Goal: Task Accomplishment & Management: Manage account settings

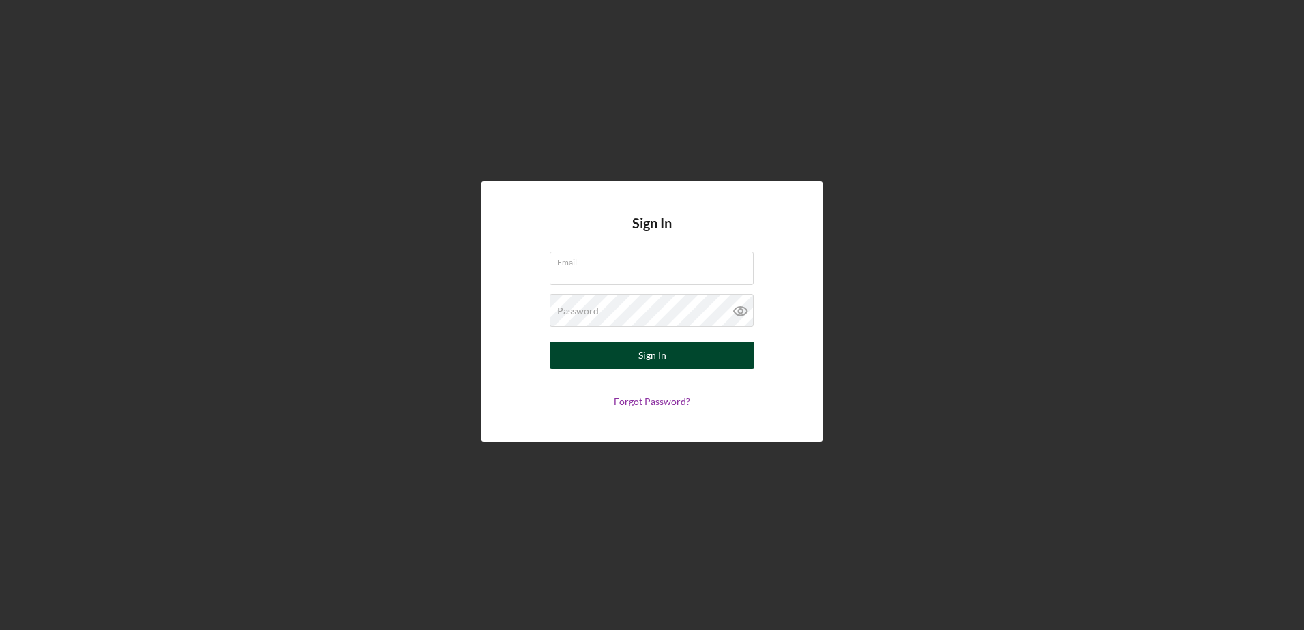
type input "jeremykalonji@mybrightpoint.org"
click at [638, 359] on div "Sign In" at bounding box center [652, 355] width 28 height 27
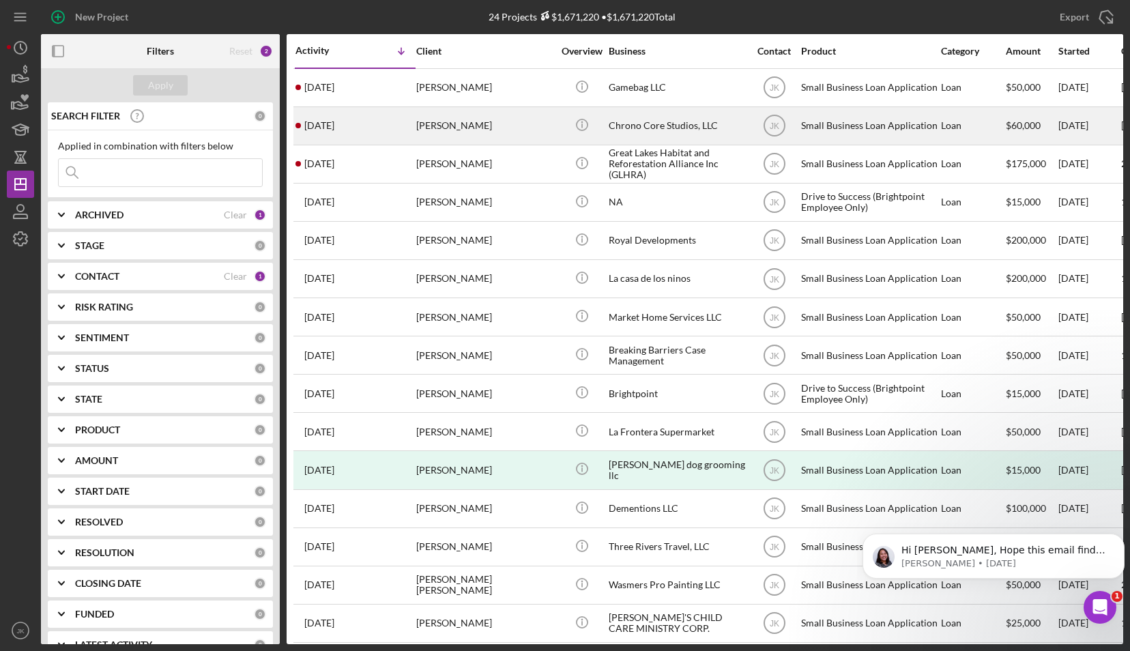
click at [479, 134] on div "[PERSON_NAME]" at bounding box center [484, 126] width 136 height 36
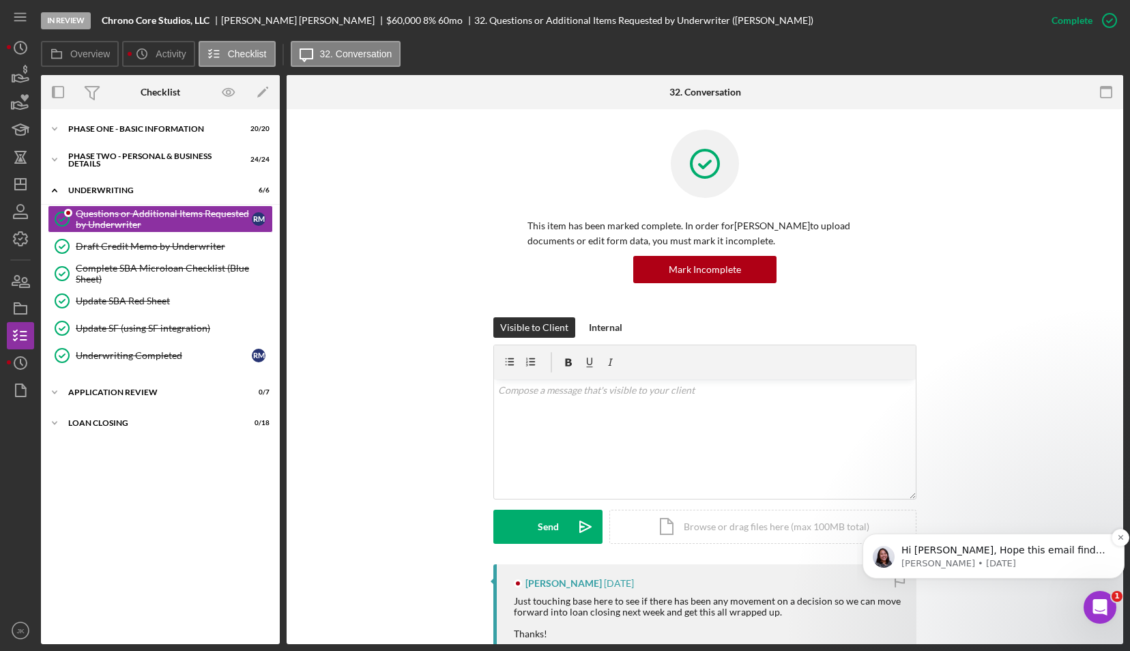
click at [1019, 558] on p "Christina • 2d ago" at bounding box center [1004, 563] width 206 height 12
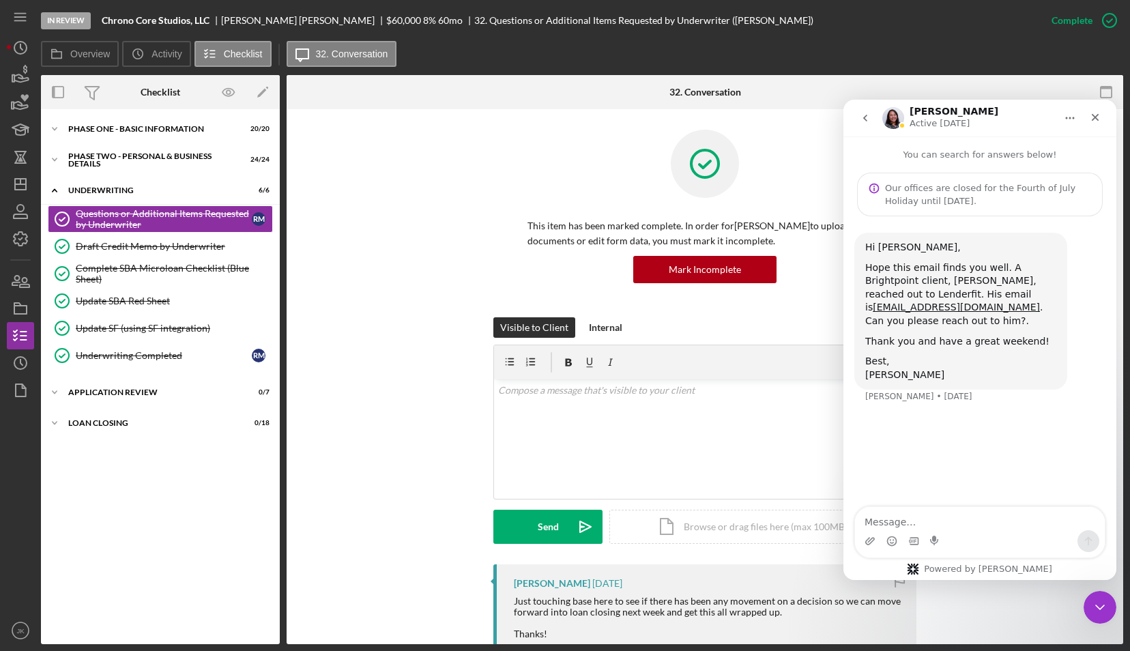
click at [965, 525] on textarea "Message…" at bounding box center [980, 518] width 250 height 23
type textarea "Hello Christina! Thank you for notifying me on this! I will reach out to Camero…"
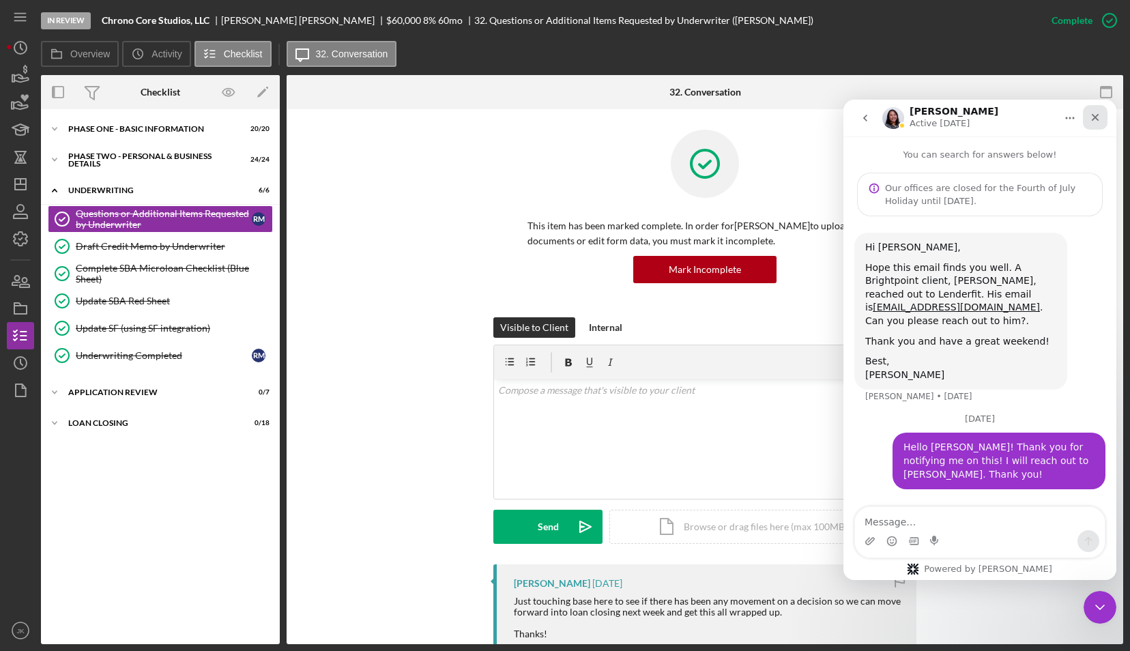
click at [1092, 120] on icon "Close" at bounding box center [1095, 118] width 8 height 8
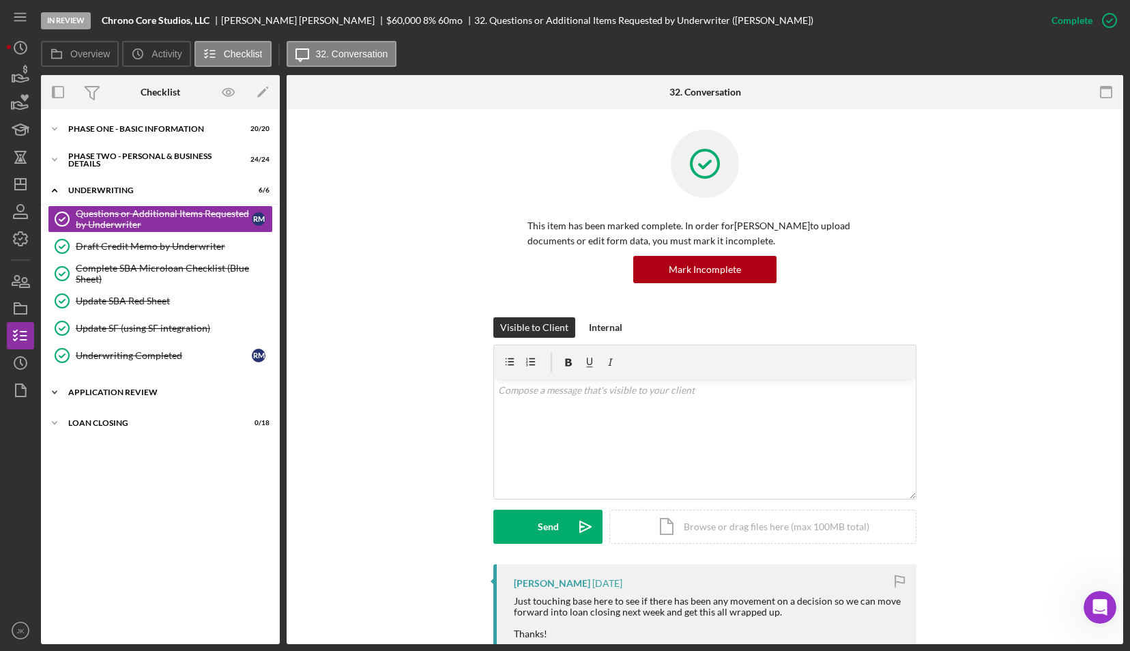
click at [149, 393] on div "Application Review" at bounding box center [165, 392] width 194 height 8
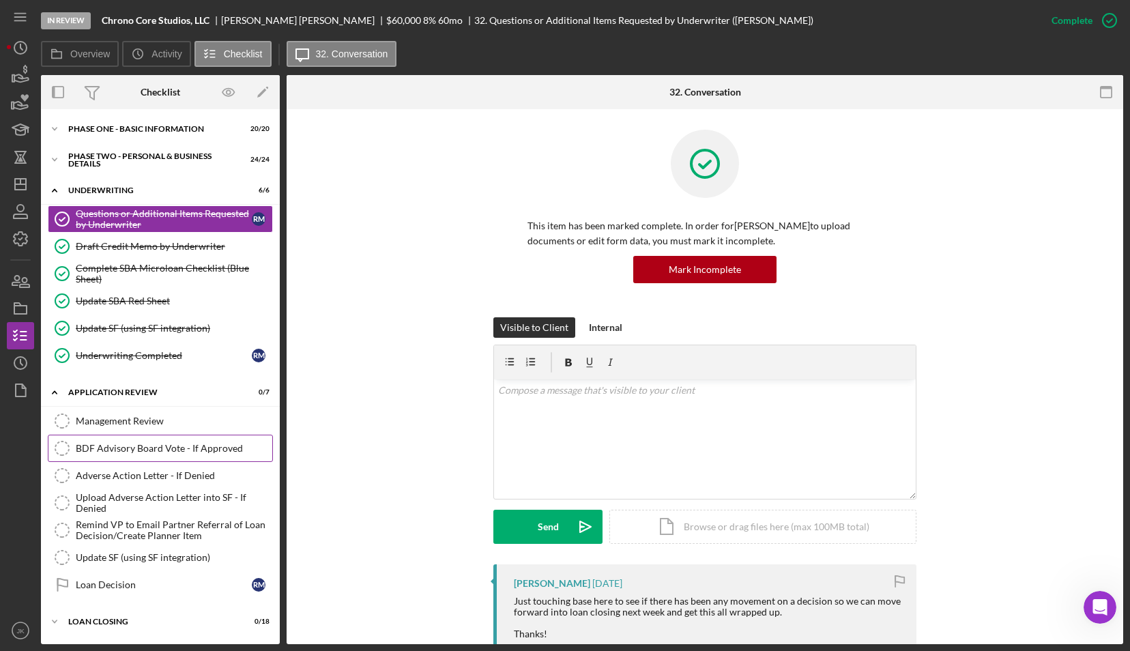
click at [194, 443] on div "BDF Advisory Board Vote - If Approved" at bounding box center [174, 448] width 196 height 11
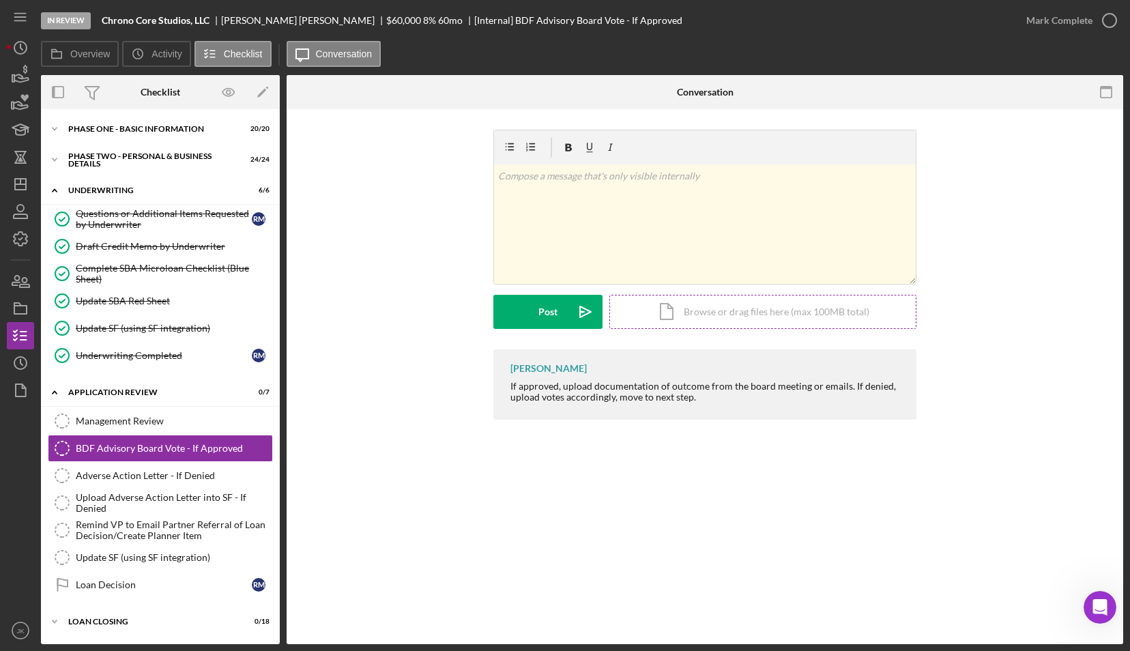
click at [686, 310] on div "Icon/Document Browse or drag files here (max 100MB total) Tap to choose files o…" at bounding box center [762, 312] width 307 height 34
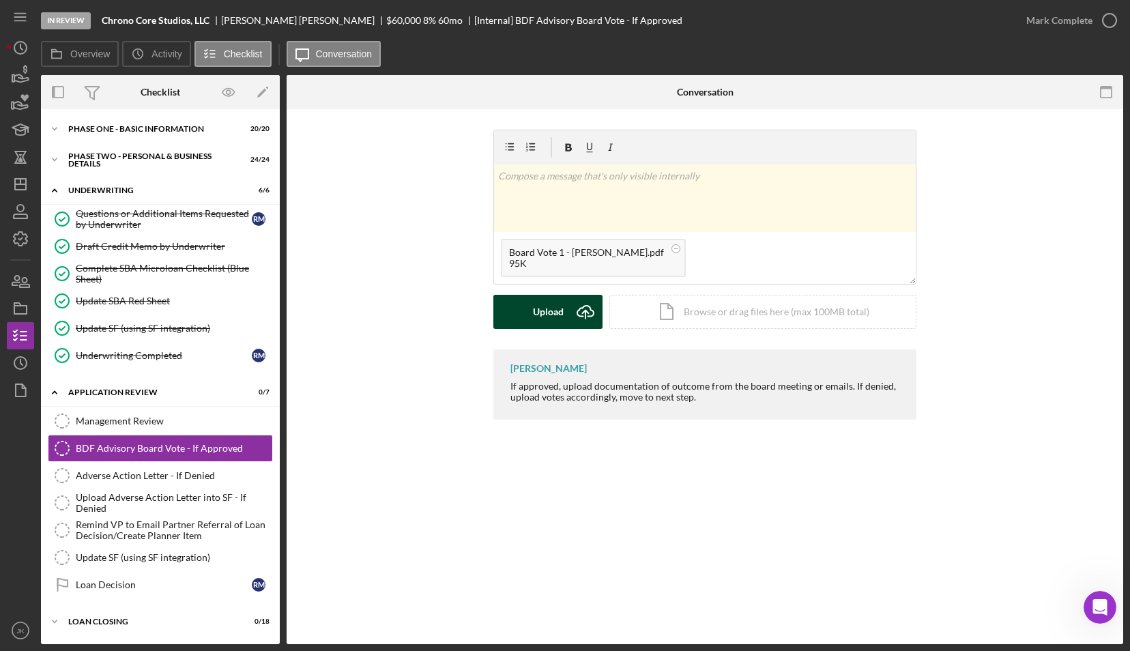
click at [558, 312] on div "Upload" at bounding box center [548, 312] width 31 height 34
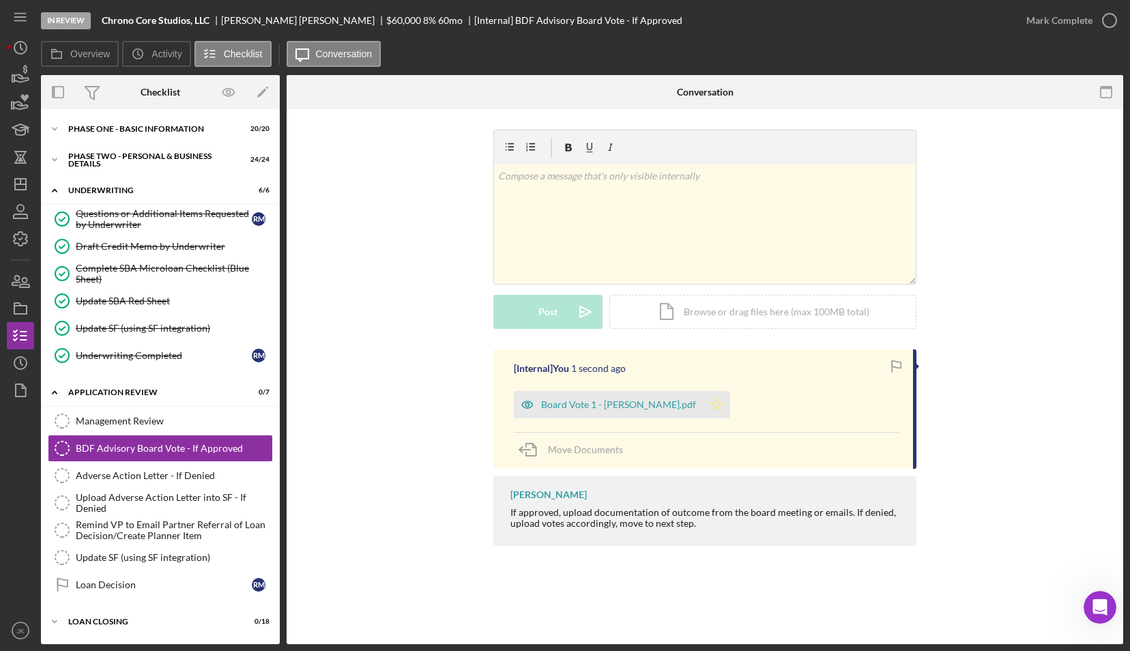
click at [711, 404] on polygon "button" at bounding box center [717, 403] width 12 height 11
click at [691, 306] on div "Icon/Document Browse or drag files here (max 100MB total) Tap to choose files o…" at bounding box center [762, 312] width 307 height 34
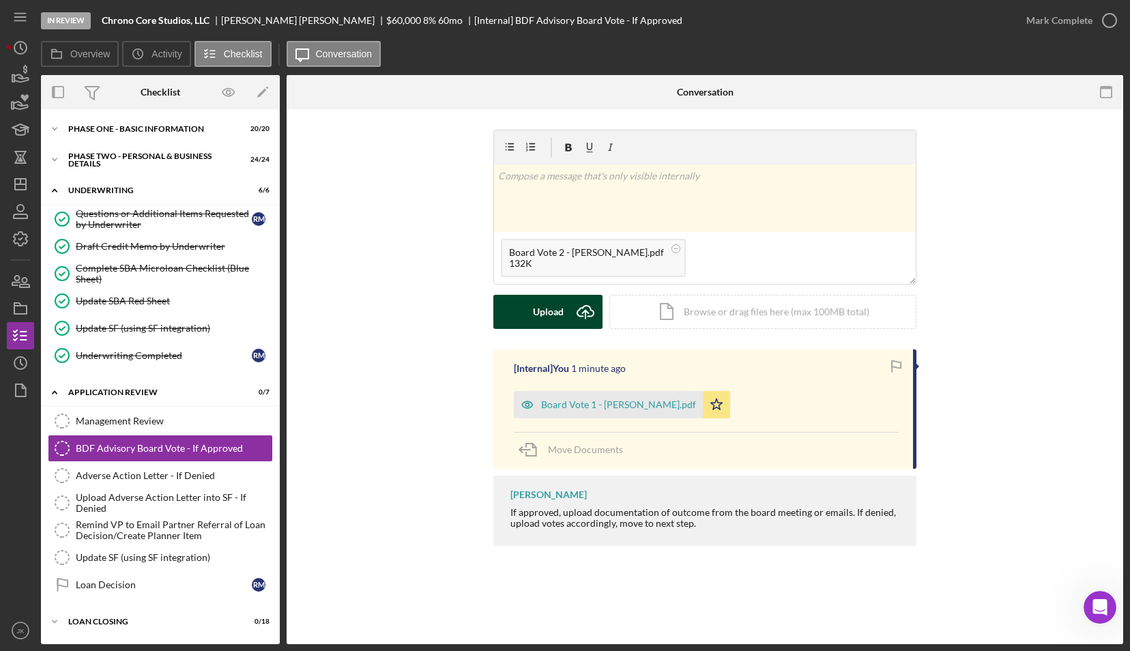
click at [574, 313] on icon "Icon/Upload" at bounding box center [585, 312] width 34 height 34
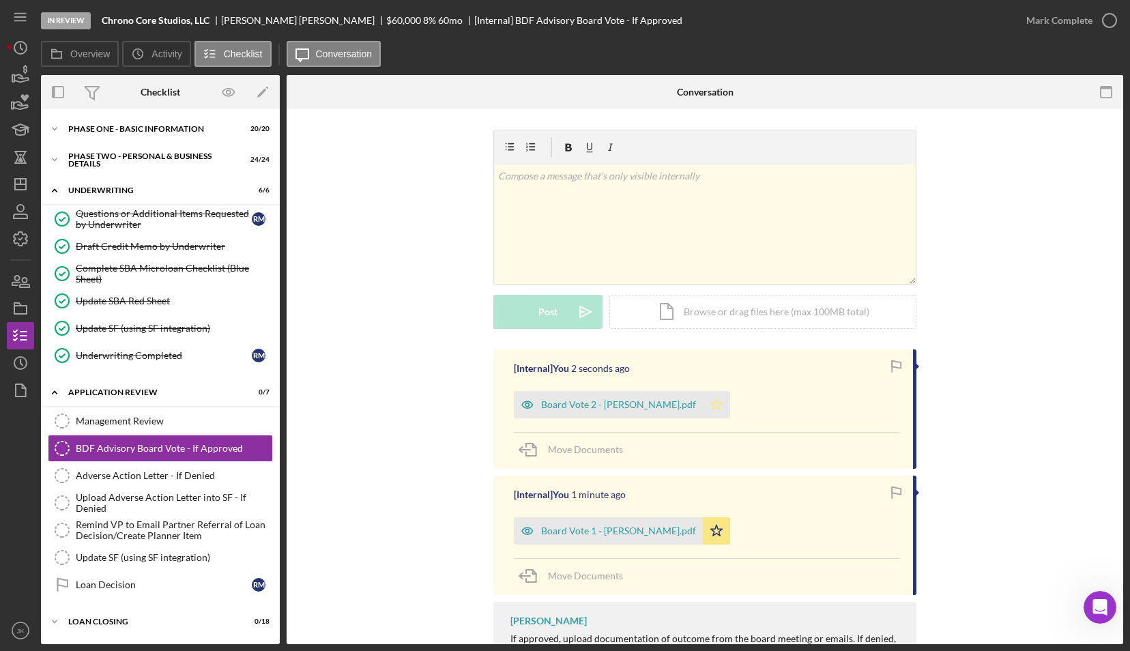
click at [711, 402] on polygon "button" at bounding box center [717, 403] width 12 height 11
click at [788, 321] on div "Icon/Document Browse or drag files here (max 100MB total) Tap to choose files o…" at bounding box center [762, 312] width 307 height 34
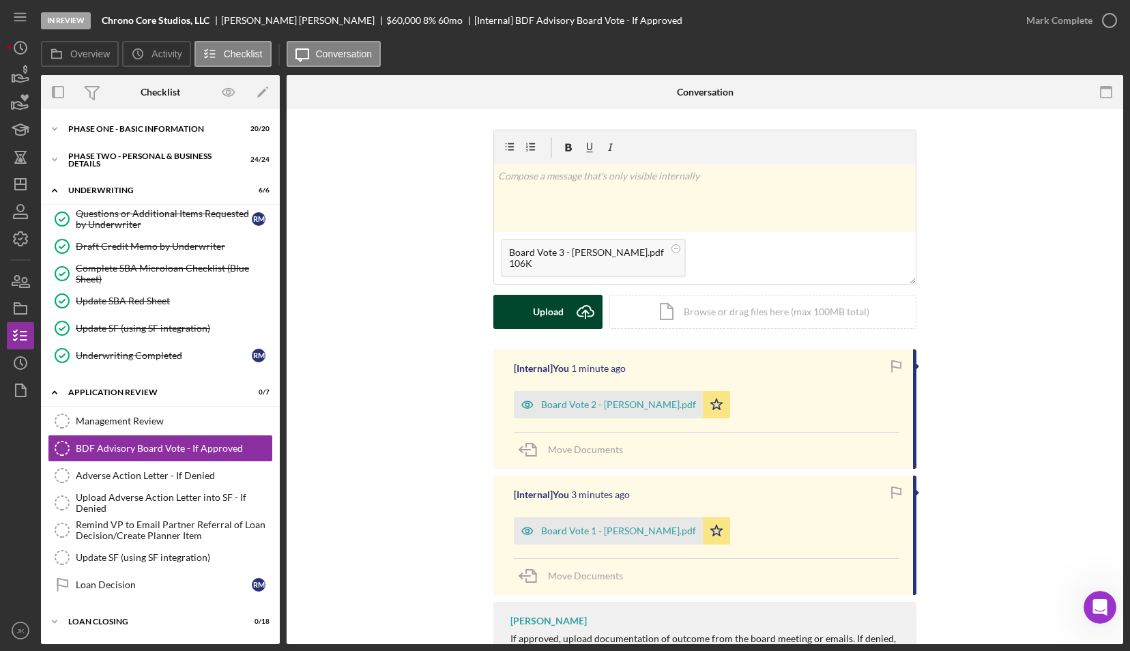
click at [573, 312] on icon "Icon/Upload" at bounding box center [585, 312] width 34 height 34
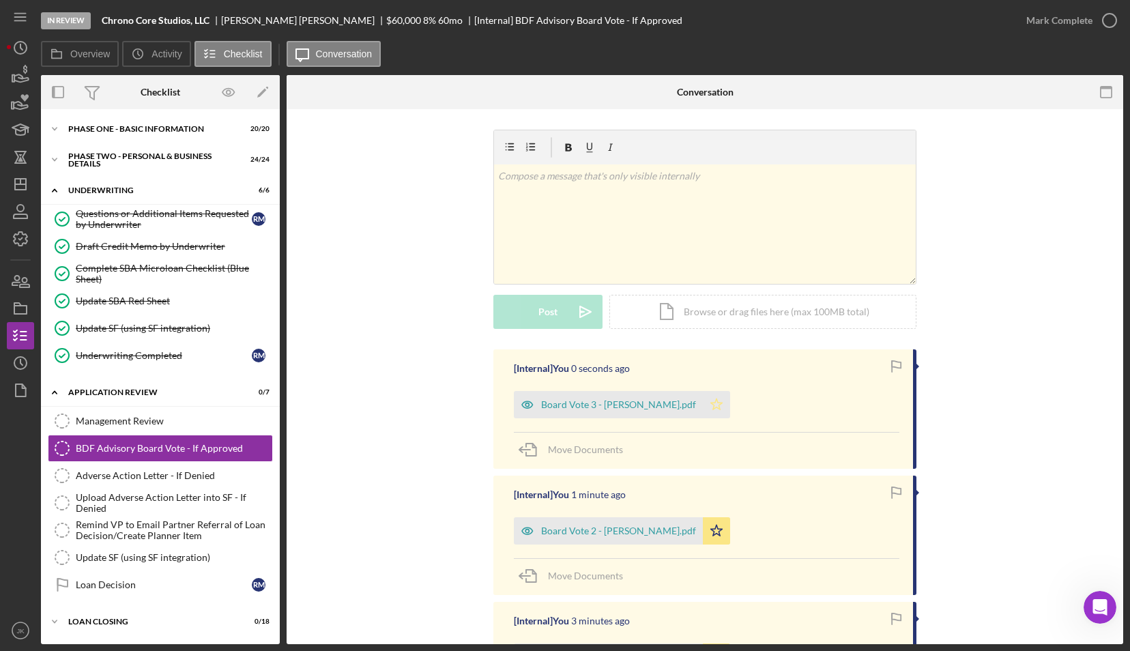
click at [703, 409] on icon "Icon/Star" at bounding box center [716, 404] width 27 height 27
click at [780, 310] on div "Icon/Document Browse or drag files here (max 100MB total) Tap to choose files o…" at bounding box center [762, 312] width 307 height 34
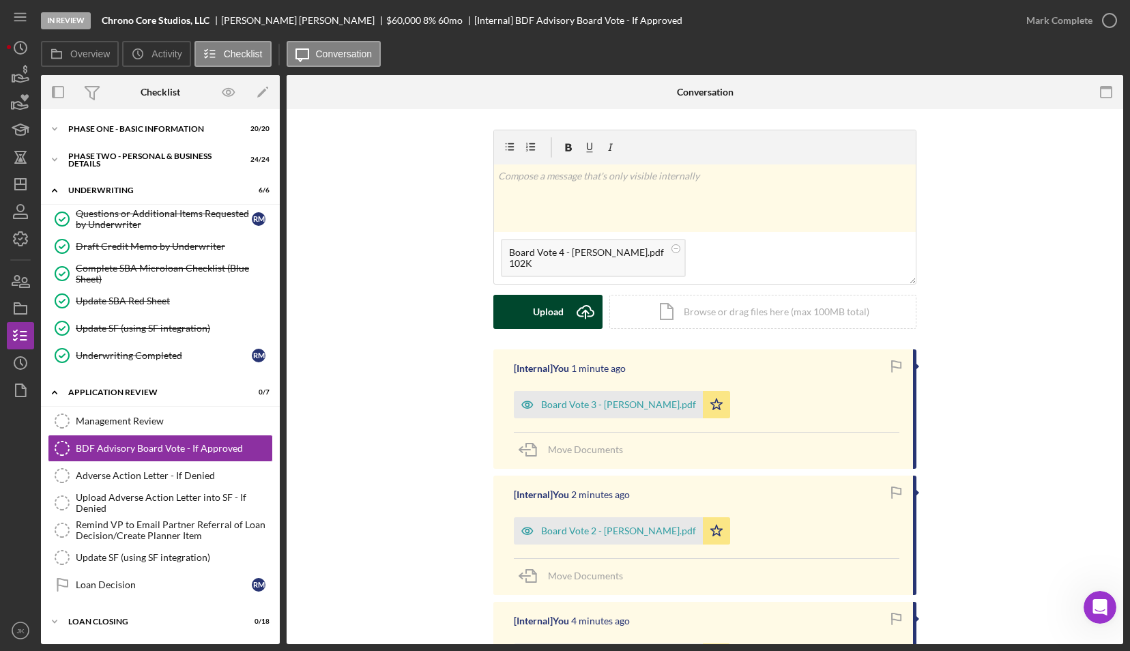
click at [565, 307] on button "Upload Icon/Upload" at bounding box center [547, 312] width 109 height 34
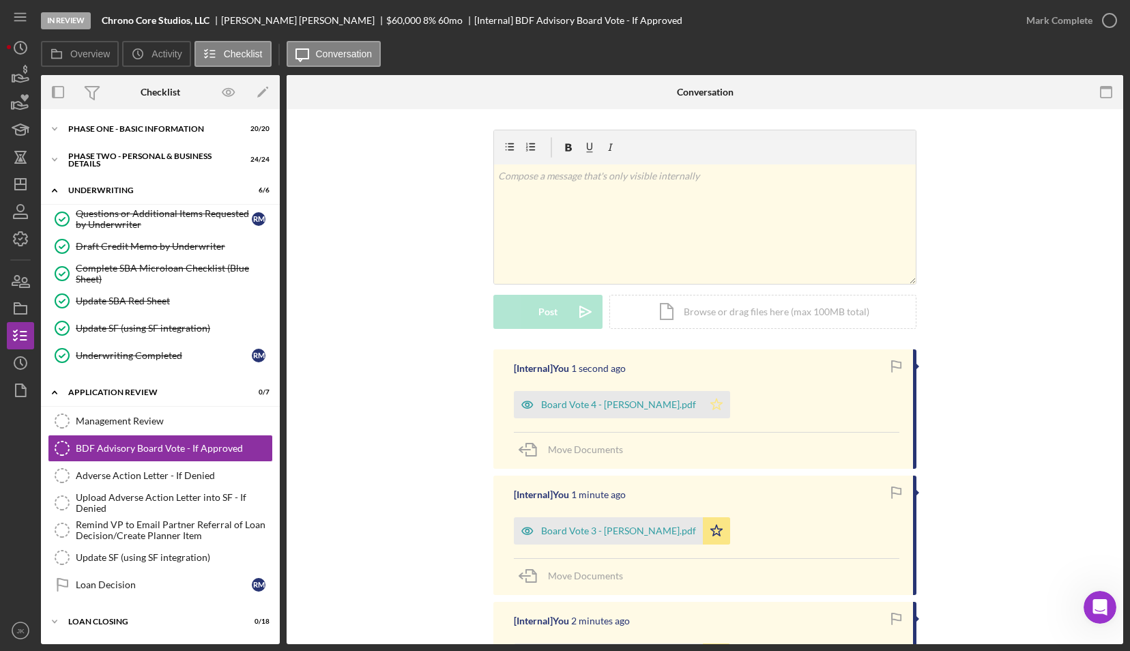
click at [711, 406] on polygon "button" at bounding box center [717, 403] width 12 height 11
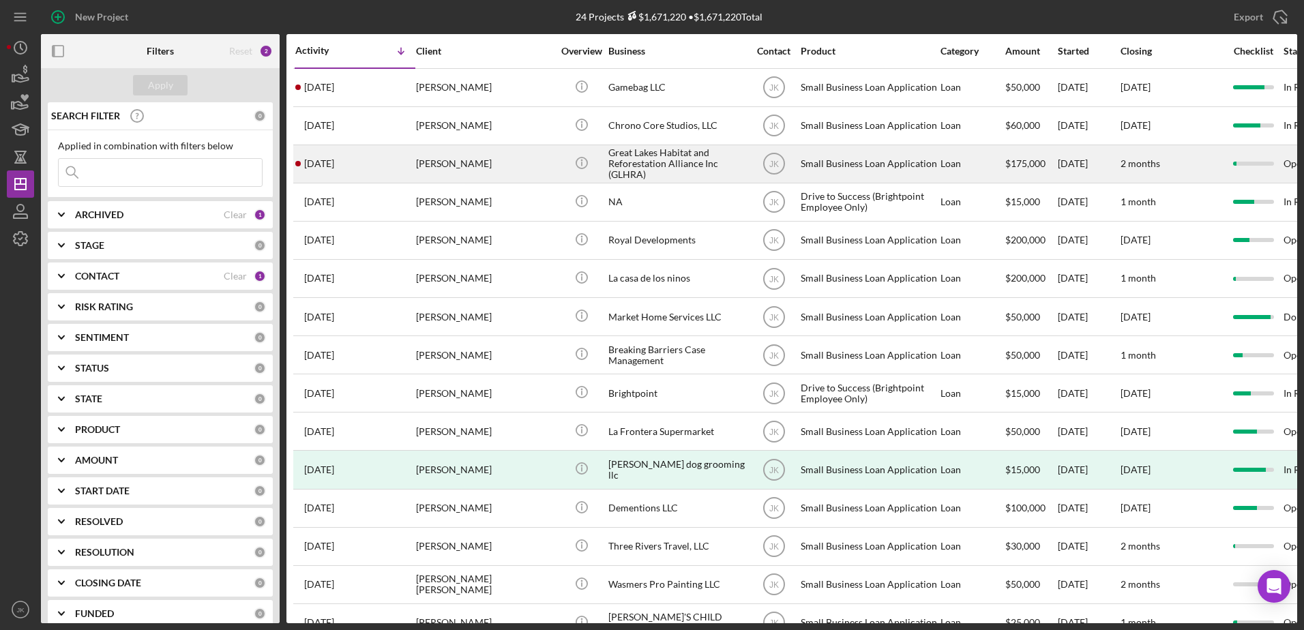
click at [475, 164] on div "[PERSON_NAME]" at bounding box center [484, 164] width 136 height 36
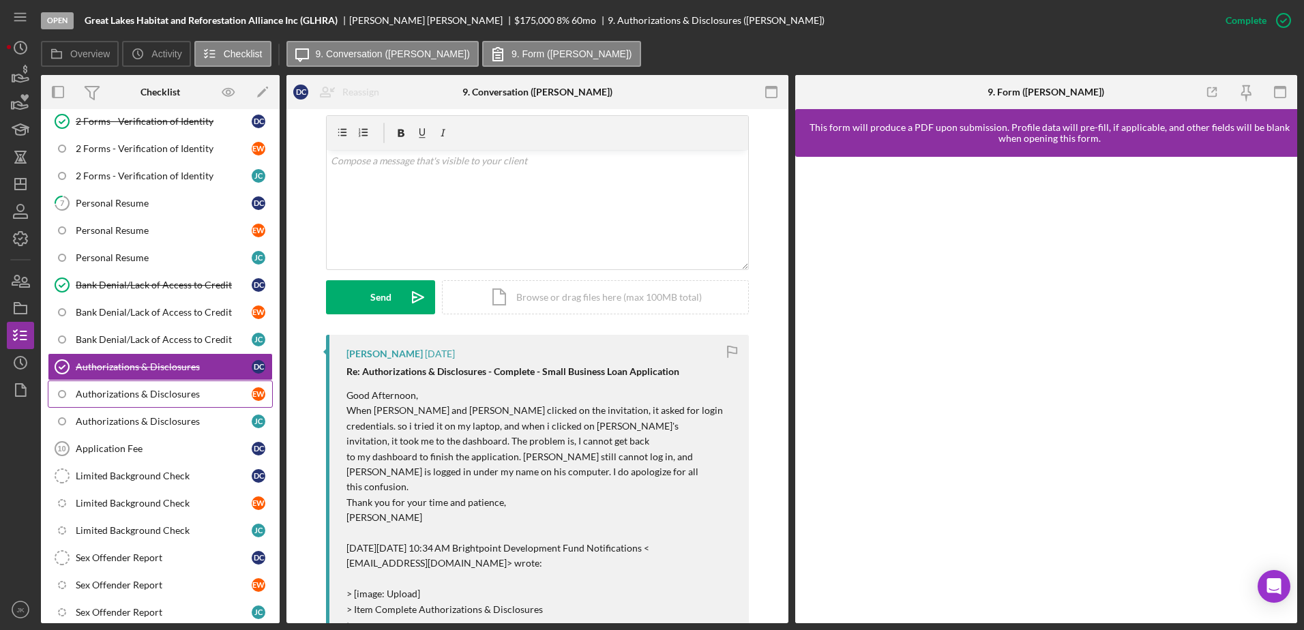
scroll to position [205, 0]
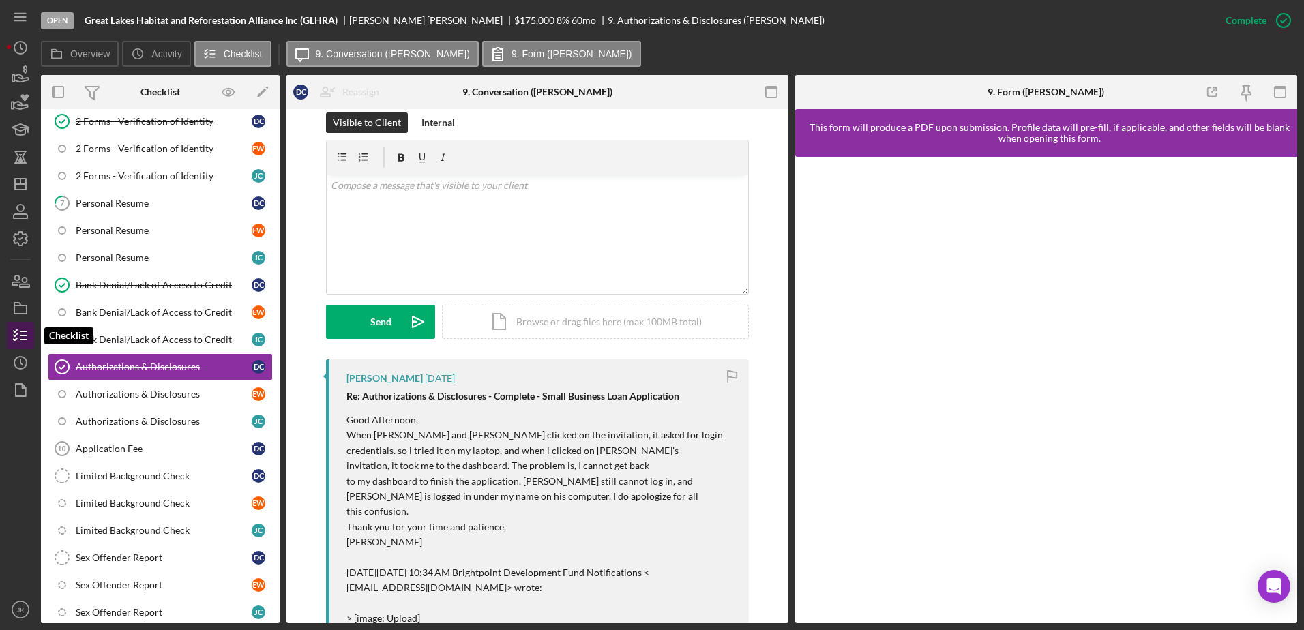
click at [20, 333] on icon "button" at bounding box center [20, 336] width 34 height 34
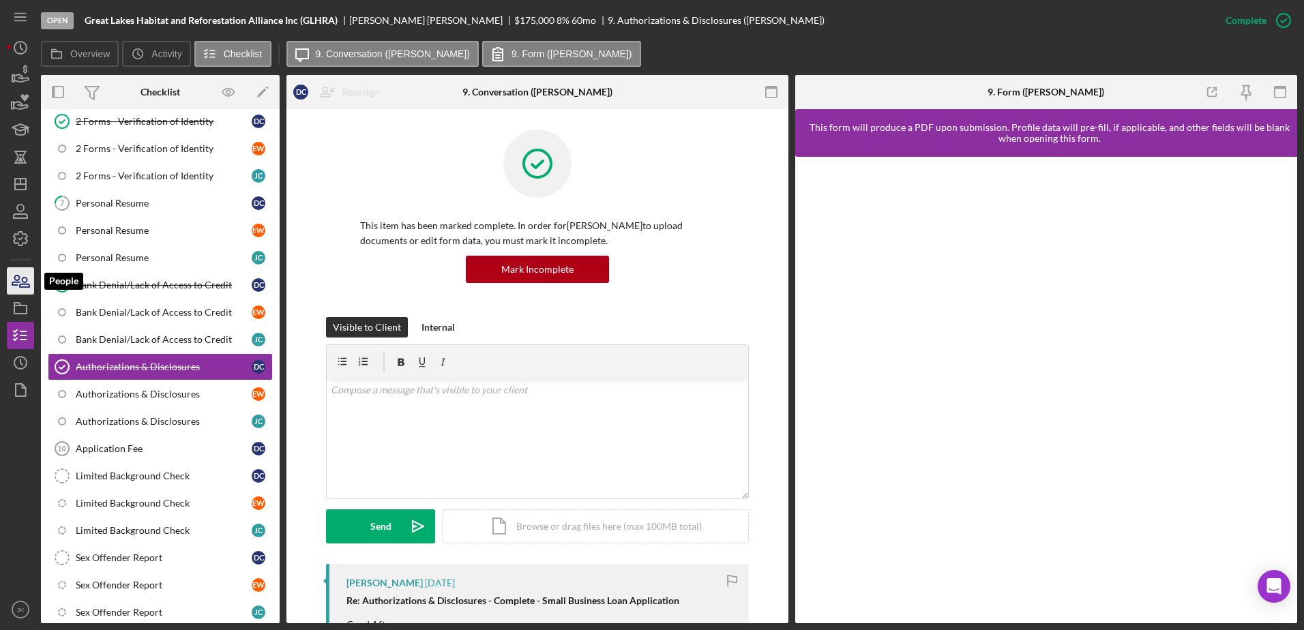
click at [20, 284] on icon "button" at bounding box center [25, 283] width 10 height 10
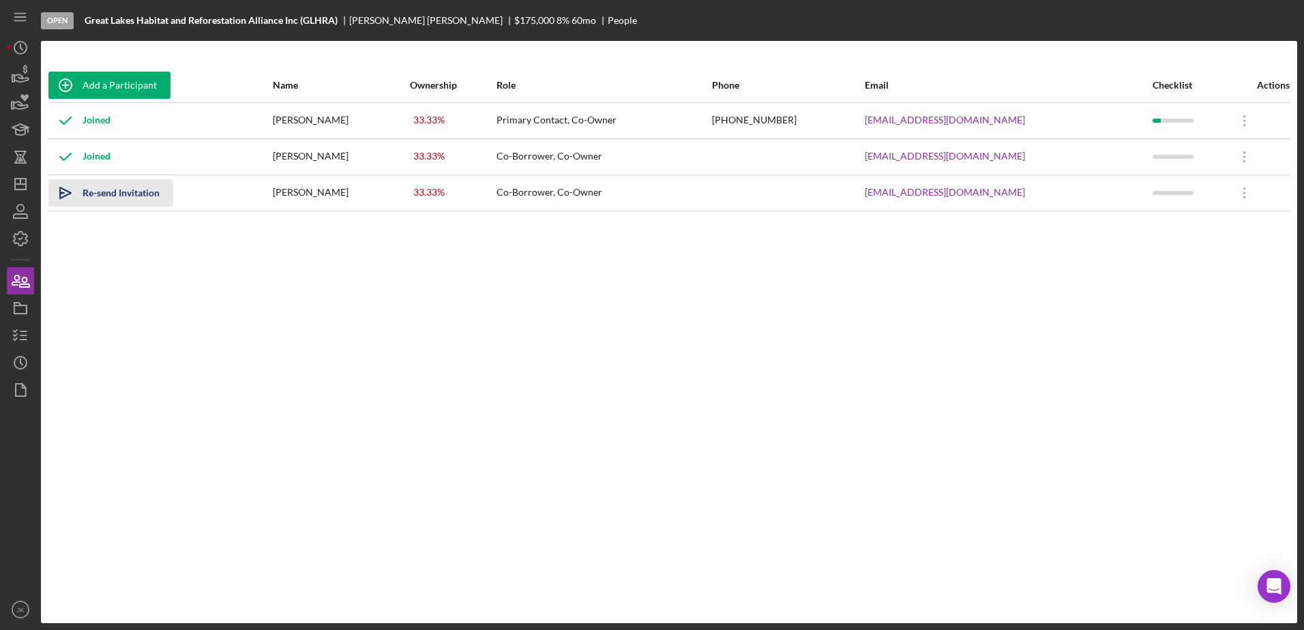
click at [119, 196] on div "Re-send Invitation" at bounding box center [121, 192] width 77 height 27
click at [24, 177] on icon "Icon/Dashboard" at bounding box center [20, 184] width 34 height 34
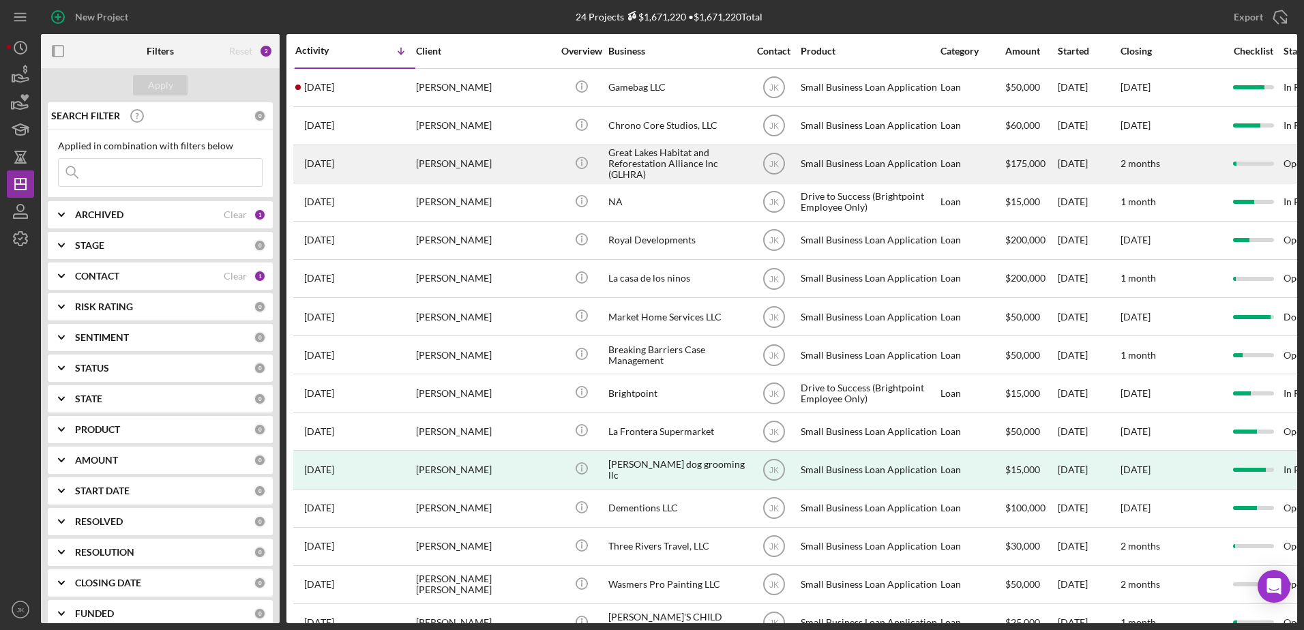
click at [454, 167] on div "[PERSON_NAME]" at bounding box center [484, 164] width 136 height 36
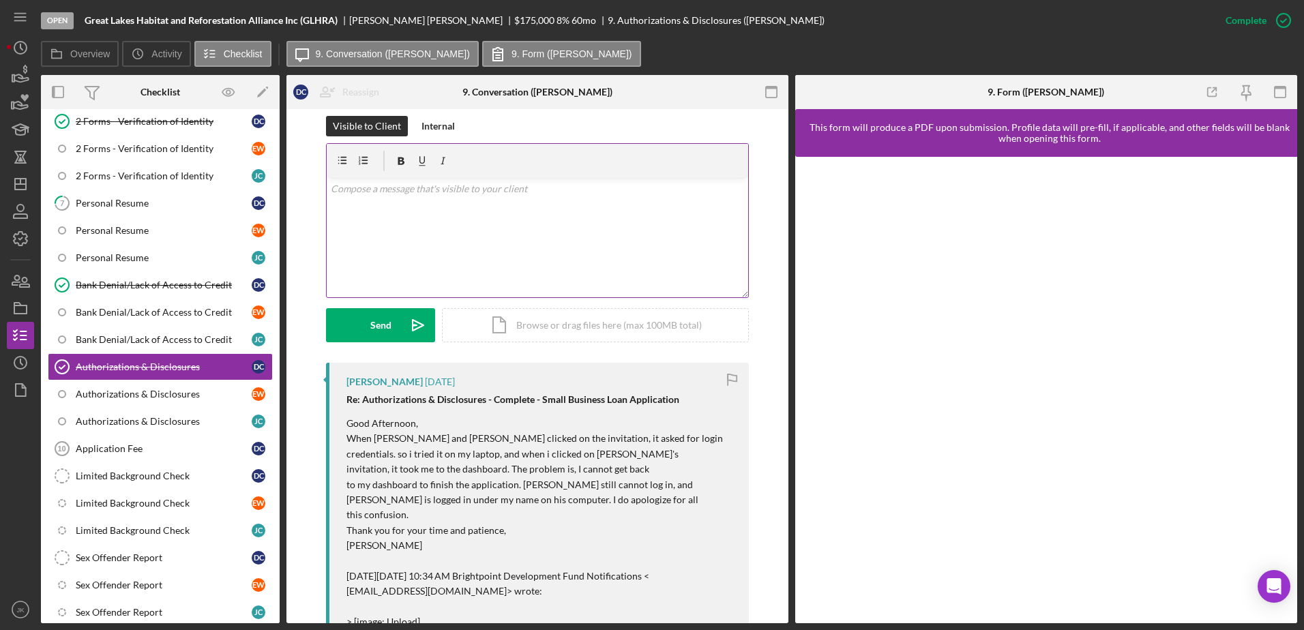
scroll to position [205, 0]
click at [528, 236] on div "v Color teal Color pink Remove color Add row above Add row below Add column bef…" at bounding box center [538, 234] width 422 height 119
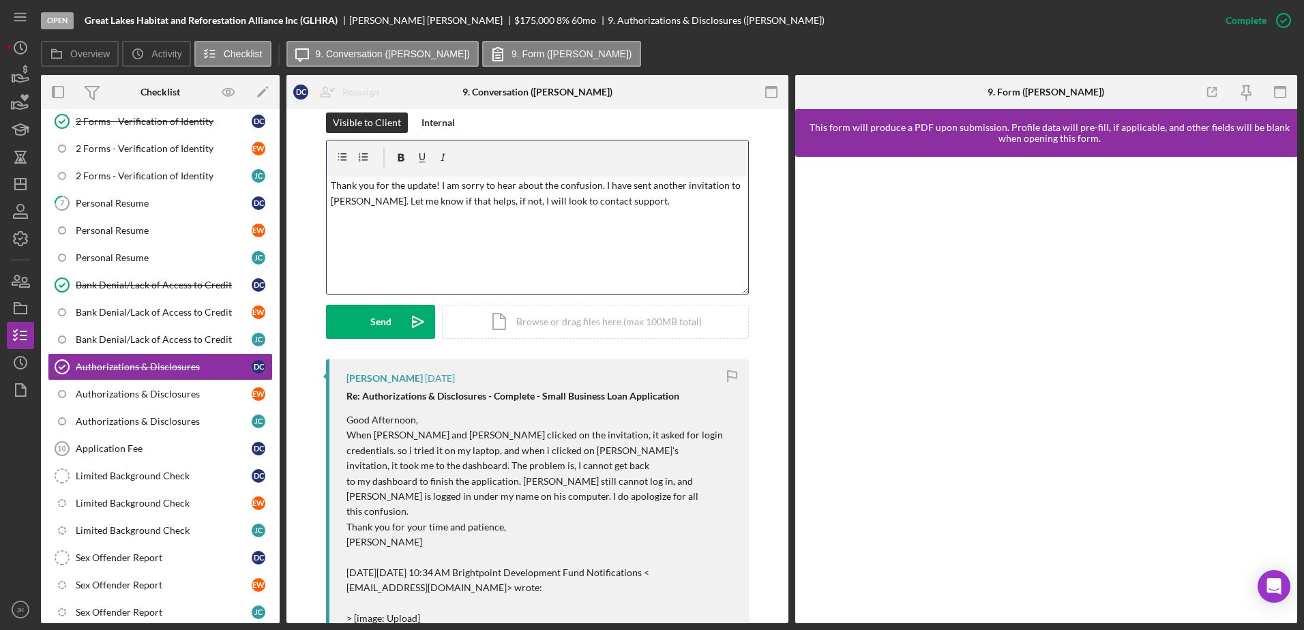
drag, startPoint x: 582, startPoint y: 200, endPoint x: 566, endPoint y: 203, distance: 16.7
click at [582, 201] on p "Thank you for the update! I am sorry to hear about the confusion. I have sent a…" at bounding box center [538, 193] width 414 height 31
click at [698, 192] on p "Thank you for the update! I am sorry to hear about the confusion. I have sent a…" at bounding box center [538, 193] width 414 height 31
click at [505, 239] on div "v Color teal Color pink Remove color Add row above Add row below Add column bef…" at bounding box center [538, 234] width 422 height 119
click at [393, 325] on button "Send Icon/icon-invite-send" at bounding box center [380, 322] width 109 height 34
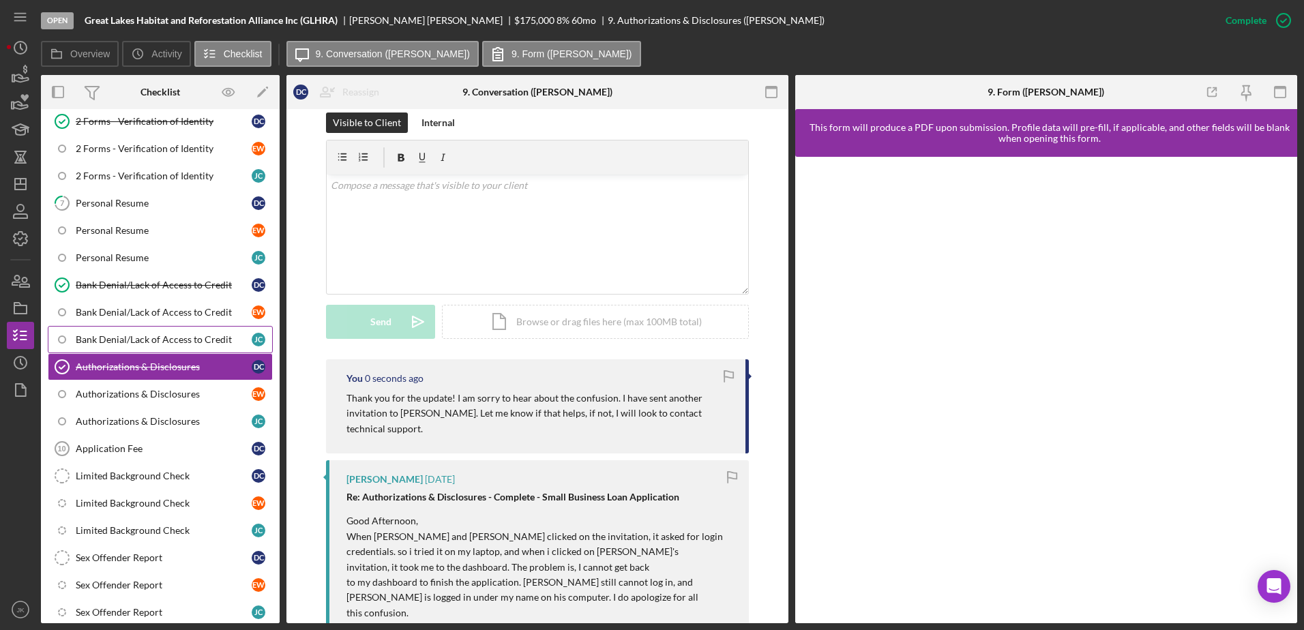
scroll to position [0, 0]
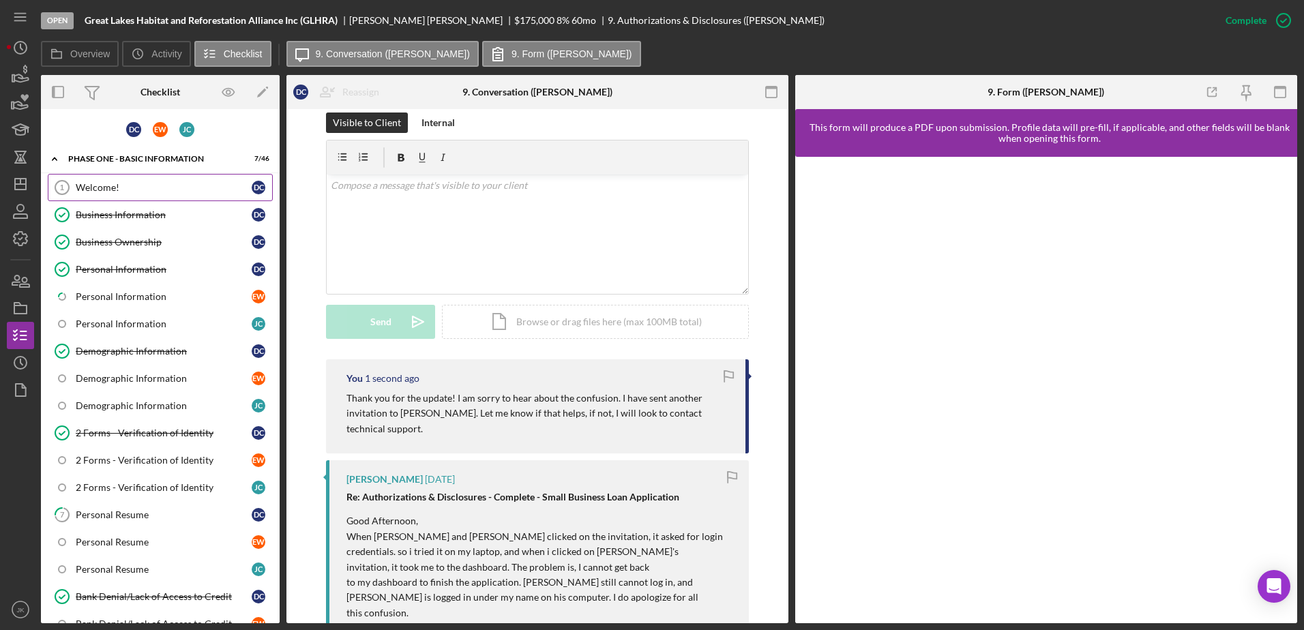
click at [130, 182] on div "Welcome!" at bounding box center [164, 187] width 176 height 11
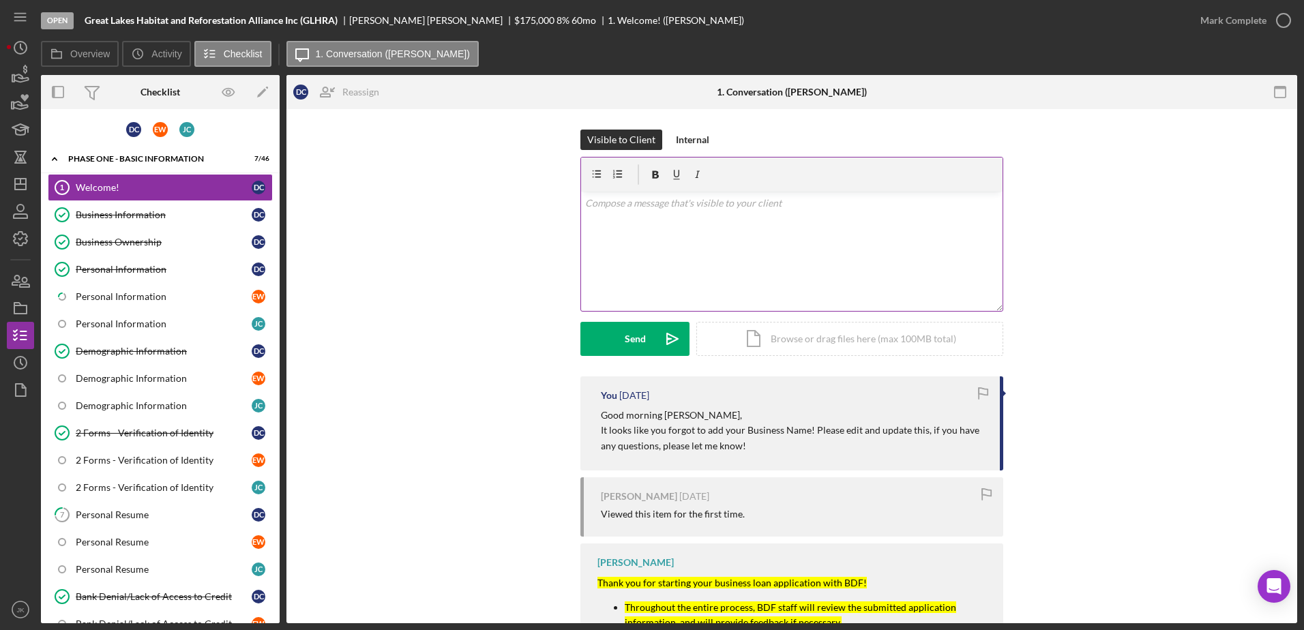
click at [724, 248] on div "v Color teal Color pink Remove color Add row above Add row below Add column bef…" at bounding box center [792, 251] width 422 height 119
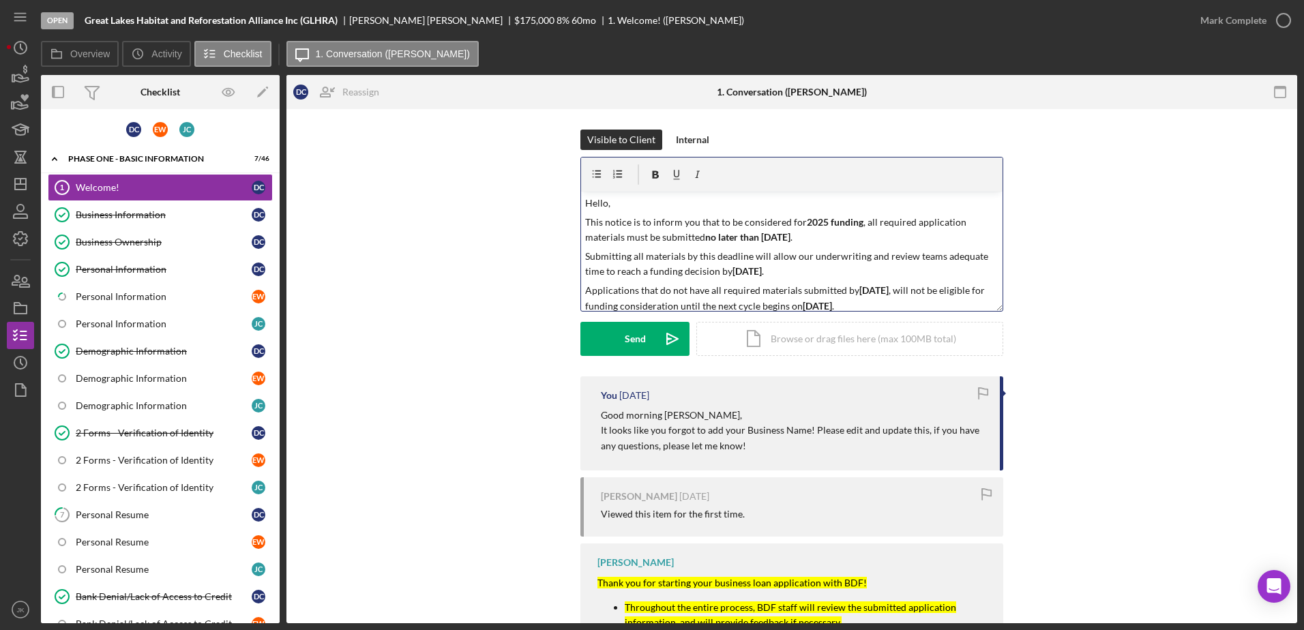
click at [585, 221] on p "This notice is to inform you that to be considered for 2025 funding , all requi…" at bounding box center [792, 230] width 414 height 31
click at [891, 242] on p "This notice is to inform you that to be considered for 2025 funding , all requi…" at bounding box center [792, 230] width 414 height 31
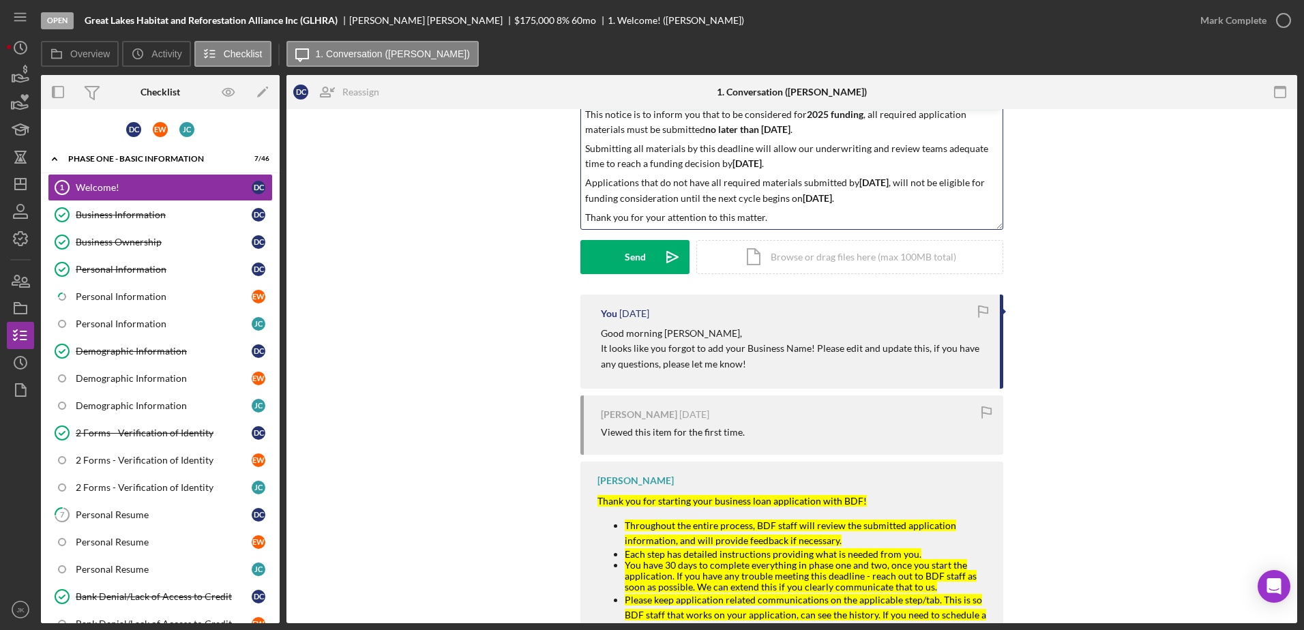
scroll to position [3, 0]
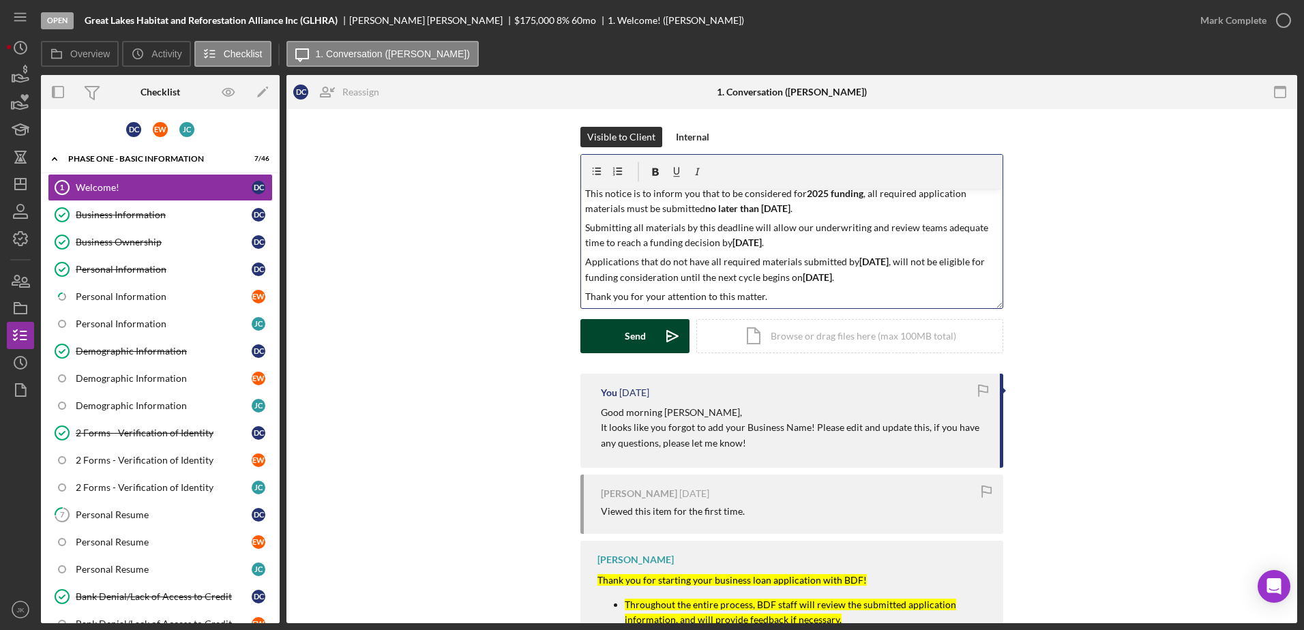
click at [625, 330] on div "Send" at bounding box center [635, 336] width 21 height 34
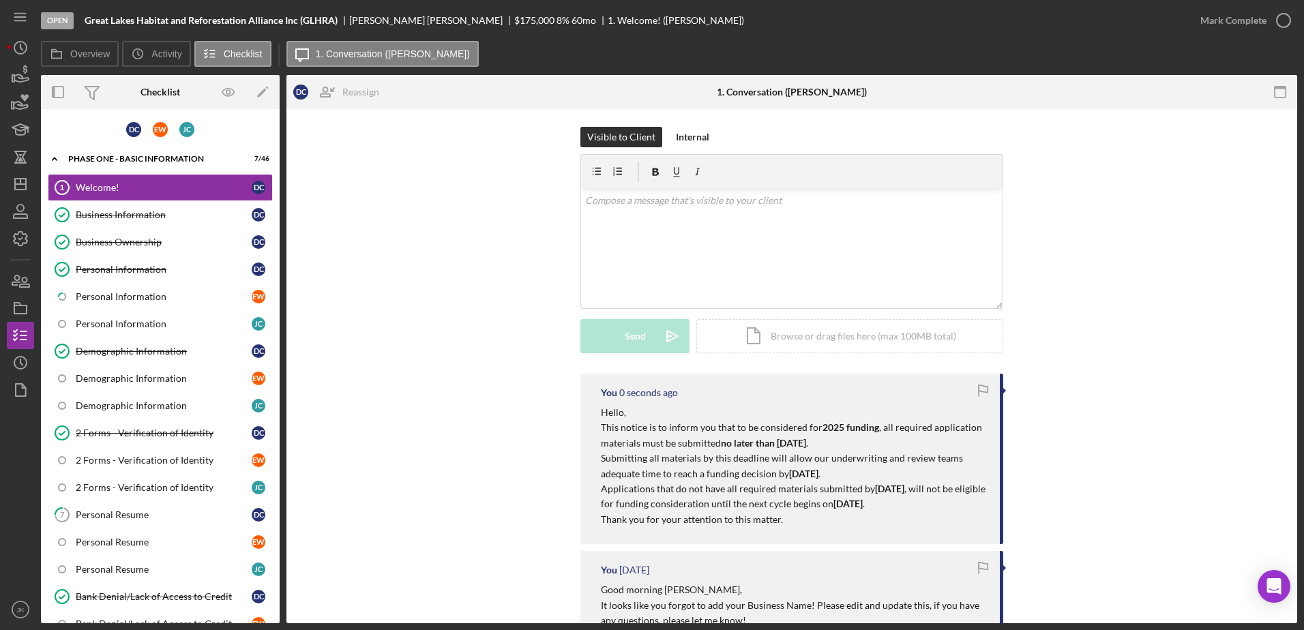
scroll to position [0, 0]
click at [27, 187] on icon "Icon/Dashboard" at bounding box center [20, 184] width 34 height 34
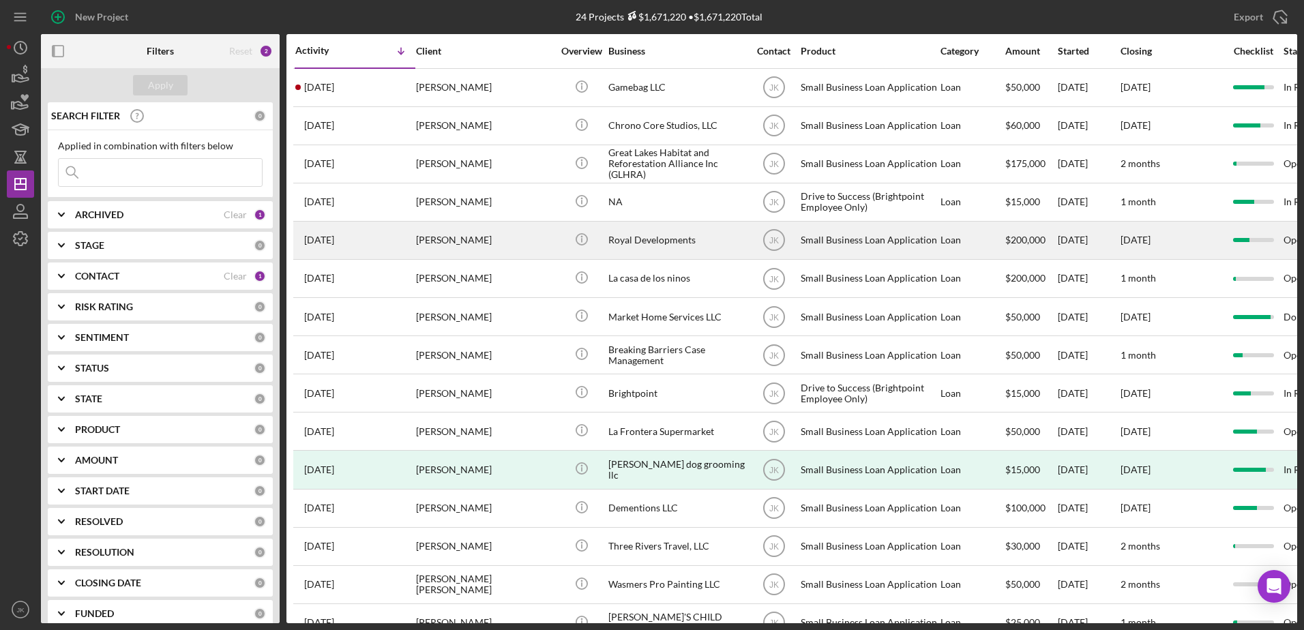
click at [491, 235] on div "[PERSON_NAME]" at bounding box center [484, 240] width 136 height 36
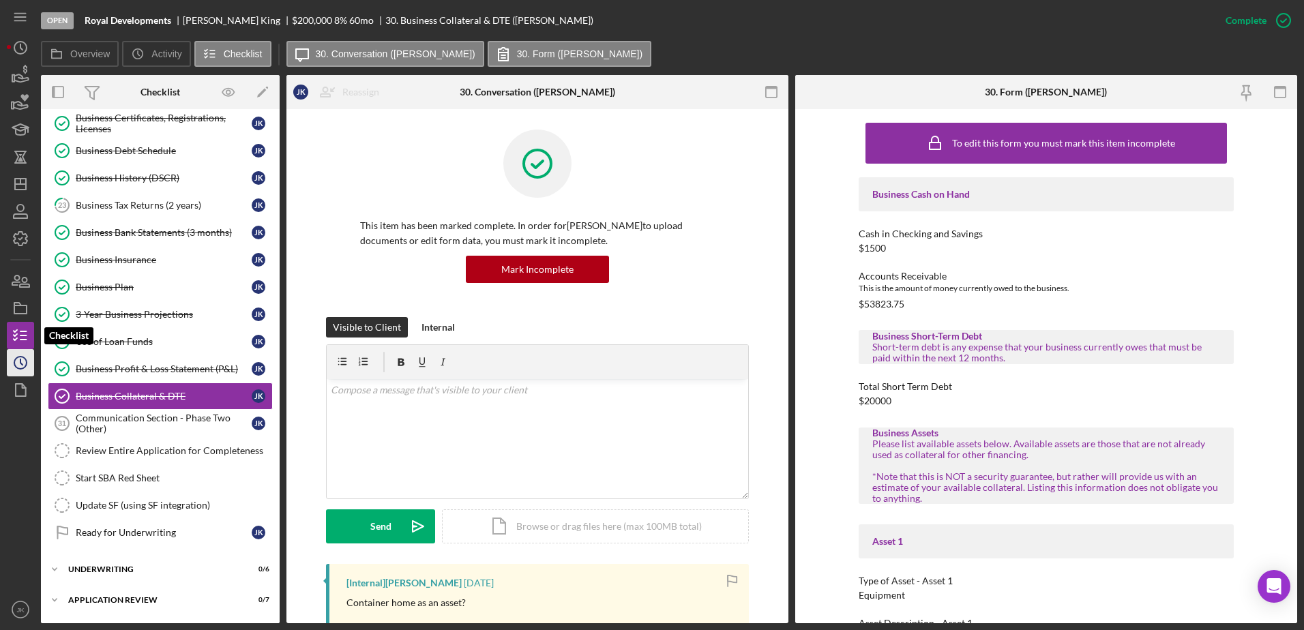
scroll to position [477, 0]
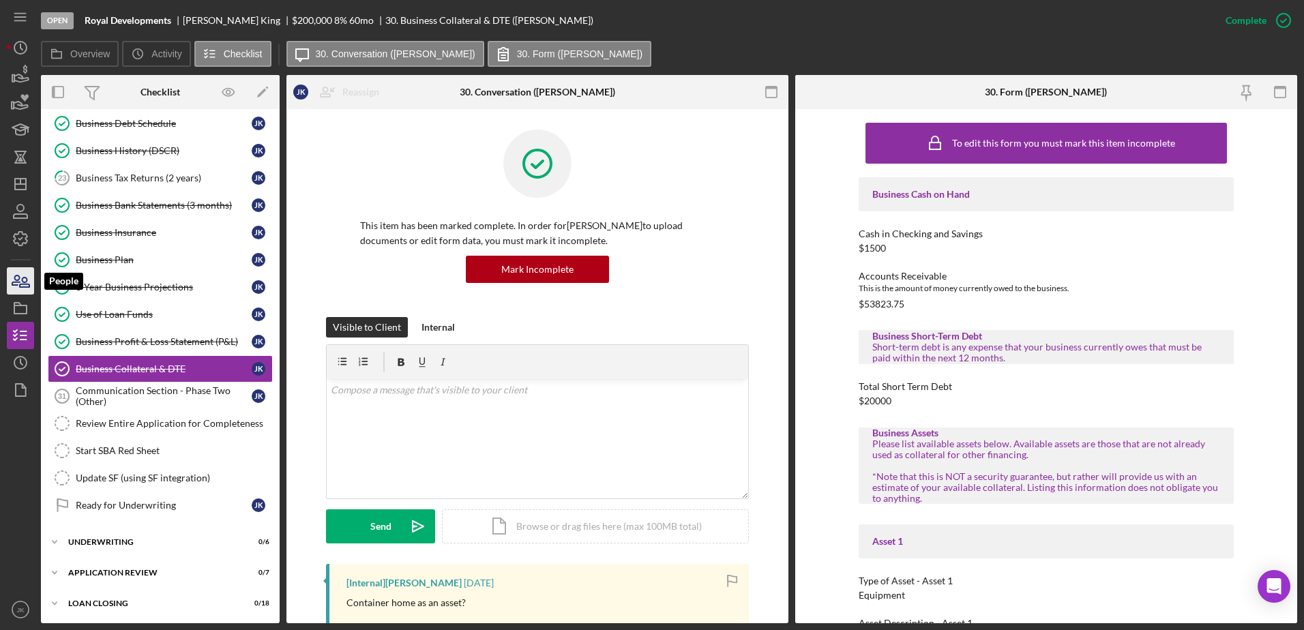
click at [22, 282] on icon "button" at bounding box center [20, 281] width 34 height 34
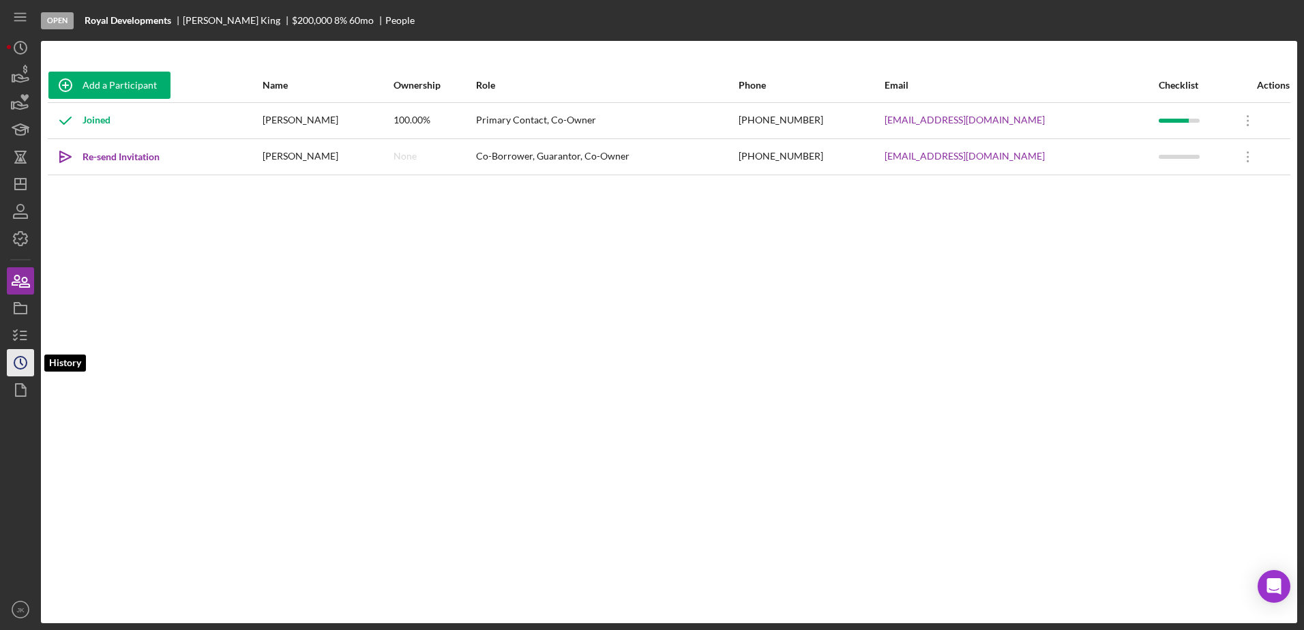
click at [22, 353] on icon "Icon/History" at bounding box center [20, 363] width 34 height 34
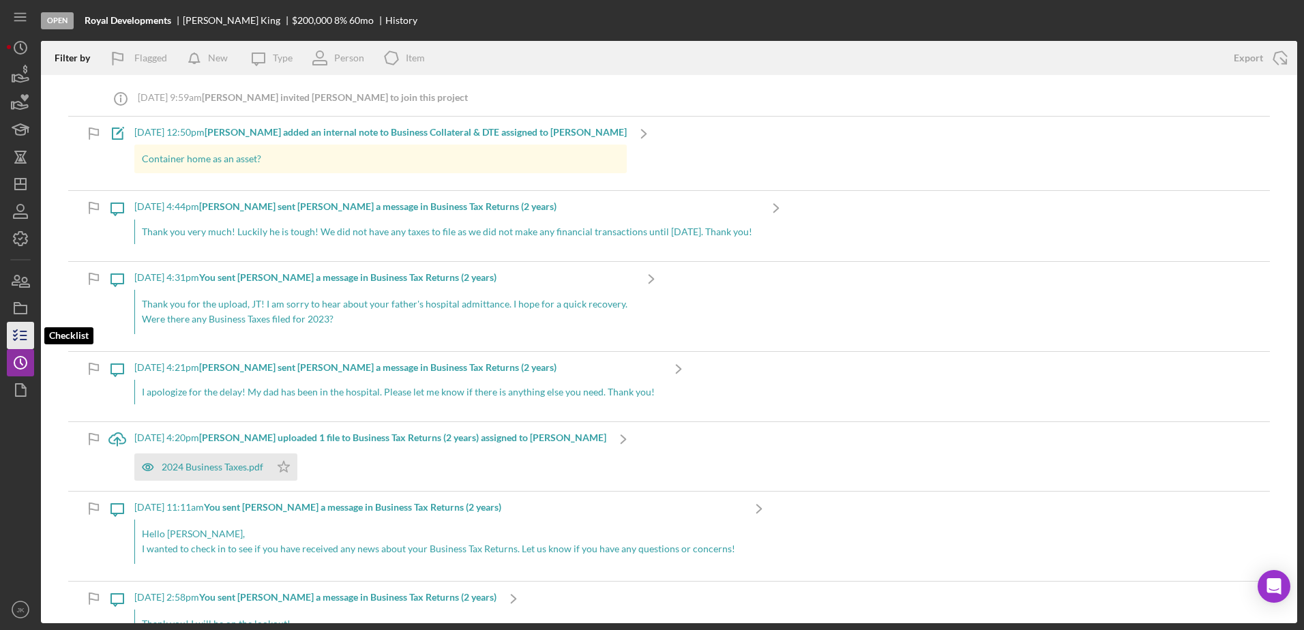
click at [22, 325] on icon "button" at bounding box center [20, 336] width 34 height 34
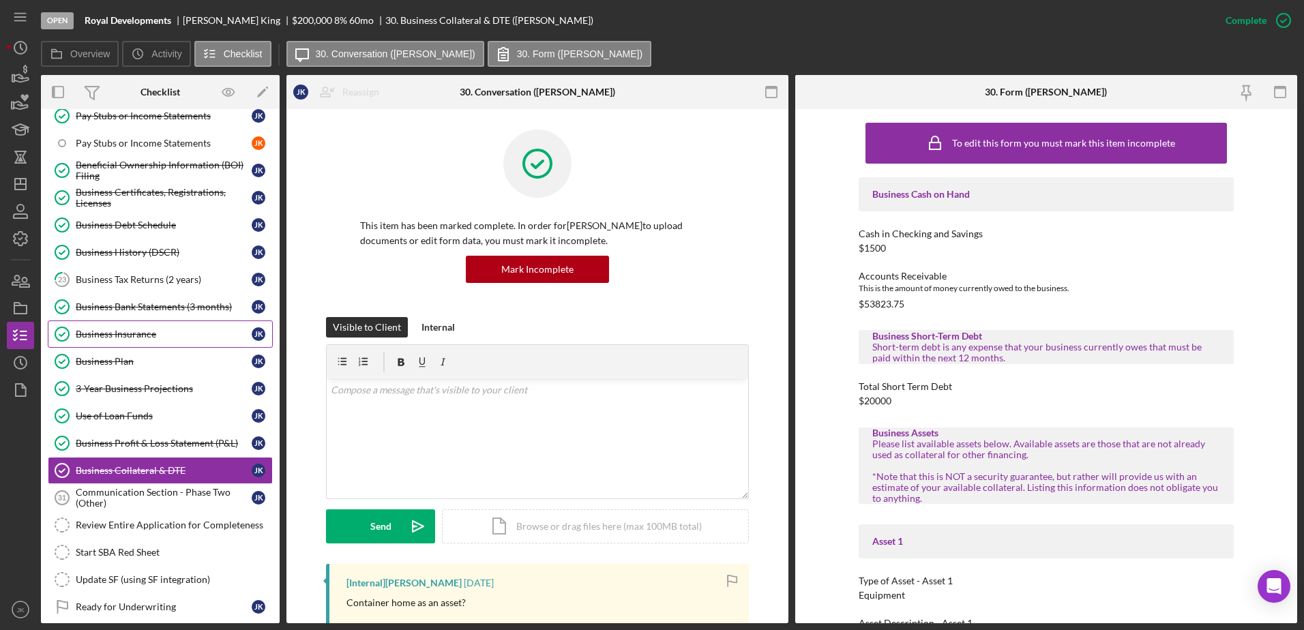
scroll to position [477, 0]
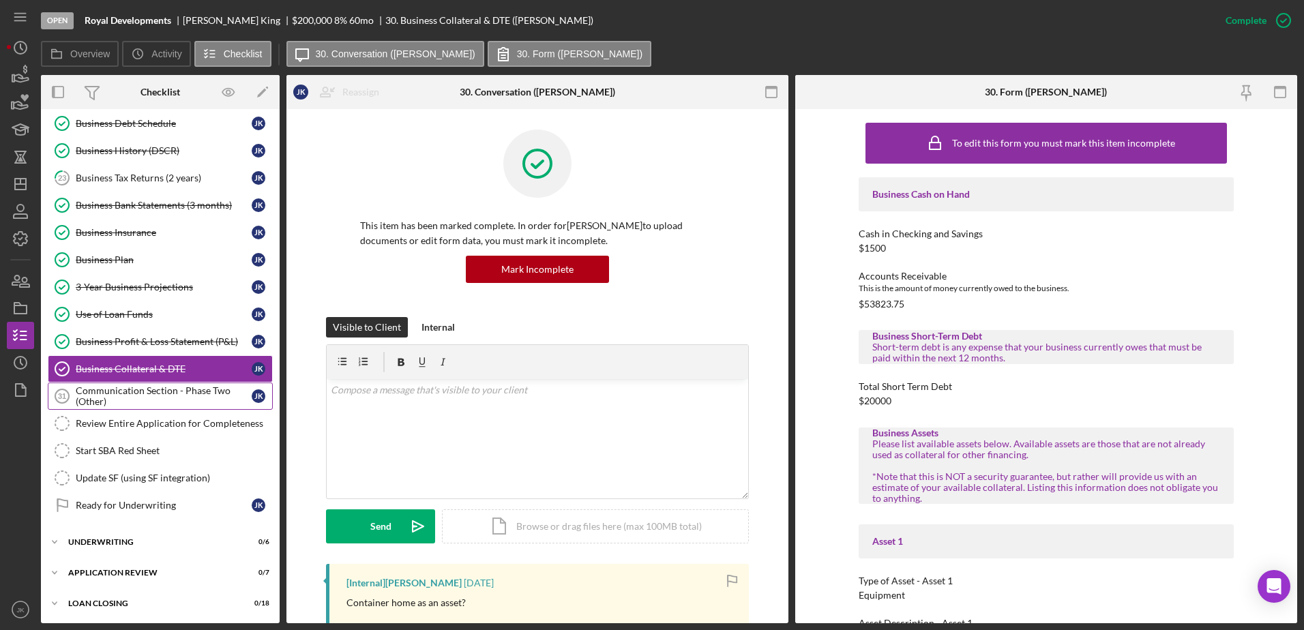
click at [143, 402] on div "Communication Section - Phase Two (Other)" at bounding box center [164, 396] width 176 height 22
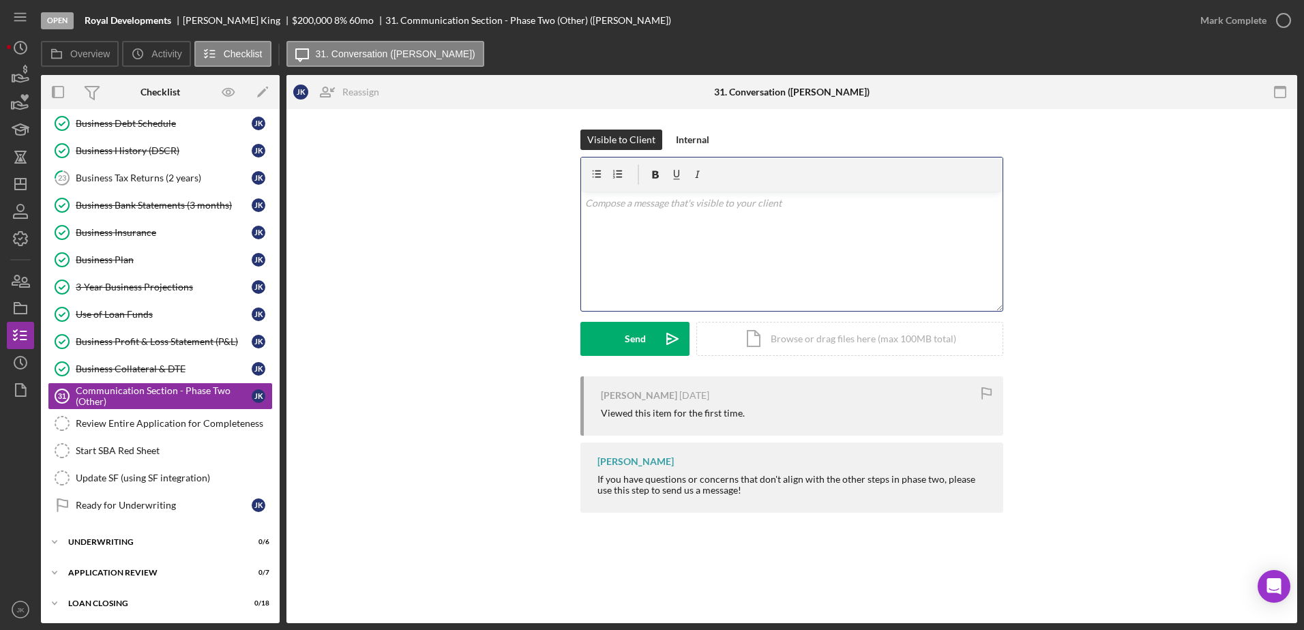
click at [720, 224] on div "v Color teal Color pink Remove color Add row above Add row below Add column bef…" at bounding box center [792, 251] width 422 height 119
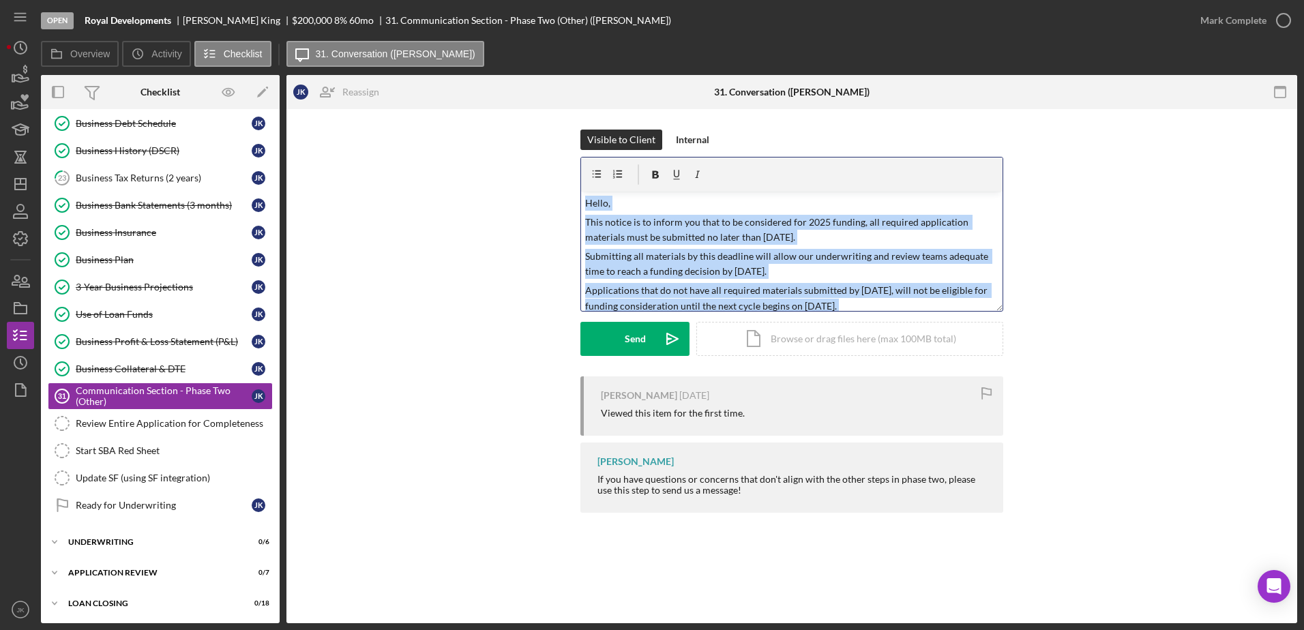
click at [265, 44] on div "Overview Icon/History Activity Checklist Icon/Message 31. Conversation ([PERSON…" at bounding box center [669, 332] width 1256 height 582
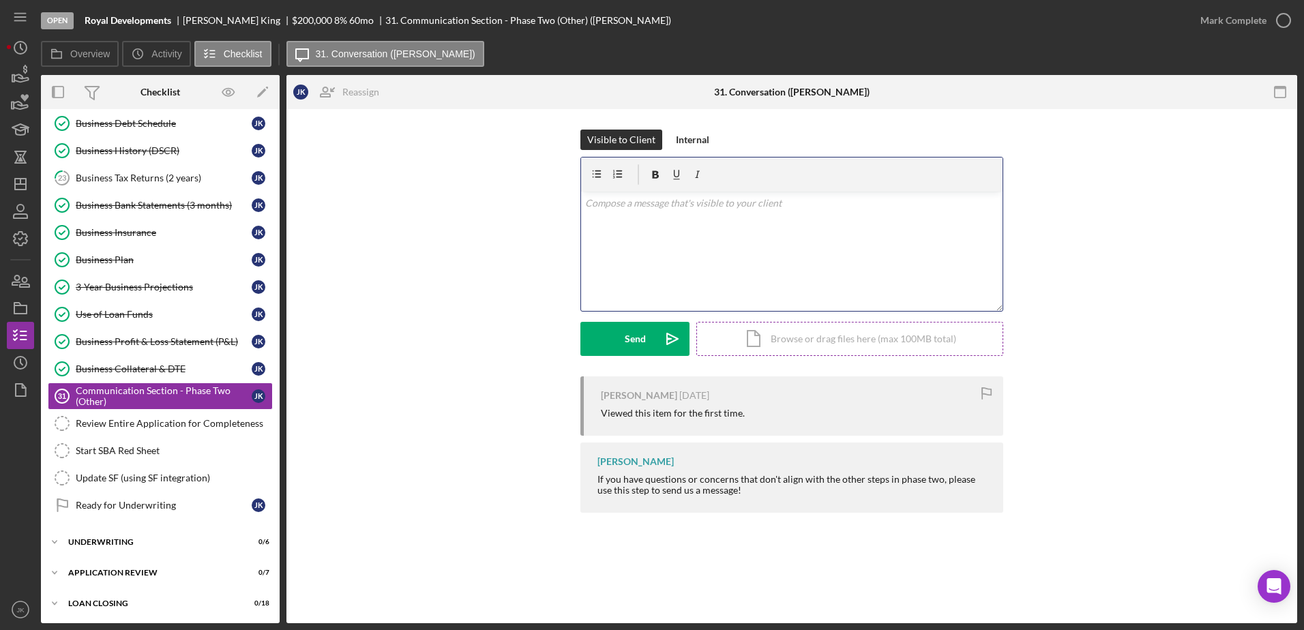
scroll to position [23, 0]
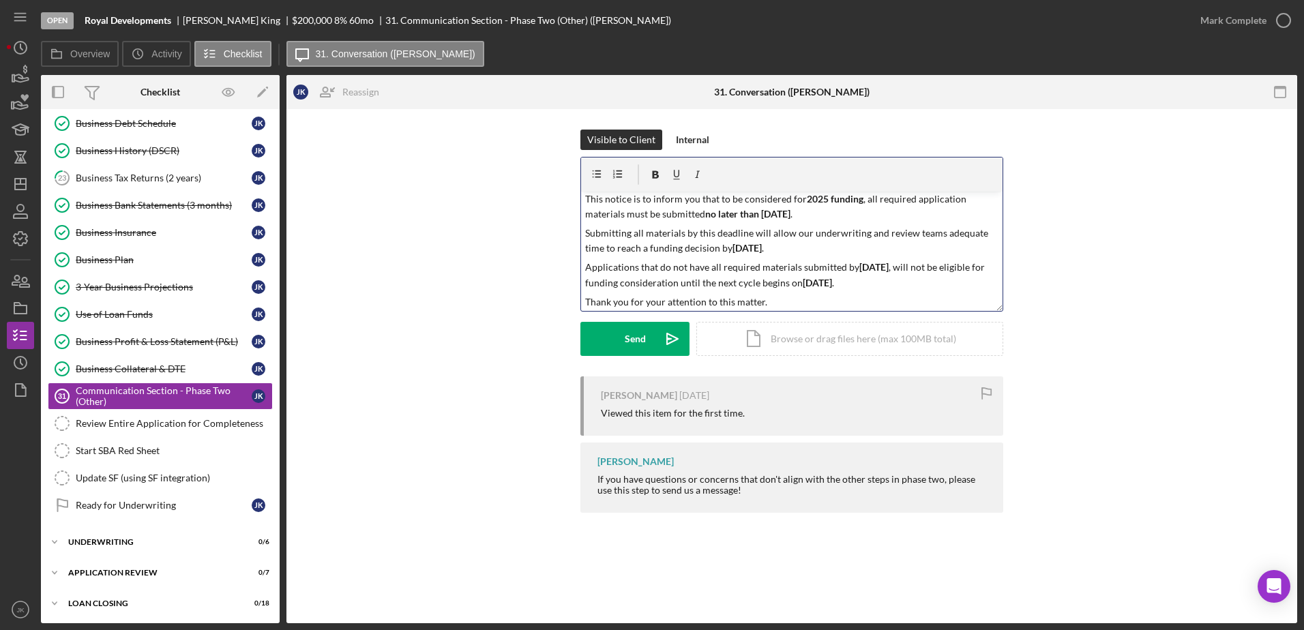
click at [587, 267] on p "Applications that do not have all required materials submitted by [DATE] , will…" at bounding box center [792, 275] width 414 height 31
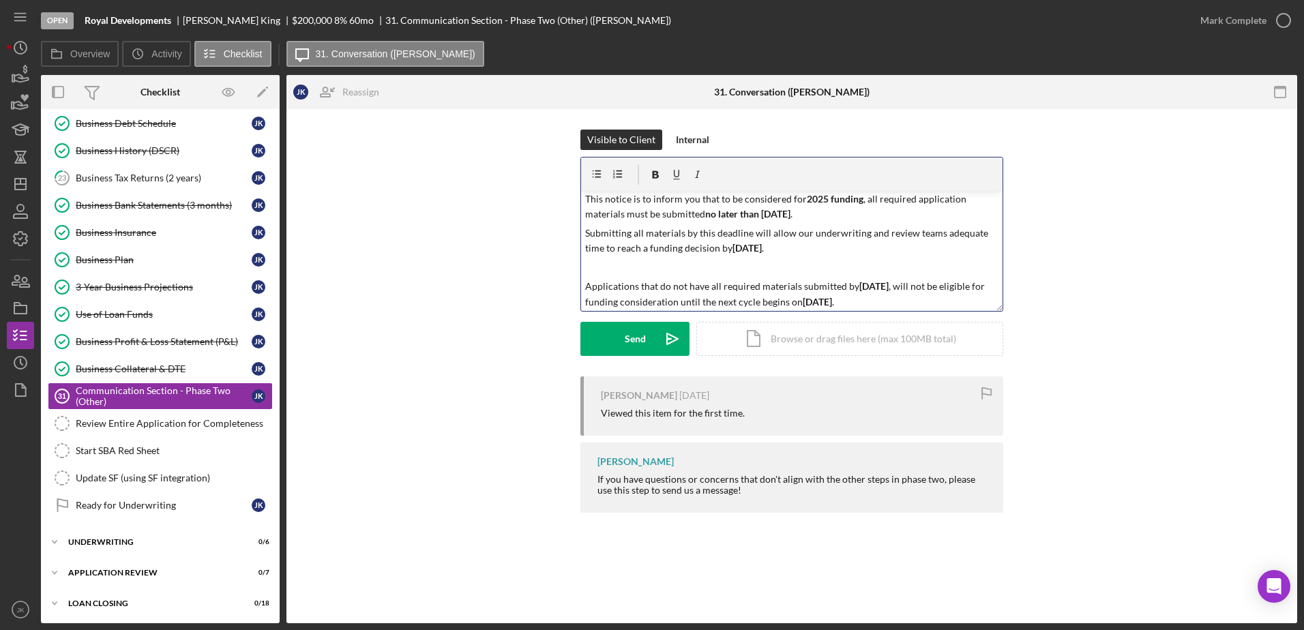
scroll to position [0, 0]
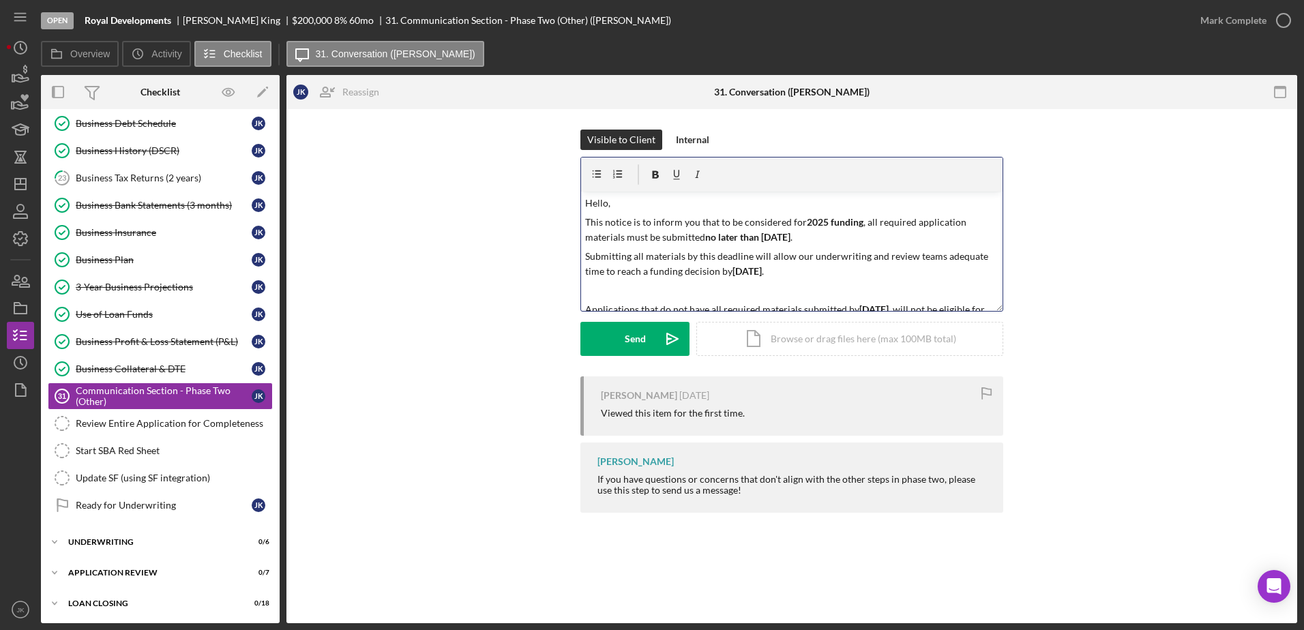
click at [586, 252] on p "Submitting all materials by this deadline will allow our underwriting and revie…" at bounding box center [792, 264] width 414 height 31
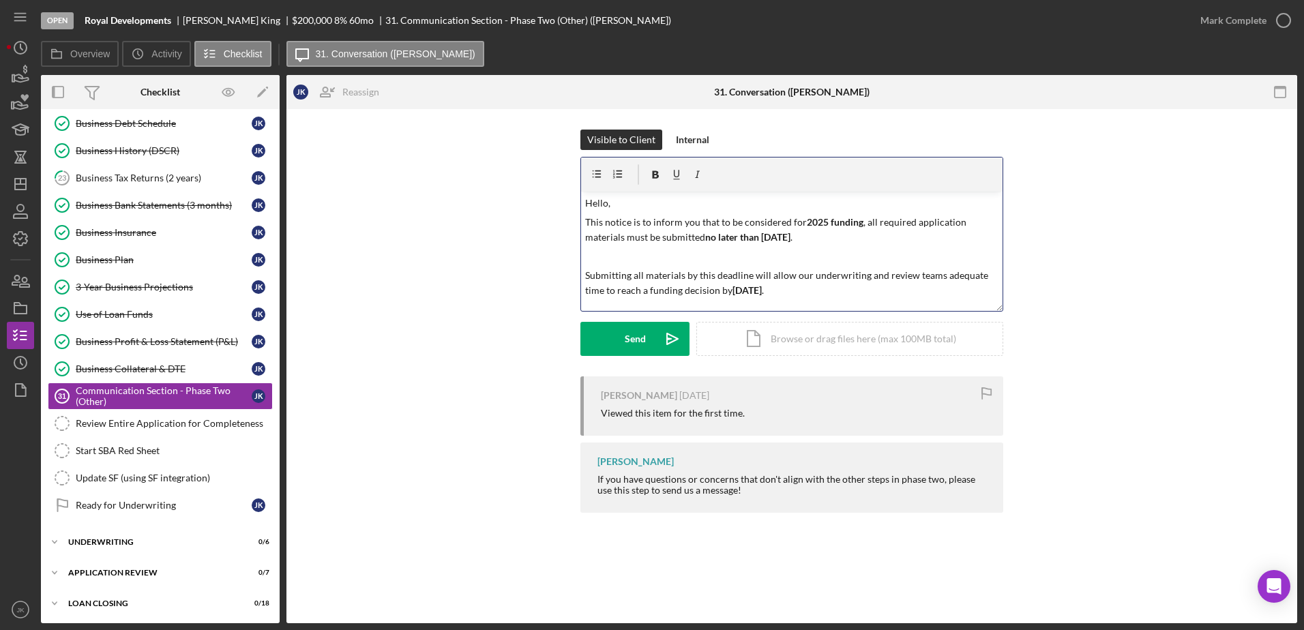
scroll to position [64, 0]
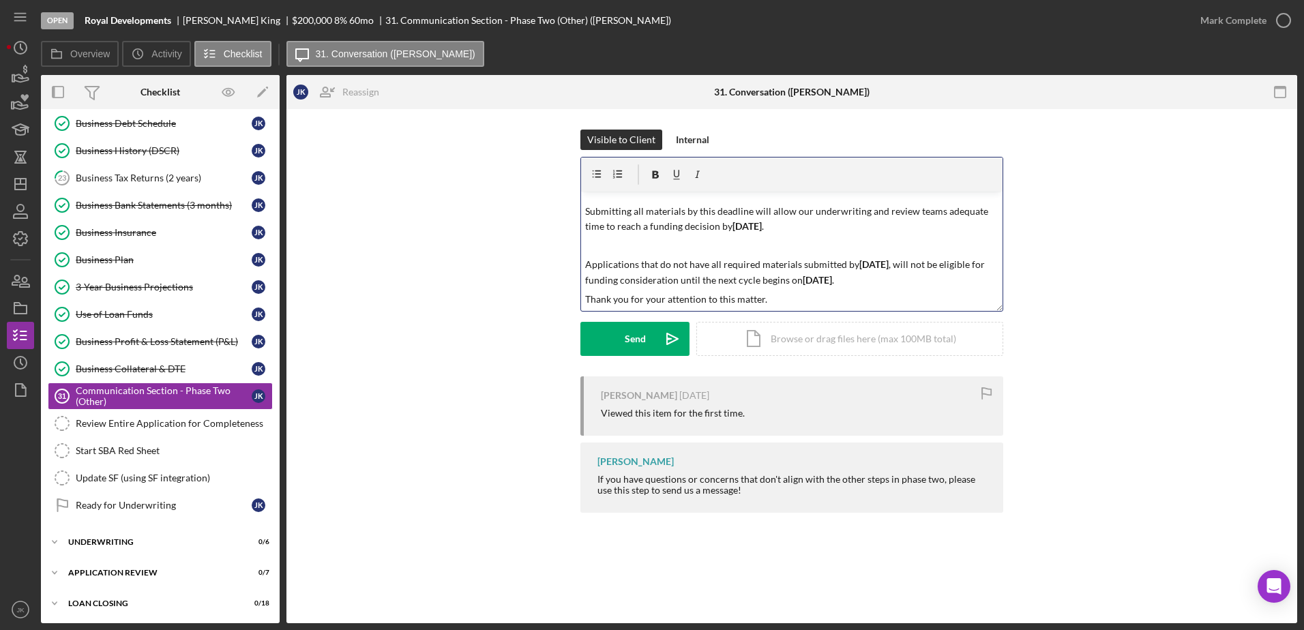
drag, startPoint x: 587, startPoint y: 298, endPoint x: 650, endPoint y: 299, distance: 62.8
click at [587, 297] on p "Thank you for your attention to this matter." at bounding box center [792, 299] width 414 height 15
click at [825, 284] on p "Applications that do not have all required materials submitted by [DATE] , will…" at bounding box center [792, 284] width 414 height 46
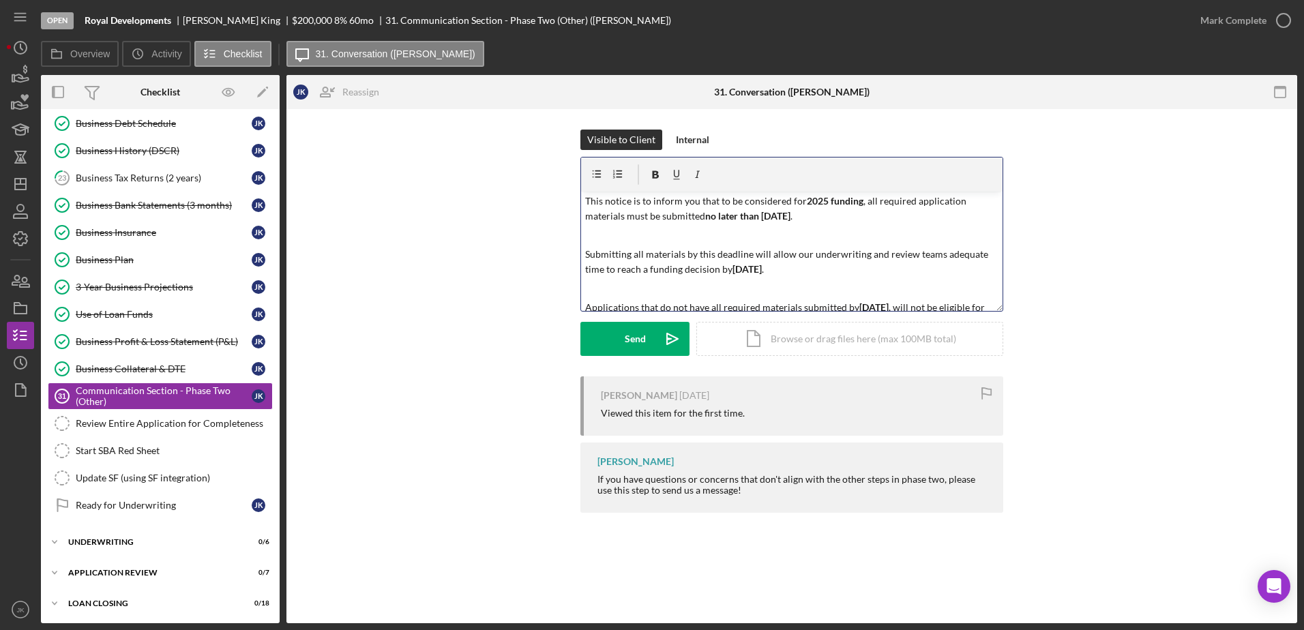
scroll to position [0, 0]
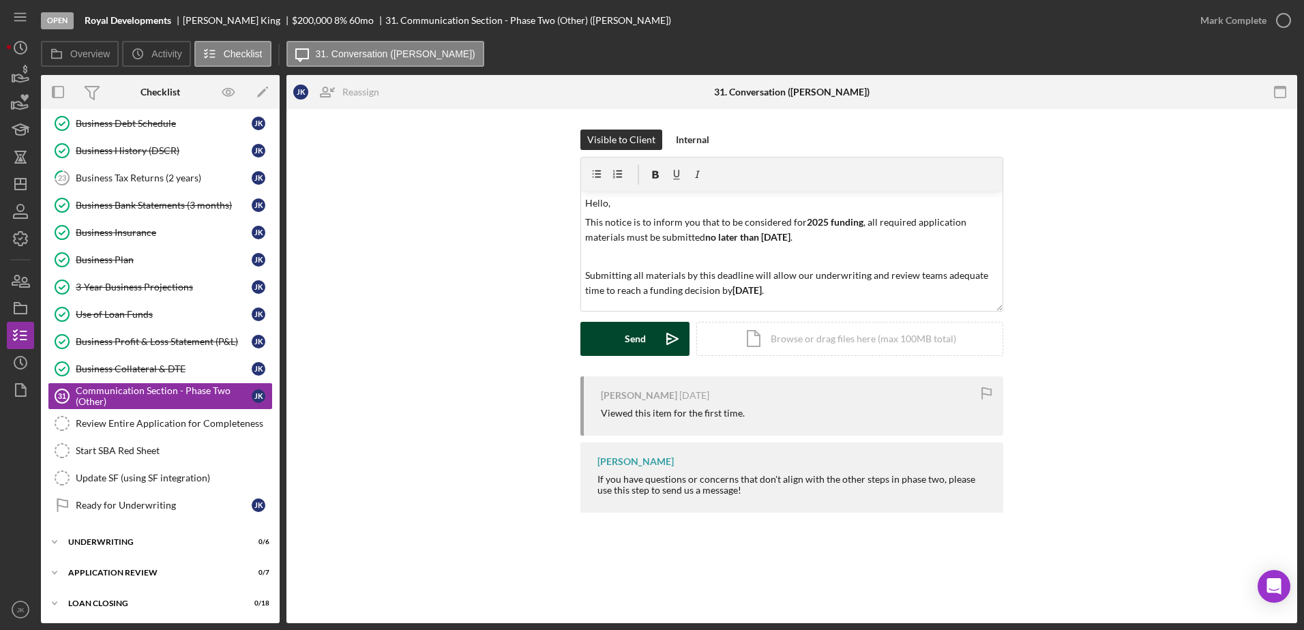
click at [632, 342] on div "Send" at bounding box center [635, 339] width 21 height 34
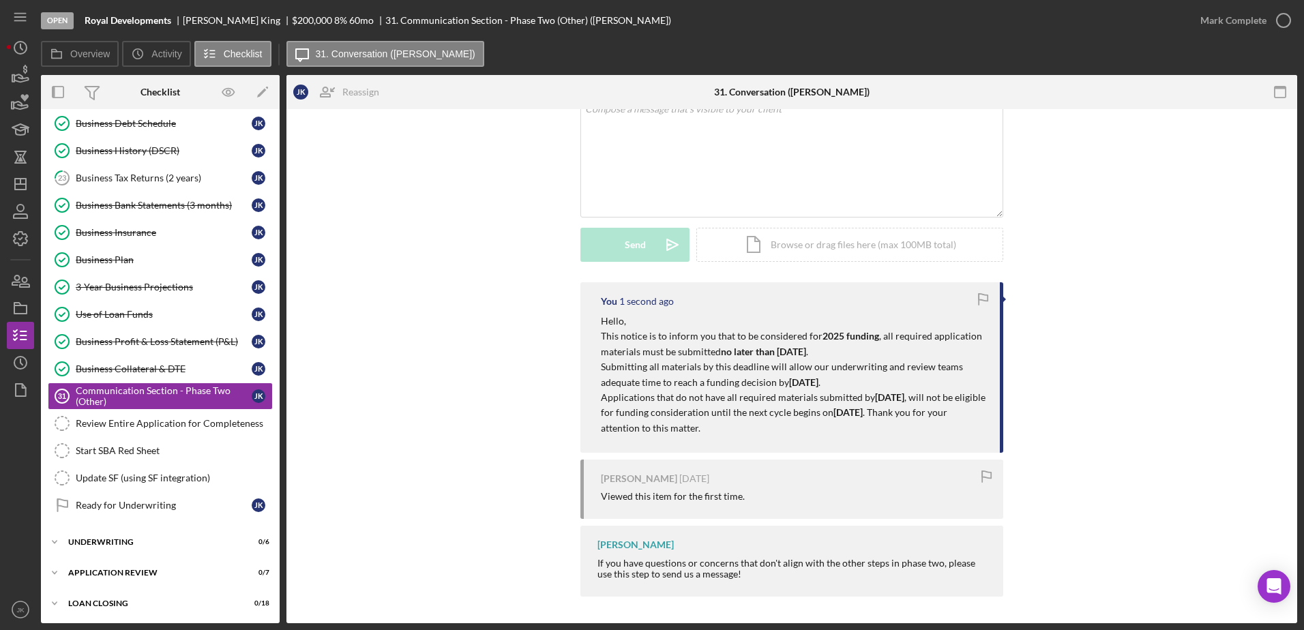
scroll to position [95, 0]
click at [27, 179] on icon "Icon/Dashboard" at bounding box center [20, 184] width 34 height 34
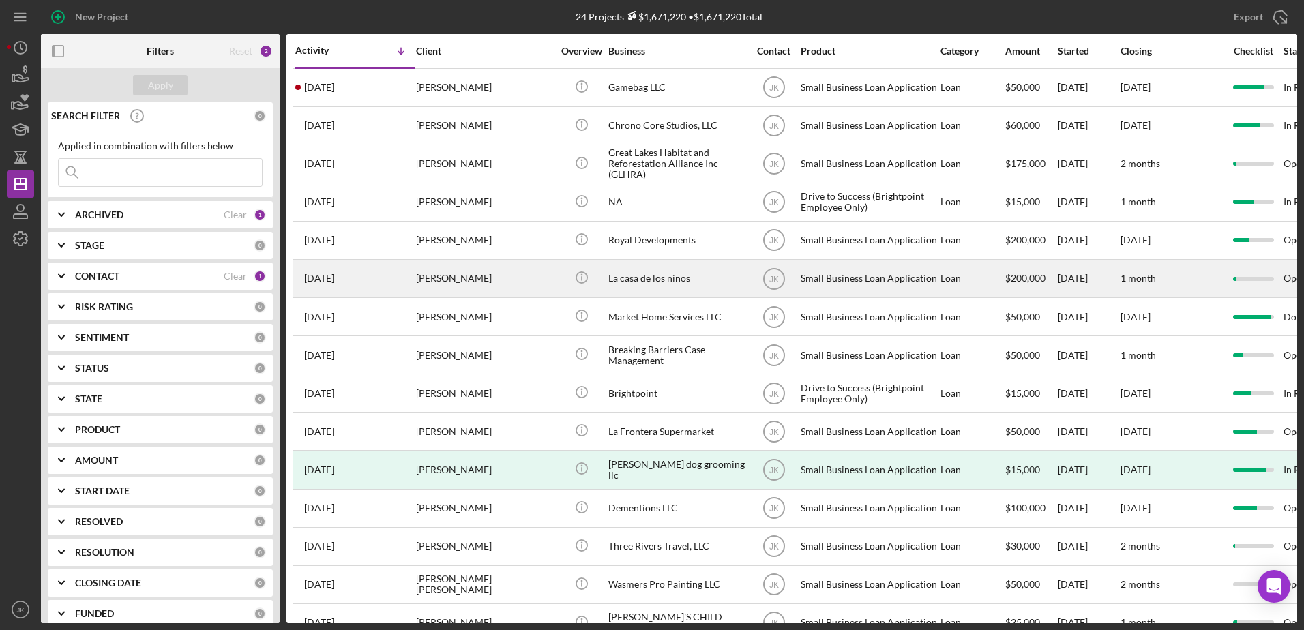
click at [490, 280] on div "[PERSON_NAME]" at bounding box center [484, 279] width 136 height 36
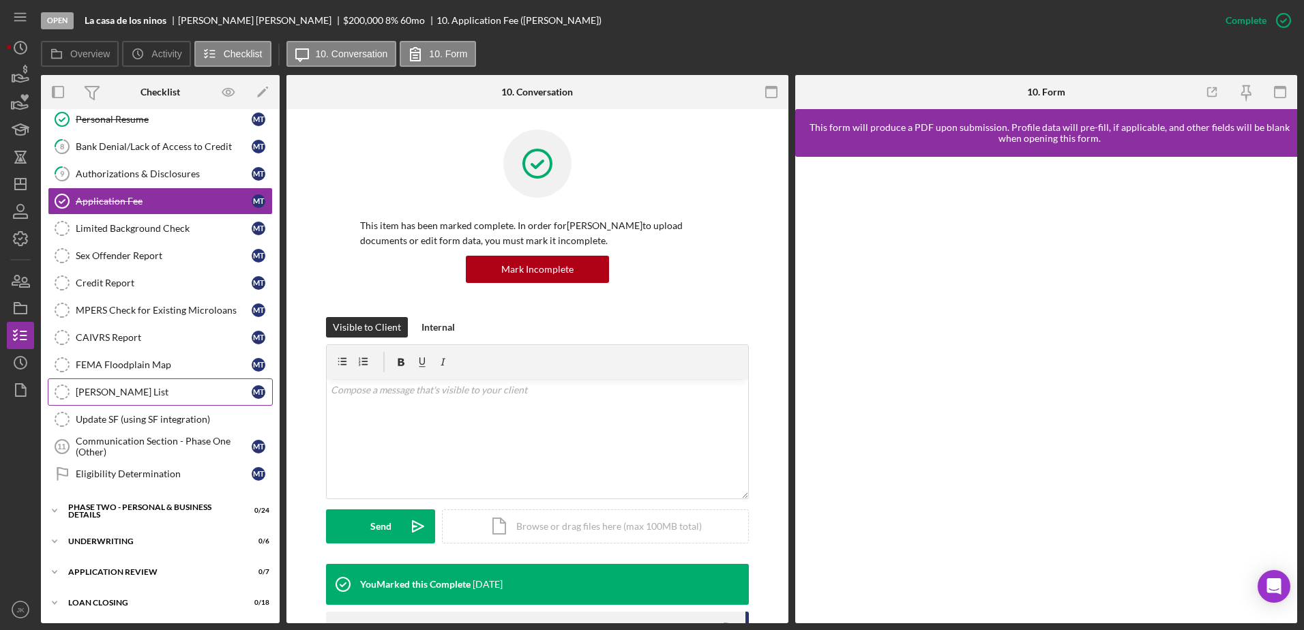
scroll to position [203, 0]
click at [174, 511] on div "PHASE TWO - PERSONAL & BUSINESS DETAILS" at bounding box center [165, 510] width 194 height 8
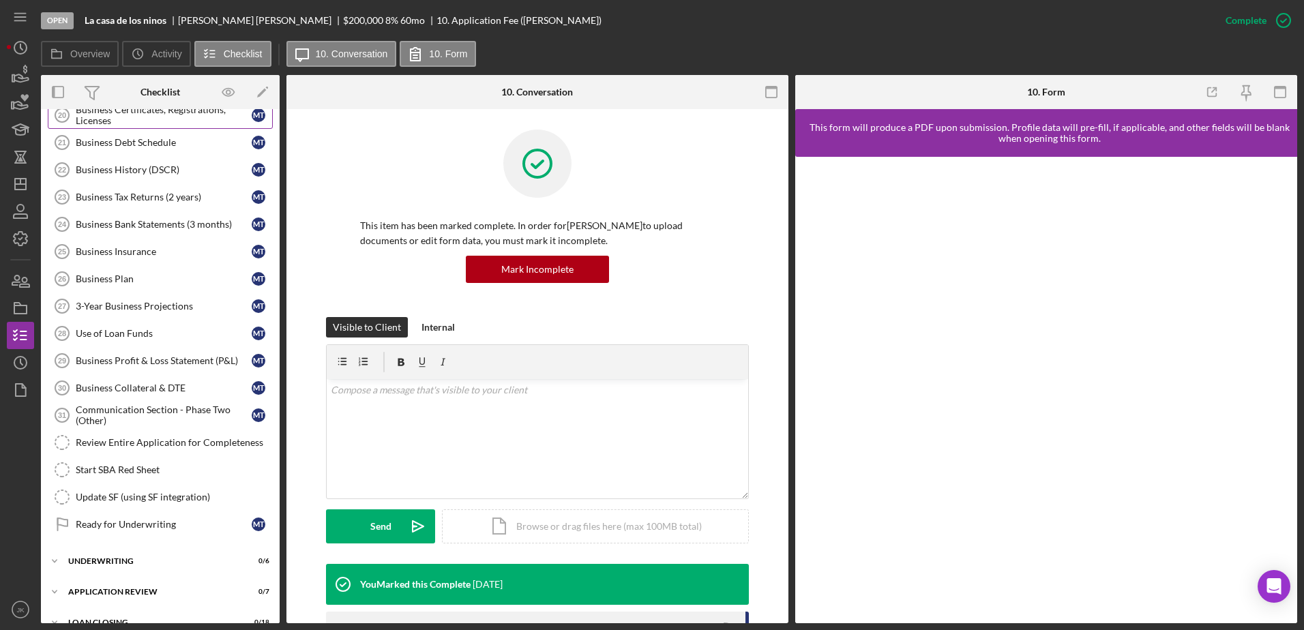
scroll to position [865, 0]
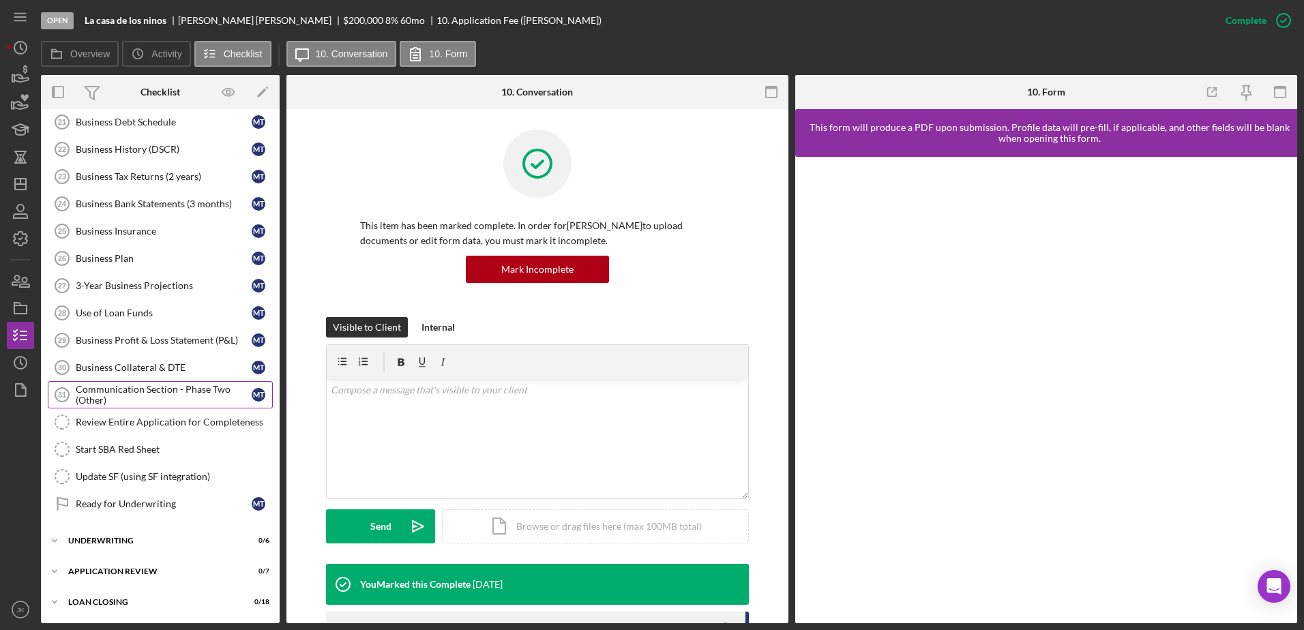
click at [158, 398] on div "Communication Section - Phase Two (Other)" at bounding box center [164, 395] width 176 height 22
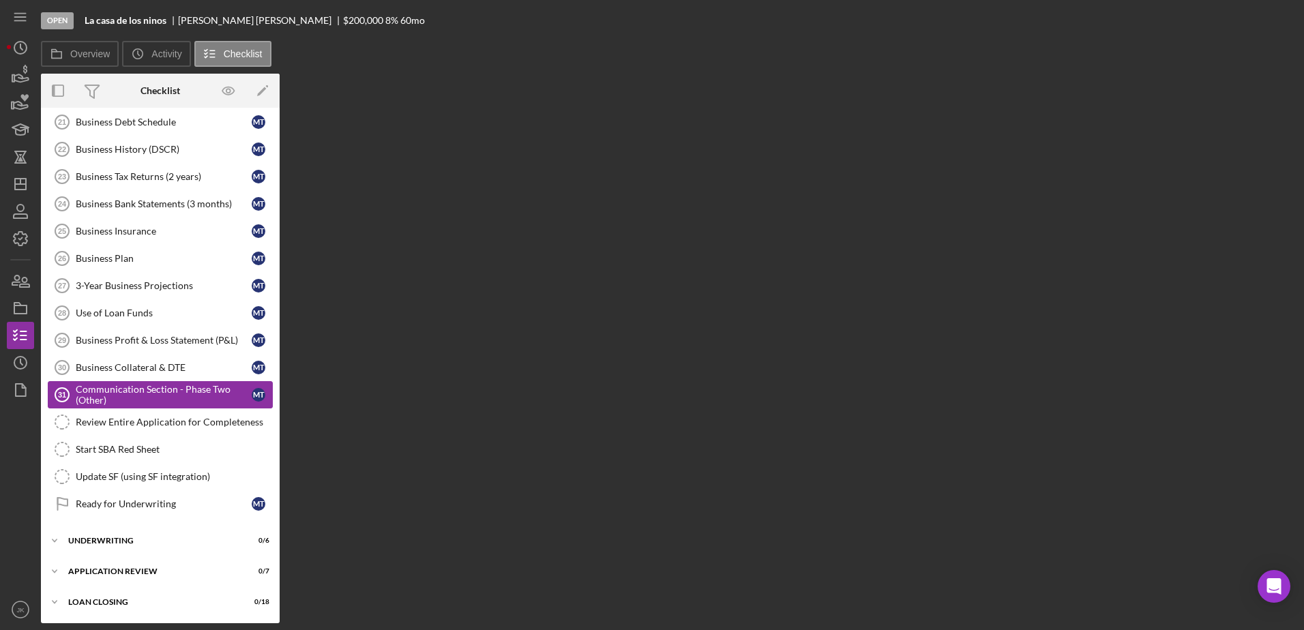
scroll to position [865, 0]
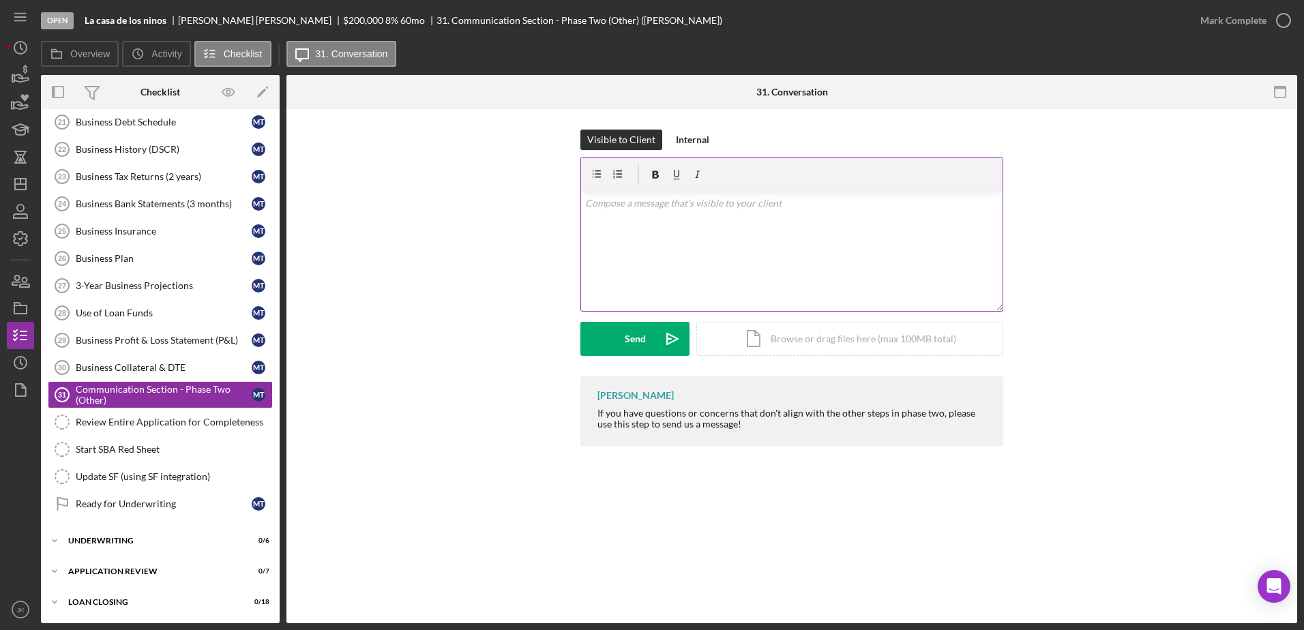
click at [681, 262] on div "v Color teal Color pink Remove color Add row above Add row below Add column bef…" at bounding box center [792, 251] width 422 height 119
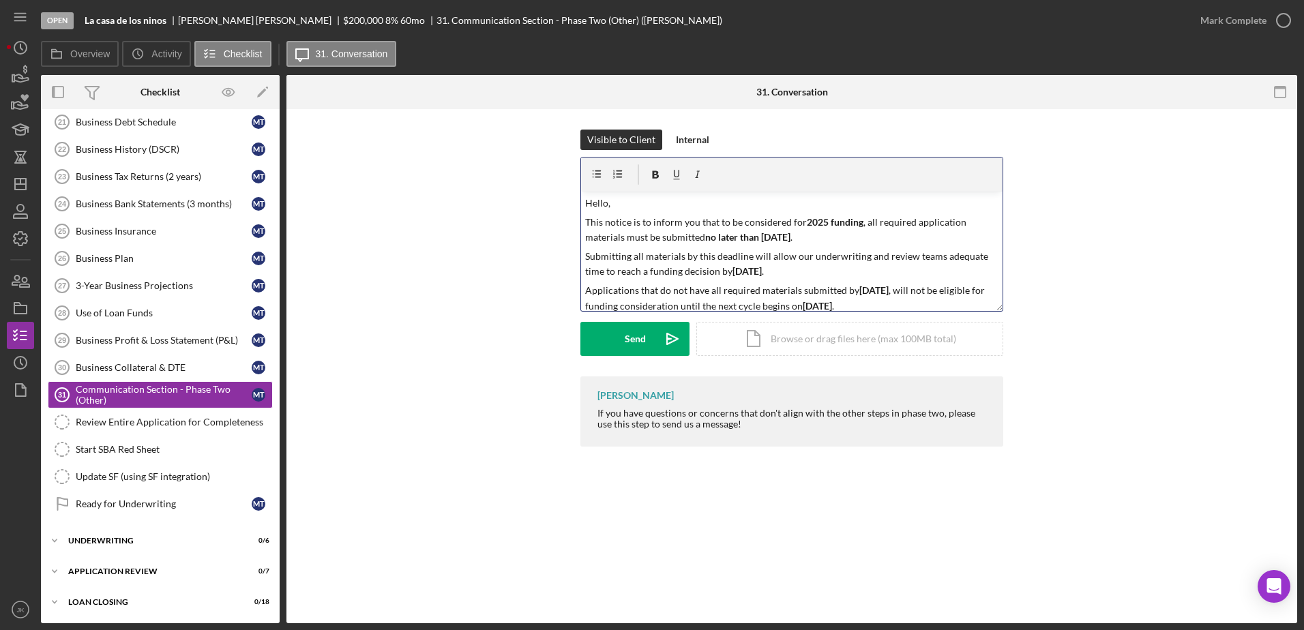
scroll to position [26, 0]
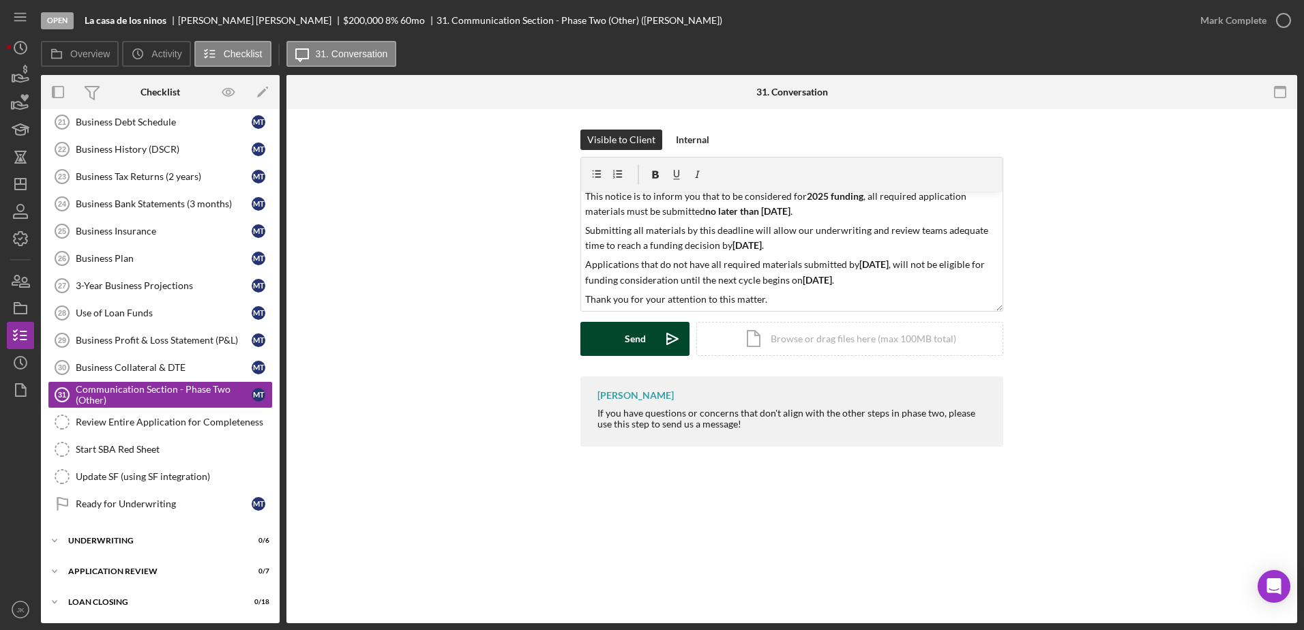
click at [640, 339] on div "Send" at bounding box center [635, 339] width 21 height 34
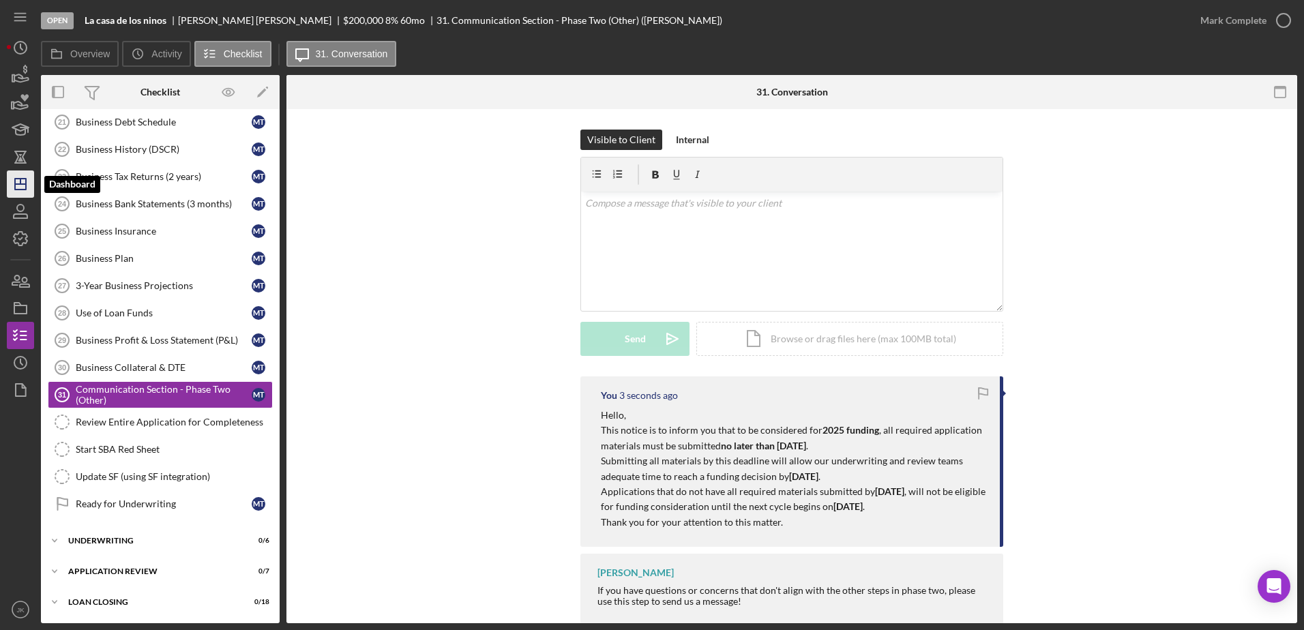
click at [20, 177] on icon "Icon/Dashboard" at bounding box center [20, 184] width 34 height 34
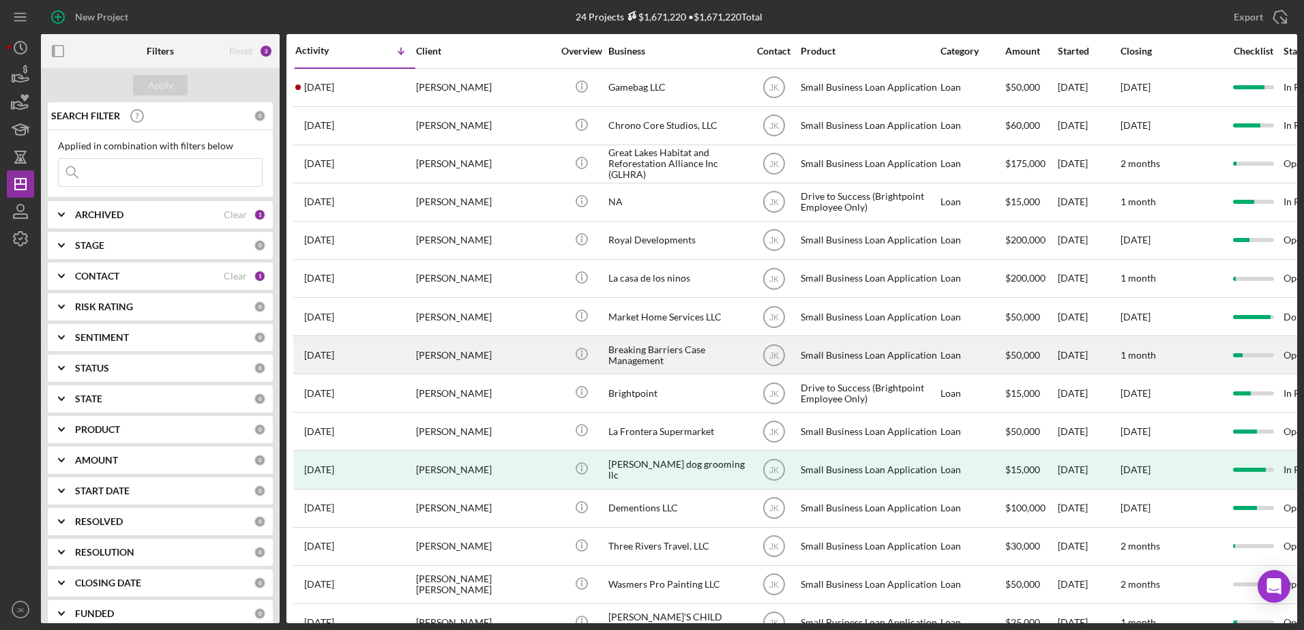
click at [519, 351] on div "[PERSON_NAME]" at bounding box center [484, 355] width 136 height 36
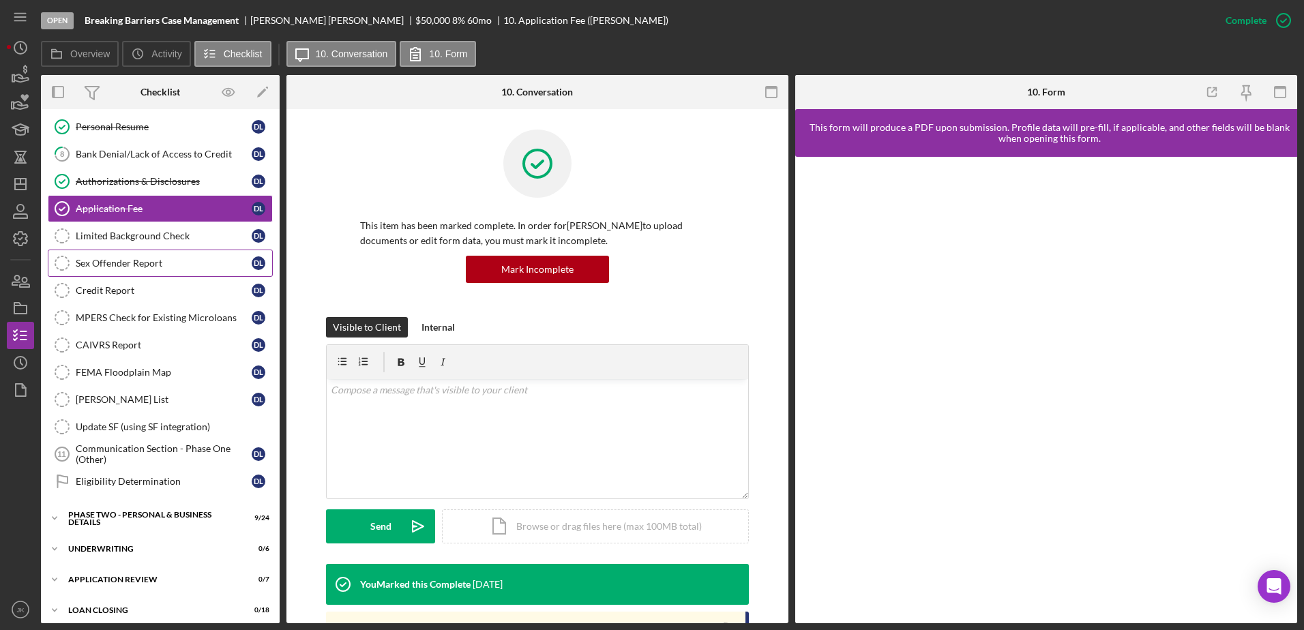
scroll to position [203, 0]
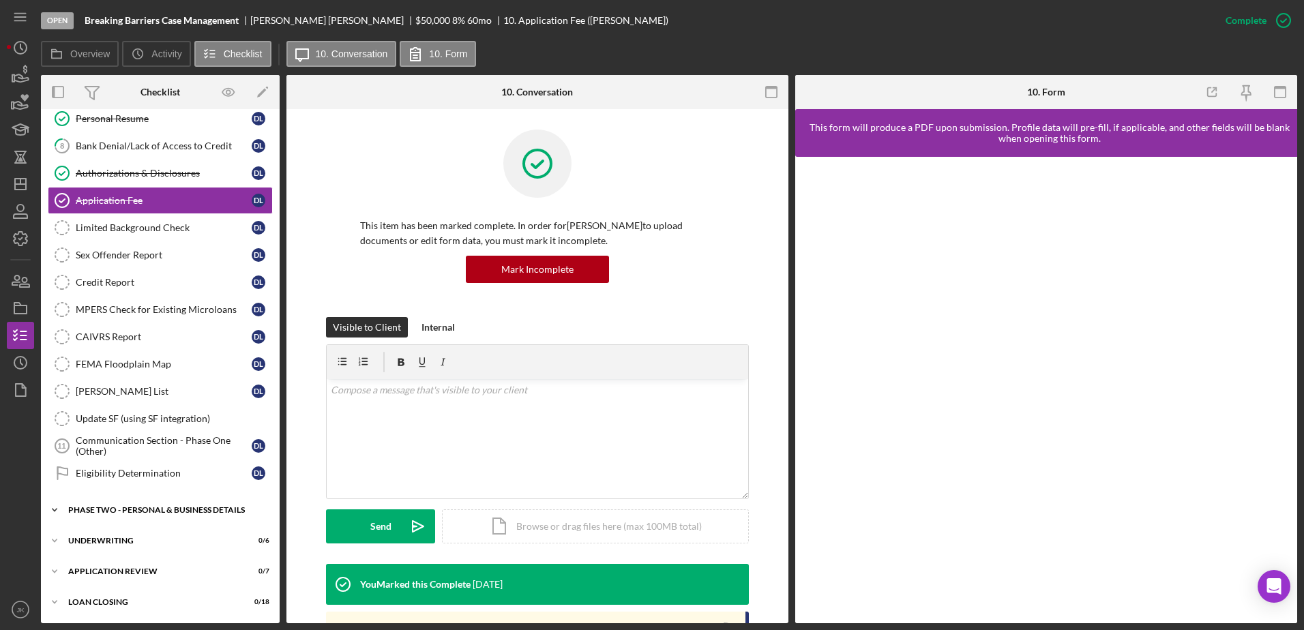
click at [150, 507] on div "PHASE TWO - PERSONAL & BUSINESS DETAILS" at bounding box center [165, 510] width 194 height 8
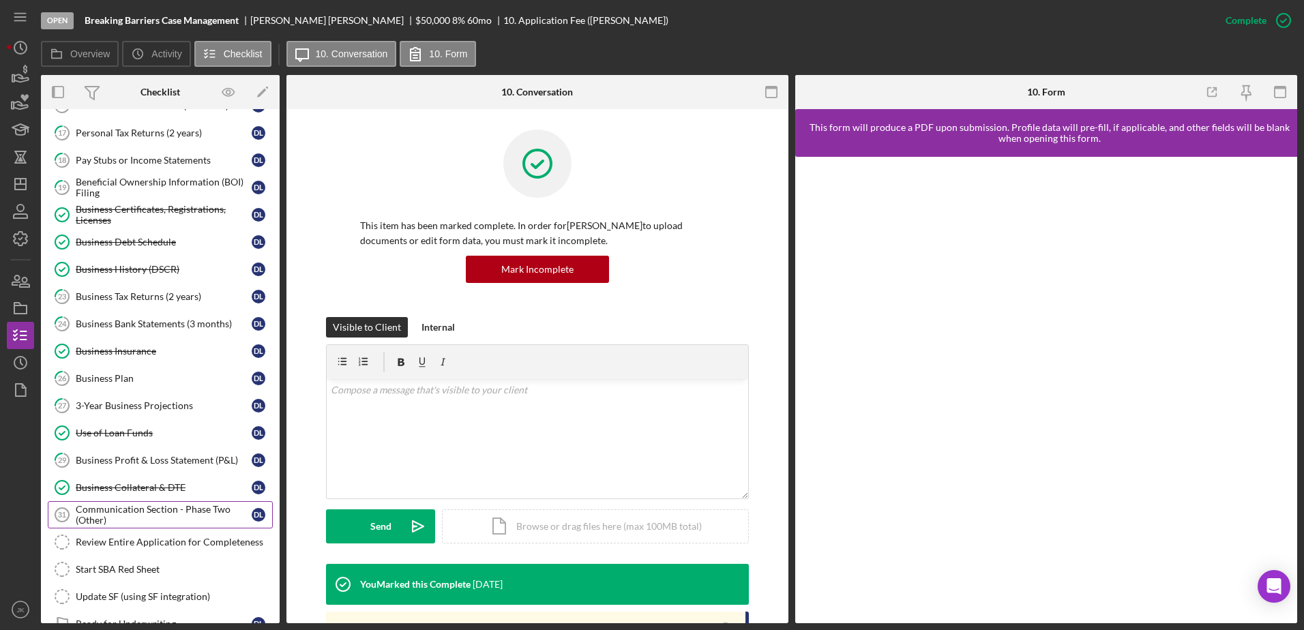
scroll to position [748, 0]
click at [20, 368] on icon "Icon/History" at bounding box center [20, 363] width 34 height 34
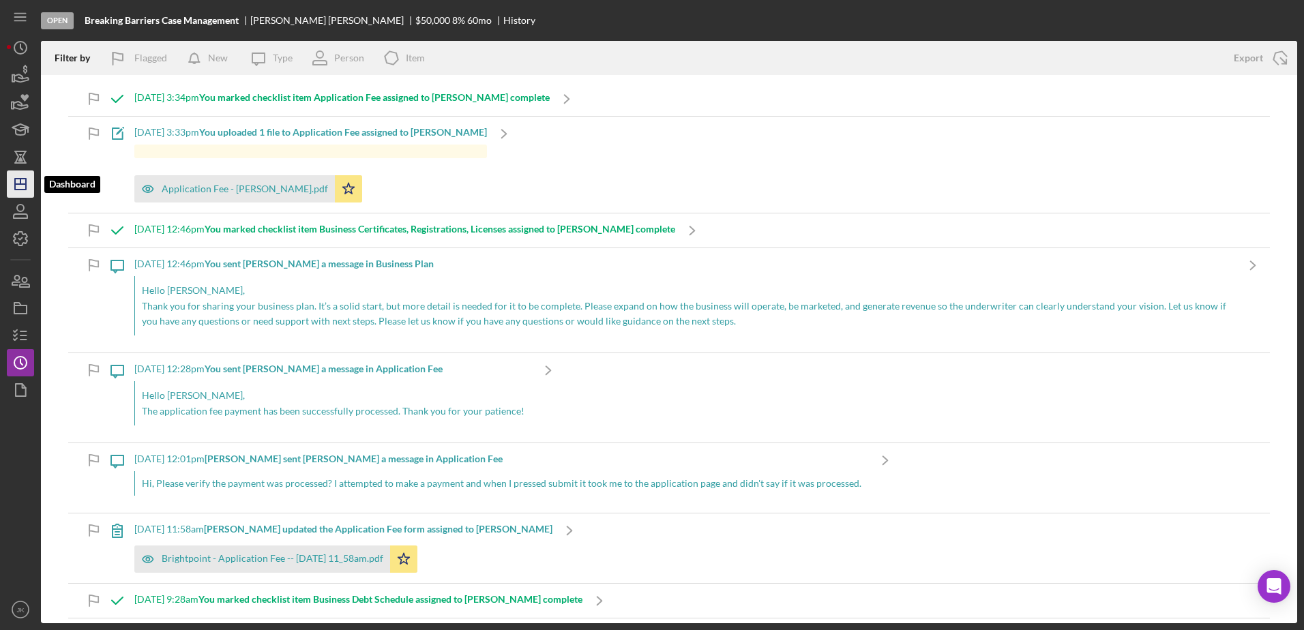
click at [28, 186] on icon "Icon/Dashboard" at bounding box center [20, 184] width 34 height 34
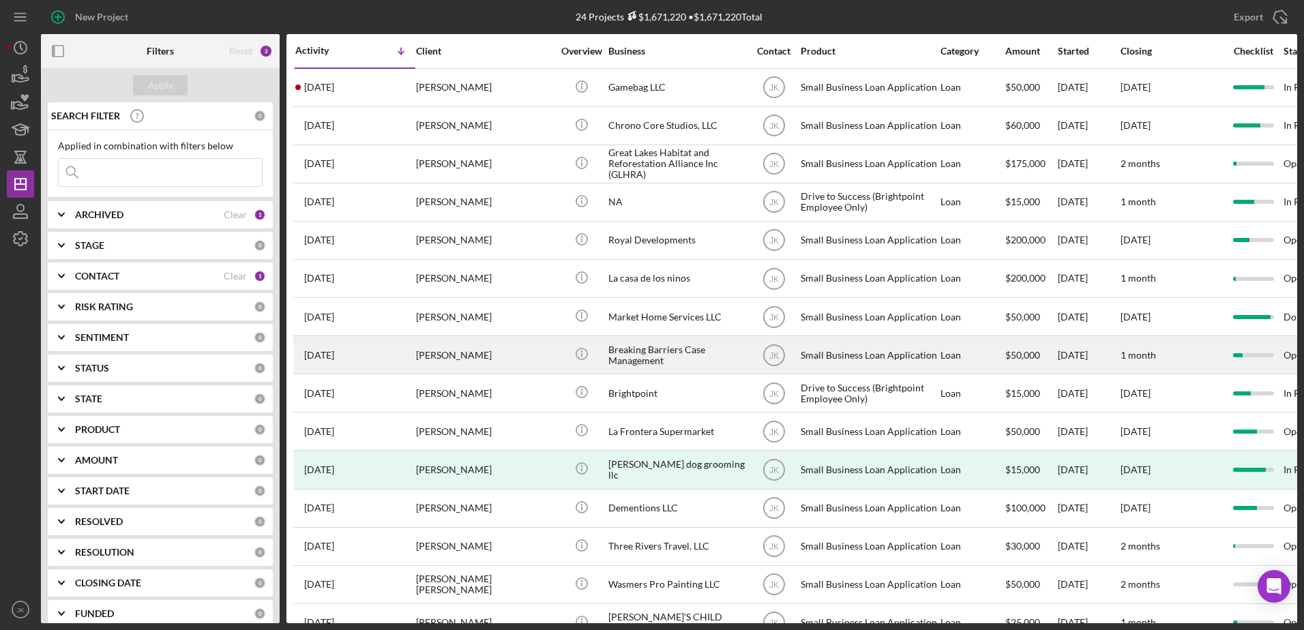
click at [634, 346] on div "Breaking Barriers Case Management" at bounding box center [676, 355] width 136 height 36
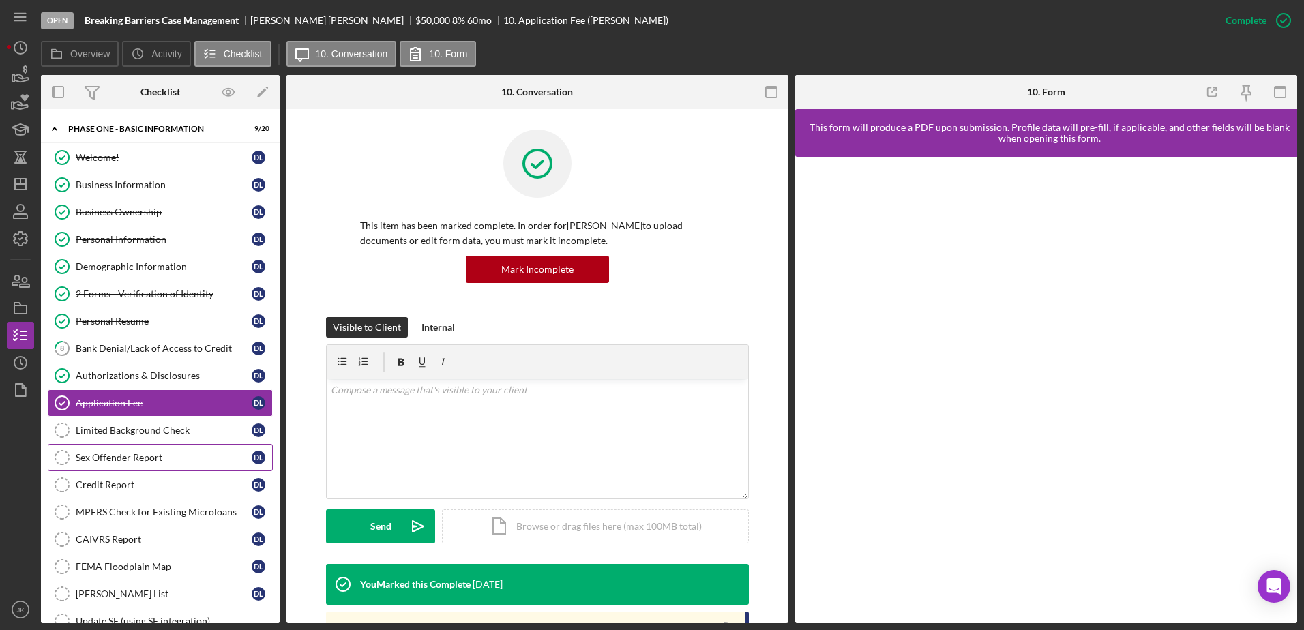
scroll to position [203, 0]
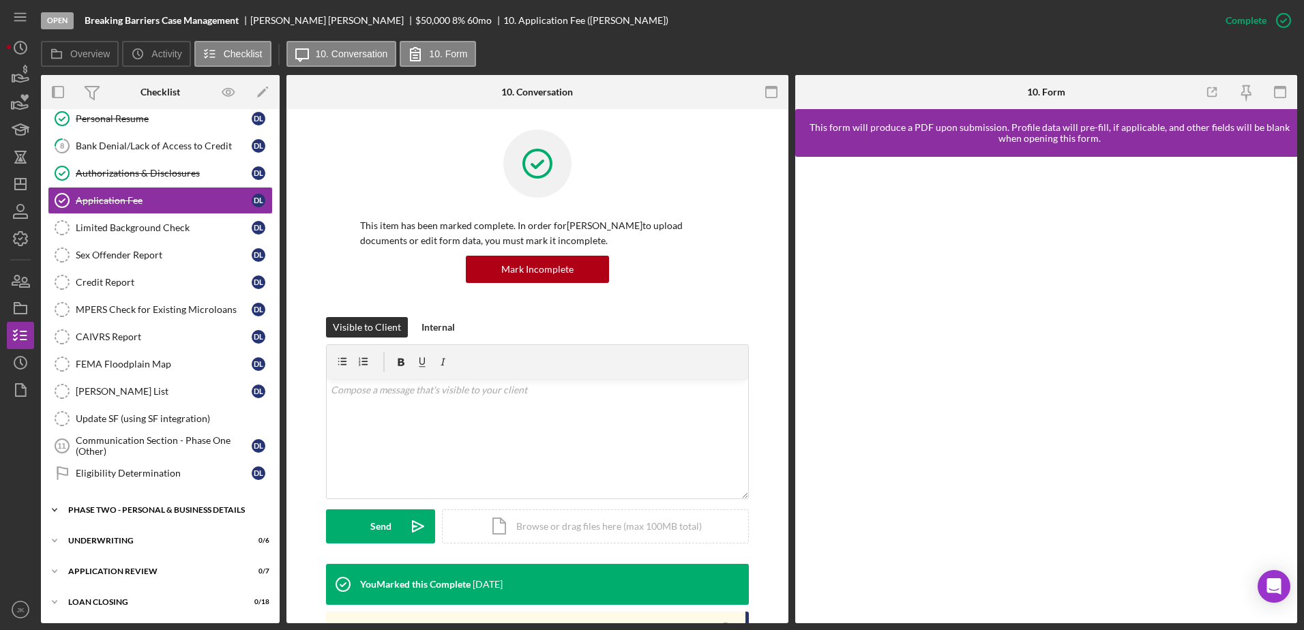
click at [156, 513] on div "PHASE TWO - PERSONAL & BUSINESS DETAILS" at bounding box center [165, 510] width 194 height 8
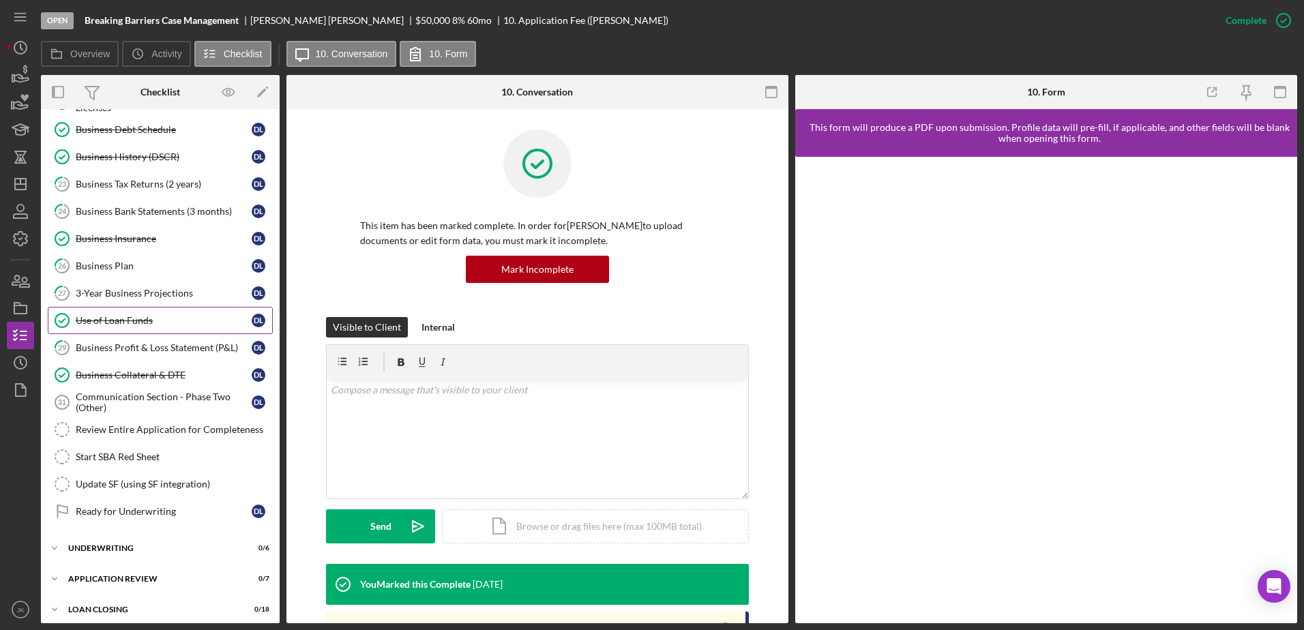
scroll to position [865, 0]
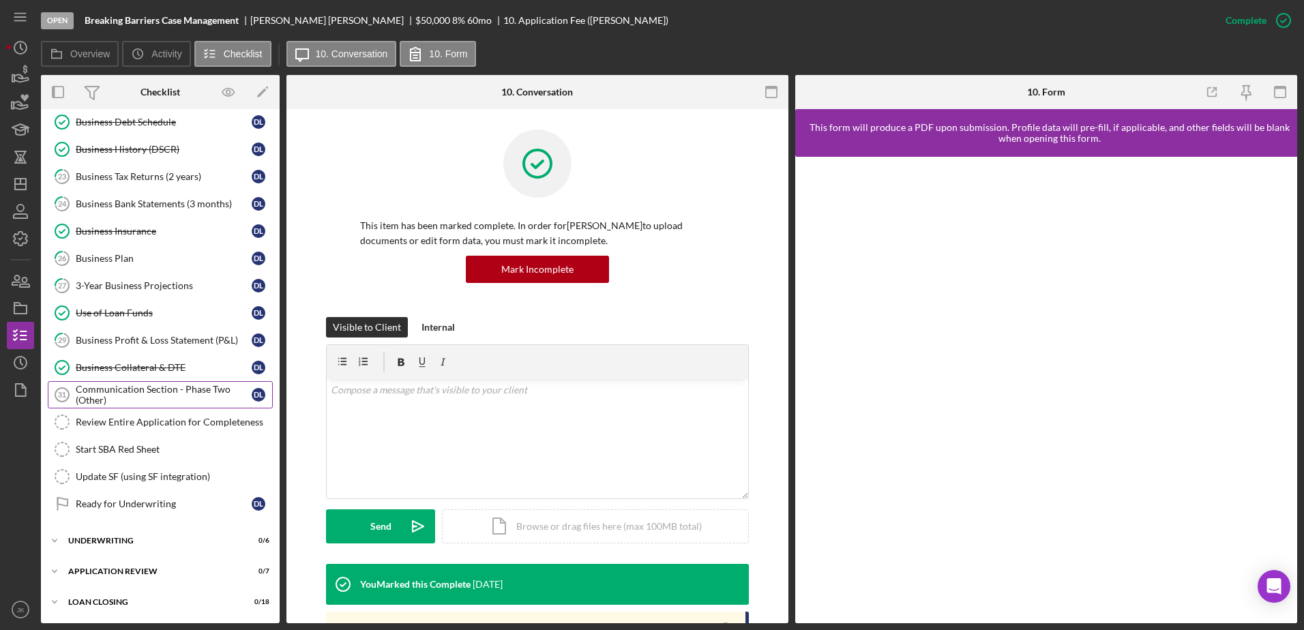
click at [157, 391] on div "Communication Section - Phase Two (Other)" at bounding box center [164, 395] width 176 height 22
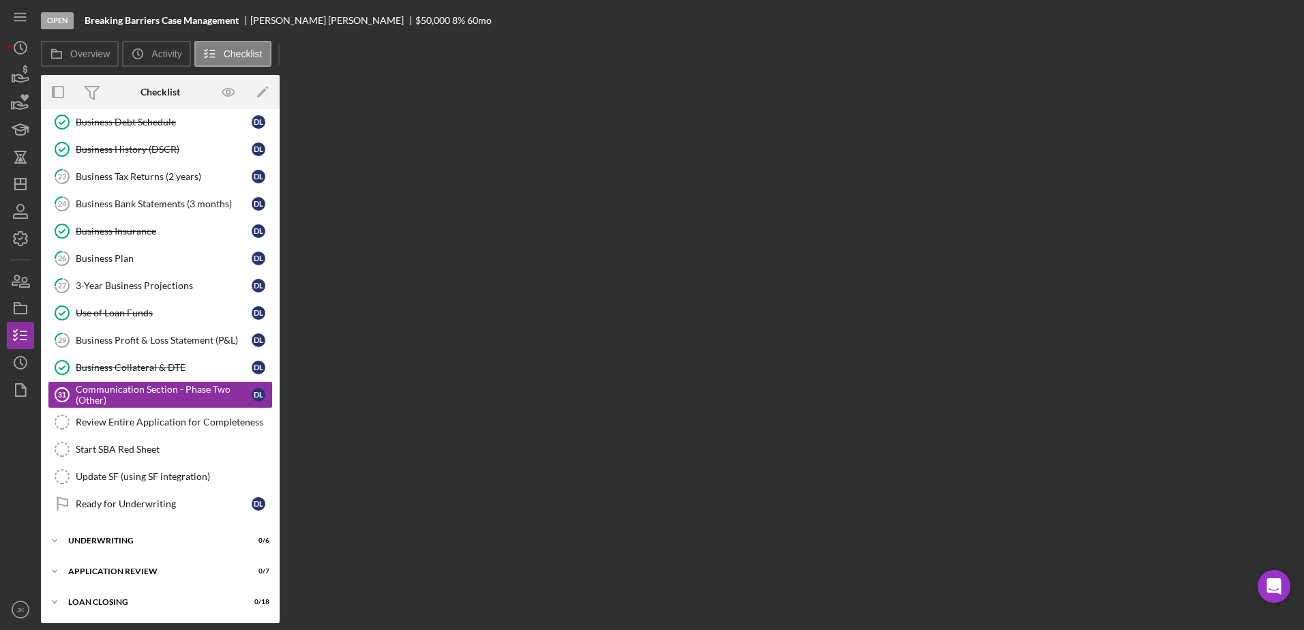
scroll to position [865, 0]
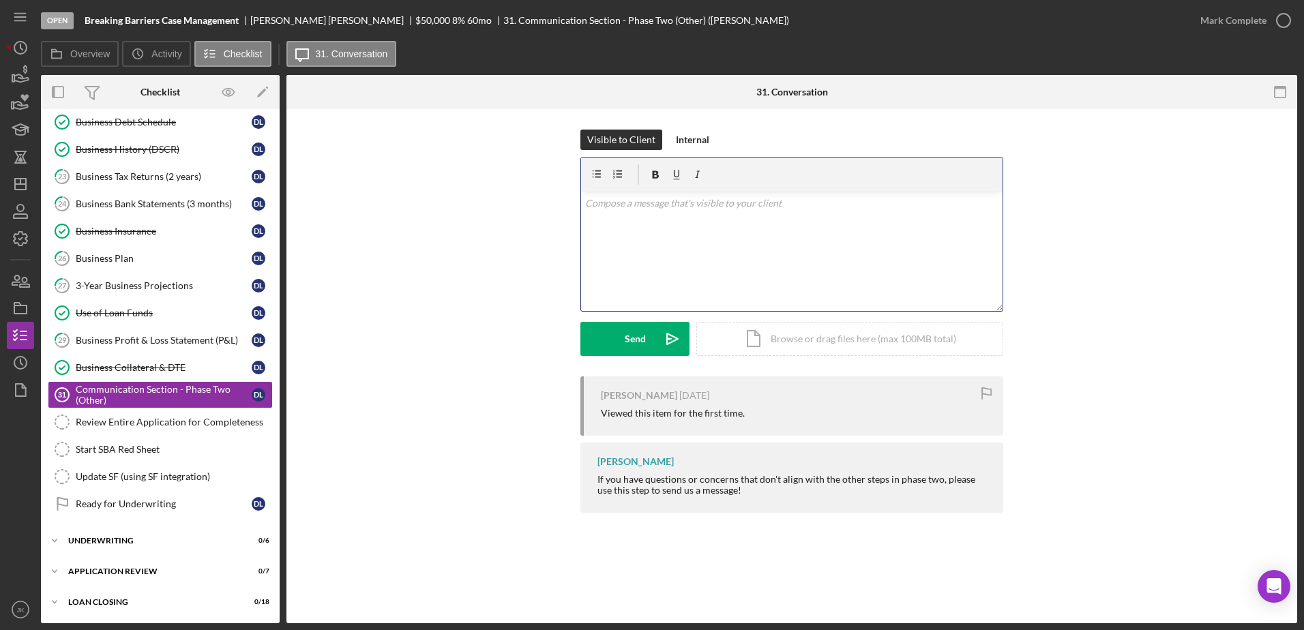
click at [733, 237] on div "v Color teal Color pink Remove color Add row above Add row below Add column bef…" at bounding box center [792, 251] width 422 height 119
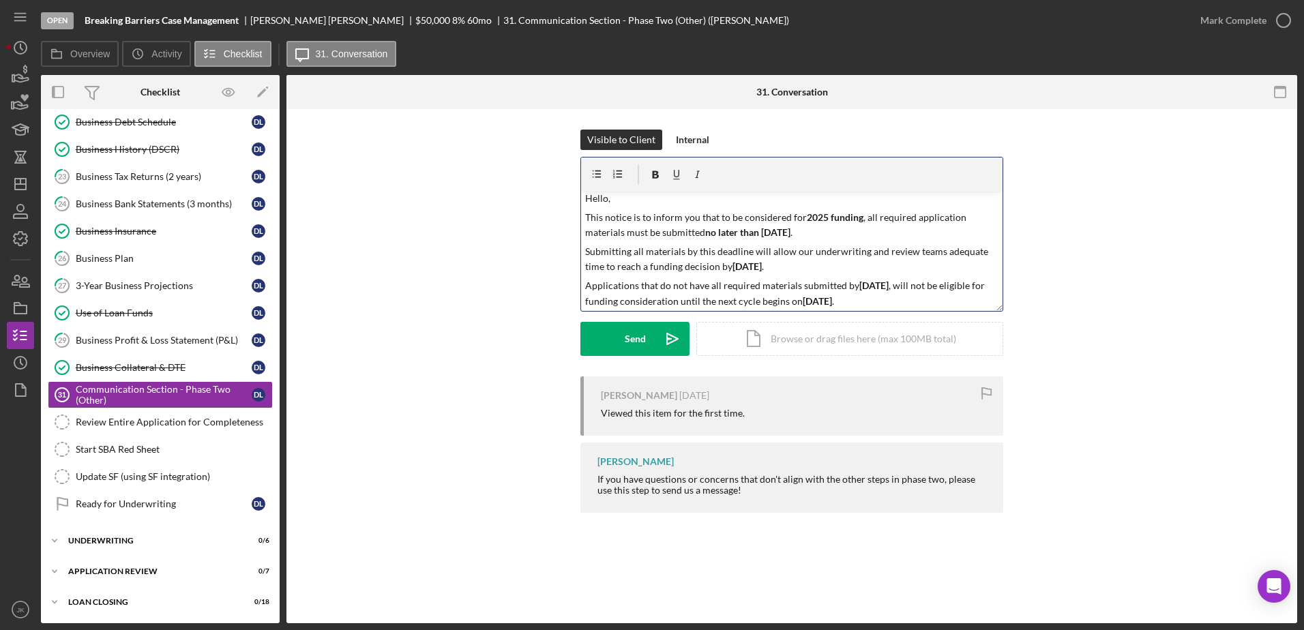
scroll to position [0, 0]
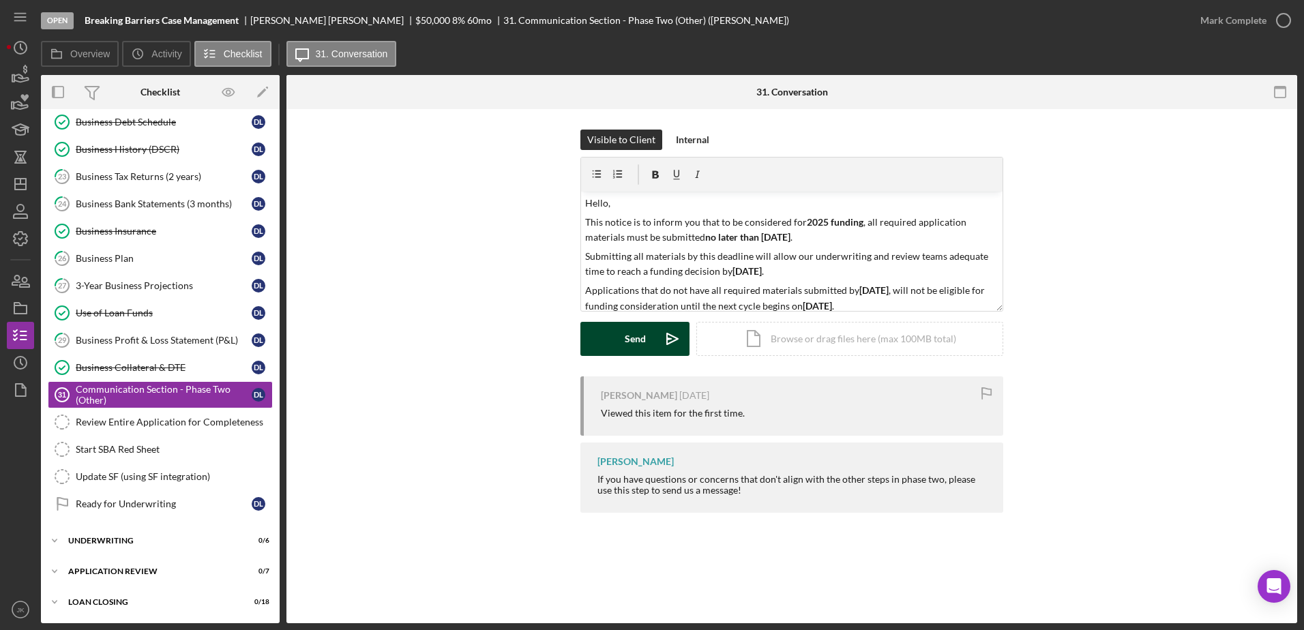
click at [647, 334] on button "Send Icon/icon-invite-send" at bounding box center [634, 339] width 109 height 34
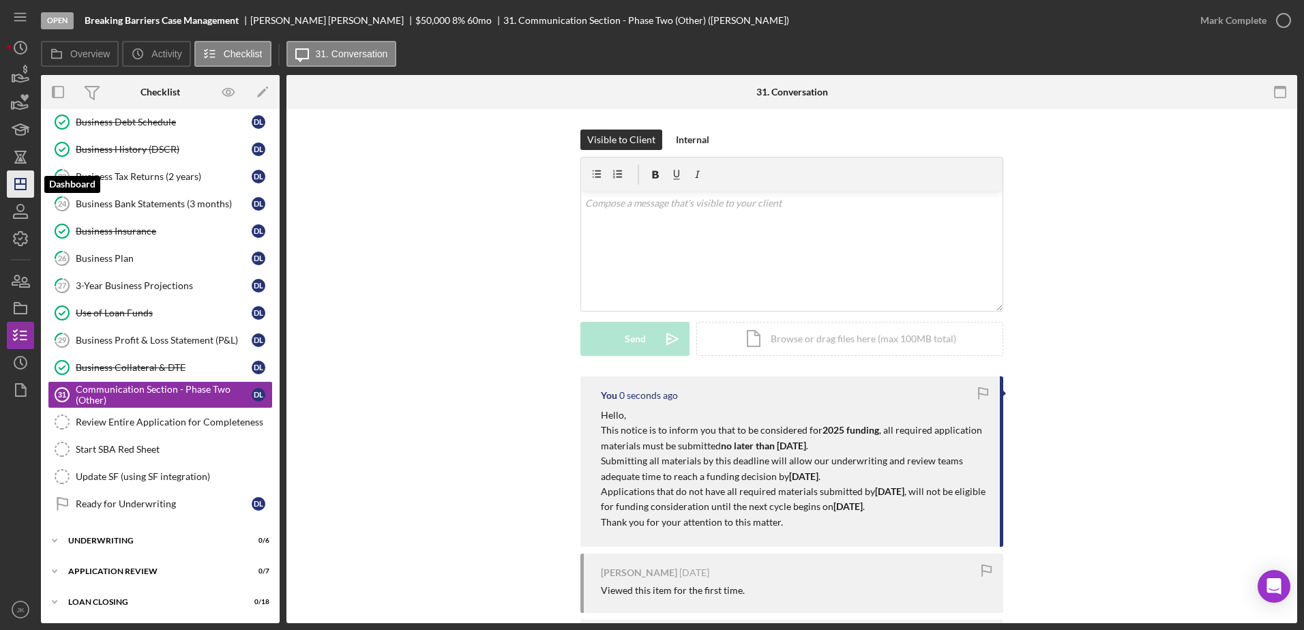
click at [24, 180] on icon "Icon/Dashboard" at bounding box center [20, 184] width 34 height 34
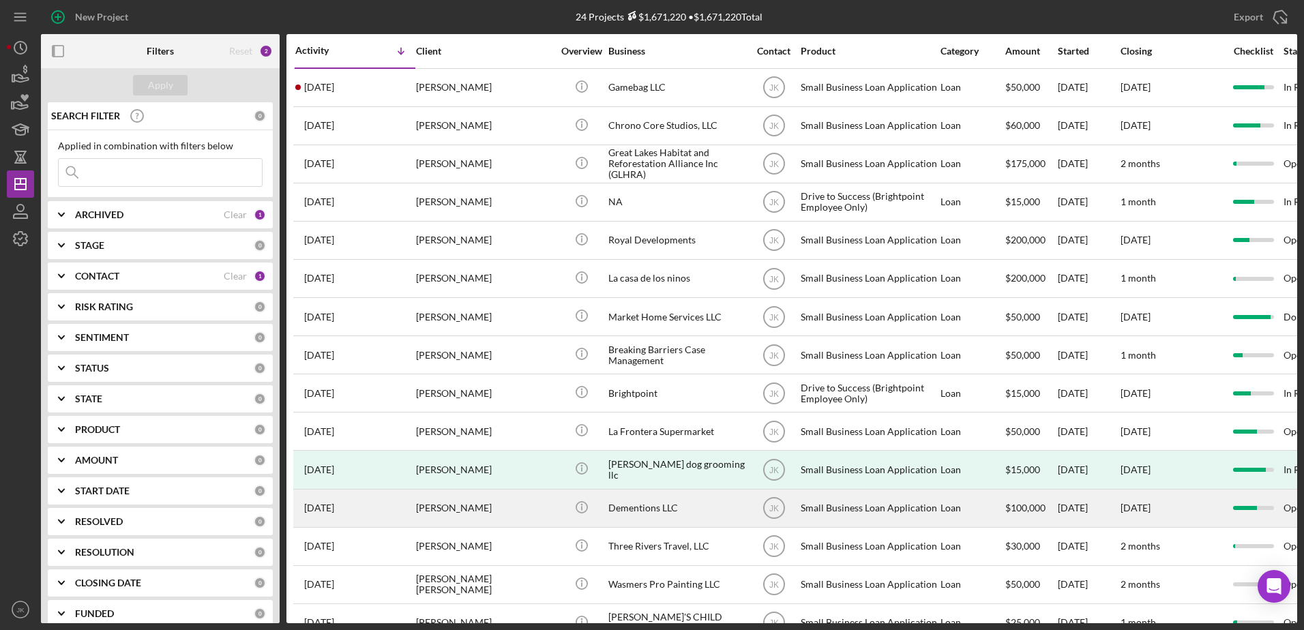
click at [500, 505] on div "[PERSON_NAME]" at bounding box center [484, 508] width 136 height 36
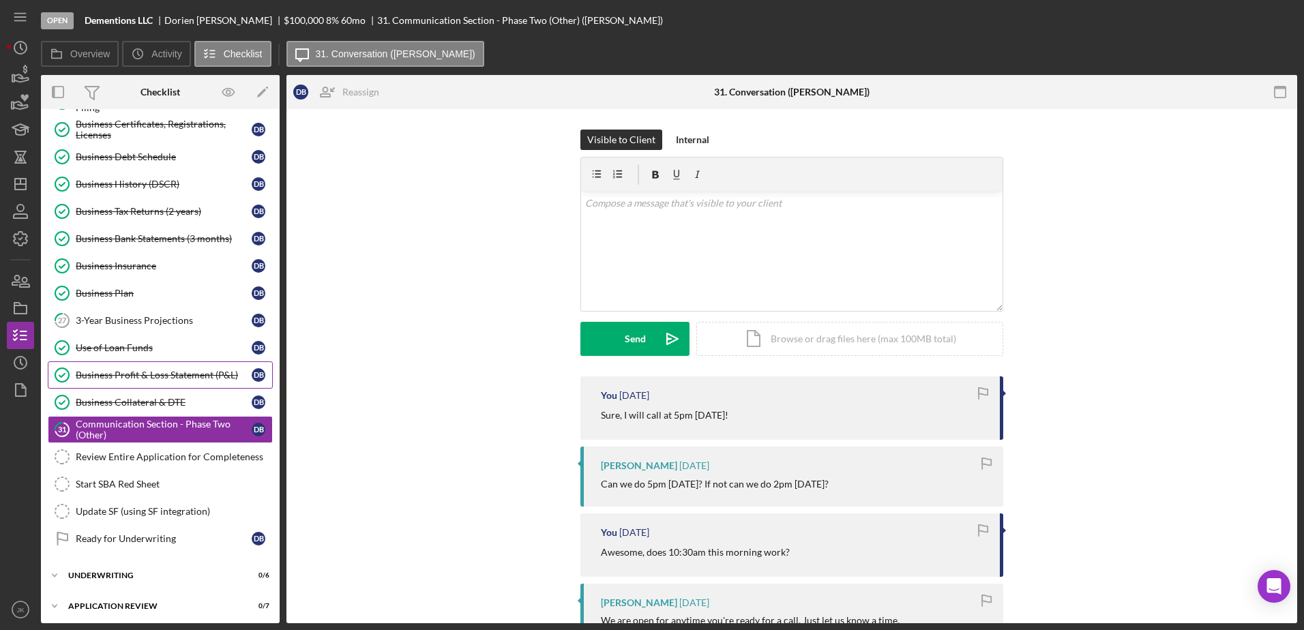
scroll to position [531, 0]
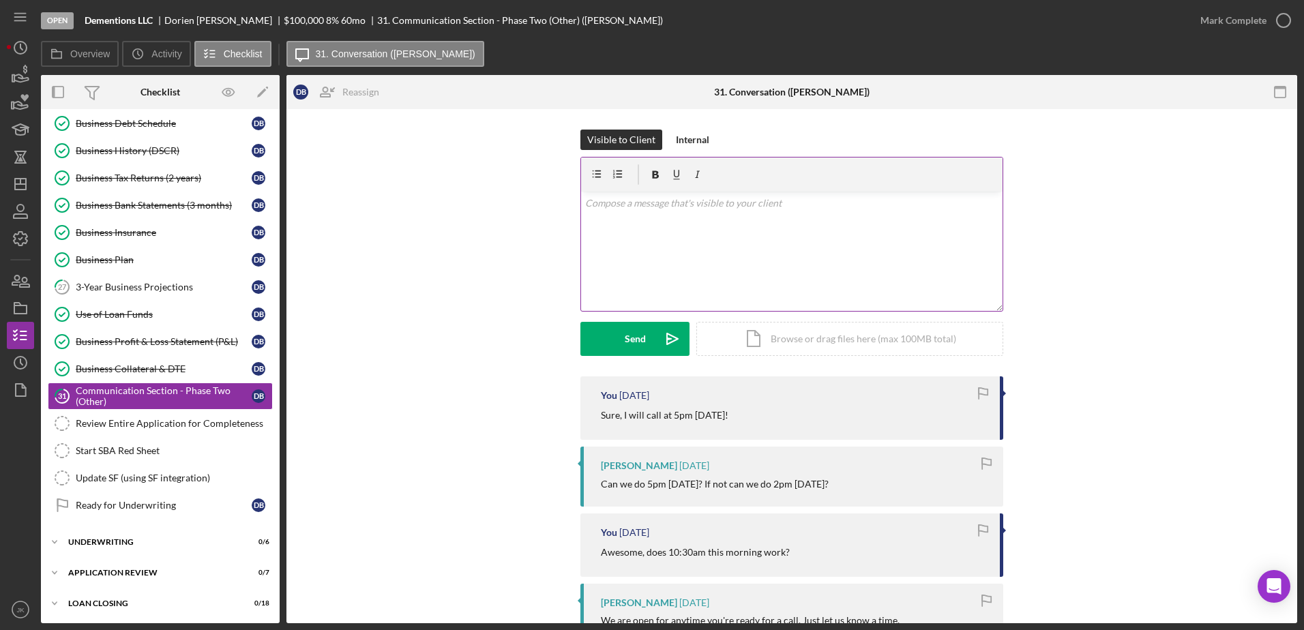
click at [725, 238] on div "v Color teal Color pink Remove color Add row above Add row below Add column bef…" at bounding box center [792, 251] width 422 height 119
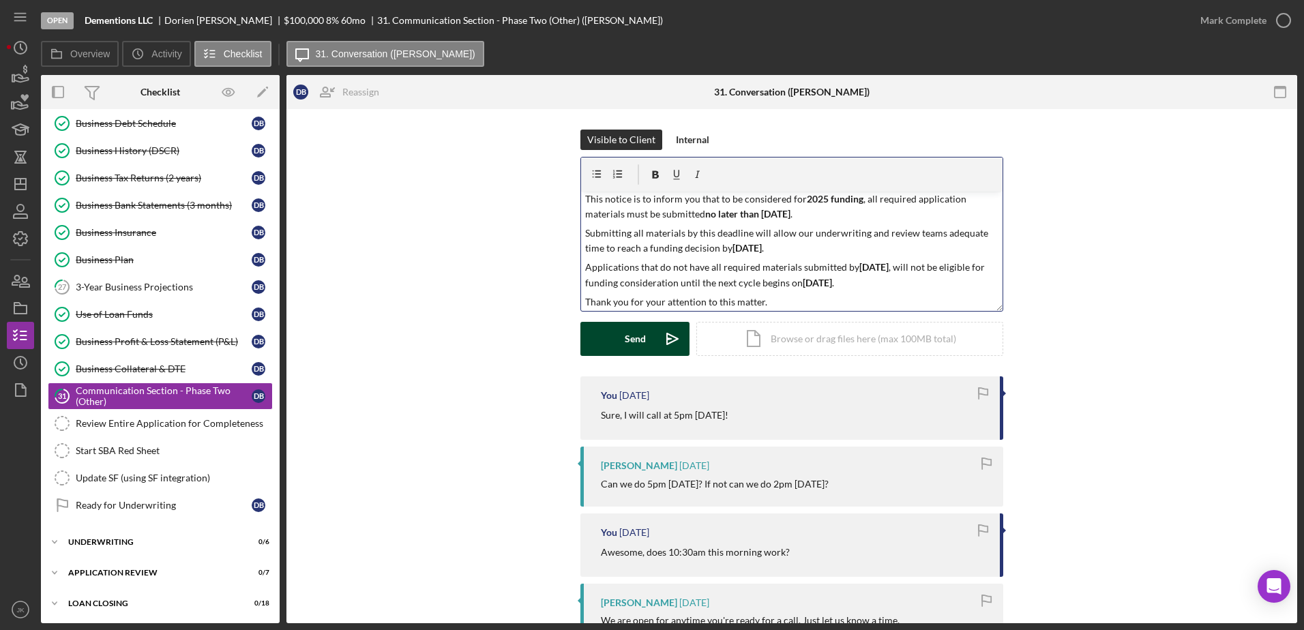
click at [630, 334] on div "Send" at bounding box center [635, 339] width 21 height 34
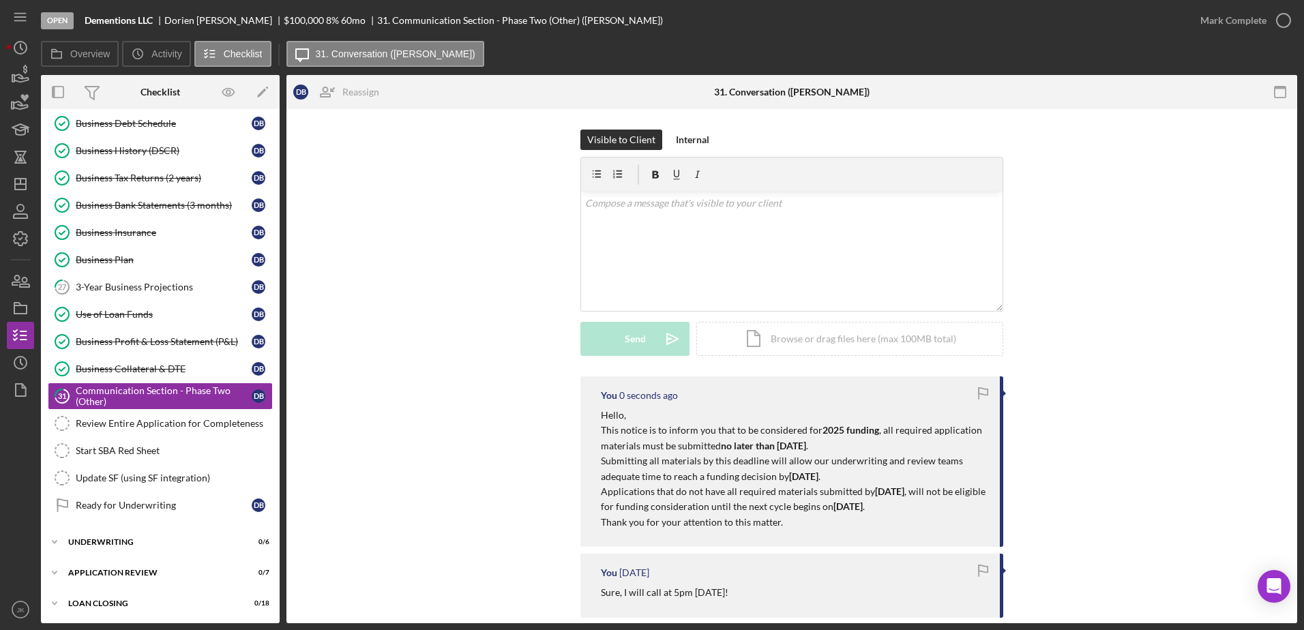
scroll to position [0, 0]
click at [20, 180] on icon "Icon/Dashboard" at bounding box center [20, 184] width 34 height 34
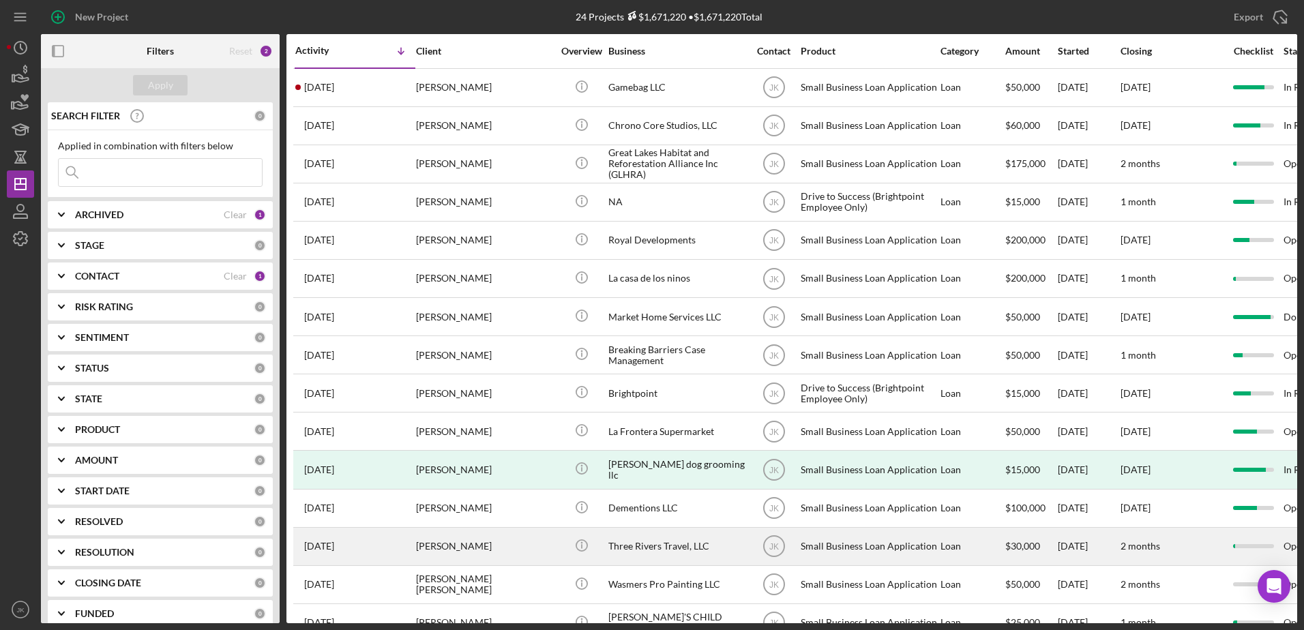
click at [508, 552] on div "[PERSON_NAME]" at bounding box center [484, 547] width 136 height 36
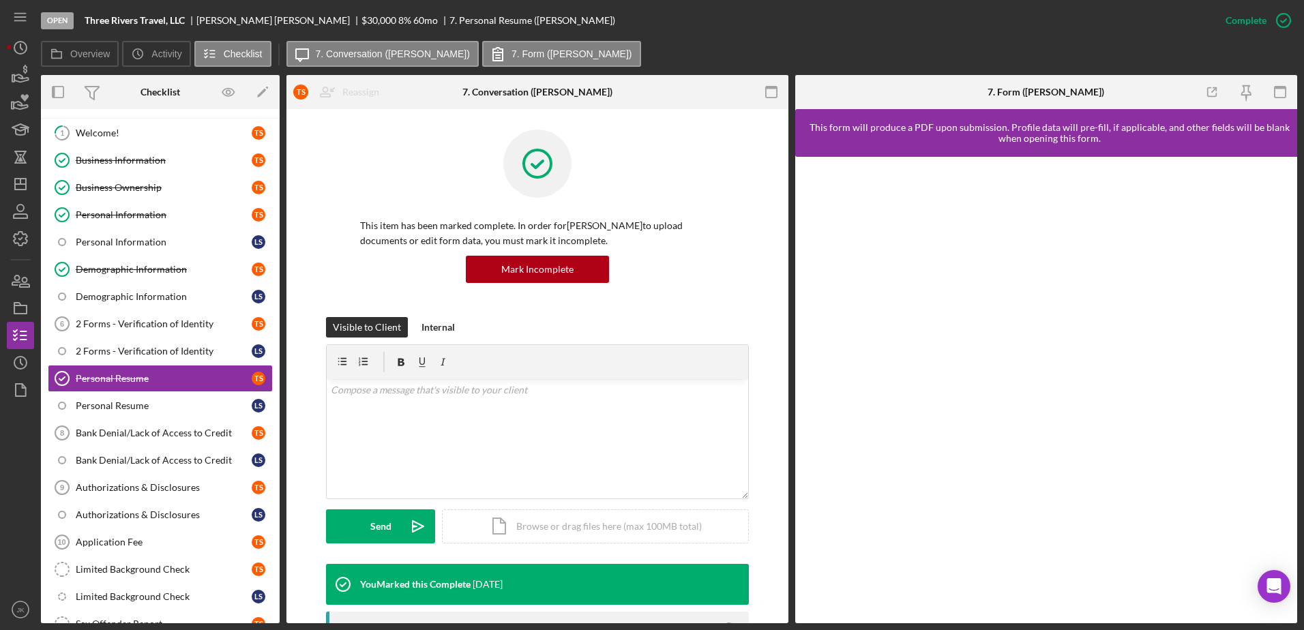
scroll to position [66, 0]
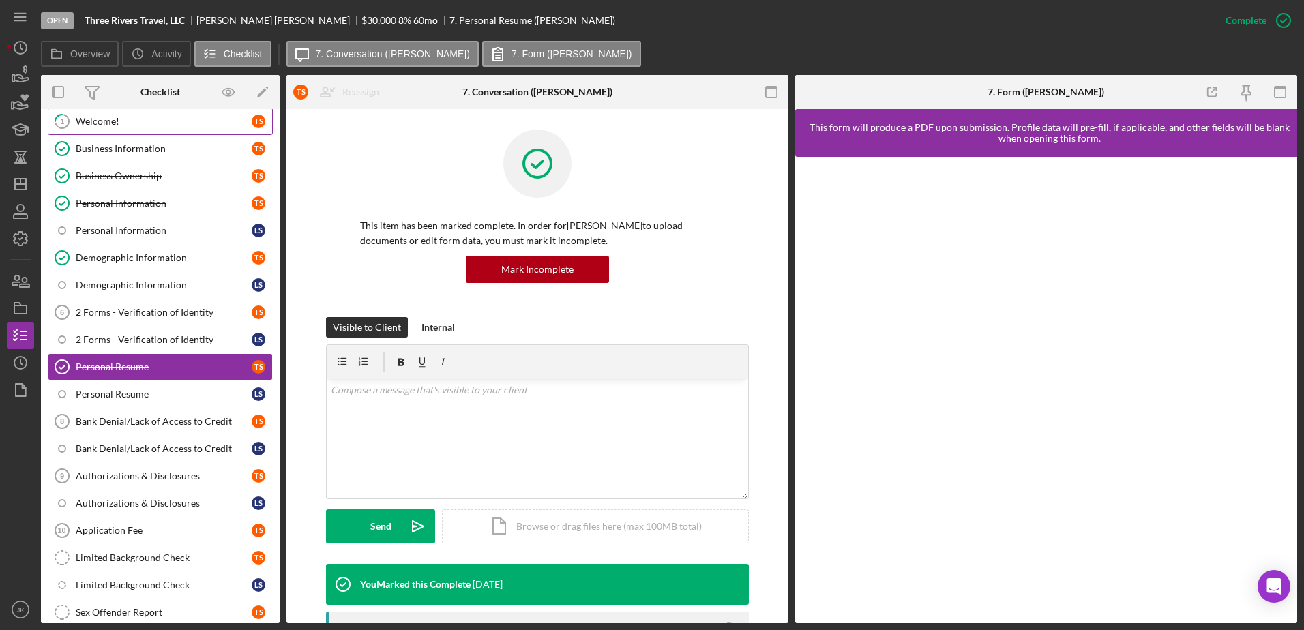
click at [170, 118] on div "Welcome!" at bounding box center [164, 121] width 176 height 11
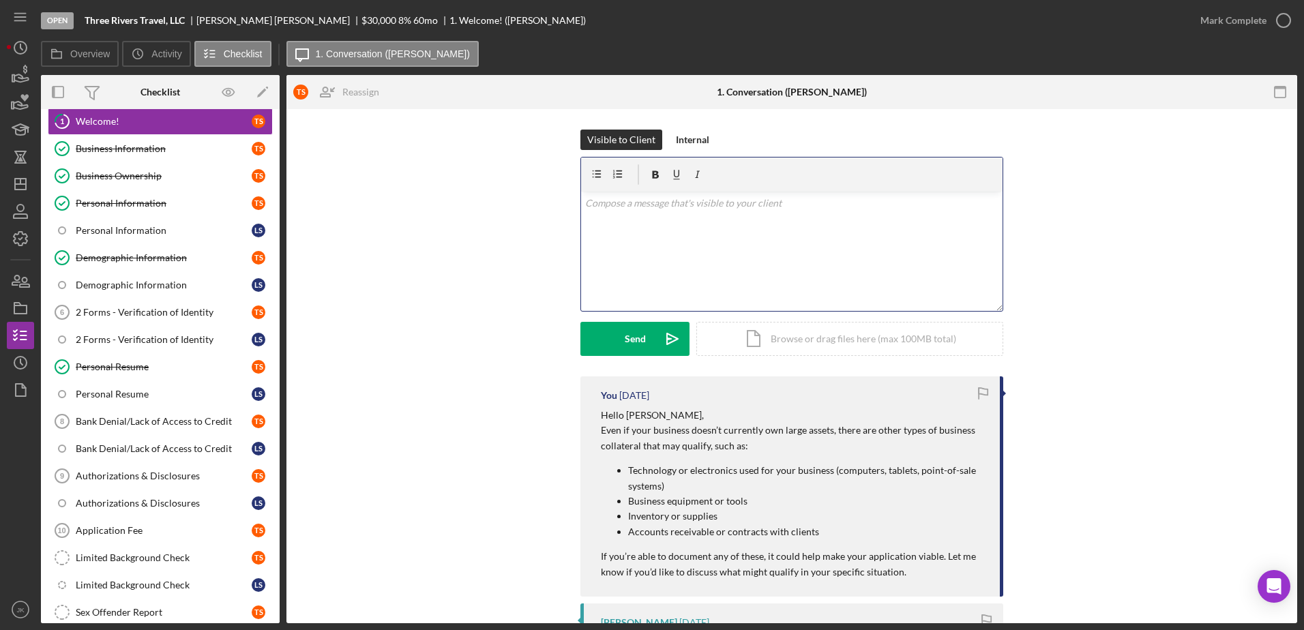
click at [683, 224] on div "v Color teal Color pink Remove color Add row above Add row below Add column bef…" at bounding box center [792, 251] width 422 height 119
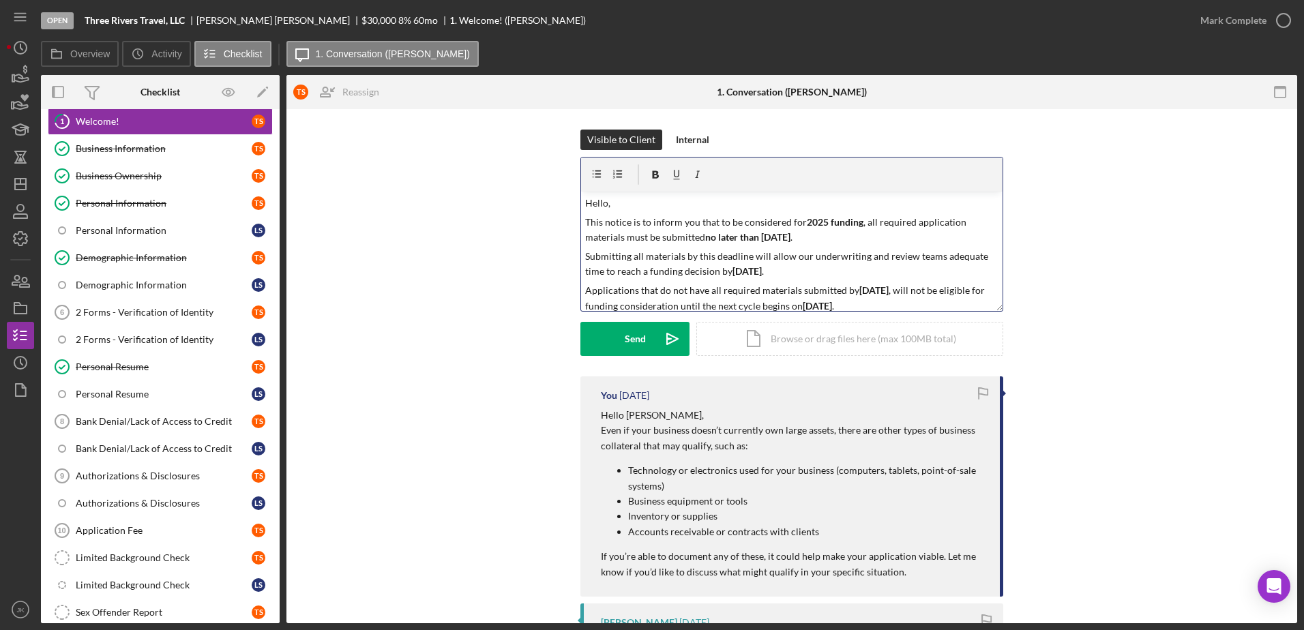
scroll to position [23, 0]
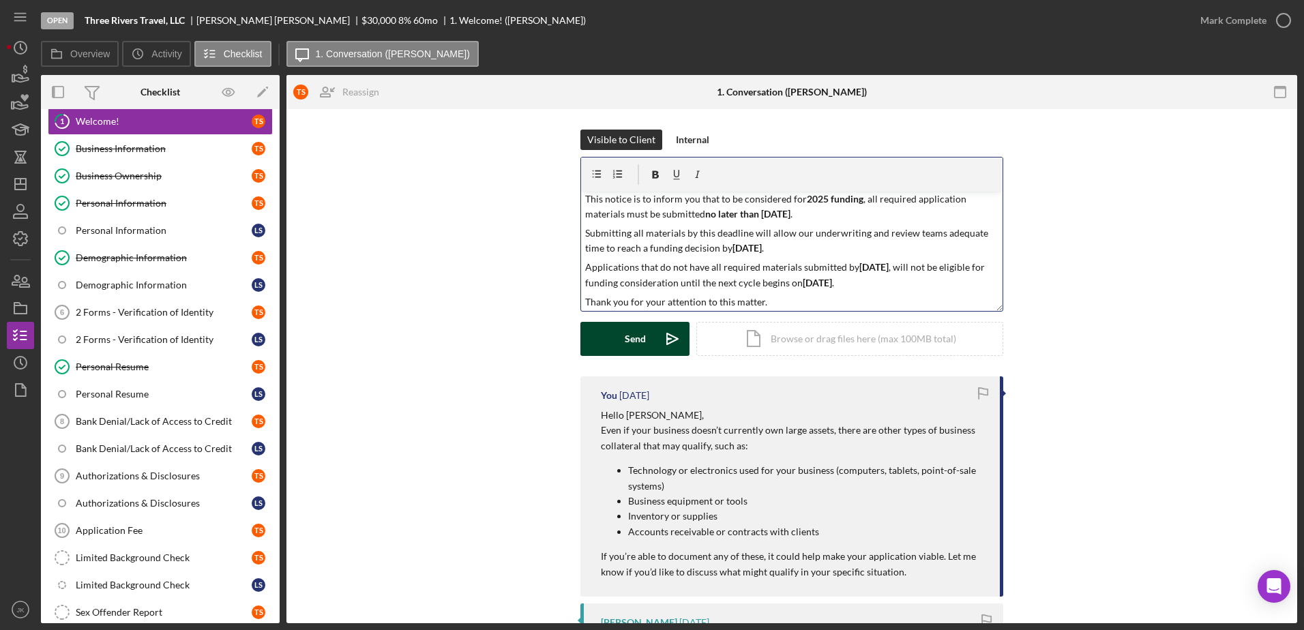
click at [651, 342] on button "Send Icon/icon-invite-send" at bounding box center [634, 339] width 109 height 34
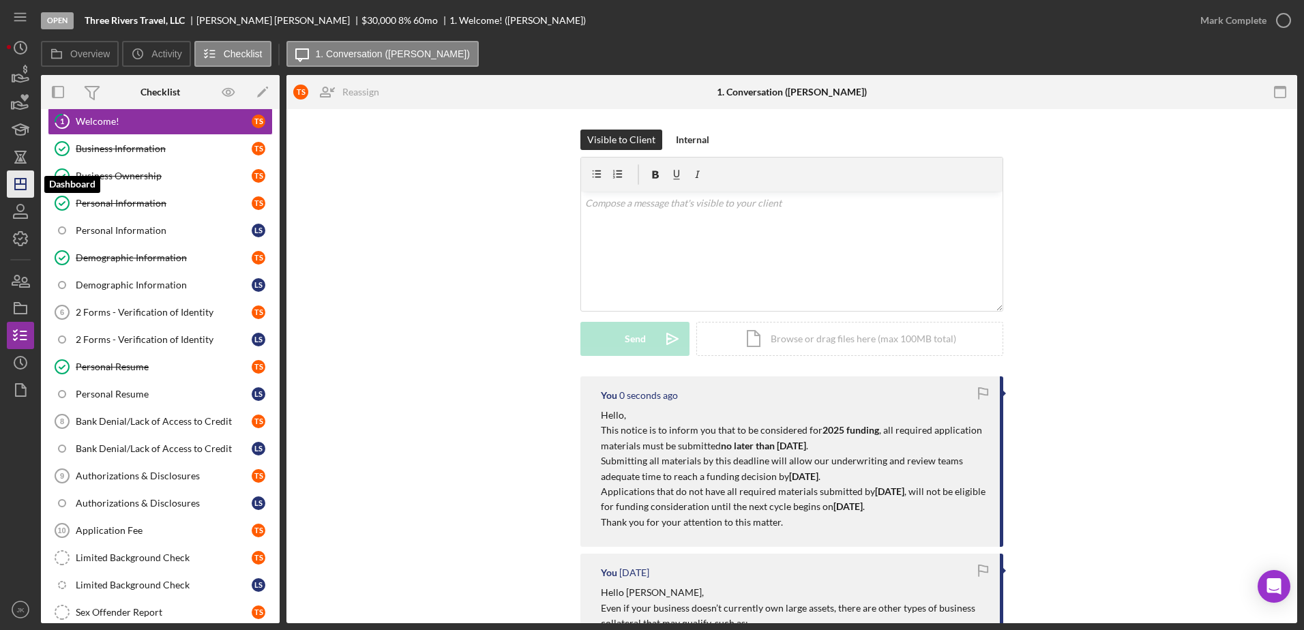
click at [22, 181] on icon "Icon/Dashboard" at bounding box center [20, 184] width 34 height 34
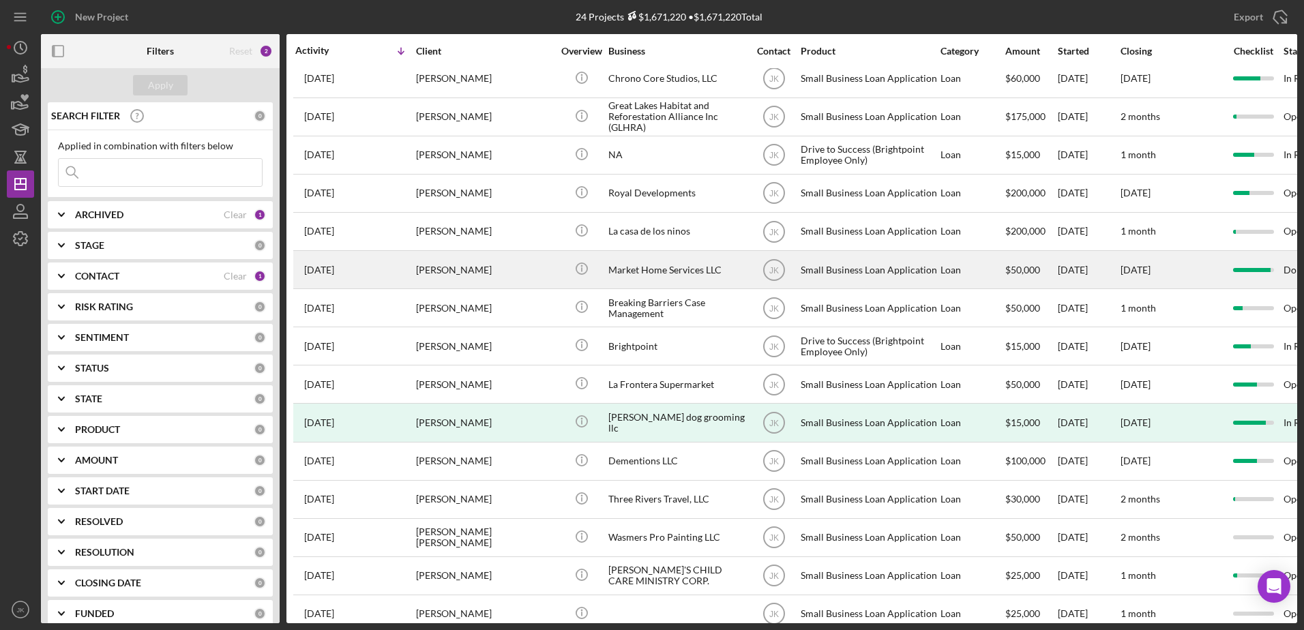
scroll to position [68, 0]
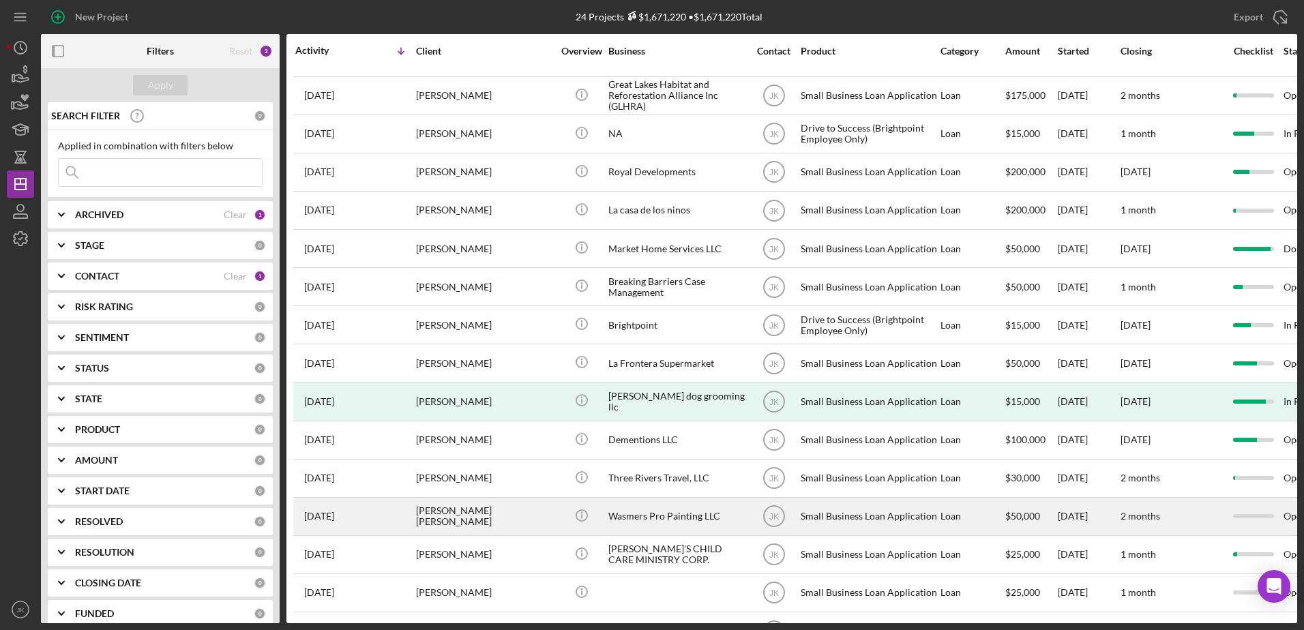
click at [514, 510] on div "[PERSON_NAME] [PERSON_NAME]" at bounding box center [484, 517] width 136 height 36
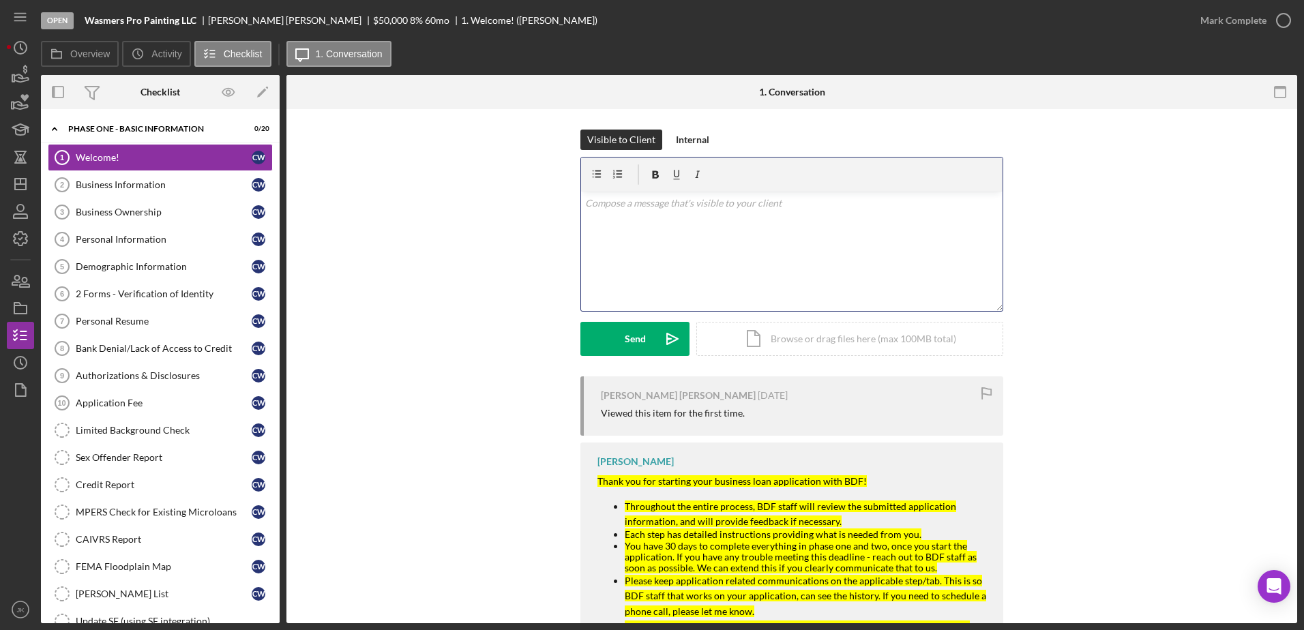
click at [649, 237] on div "v Color teal Color pink Remove color Add row above Add row below Add column bef…" at bounding box center [792, 251] width 422 height 119
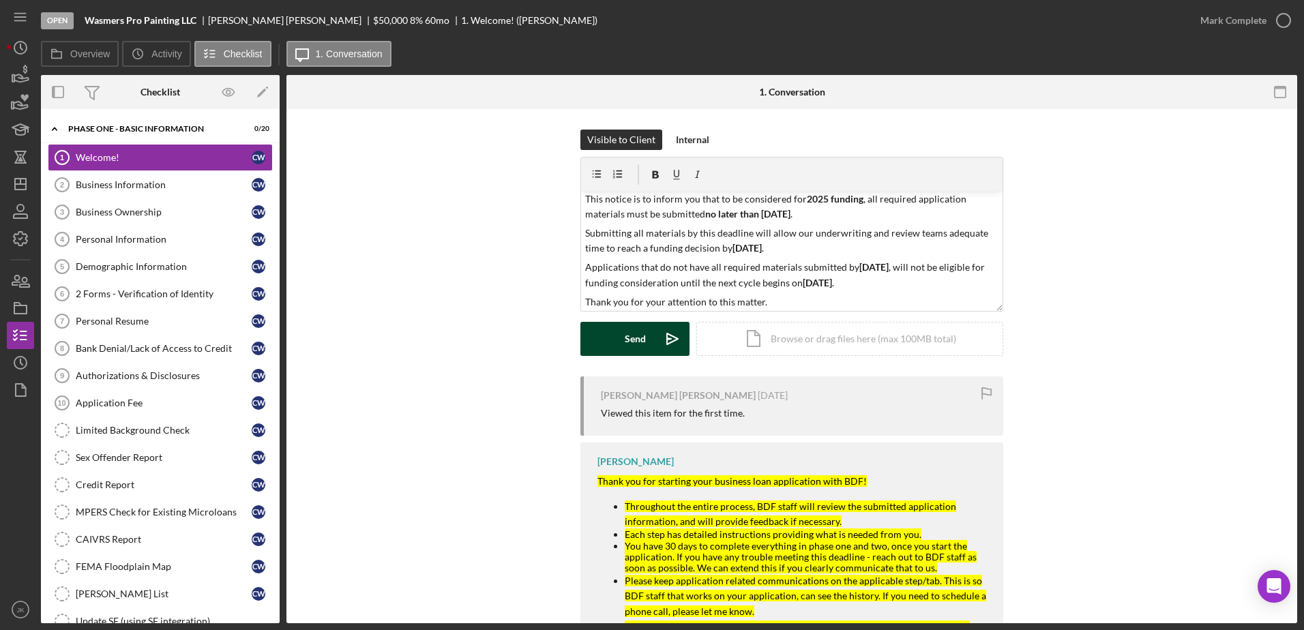
click at [643, 336] on div "Send" at bounding box center [635, 339] width 21 height 34
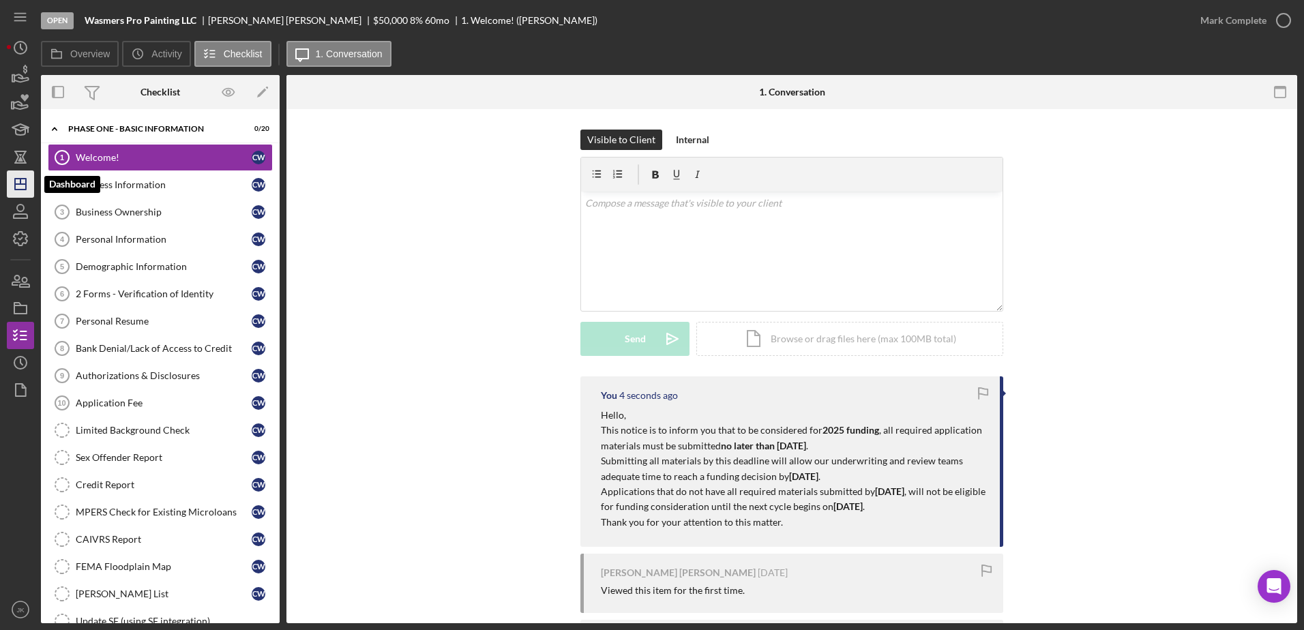
click at [18, 181] on icon "Icon/Dashboard" at bounding box center [20, 184] width 34 height 34
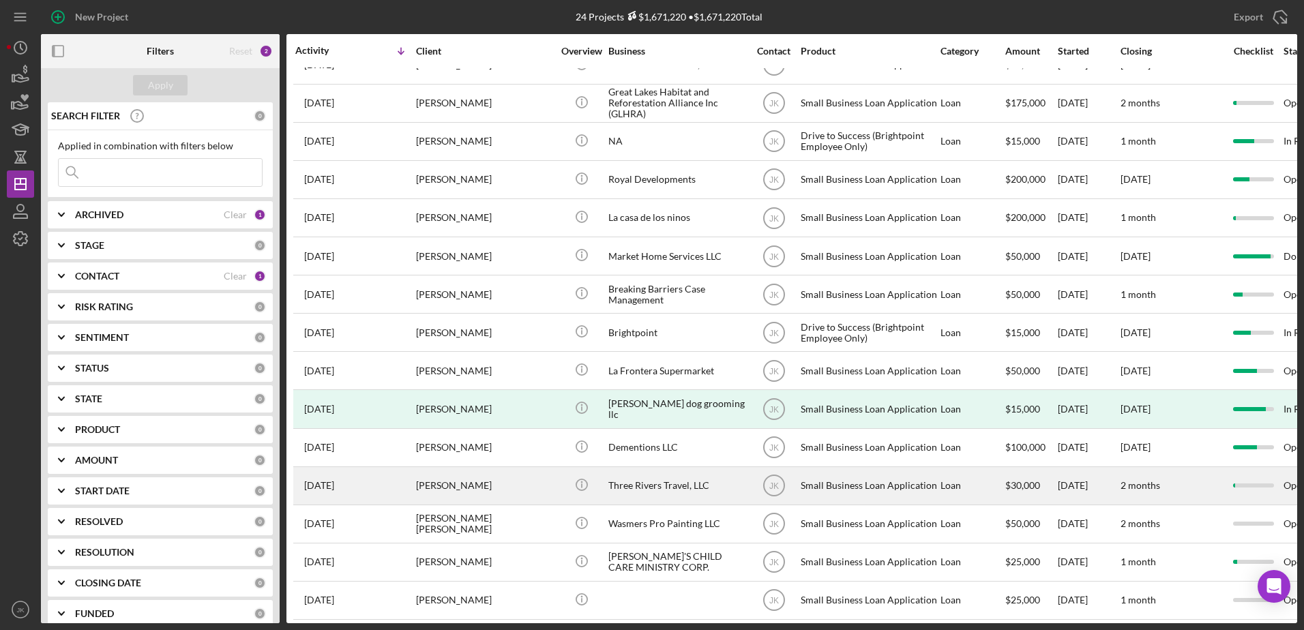
scroll to position [136, 0]
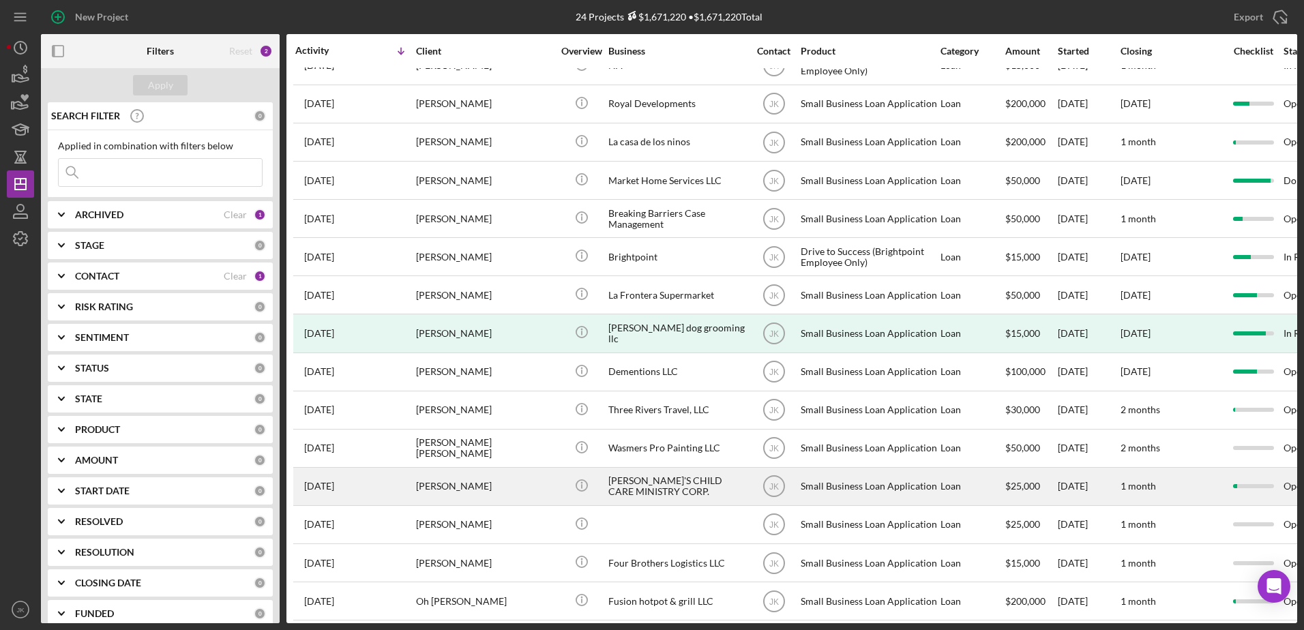
click at [675, 490] on div "[PERSON_NAME]'S CHILD CARE MINISTRY CORP." at bounding box center [676, 487] width 136 height 36
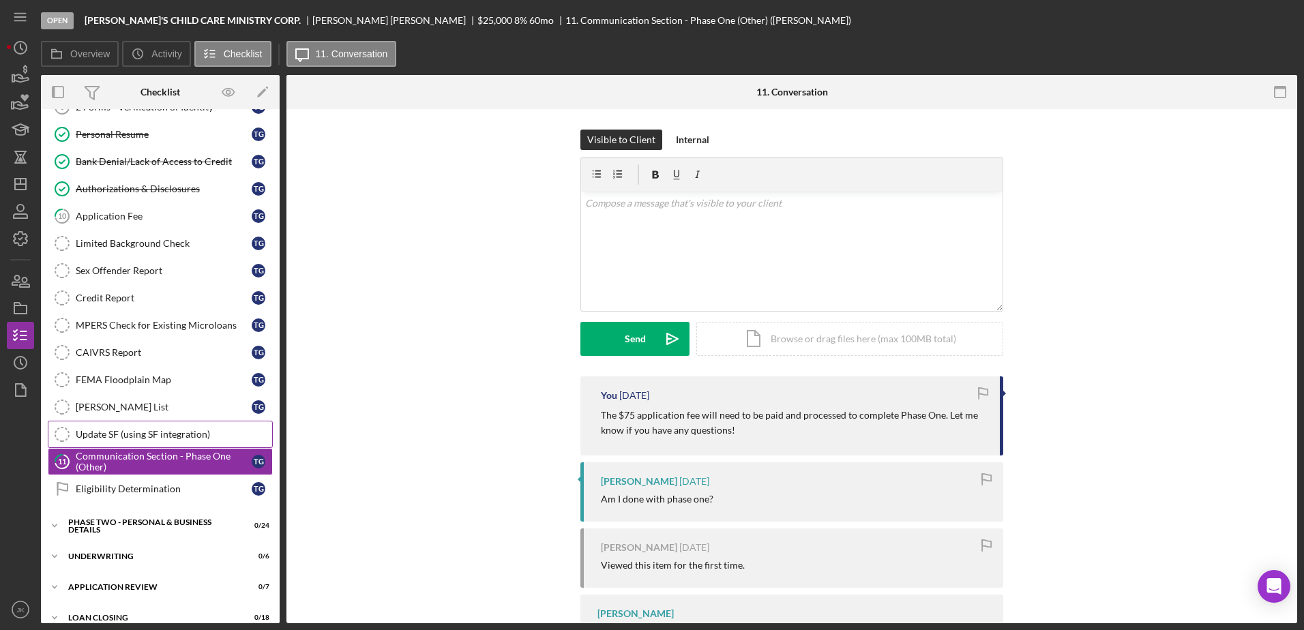
scroll to position [201, 0]
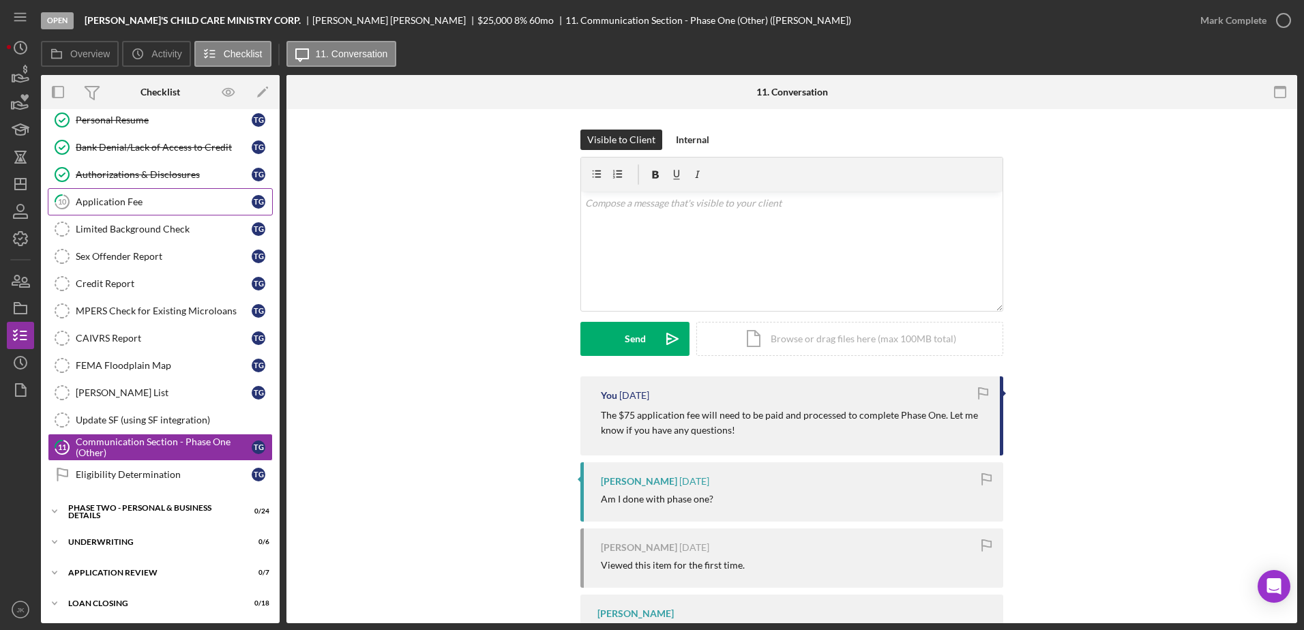
click at [161, 194] on link "10 Application Fee T G" at bounding box center [160, 201] width 225 height 27
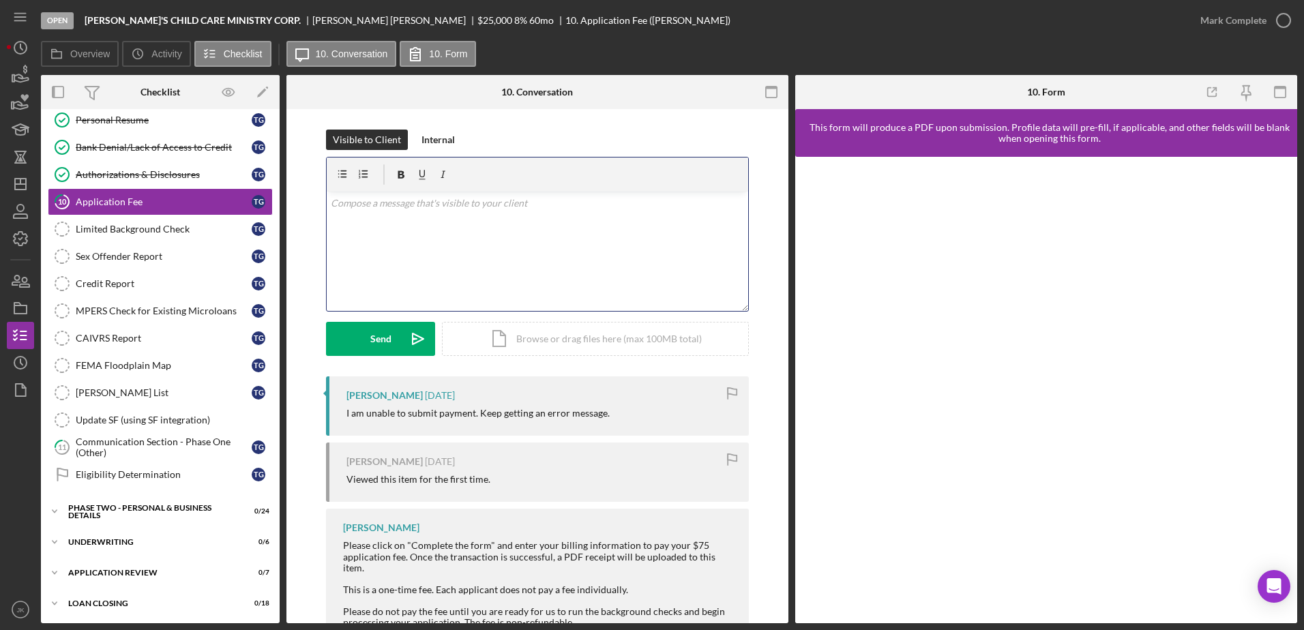
click at [389, 267] on div "v Color teal Color pink Remove color Add row above Add row below Add column bef…" at bounding box center [538, 251] width 422 height 119
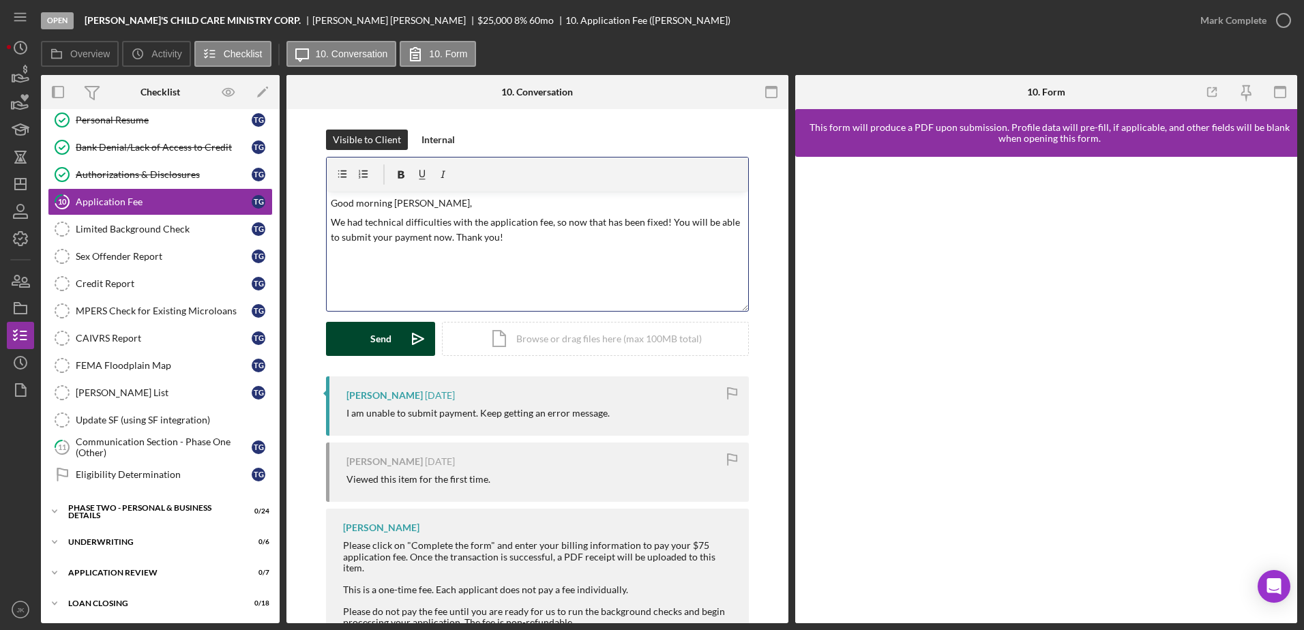
click at [361, 332] on button "Send Icon/icon-invite-send" at bounding box center [380, 339] width 109 height 34
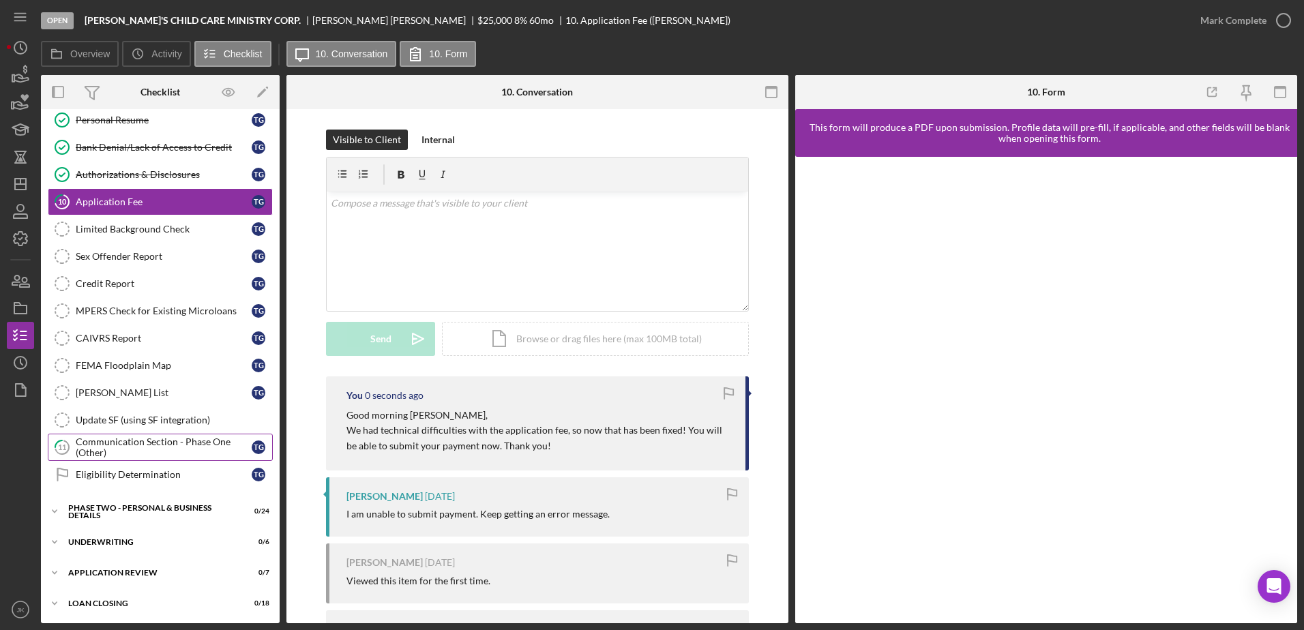
click at [143, 453] on div "Communication Section - Phase One (Other)" at bounding box center [164, 448] width 176 height 22
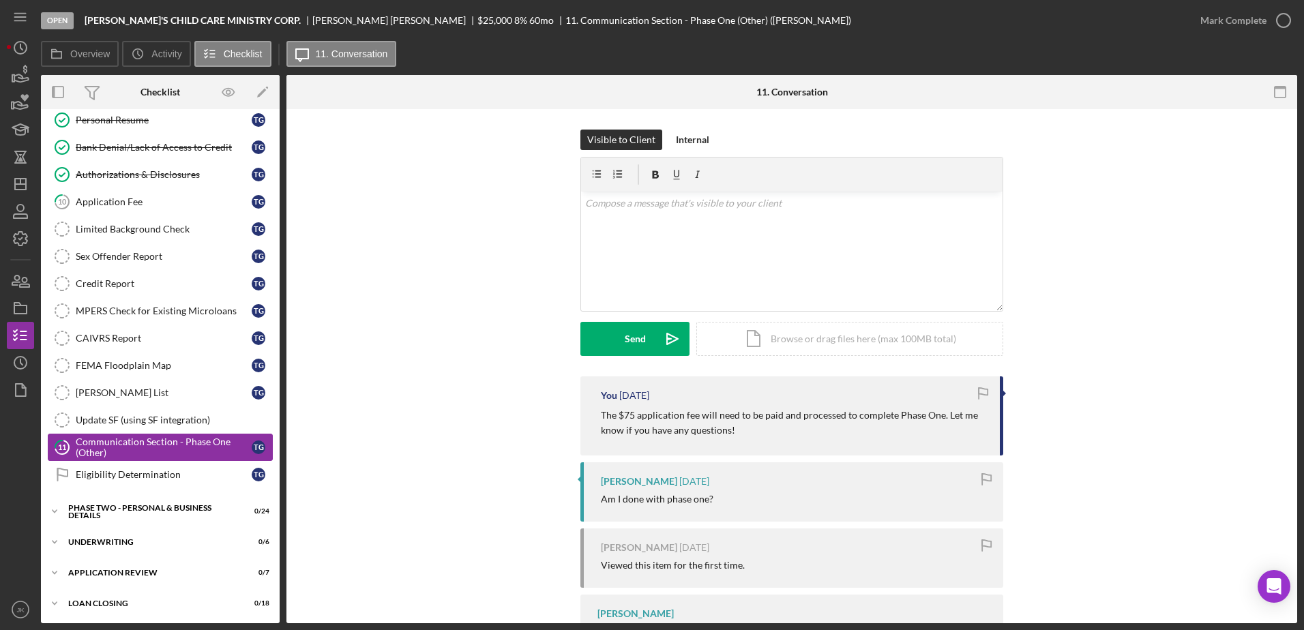
scroll to position [203, 0]
click at [794, 234] on div "v Color teal Color pink Remove color Add row above Add row below Add column bef…" at bounding box center [792, 251] width 422 height 119
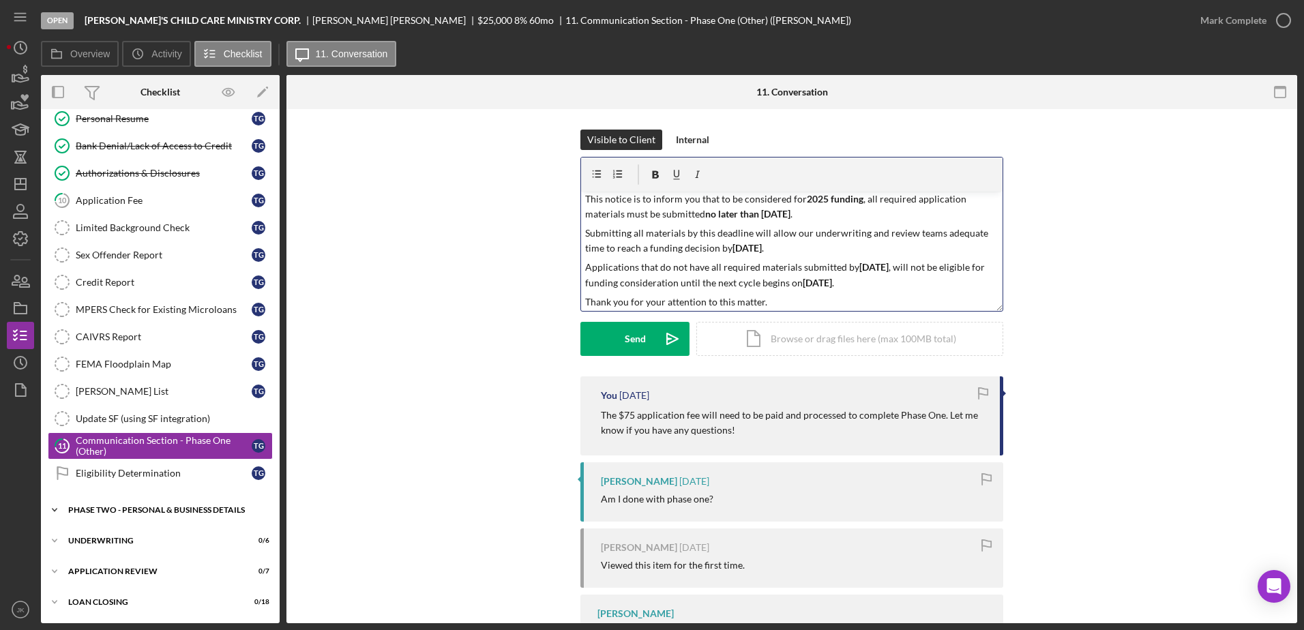
click at [194, 503] on div "Icon/Expander PHASE TWO - PERSONAL & BUSINESS DETAILS 0 / 24" at bounding box center [160, 510] width 239 height 27
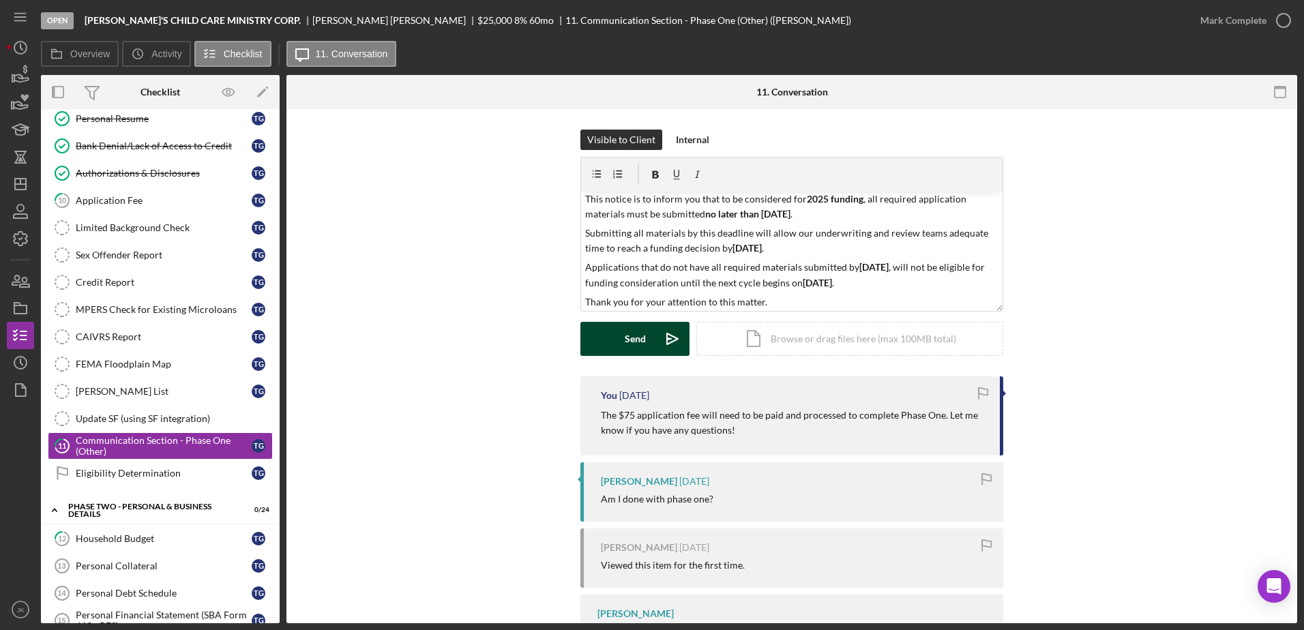
click at [620, 334] on button "Send Icon/icon-invite-send" at bounding box center [634, 339] width 109 height 34
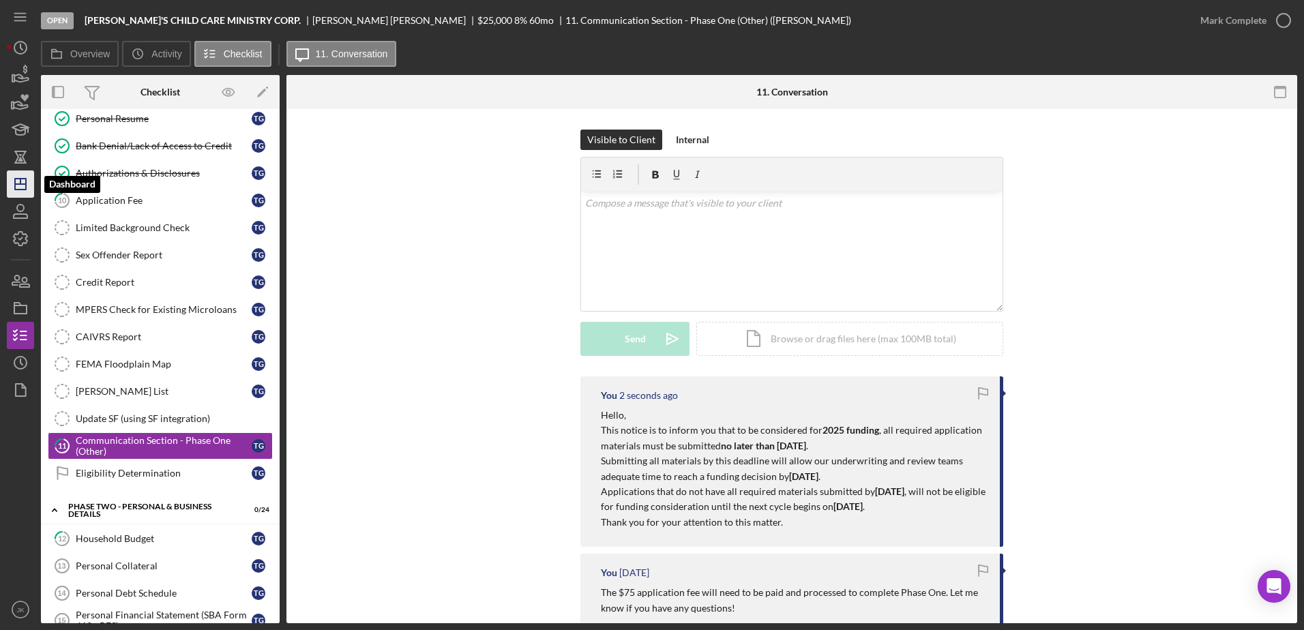
click at [29, 178] on icon "Icon/Dashboard" at bounding box center [20, 184] width 34 height 34
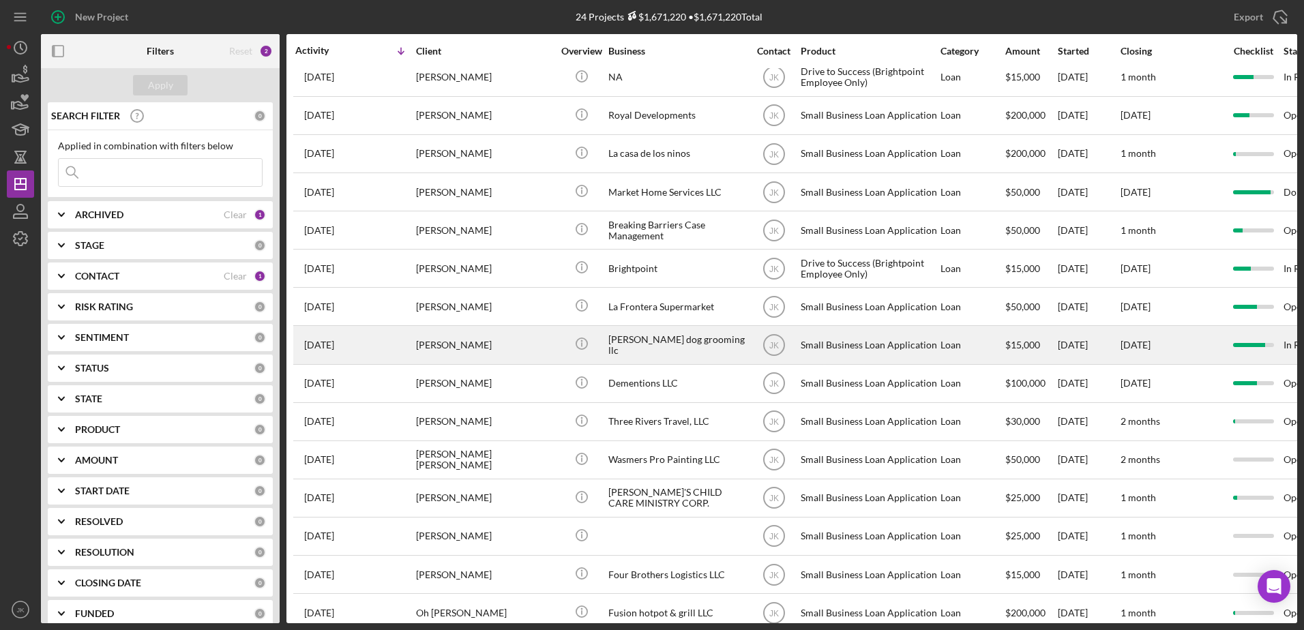
scroll to position [136, 0]
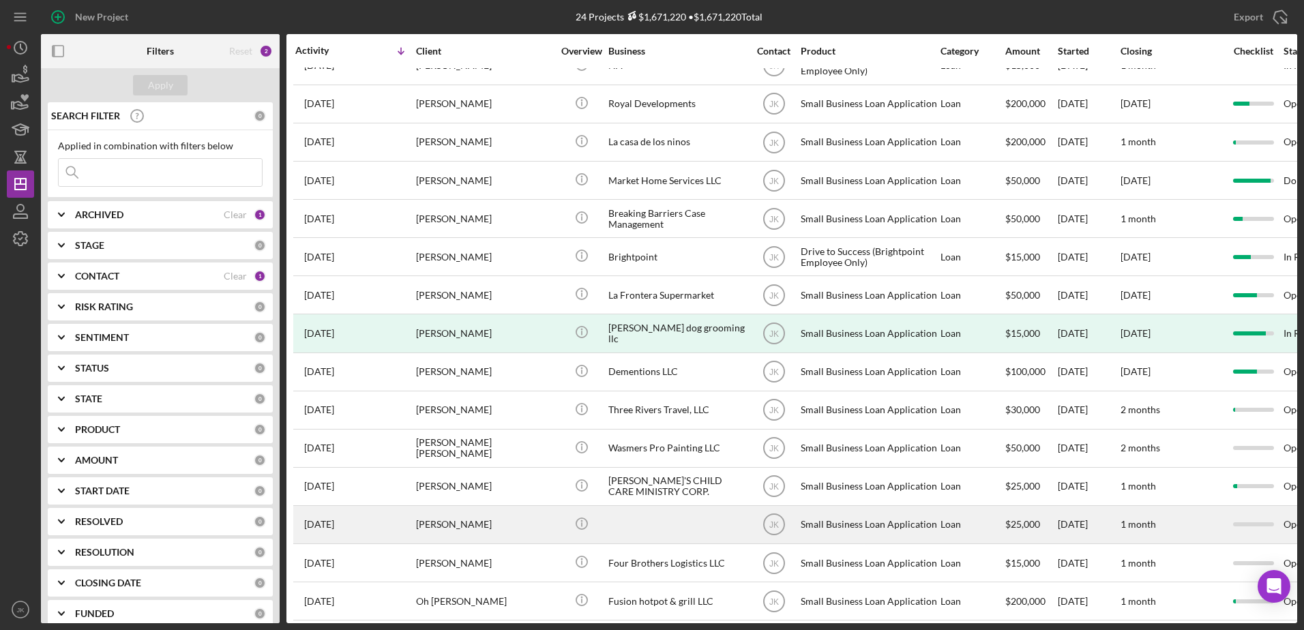
click at [706, 523] on div at bounding box center [676, 525] width 136 height 36
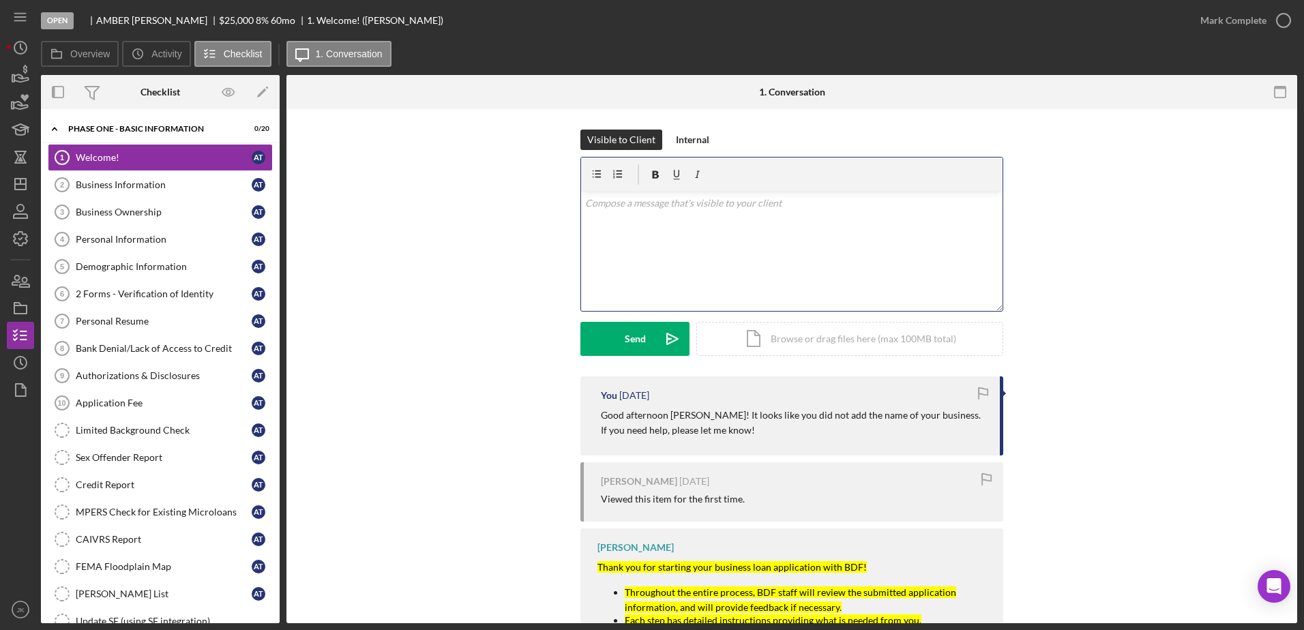
click at [716, 252] on div "v Color teal Color pink Remove color Add row above Add row below Add column bef…" at bounding box center [792, 251] width 422 height 119
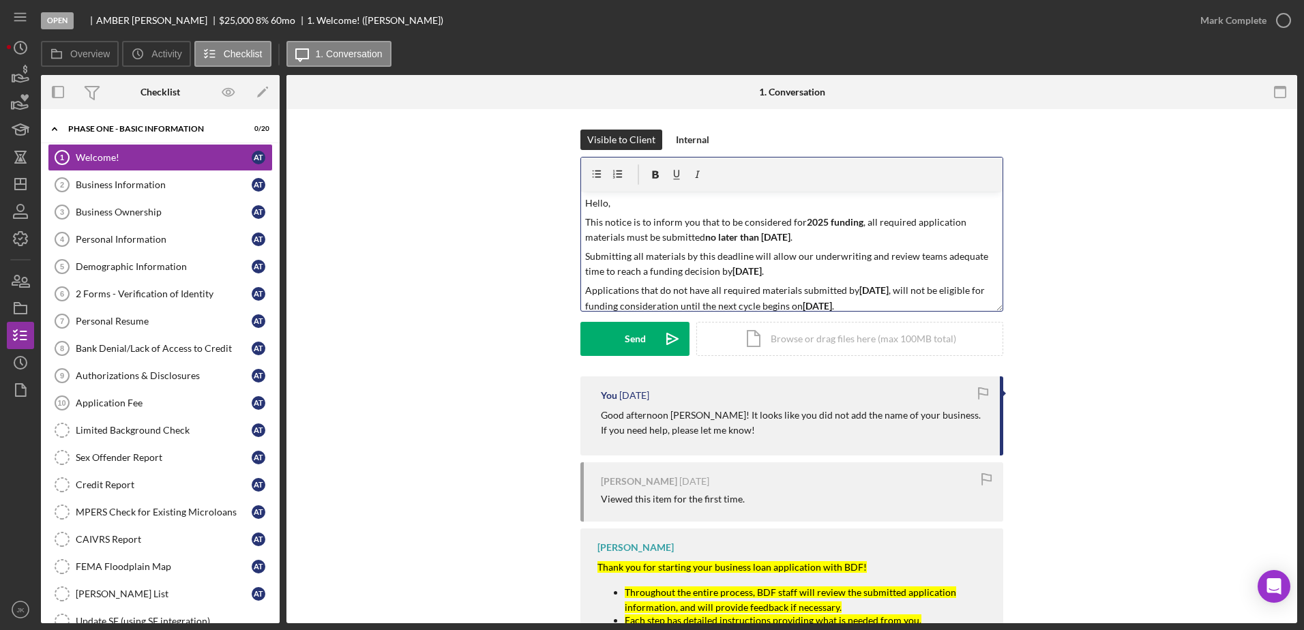
scroll to position [23, 0]
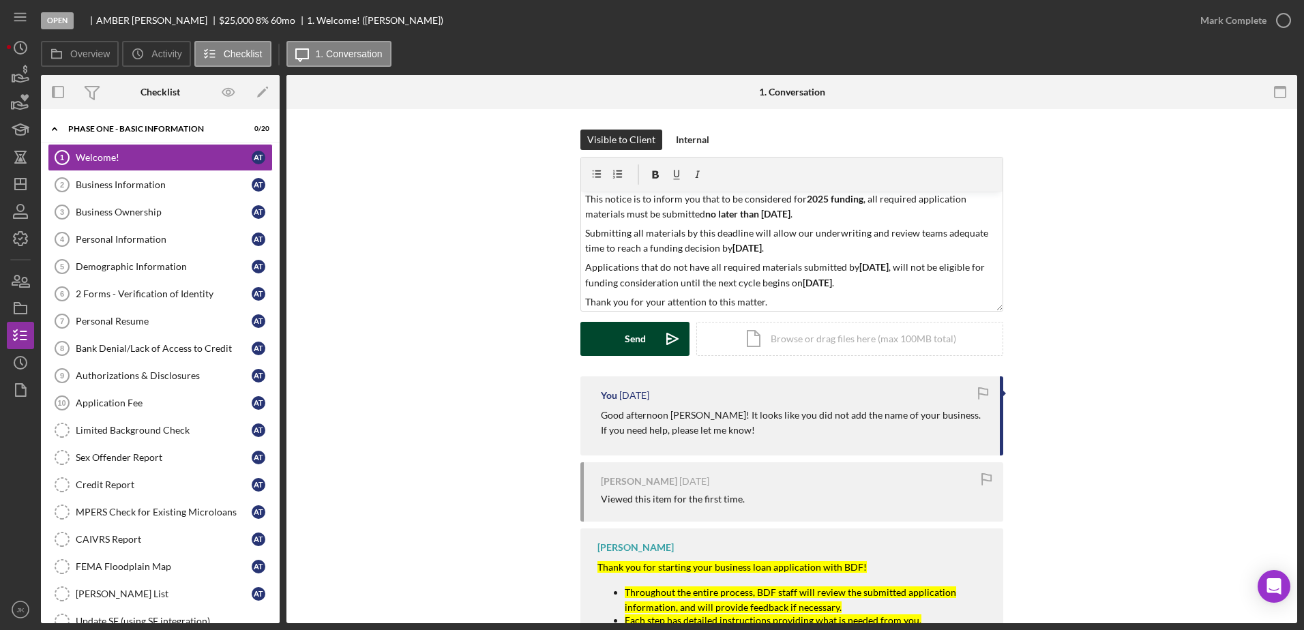
click at [638, 334] on div "Send" at bounding box center [635, 339] width 21 height 34
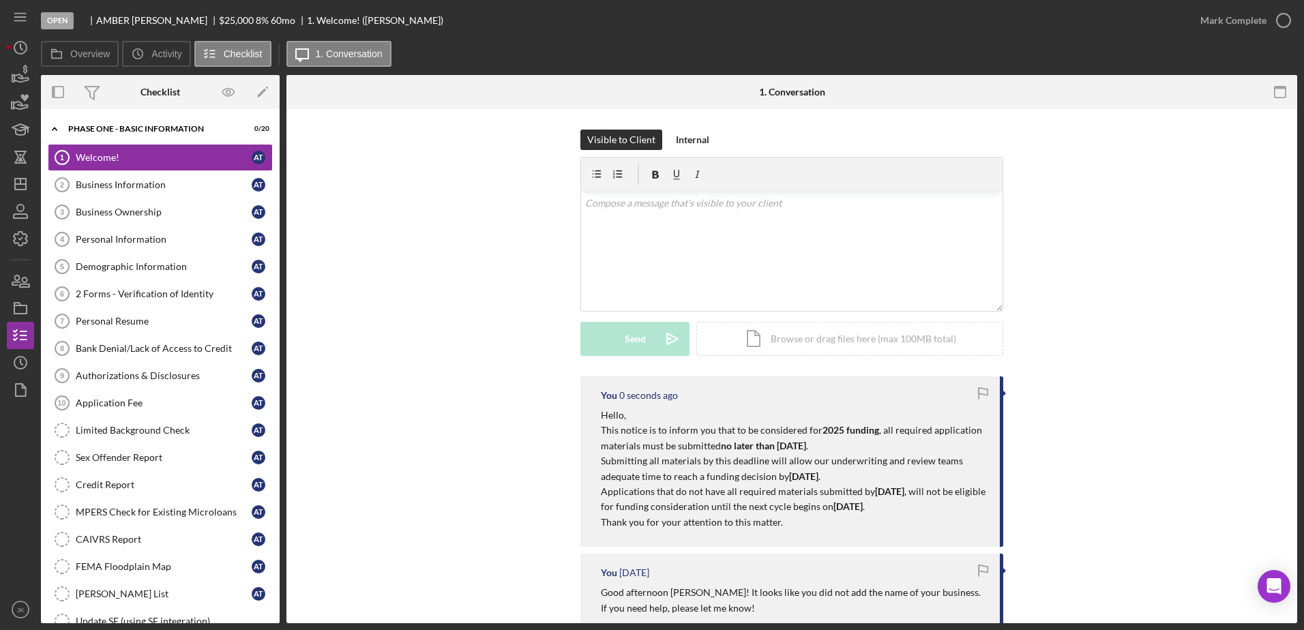
scroll to position [0, 0]
click at [22, 182] on icon "Icon/Dashboard" at bounding box center [20, 184] width 34 height 34
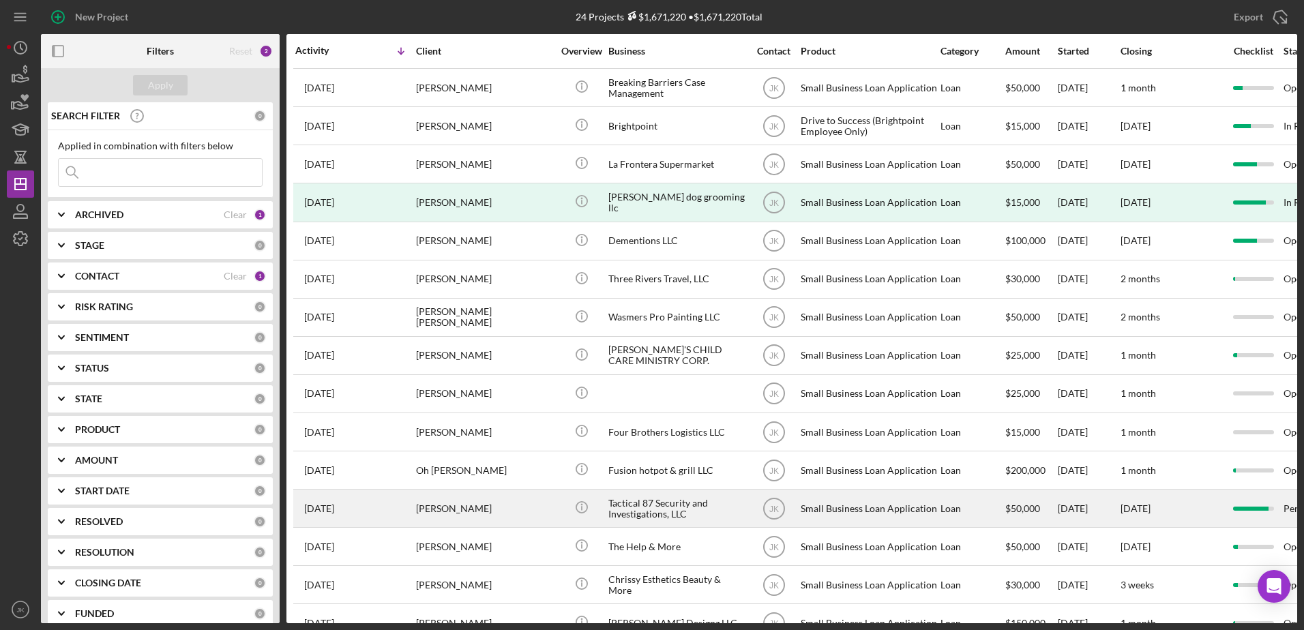
scroll to position [273, 0]
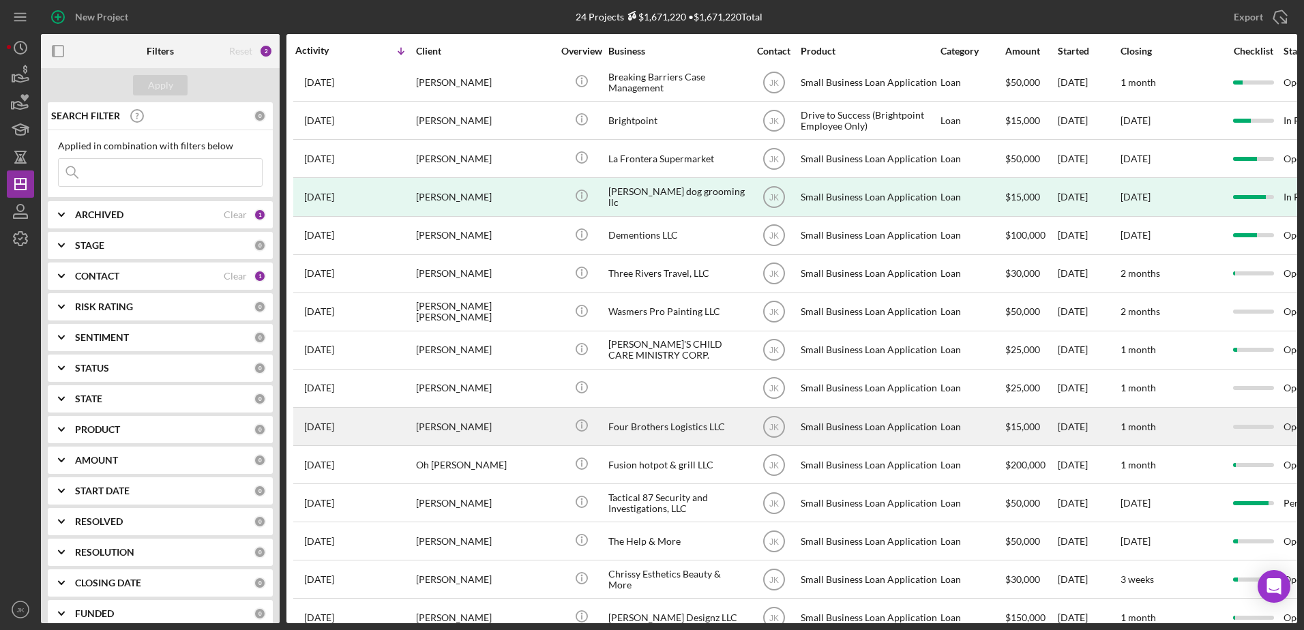
click at [688, 424] on div "Four Brothers Logistics LLC" at bounding box center [676, 427] width 136 height 36
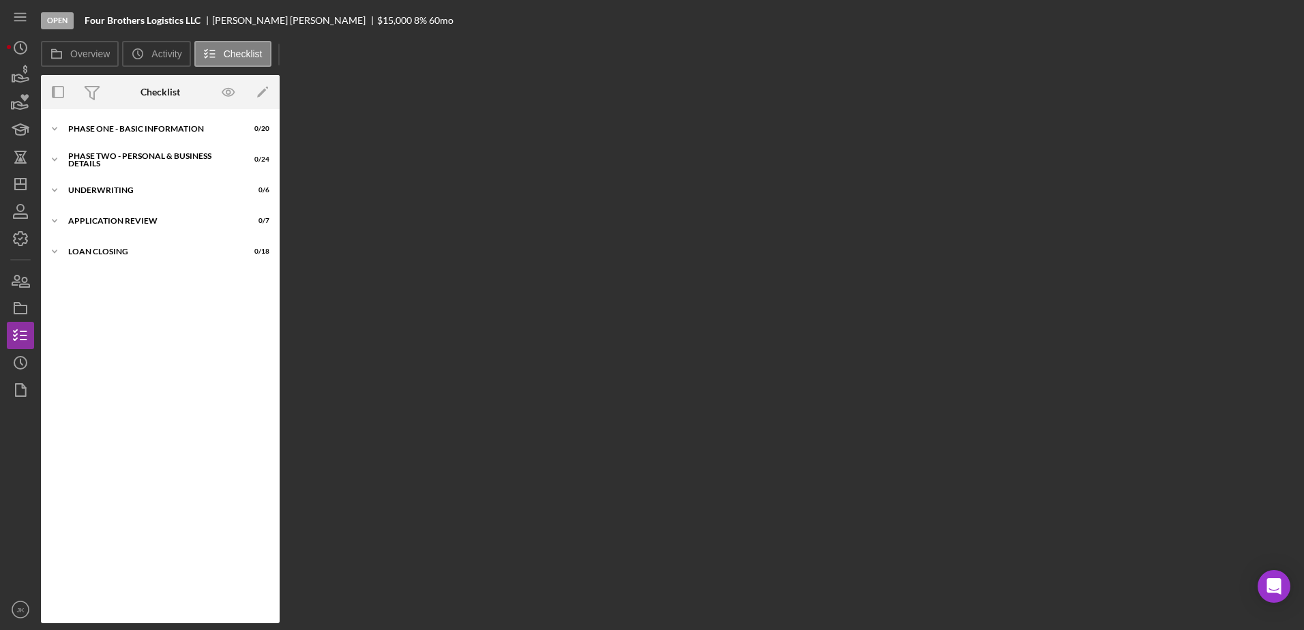
scroll to position [9, 0]
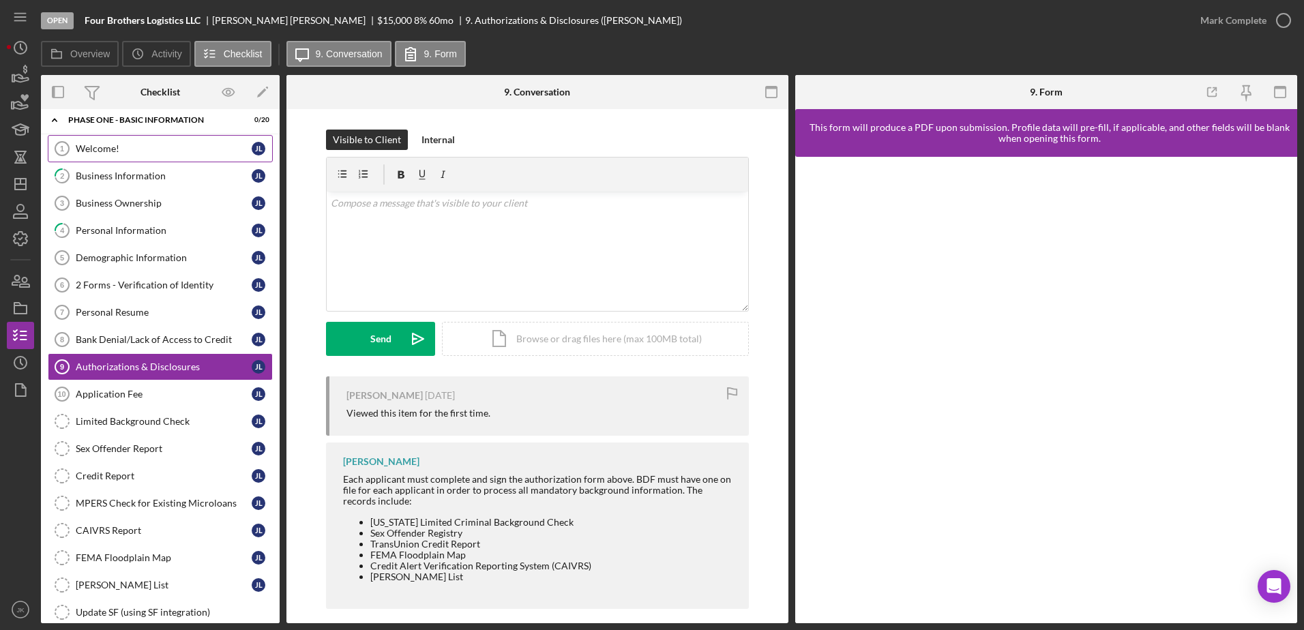
click at [143, 147] on div "Welcome!" at bounding box center [164, 148] width 176 height 11
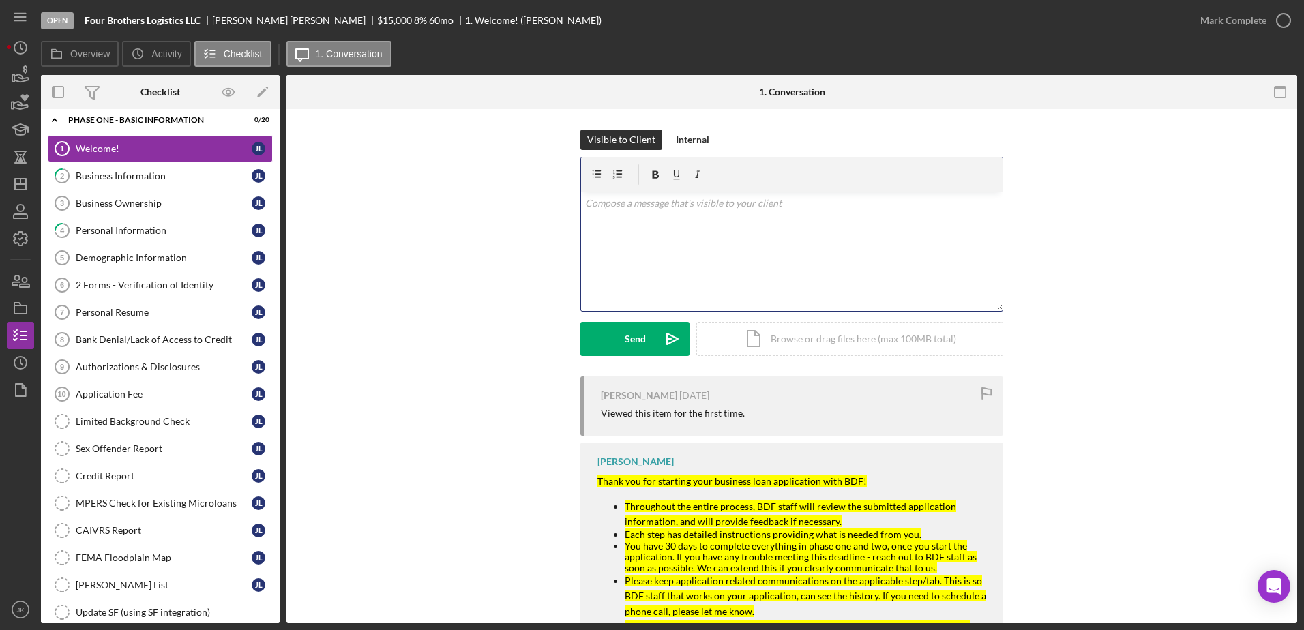
click at [736, 237] on div "v Color teal Color pink Remove color Add row above Add row below Add column bef…" at bounding box center [792, 251] width 422 height 119
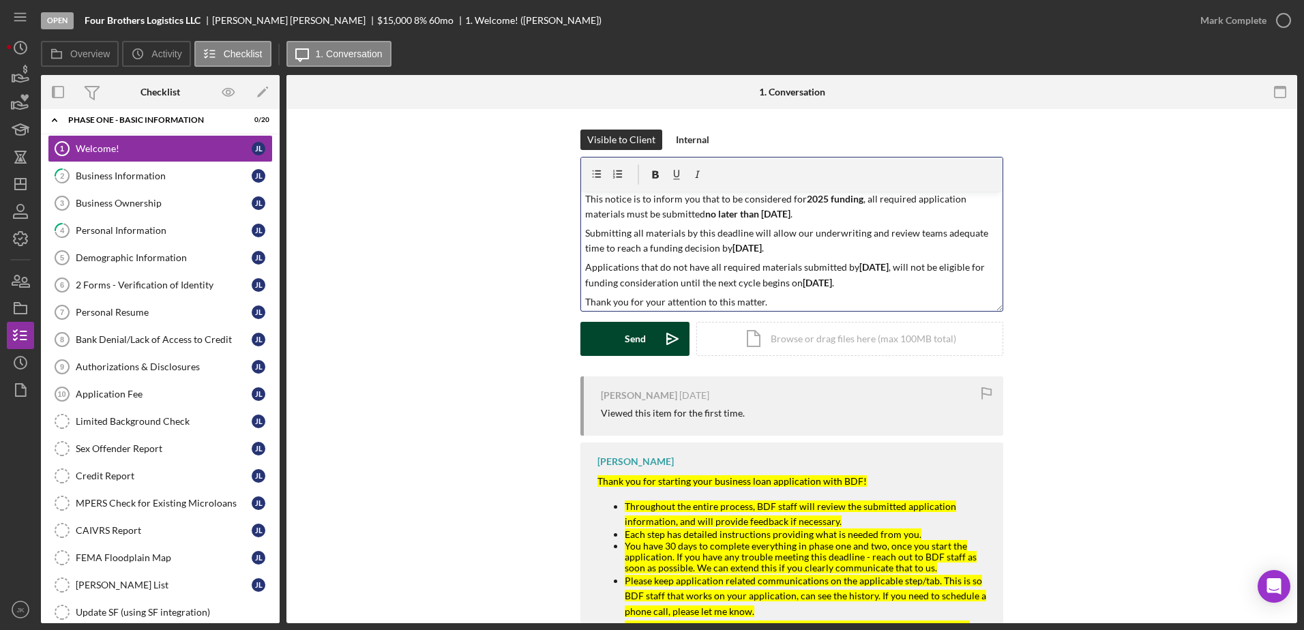
click at [655, 338] on icon "Icon/icon-invite-send" at bounding box center [672, 339] width 34 height 34
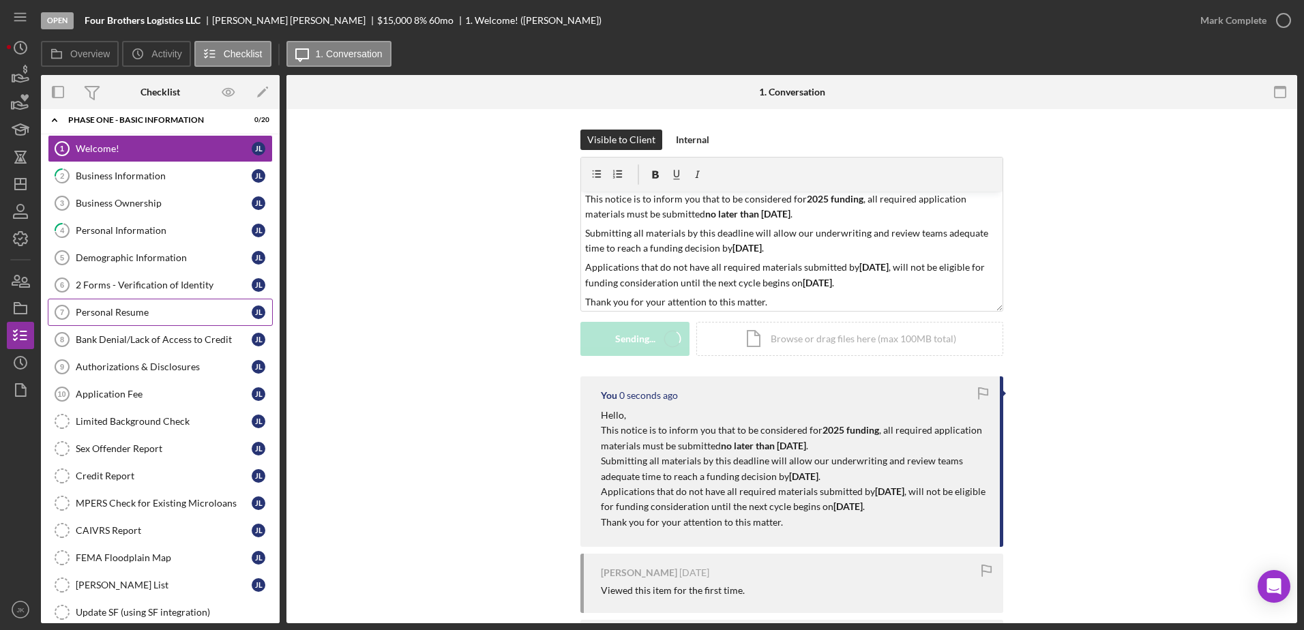
scroll to position [0, 0]
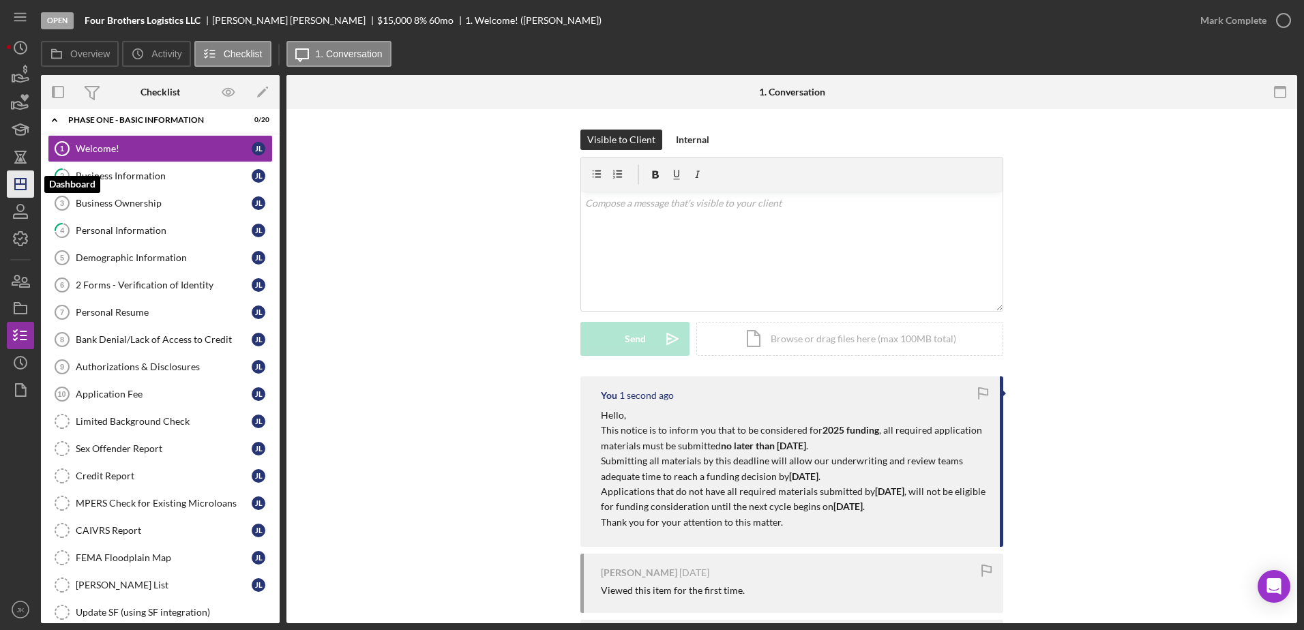
click at [20, 184] on line "button" at bounding box center [20, 181] width 0 height 5
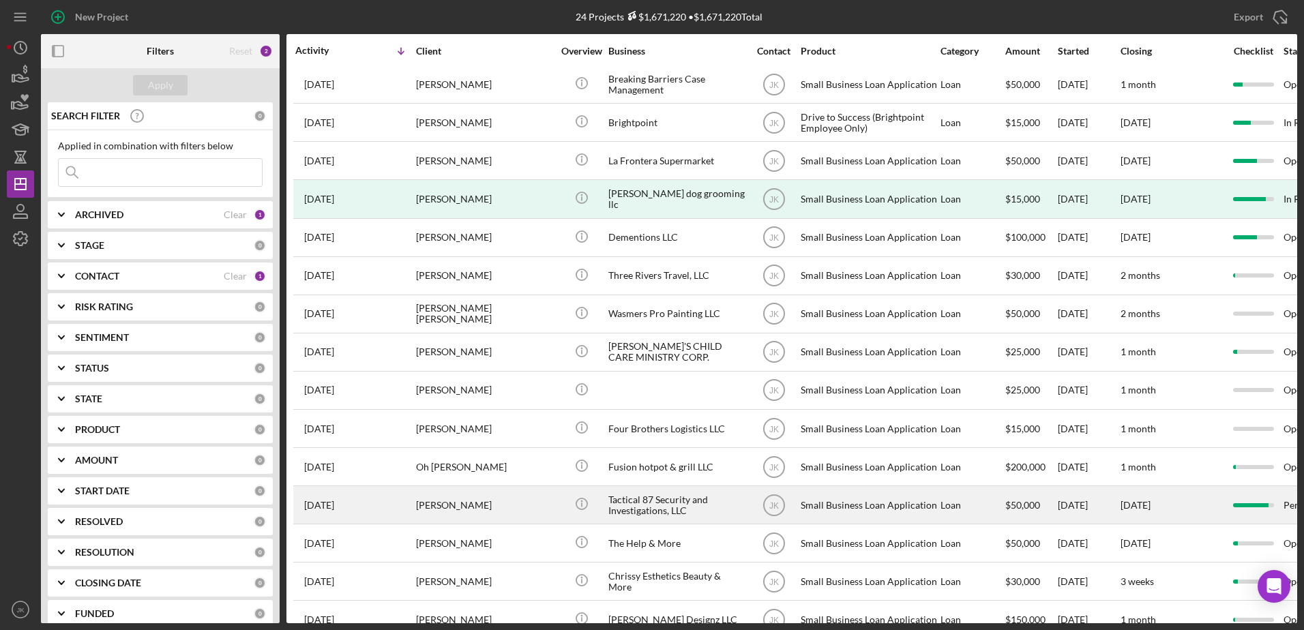
scroll to position [273, 0]
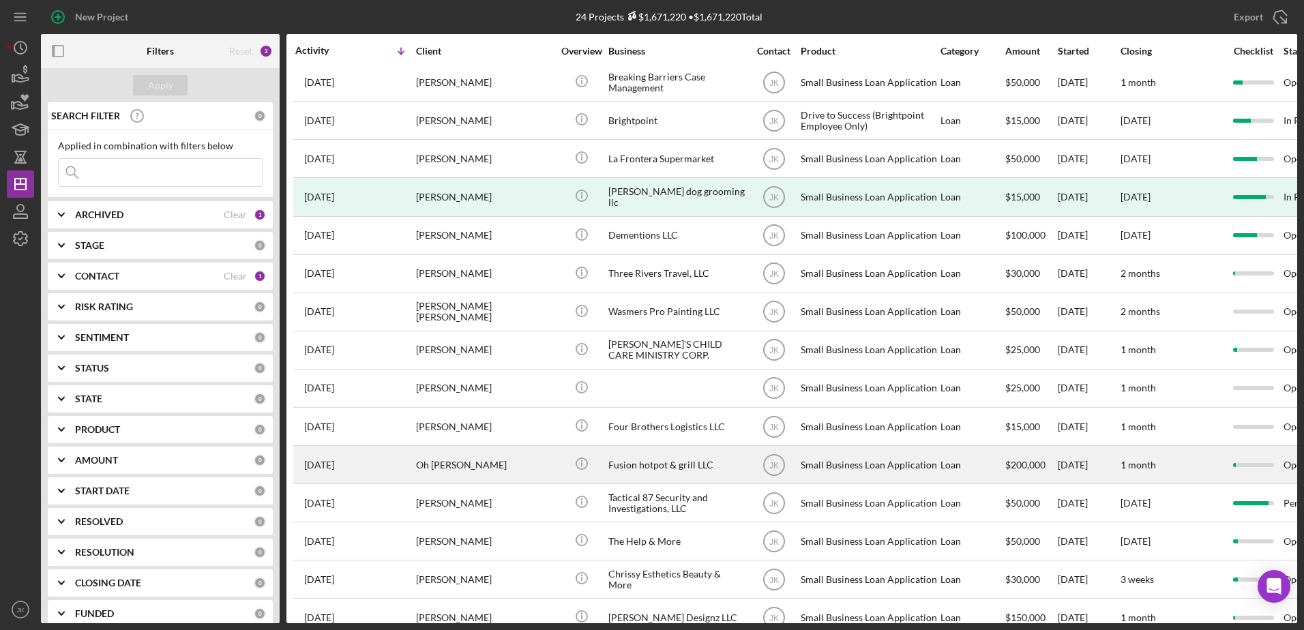
click at [664, 461] on div "Fusion hotpot & grill LLC" at bounding box center [676, 465] width 136 height 36
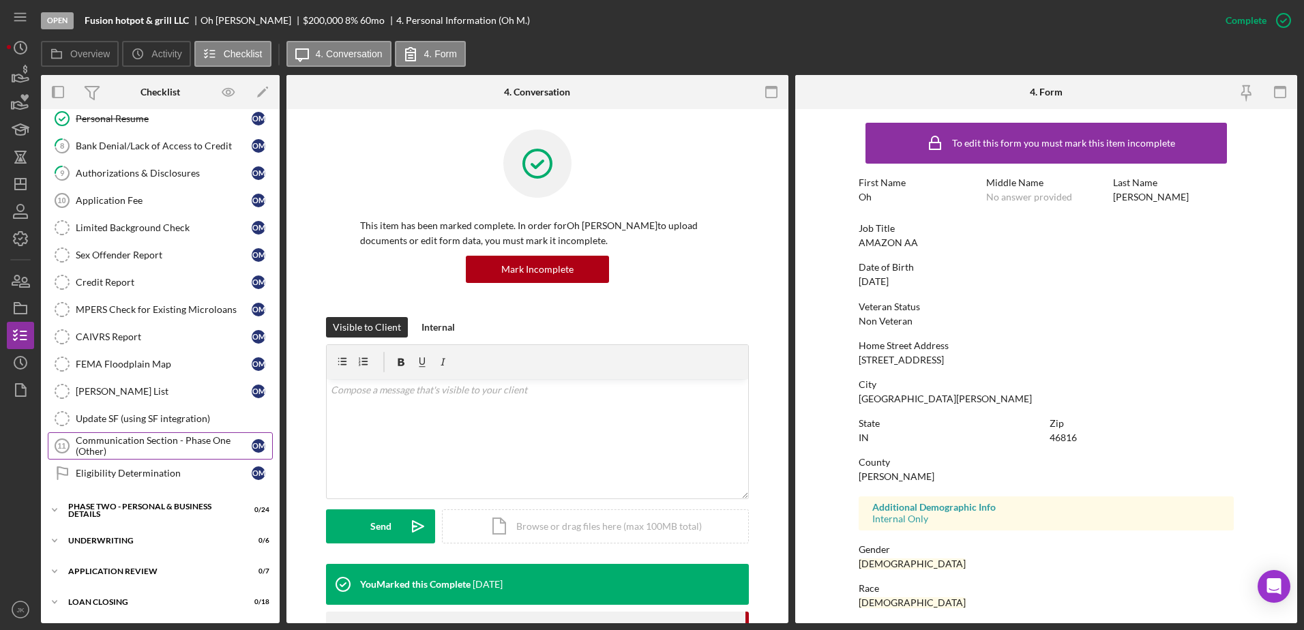
click at [152, 443] on div "Communication Section - Phase One (Other)" at bounding box center [164, 446] width 176 height 22
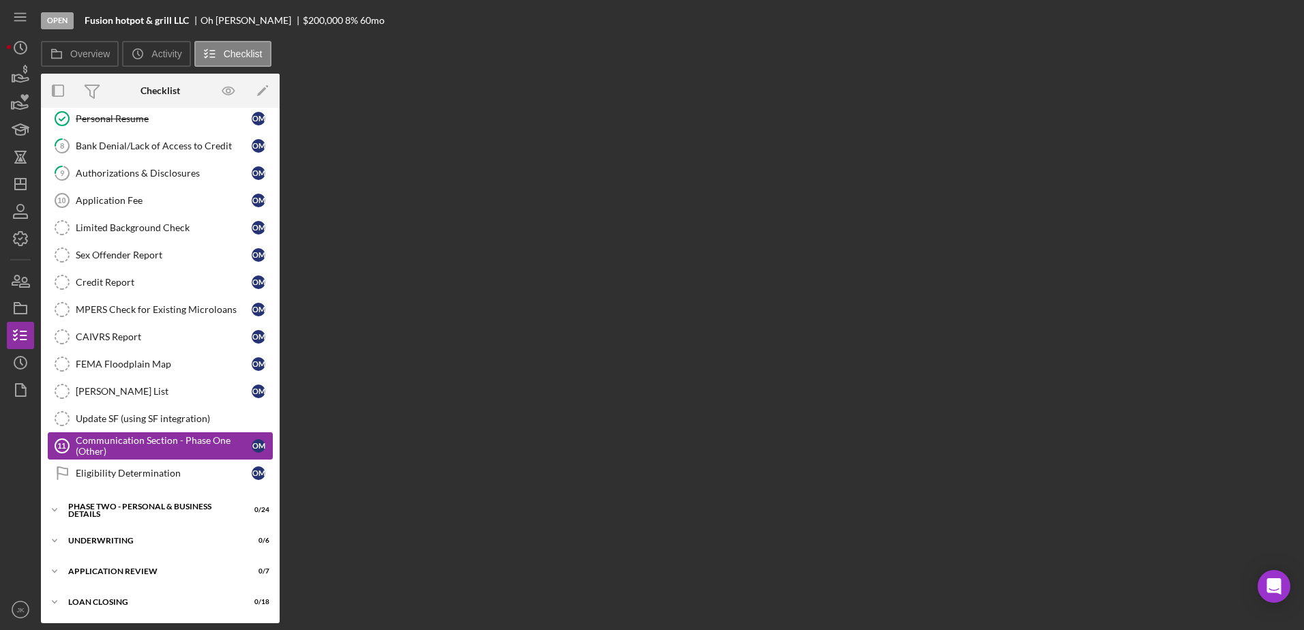
scroll to position [203, 0]
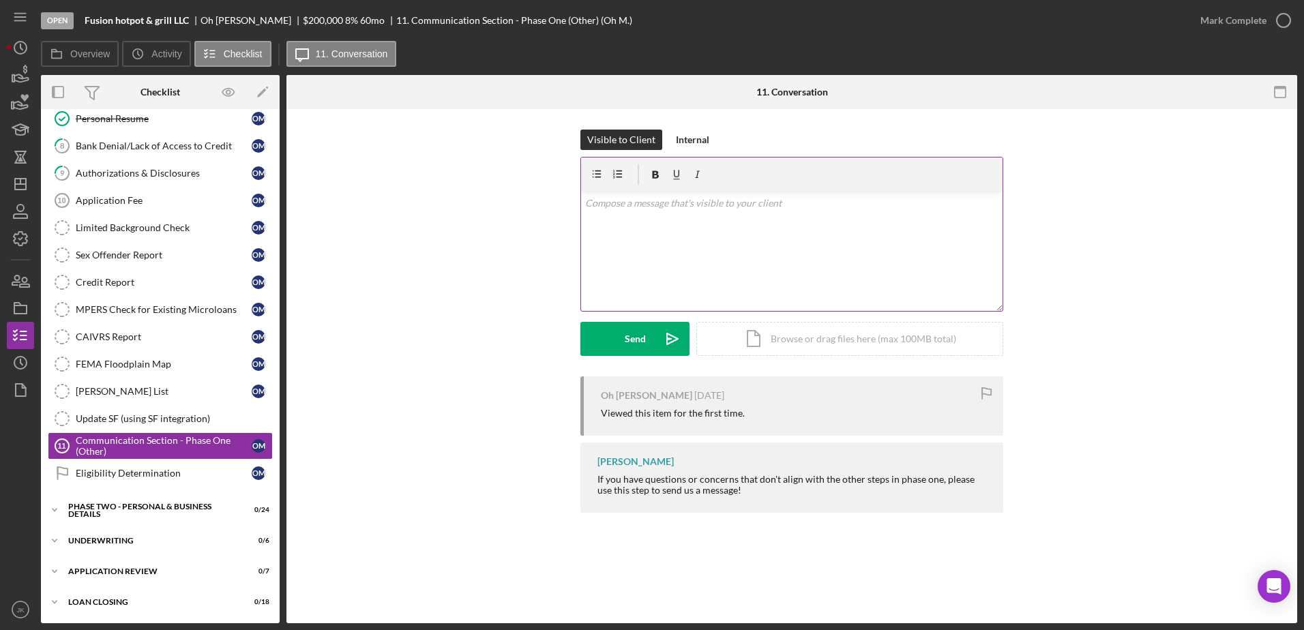
drag, startPoint x: 678, startPoint y: 274, endPoint x: 681, endPoint y: 267, distance: 7.0
click at [680, 269] on div "v Color teal Color pink Remove color Add row above Add row below Add column bef…" at bounding box center [792, 251] width 422 height 119
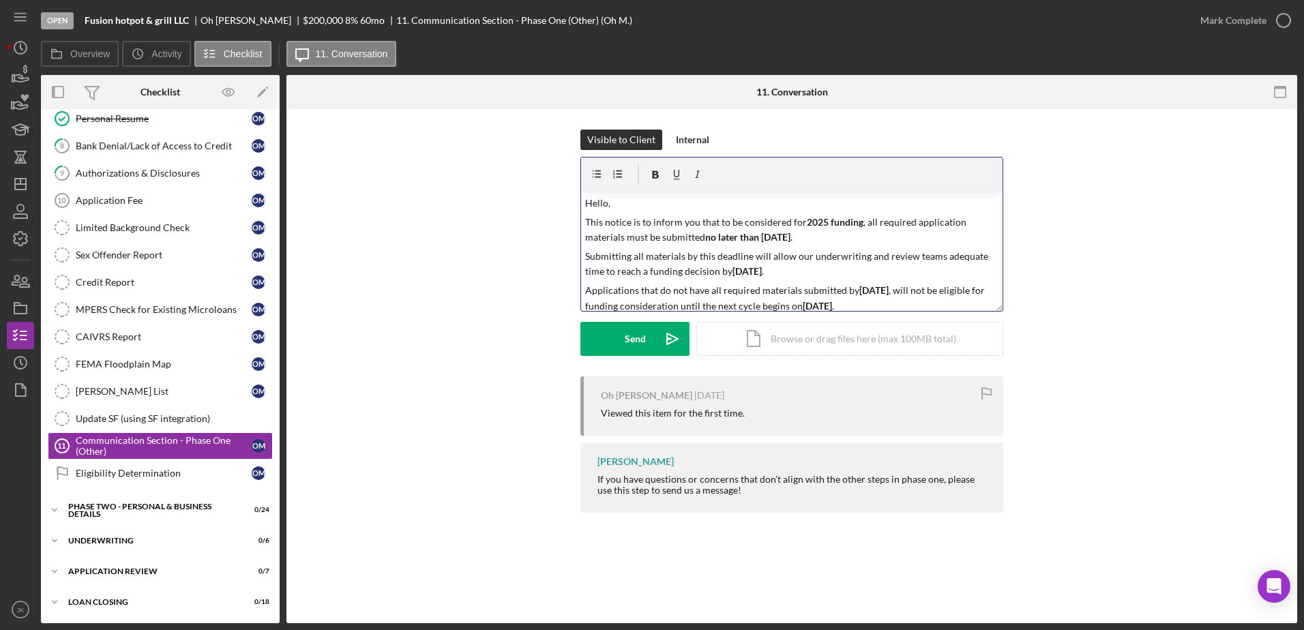
scroll to position [23, 0]
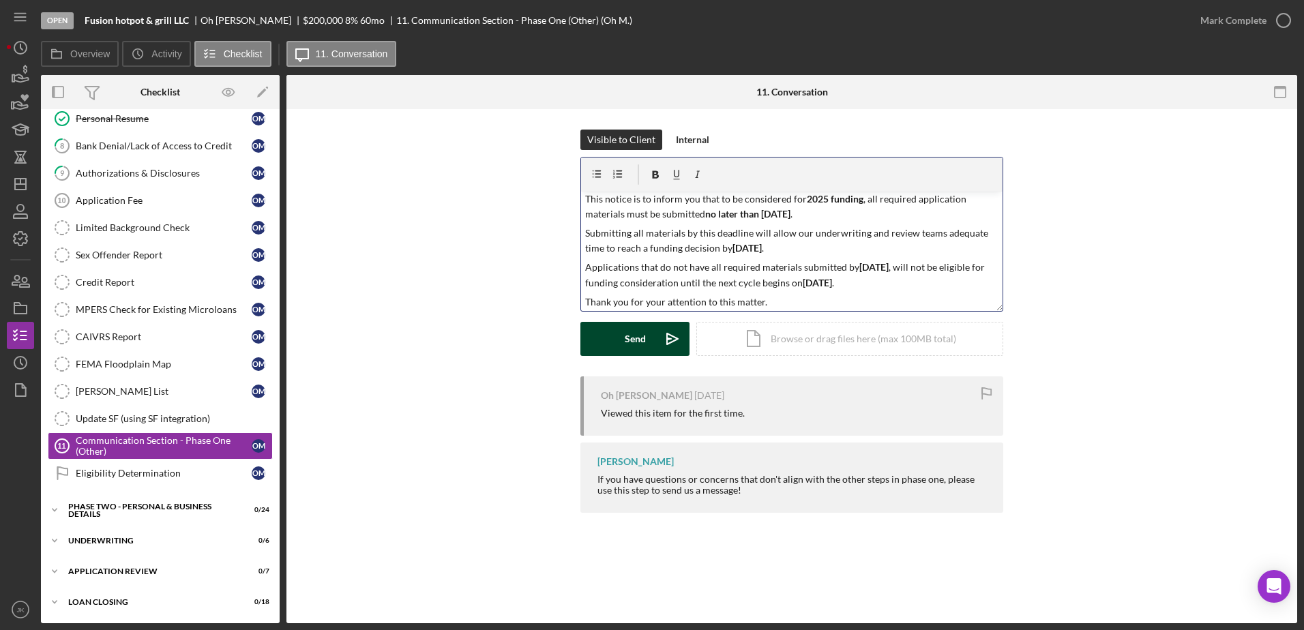
click at [663, 342] on icon "Icon/icon-invite-send" at bounding box center [672, 339] width 34 height 34
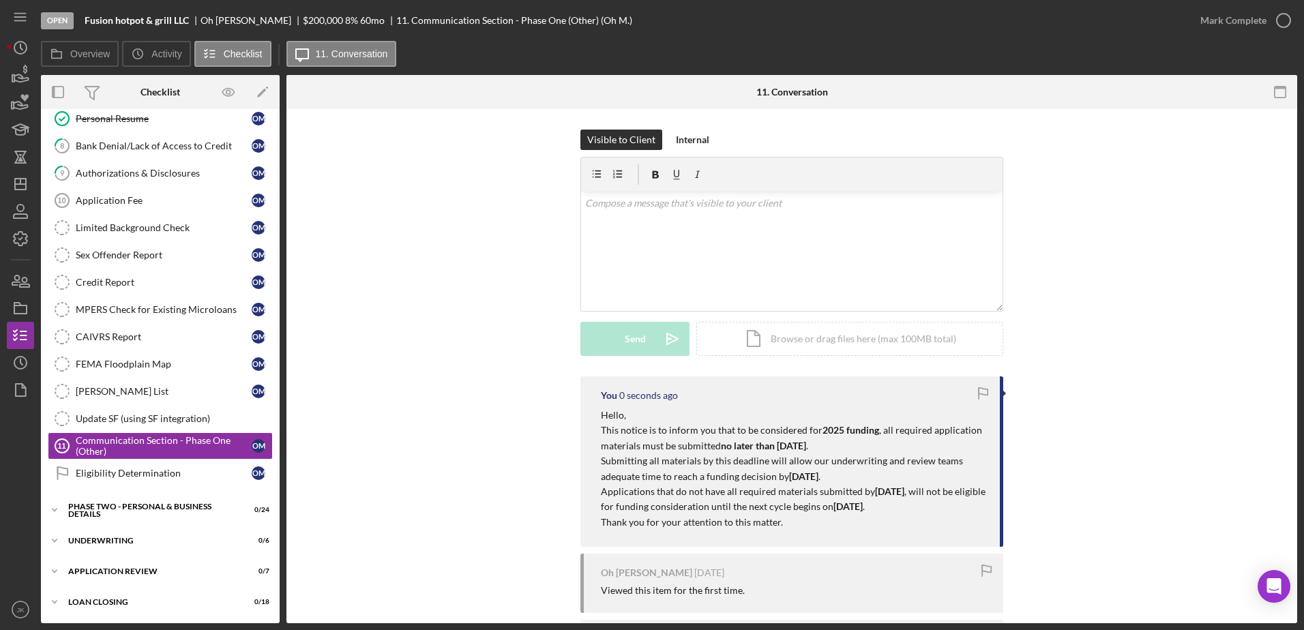
scroll to position [0, 0]
click at [12, 179] on icon "Icon/Dashboard" at bounding box center [20, 184] width 34 height 34
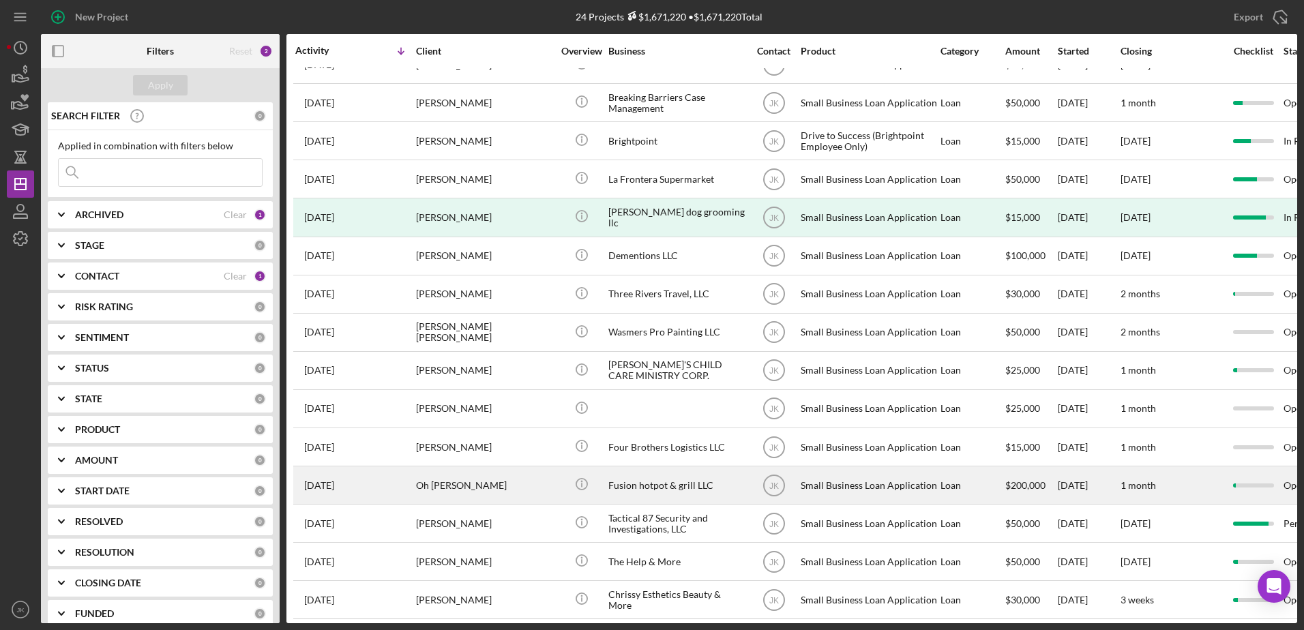
scroll to position [273, 0]
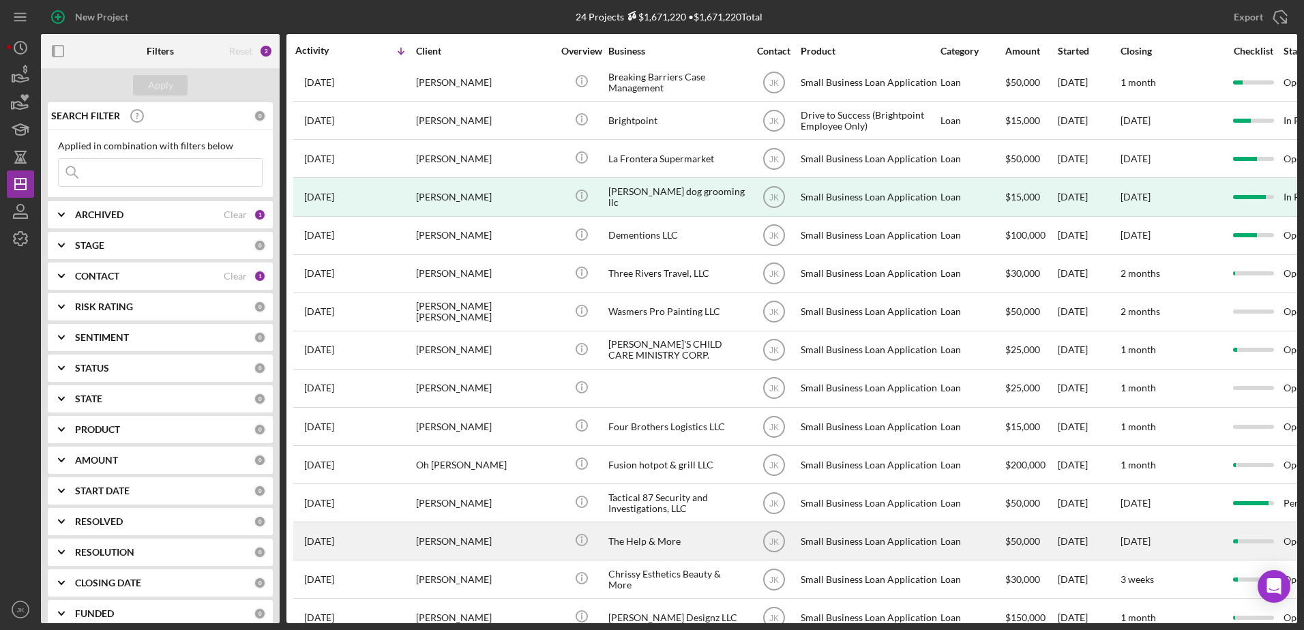
click at [529, 535] on div "[PERSON_NAME]" at bounding box center [484, 541] width 136 height 36
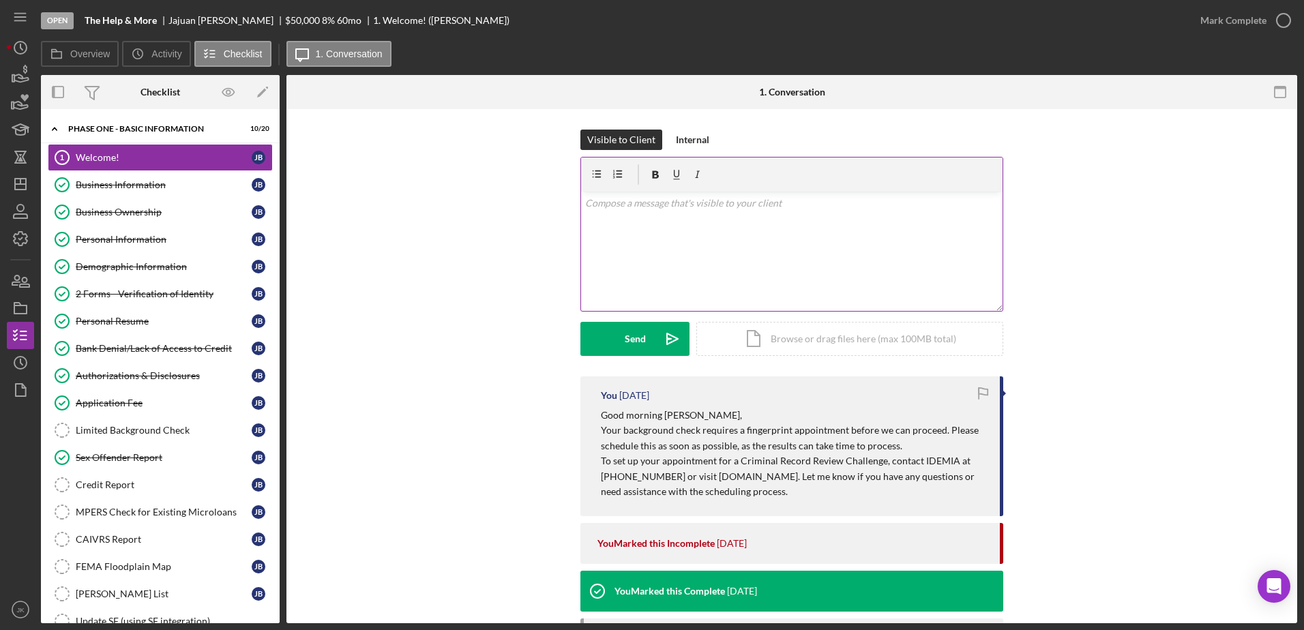
click at [677, 230] on div "v Color teal Color pink Remove color Add row above Add row below Add column bef…" at bounding box center [792, 251] width 422 height 119
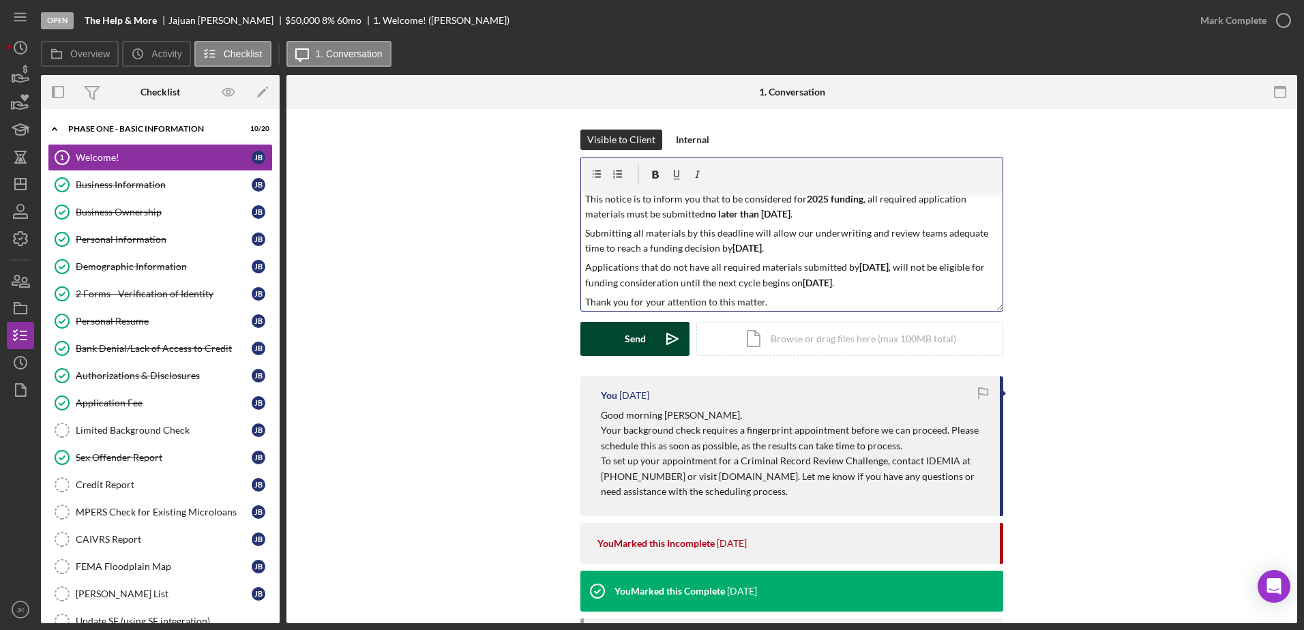
click at [634, 330] on div "Send" at bounding box center [635, 339] width 21 height 34
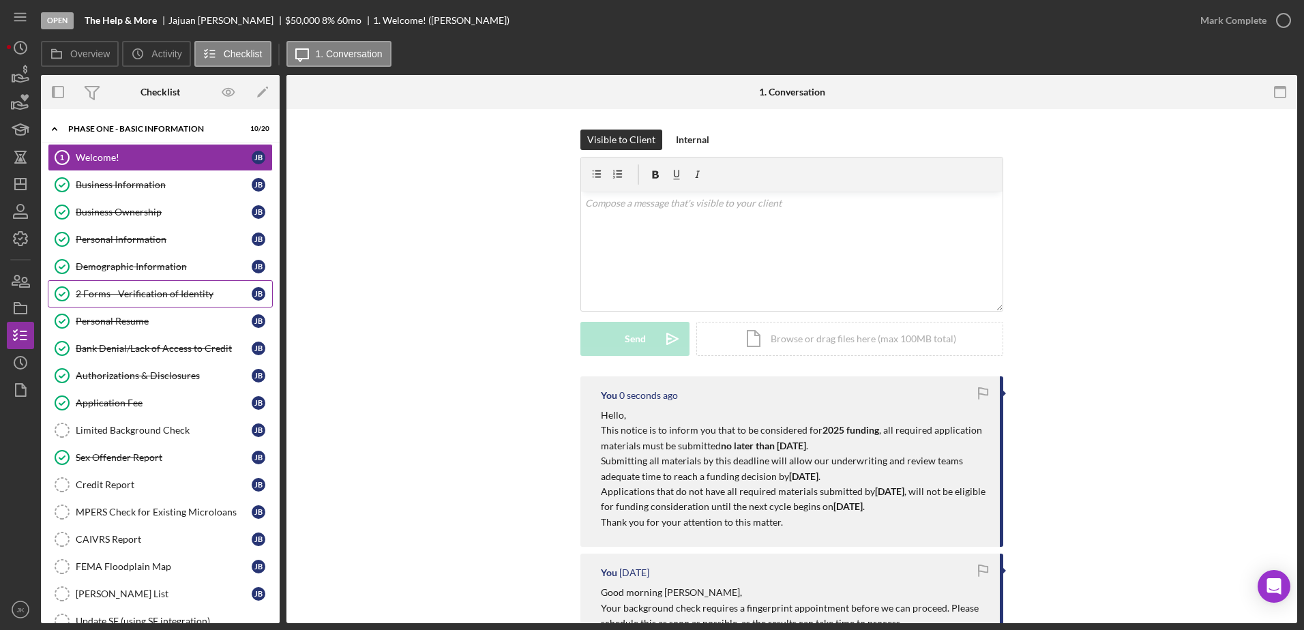
scroll to position [0, 0]
click at [27, 182] on icon "Icon/Dashboard" at bounding box center [20, 184] width 34 height 34
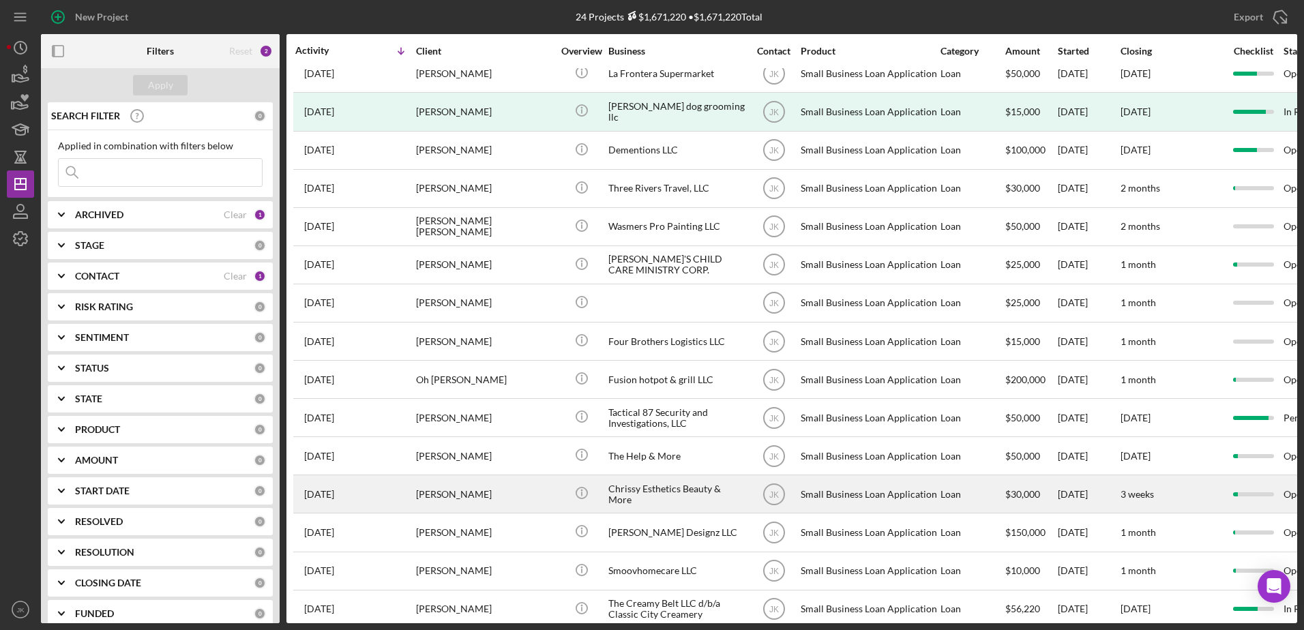
scroll to position [381, 0]
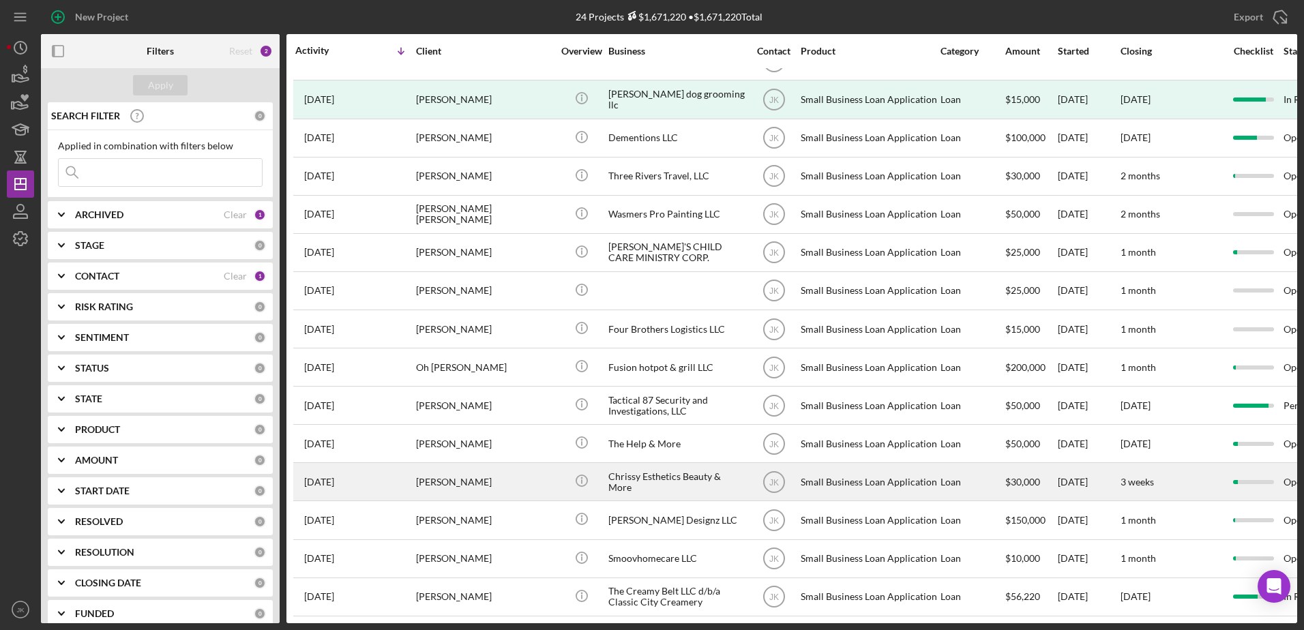
click at [700, 468] on div "Chrissy Esthetics Beauty & More" at bounding box center [676, 482] width 136 height 36
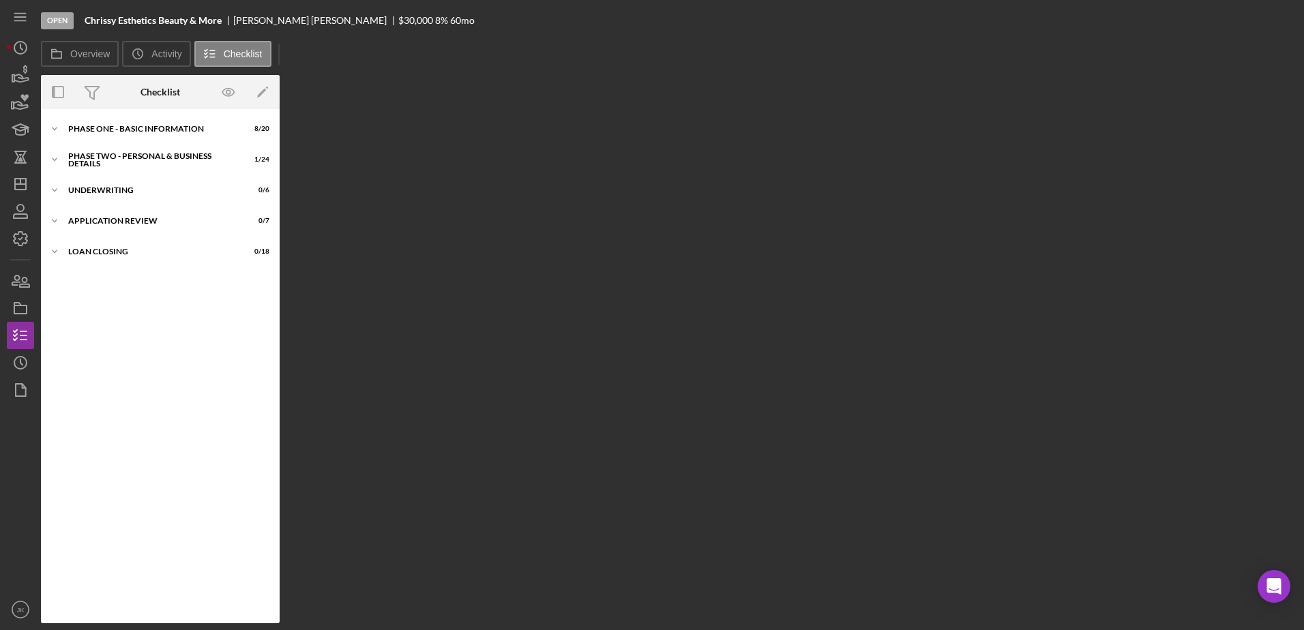
scroll to position [9, 0]
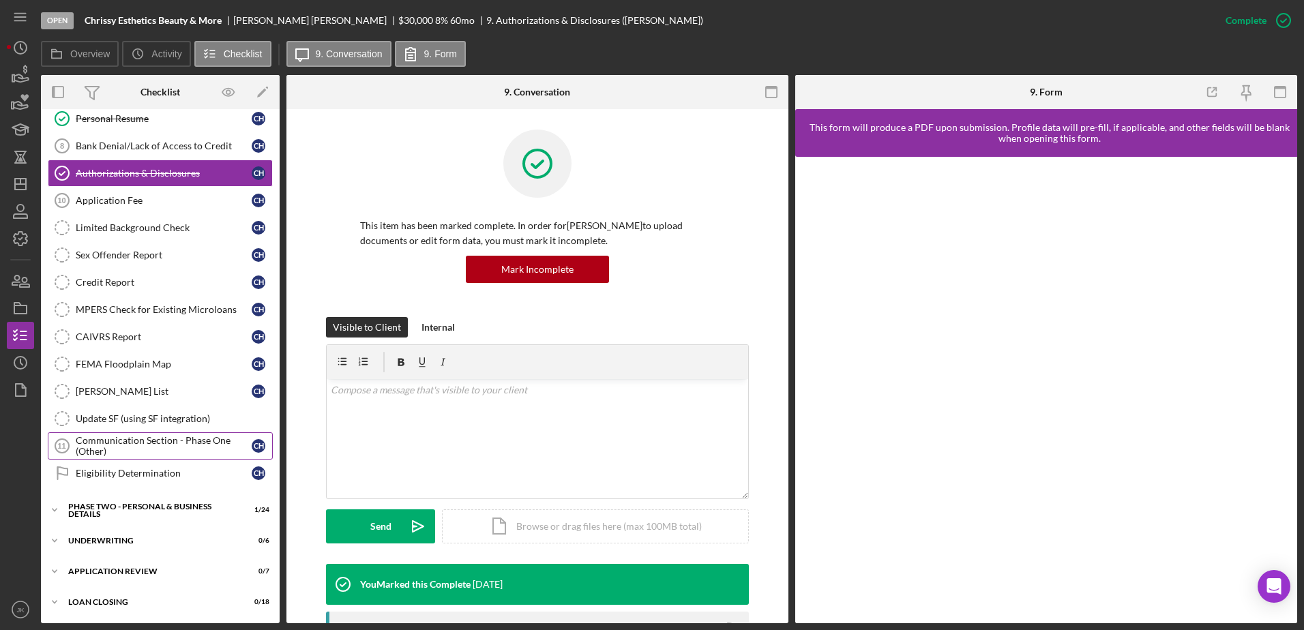
click at [146, 437] on div "Communication Section - Phase One (Other)" at bounding box center [164, 446] width 176 height 22
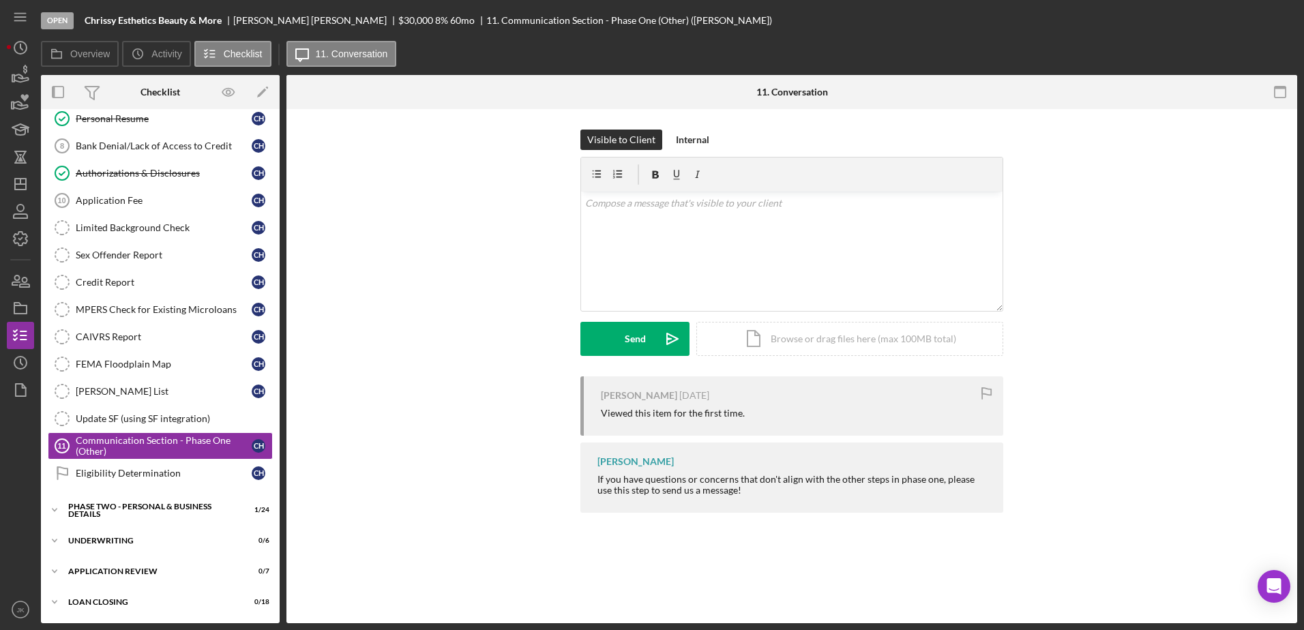
scroll to position [203, 0]
click at [697, 263] on div "v Color teal Color pink Remove color Add row above Add row below Add column bef…" at bounding box center [792, 251] width 422 height 119
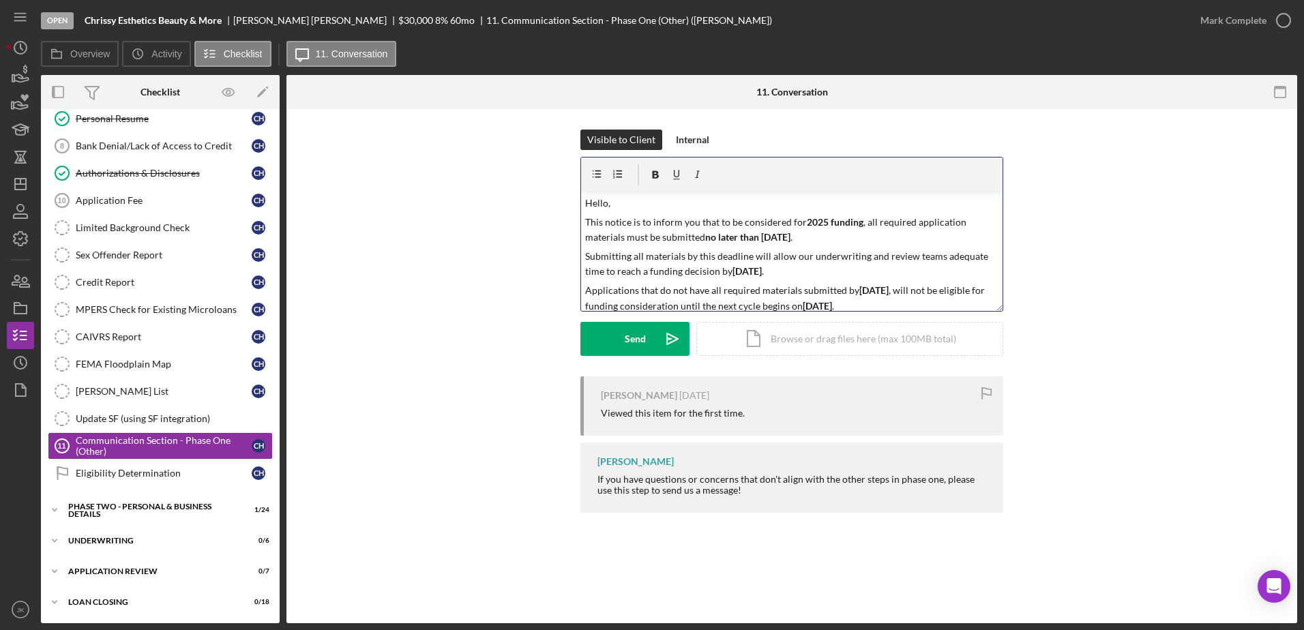
scroll to position [23, 0]
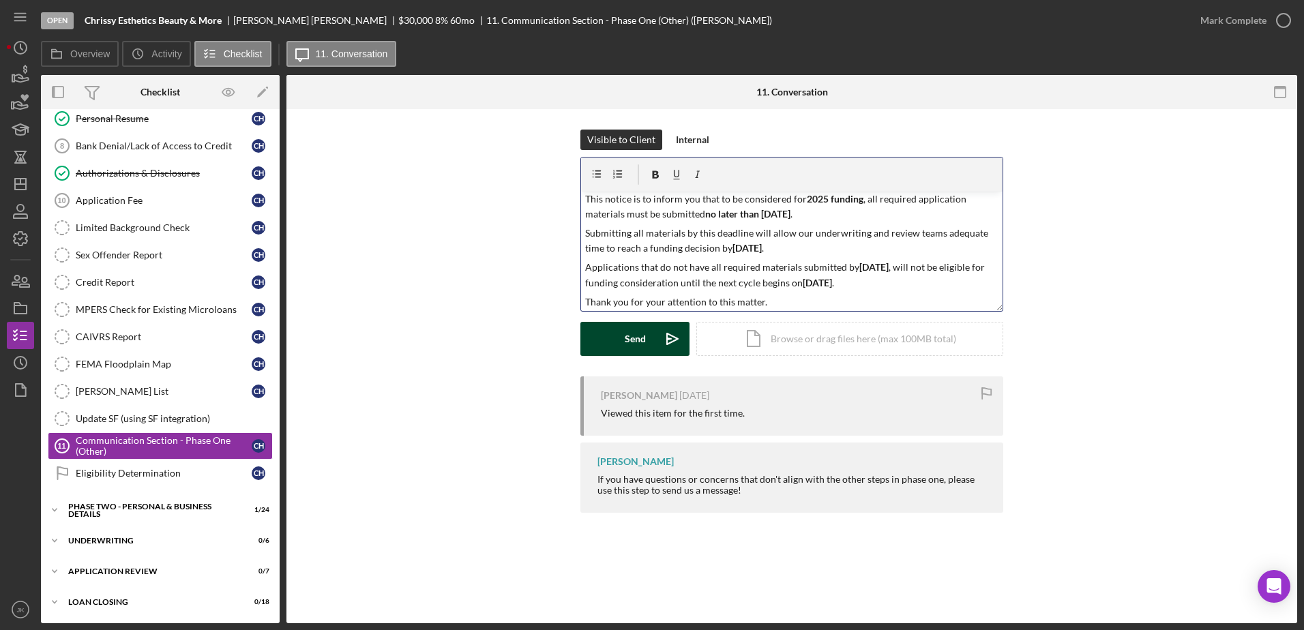
click at [651, 335] on button "Send Icon/icon-invite-send" at bounding box center [634, 339] width 109 height 34
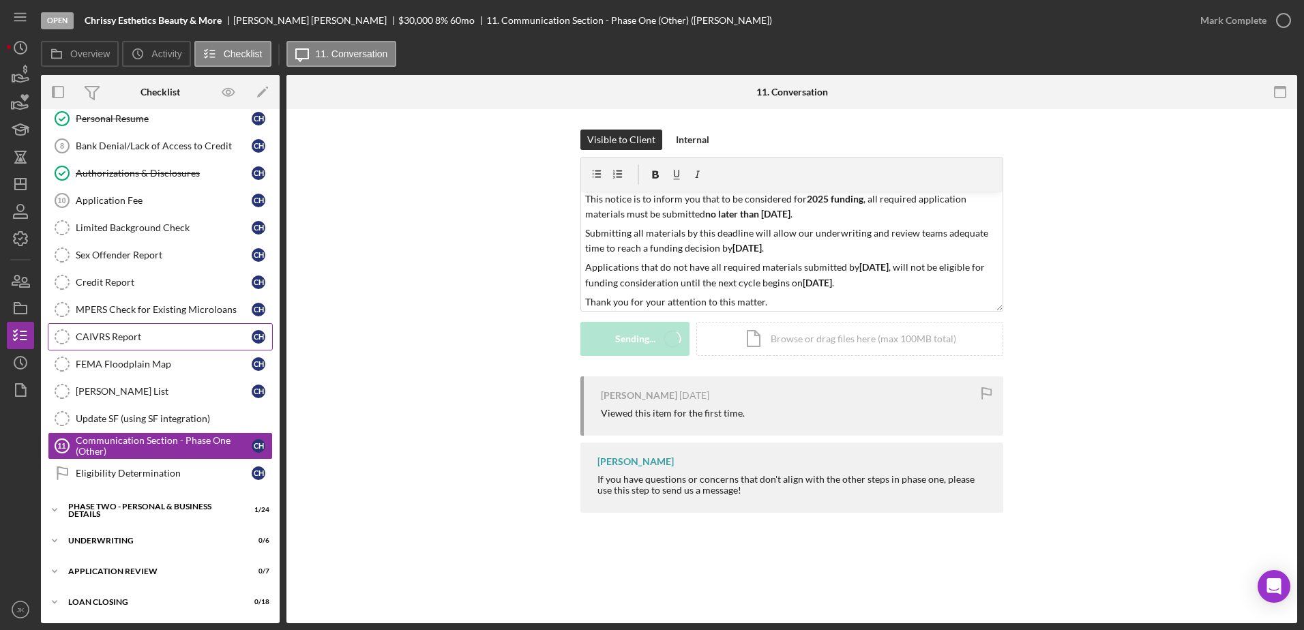
scroll to position [0, 0]
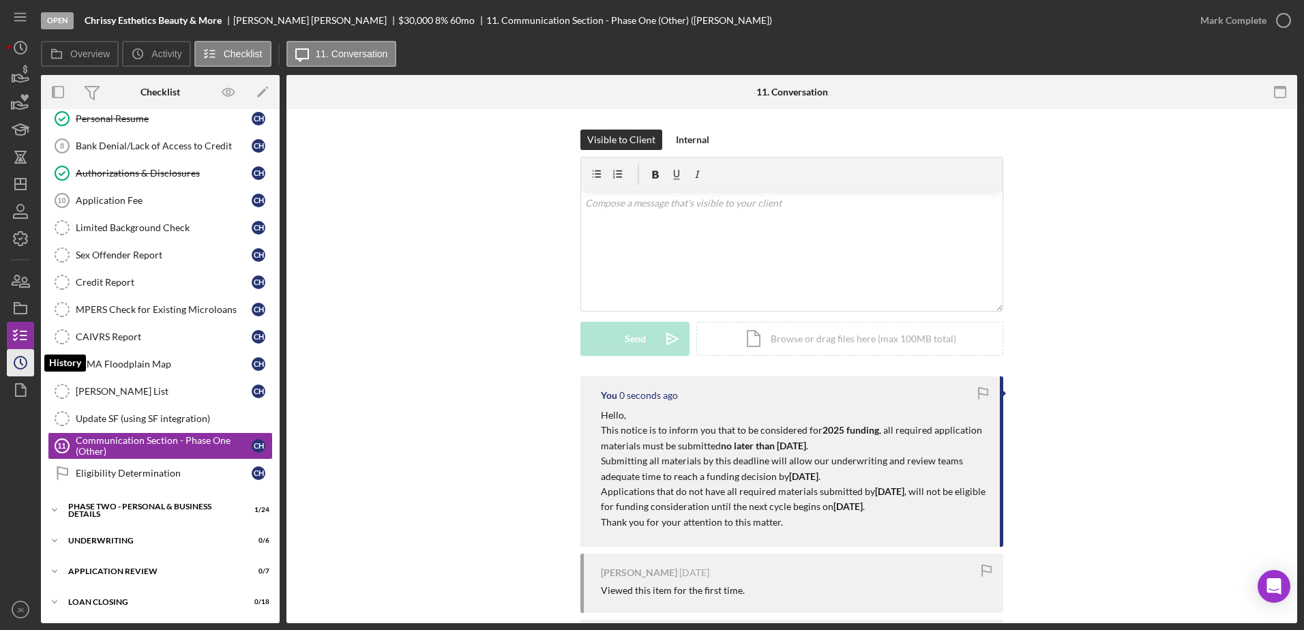
click at [27, 355] on icon "Icon/History" at bounding box center [20, 363] width 34 height 34
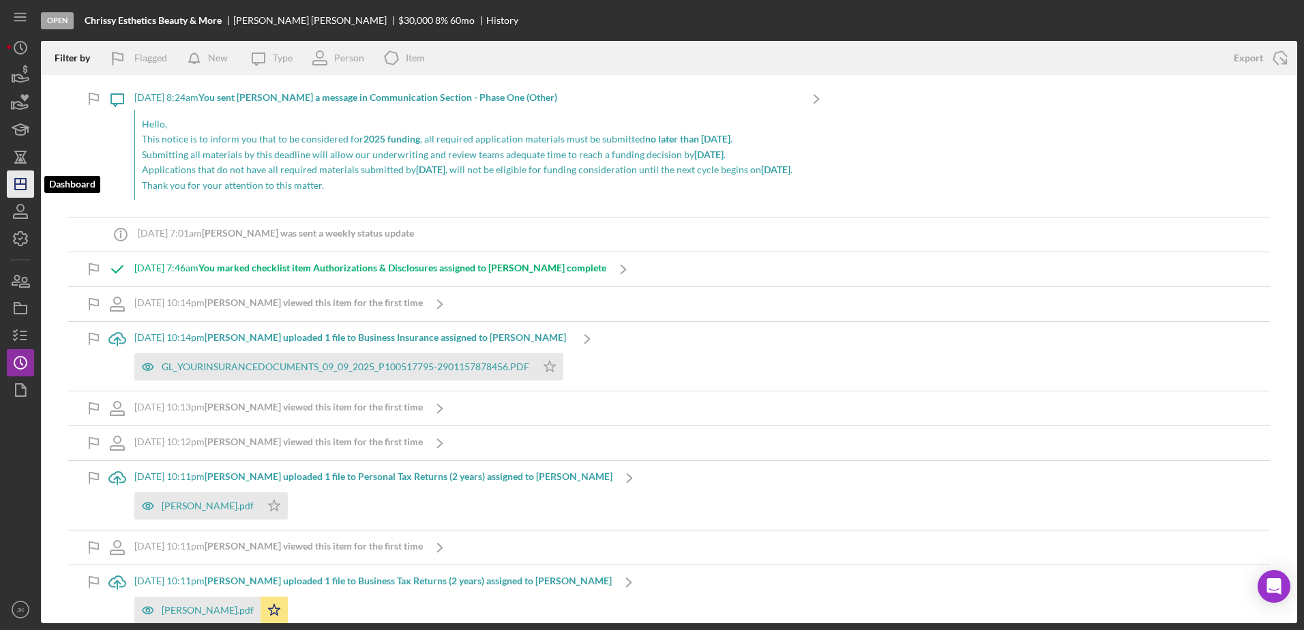
click at [22, 179] on polygon "button" at bounding box center [20, 184] width 11 height 11
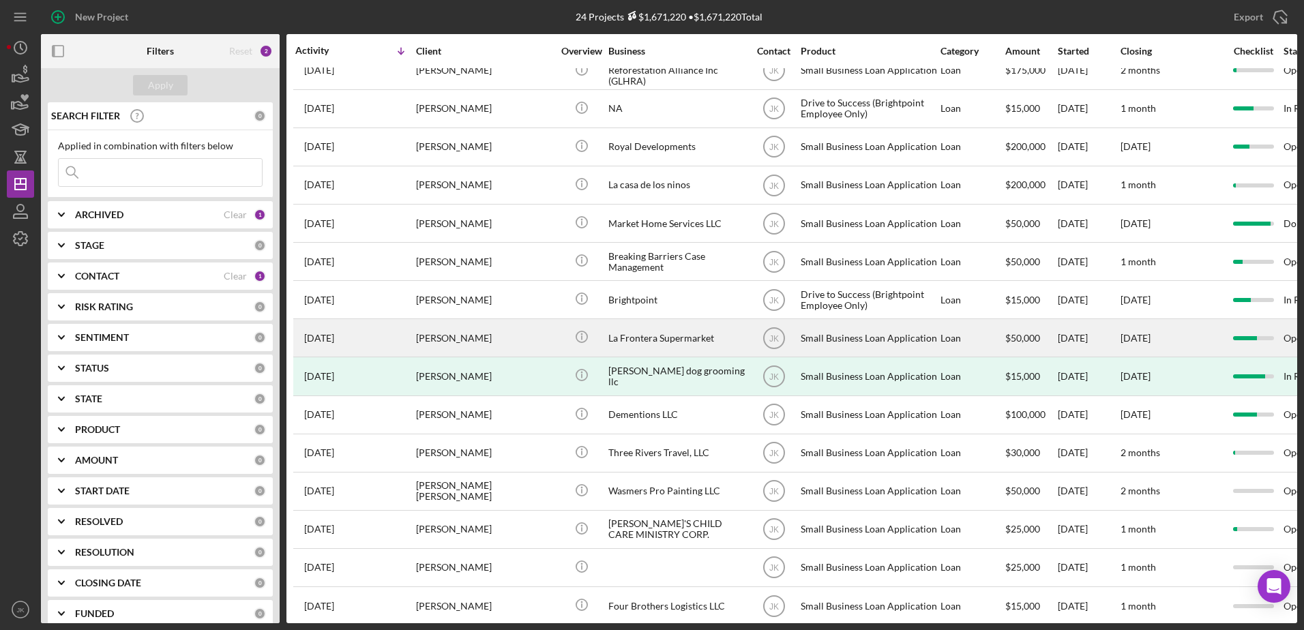
scroll to position [381, 0]
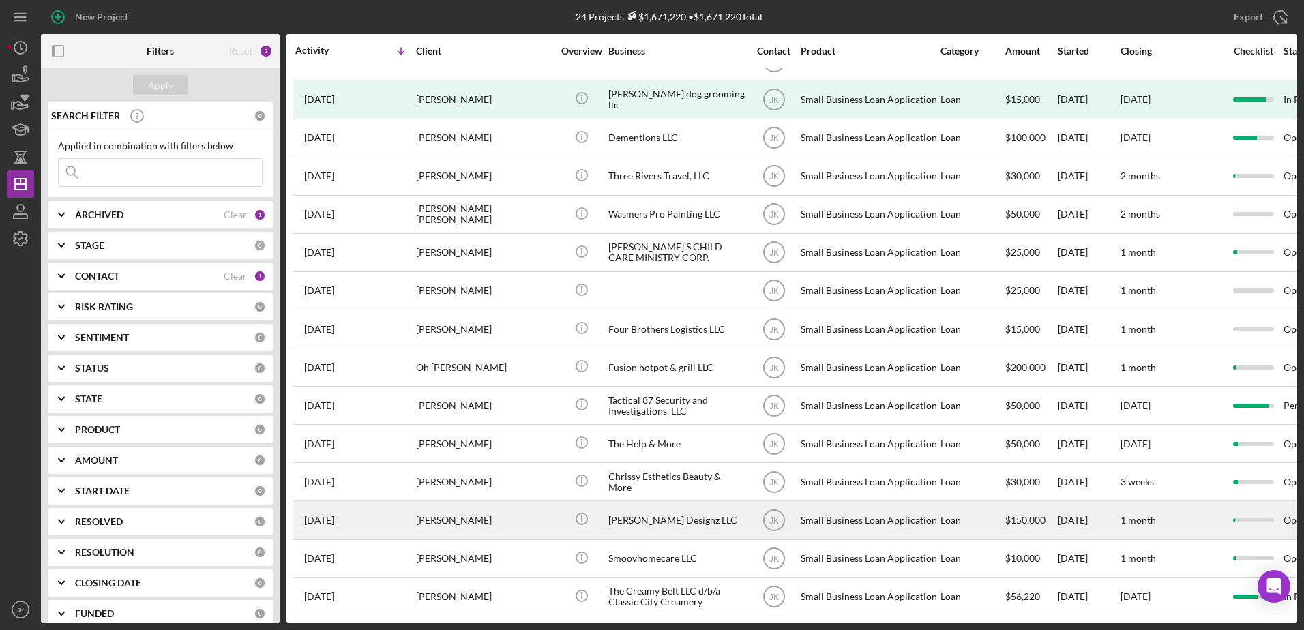
click at [698, 514] on div "[PERSON_NAME] Designz LLC" at bounding box center [676, 520] width 136 height 36
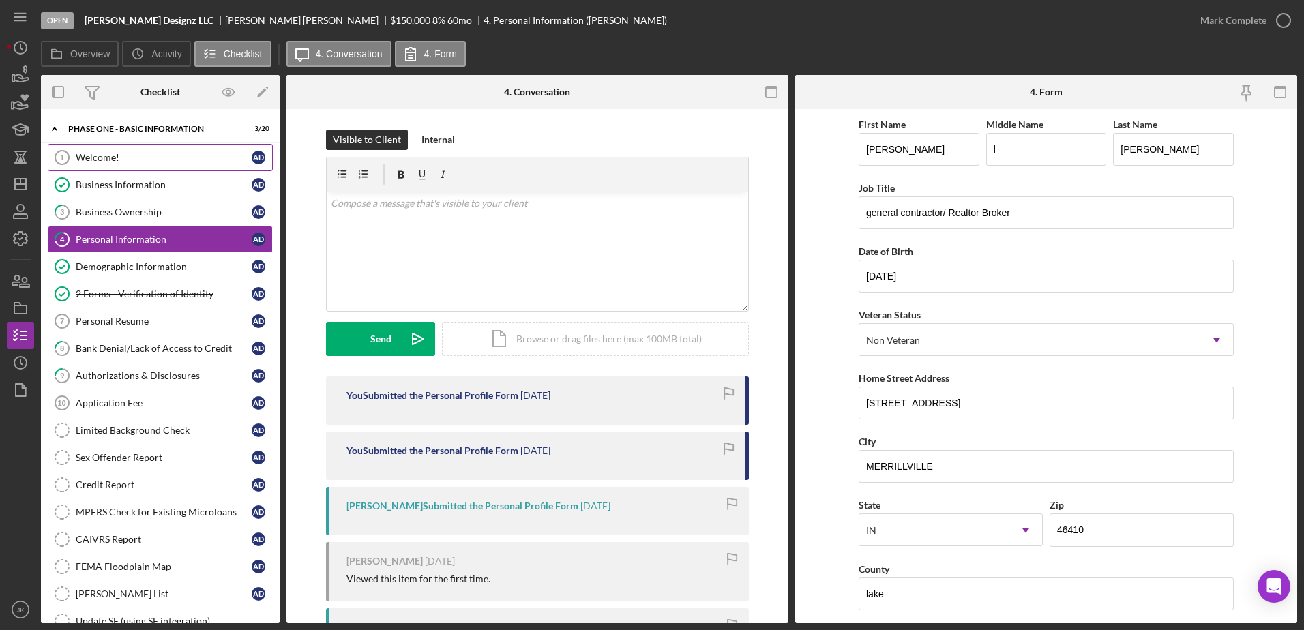
click at [137, 152] on div "Welcome!" at bounding box center [164, 157] width 176 height 11
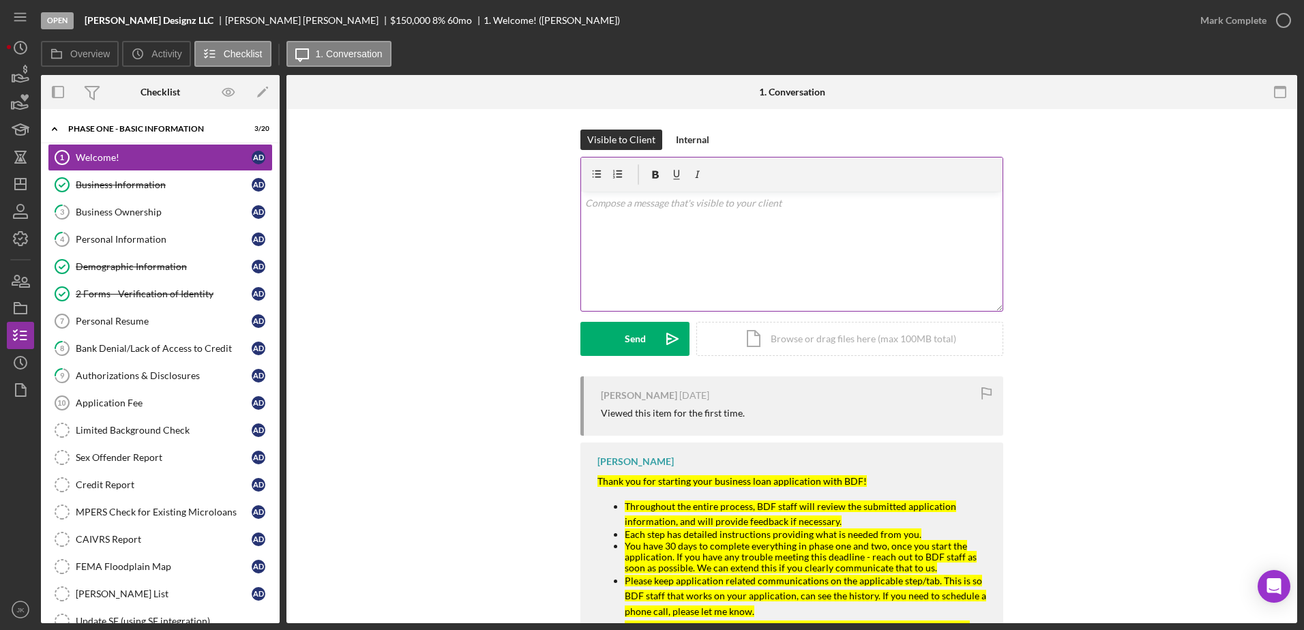
click at [722, 222] on div "v Color teal Color pink Remove color Add row above Add row below Add column bef…" at bounding box center [792, 251] width 422 height 119
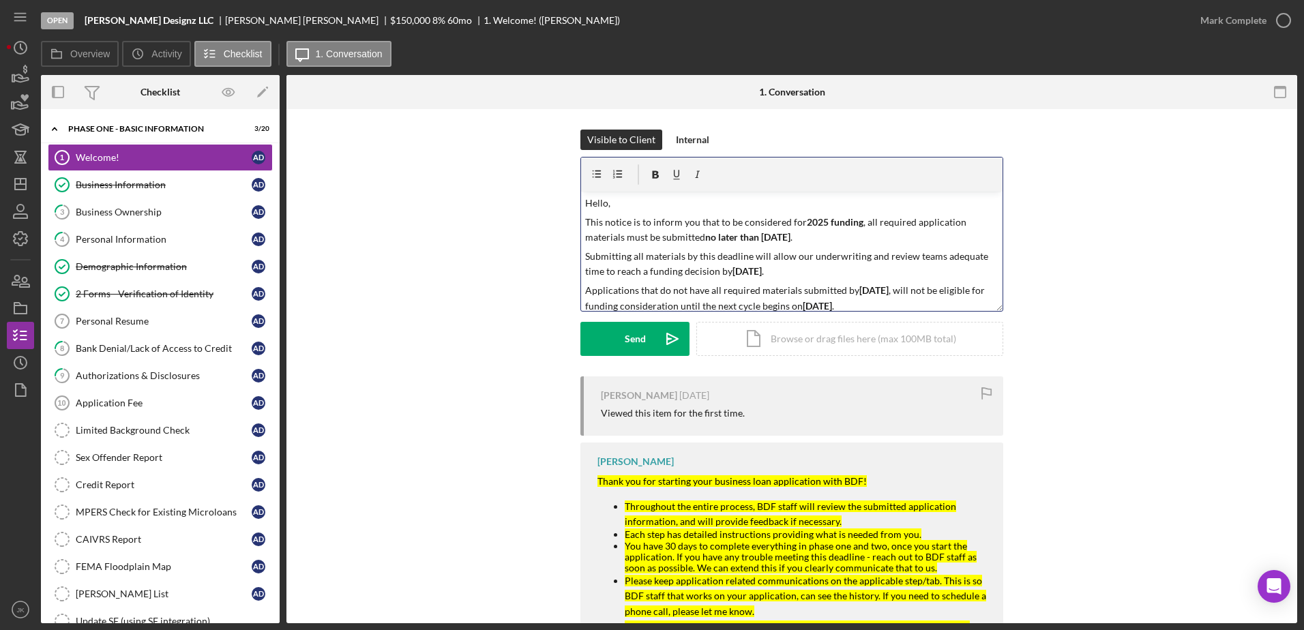
scroll to position [23, 0]
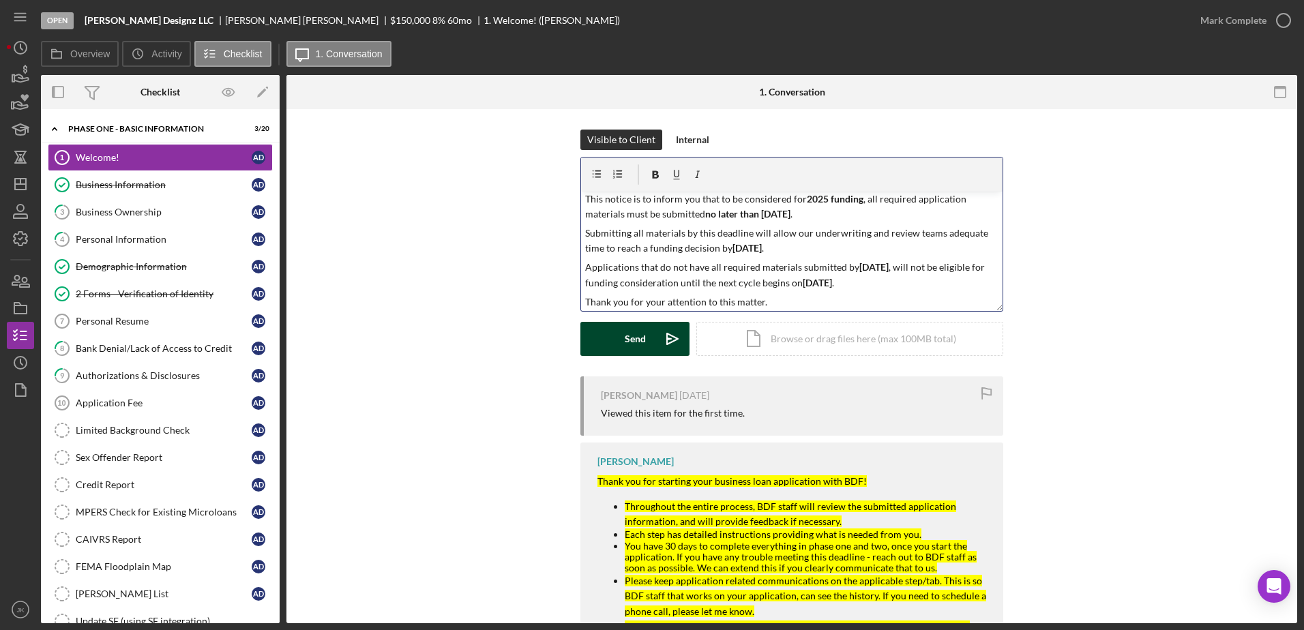
click at [638, 336] on div "Send" at bounding box center [635, 339] width 21 height 34
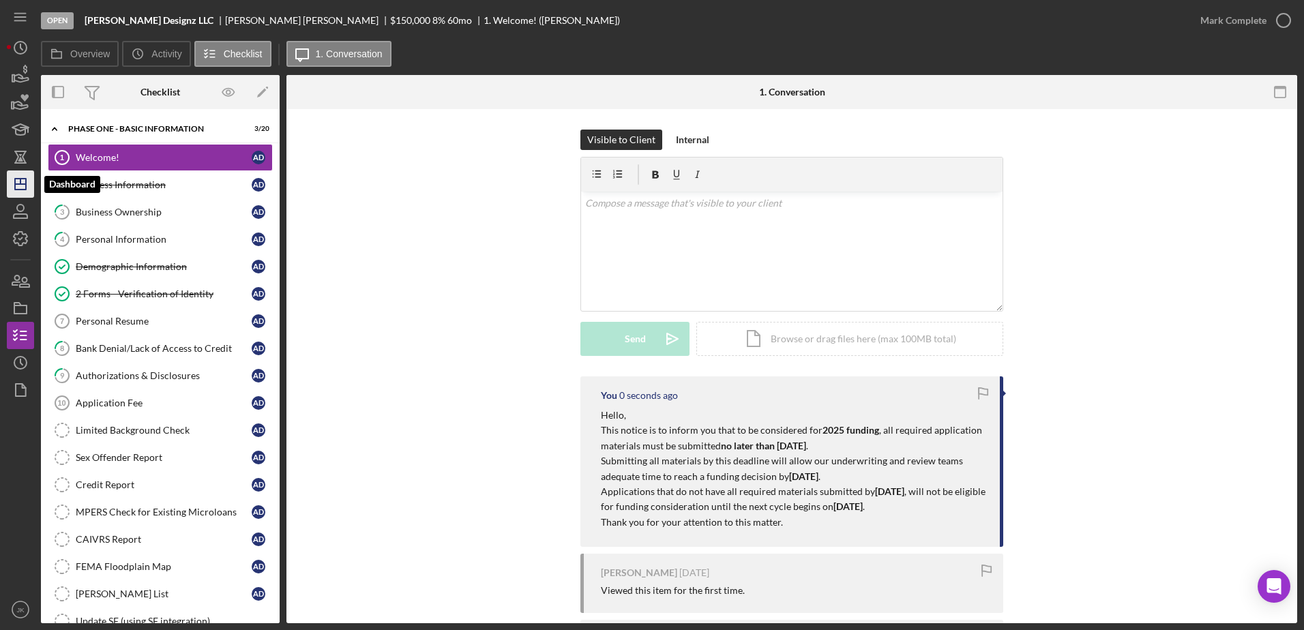
click at [23, 188] on icon "Icon/Dashboard" at bounding box center [20, 184] width 34 height 34
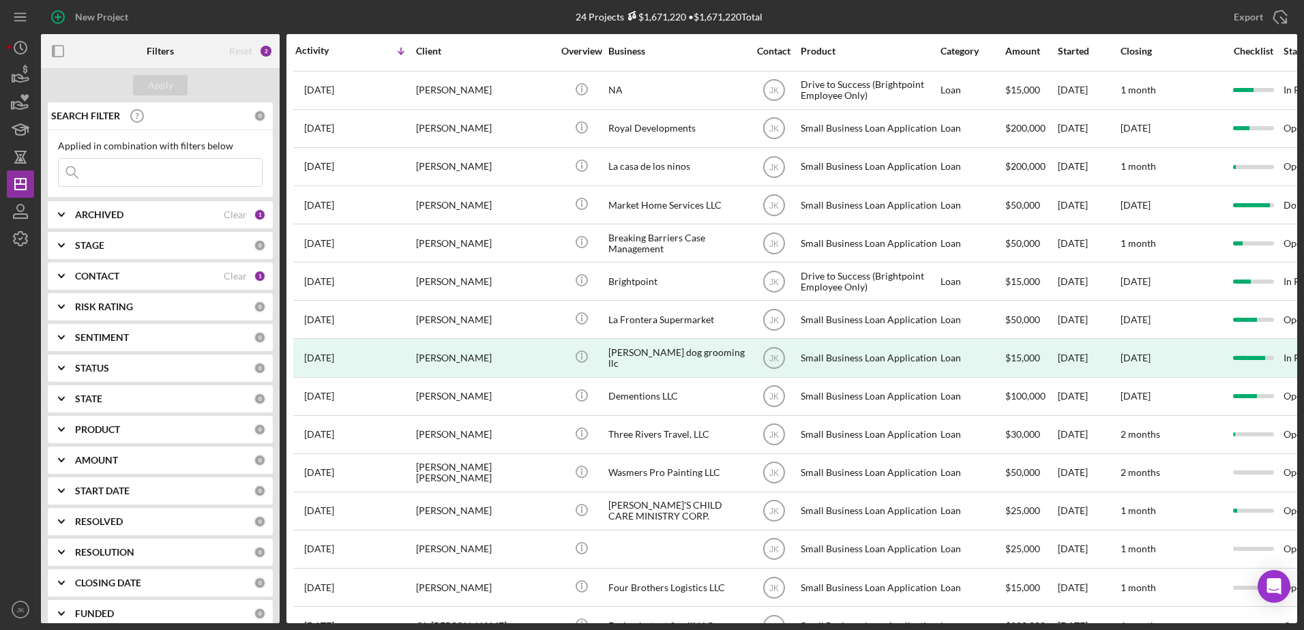
scroll to position [381, 0]
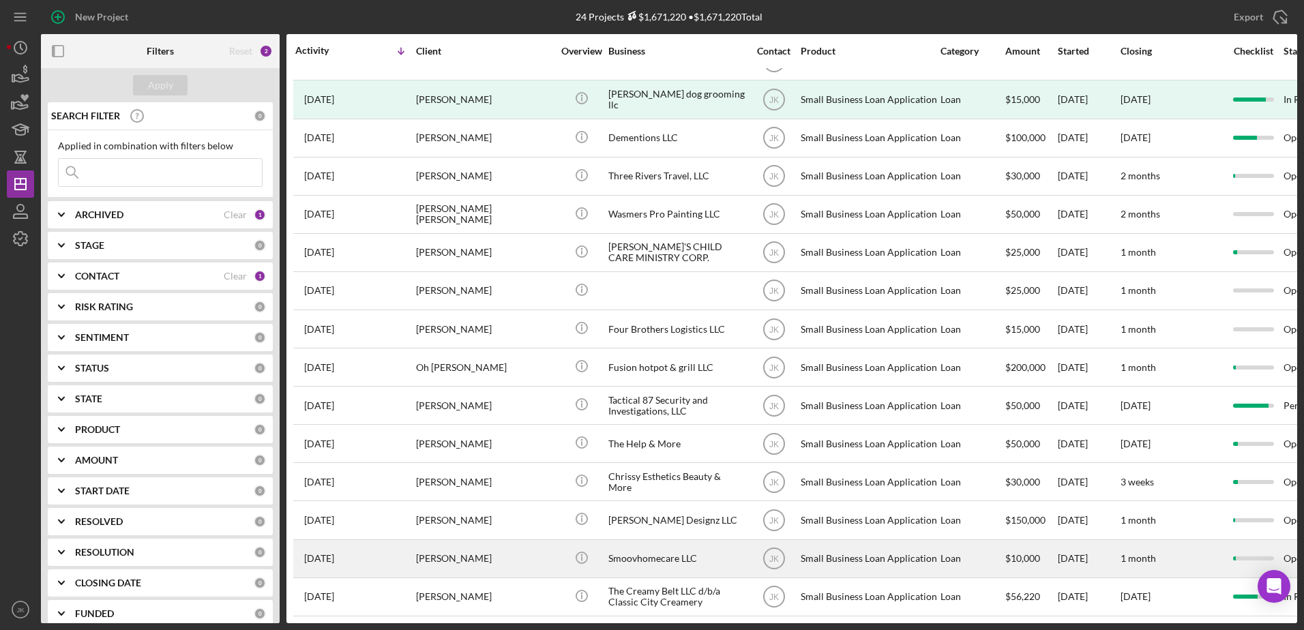
click at [657, 548] on div "Smoovhomecare LLC" at bounding box center [676, 559] width 136 height 36
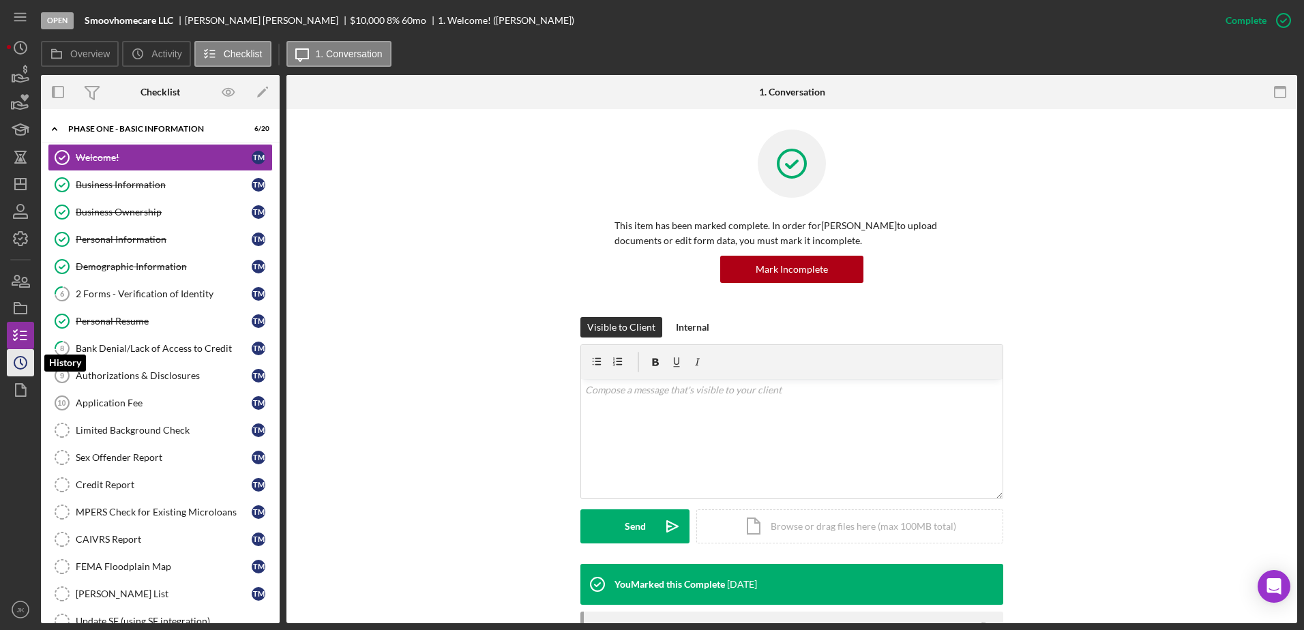
click at [20, 357] on circle "button" at bounding box center [20, 363] width 12 height 12
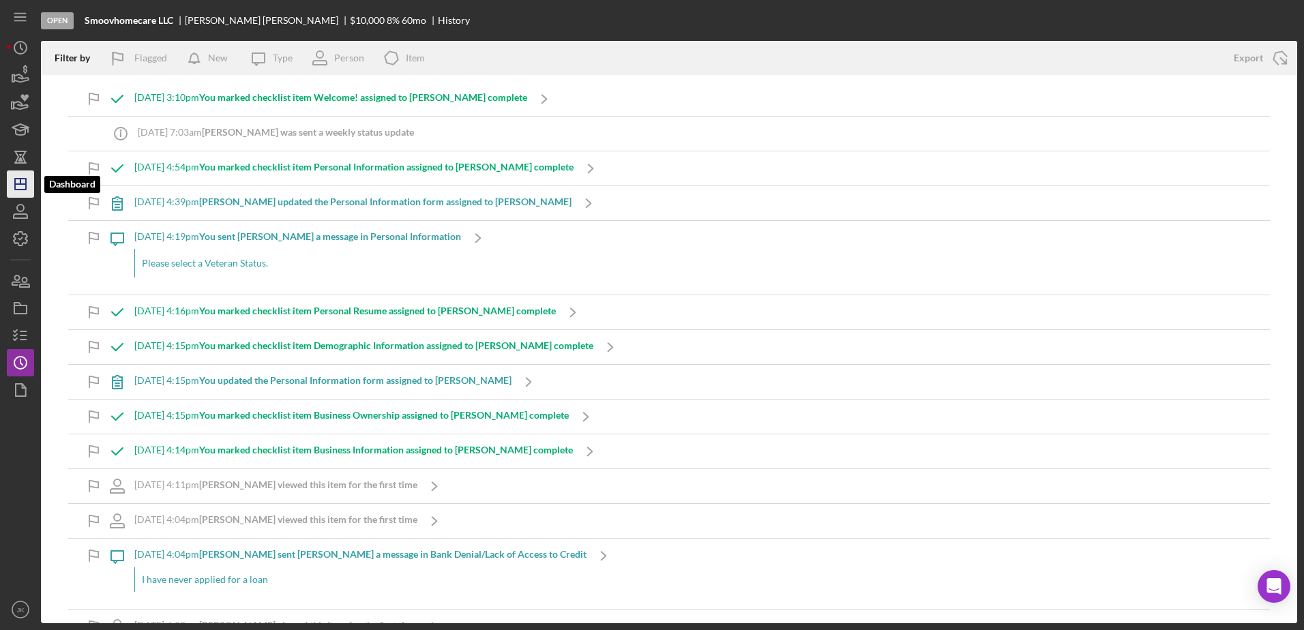
click at [23, 187] on icon "Icon/Dashboard" at bounding box center [20, 184] width 34 height 34
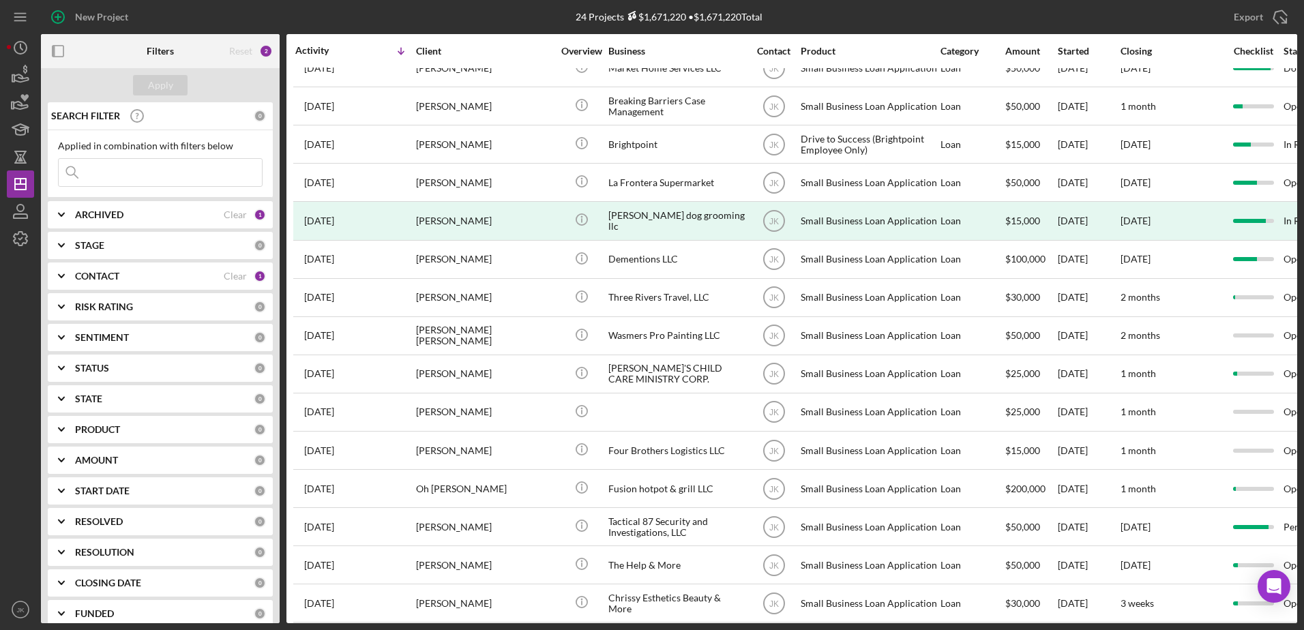
scroll to position [381, 0]
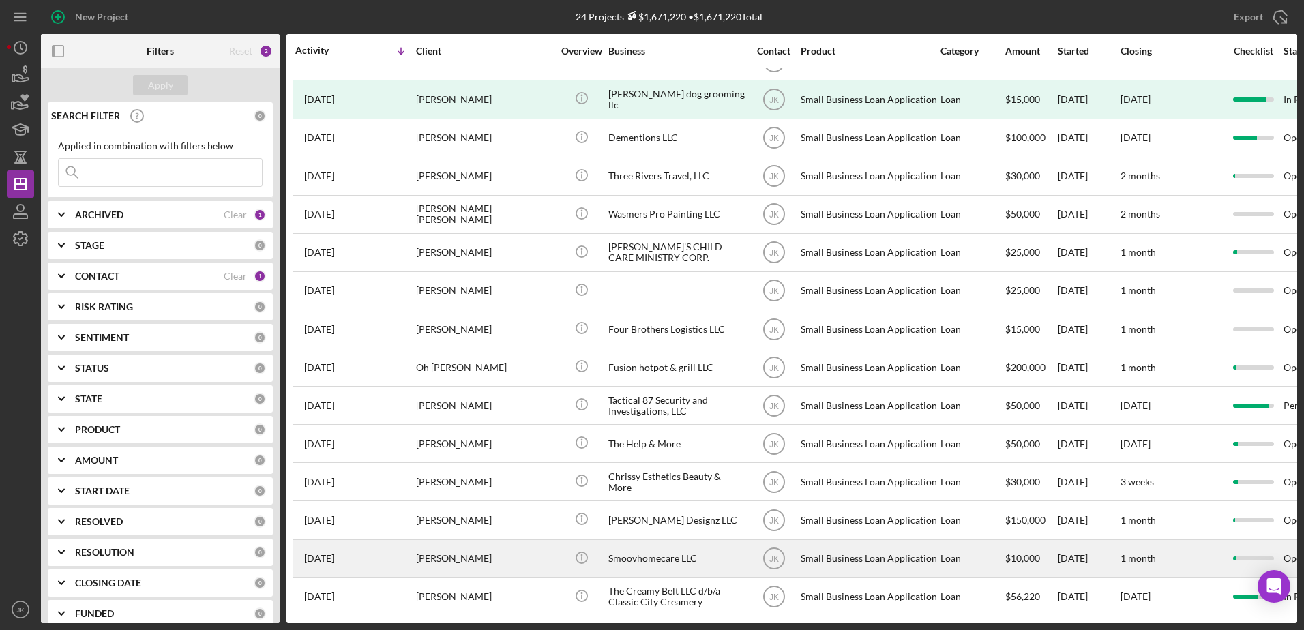
click at [492, 541] on div "[PERSON_NAME]" at bounding box center [484, 559] width 136 height 36
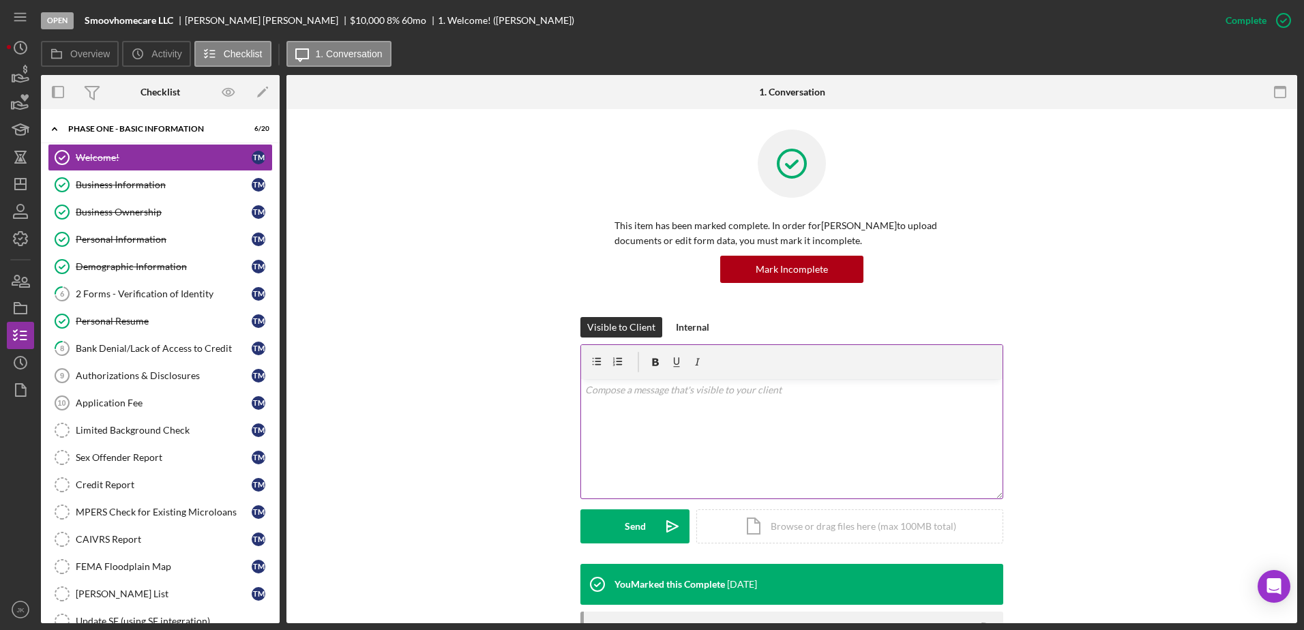
click at [647, 422] on div "v Color teal Color pink Remove color Add row above Add row below Add column bef…" at bounding box center [792, 438] width 422 height 119
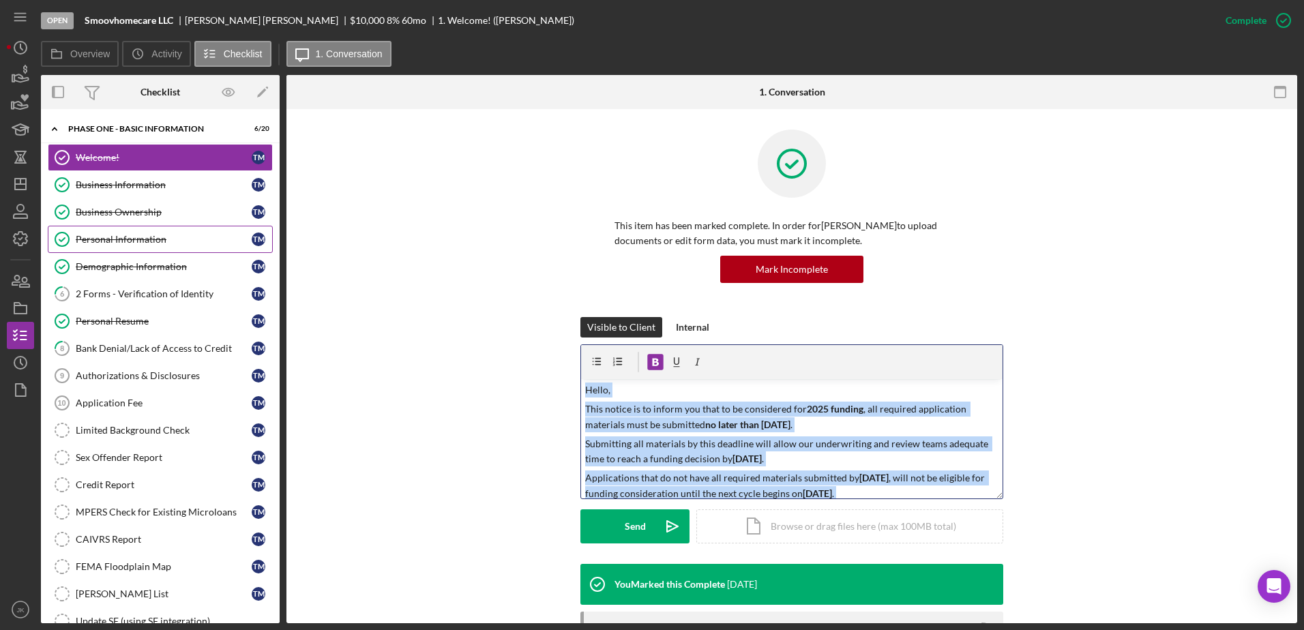
drag, startPoint x: 830, startPoint y: 487, endPoint x: 219, endPoint y: 233, distance: 662.0
click at [219, 233] on div "Overview Internal Workflow Stage Open Icon/Dropdown Arrow Archive (can unarchiv…" at bounding box center [669, 349] width 1256 height 548
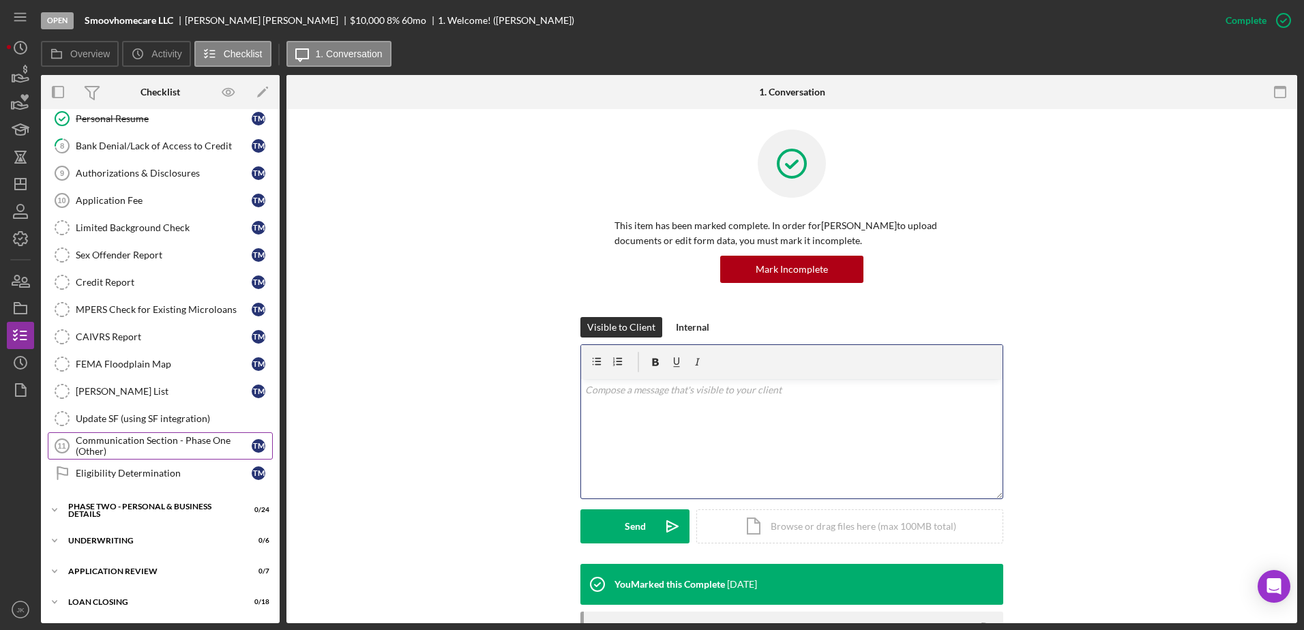
click at [141, 443] on div "Communication Section - Phase One (Other)" at bounding box center [164, 446] width 176 height 22
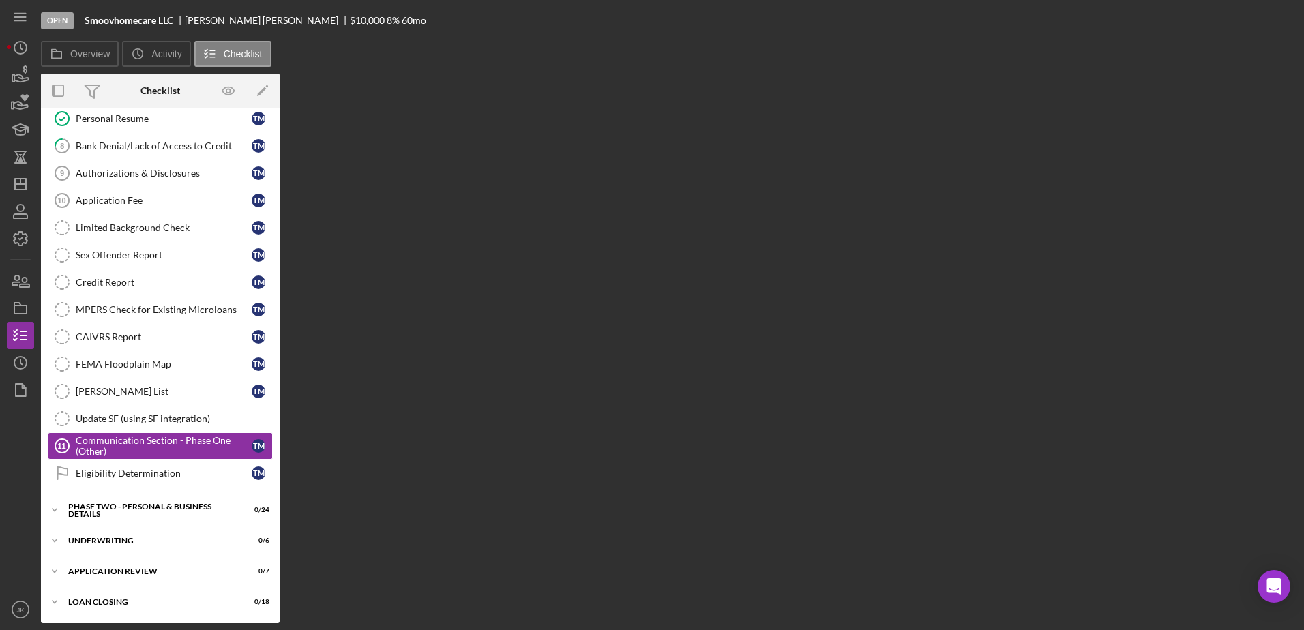
scroll to position [203, 0]
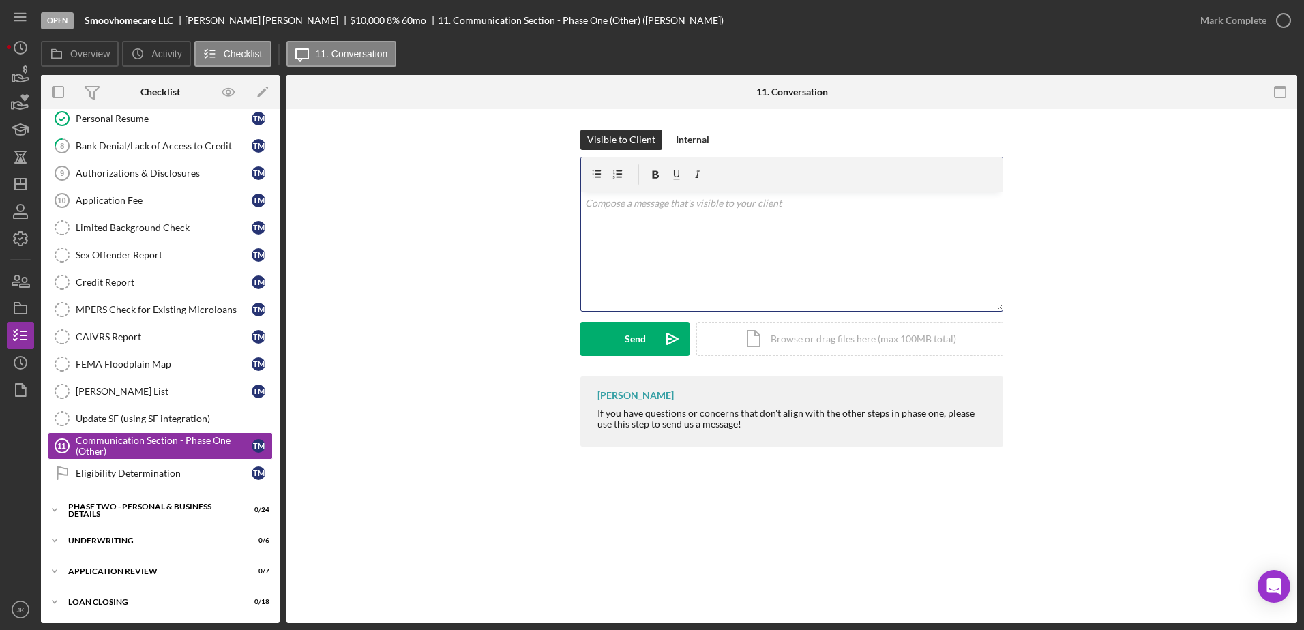
click at [712, 265] on div "v Color teal Color pink Remove color Add row above Add row below Add column bef…" at bounding box center [792, 251] width 422 height 119
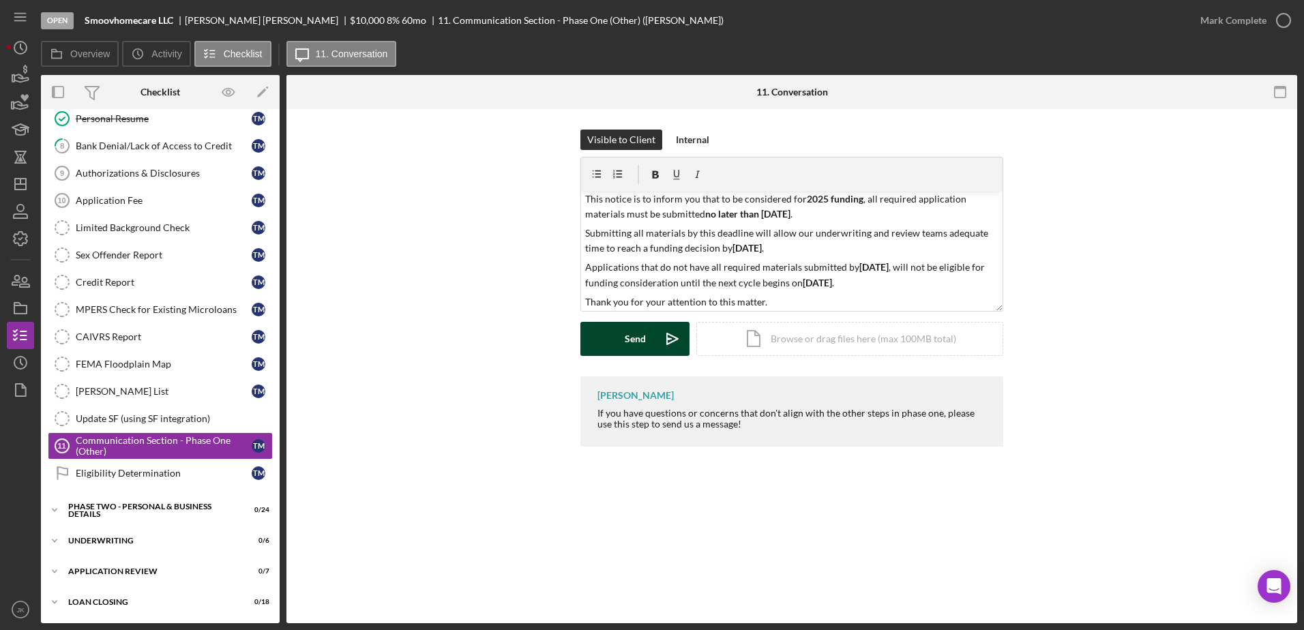
click at [649, 335] on button "Send Icon/icon-invite-send" at bounding box center [634, 339] width 109 height 34
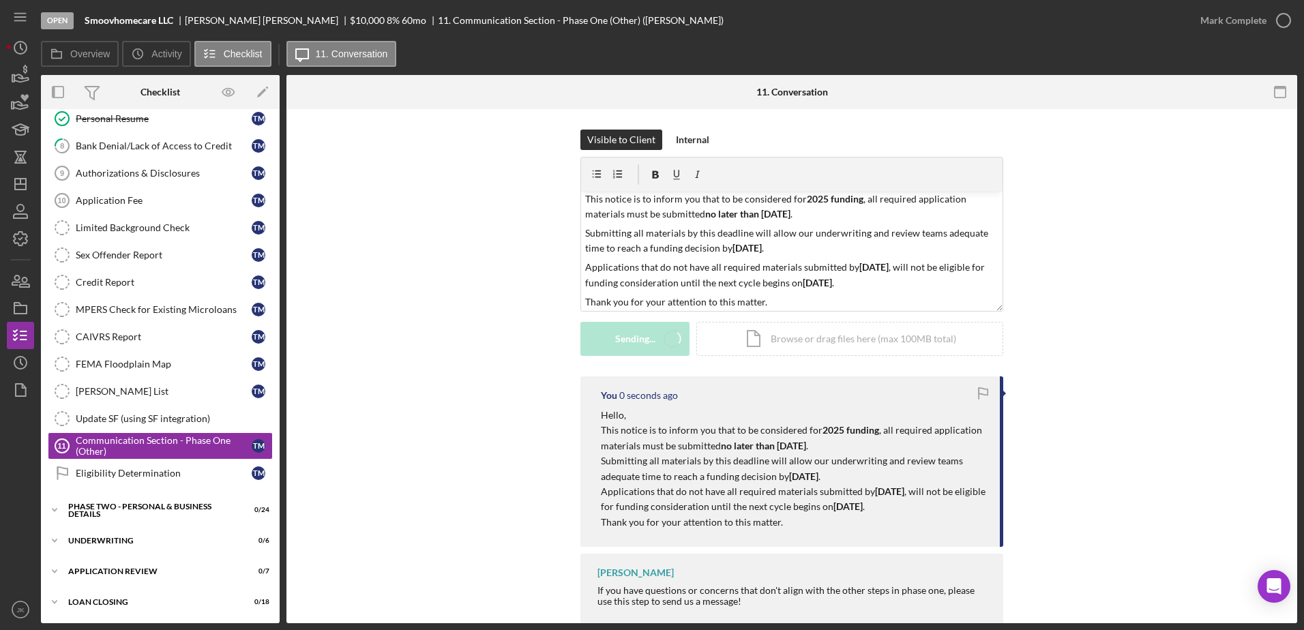
scroll to position [0, 0]
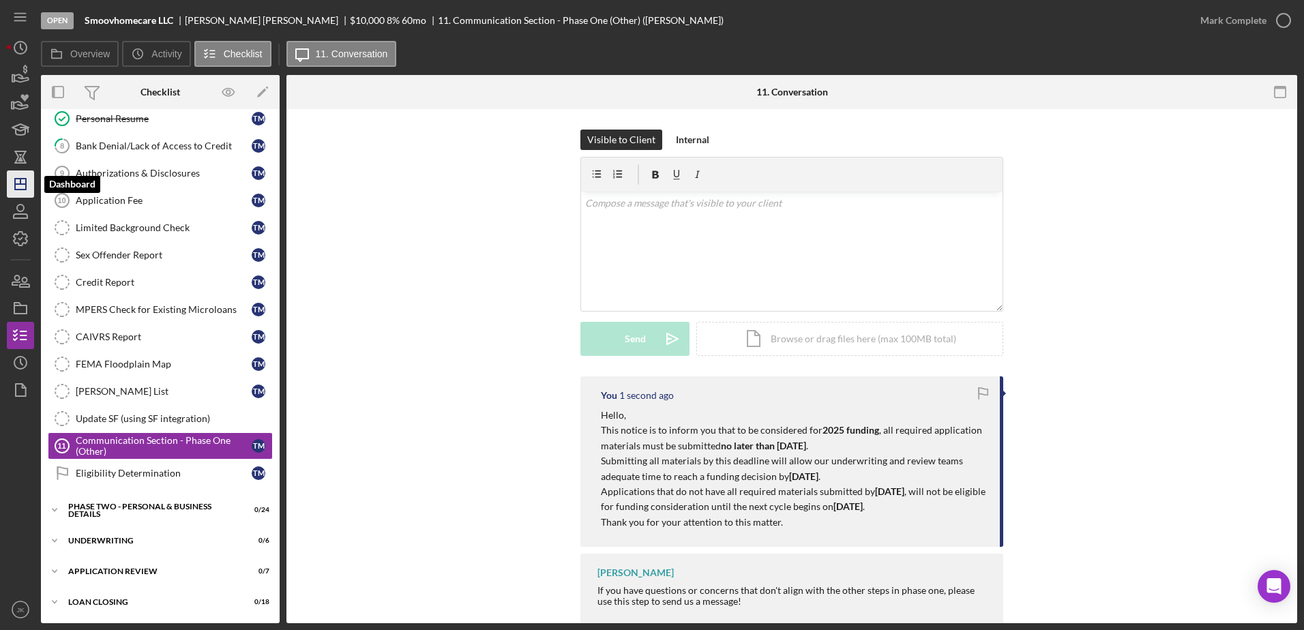
click at [31, 177] on icon "Icon/Dashboard" at bounding box center [20, 184] width 34 height 34
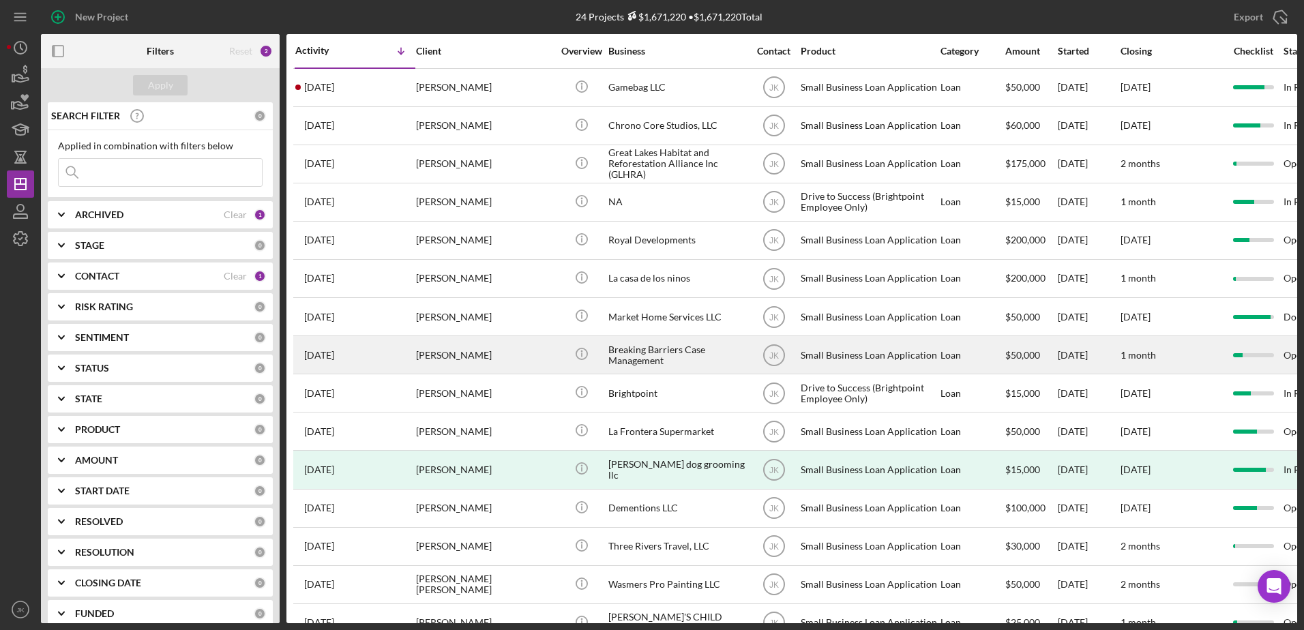
click at [470, 345] on div "[PERSON_NAME]" at bounding box center [484, 355] width 136 height 36
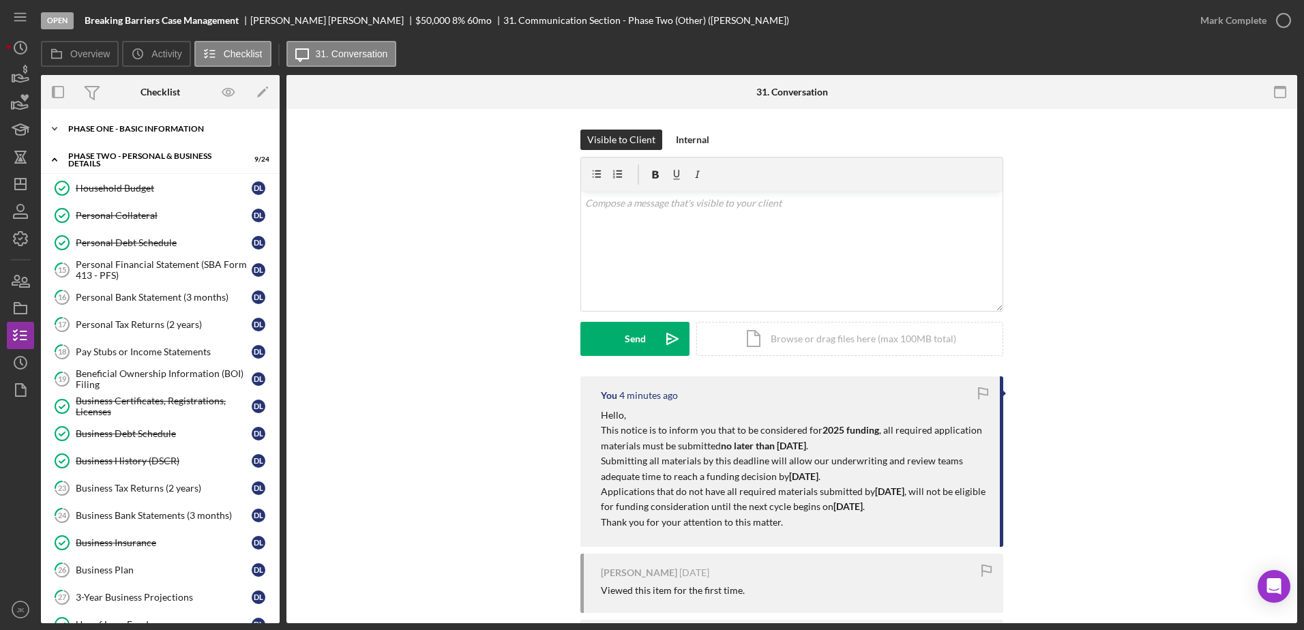
click at [171, 136] on div "Icon/Expander Phase One - Basic Information 9 / 20" at bounding box center [160, 128] width 239 height 27
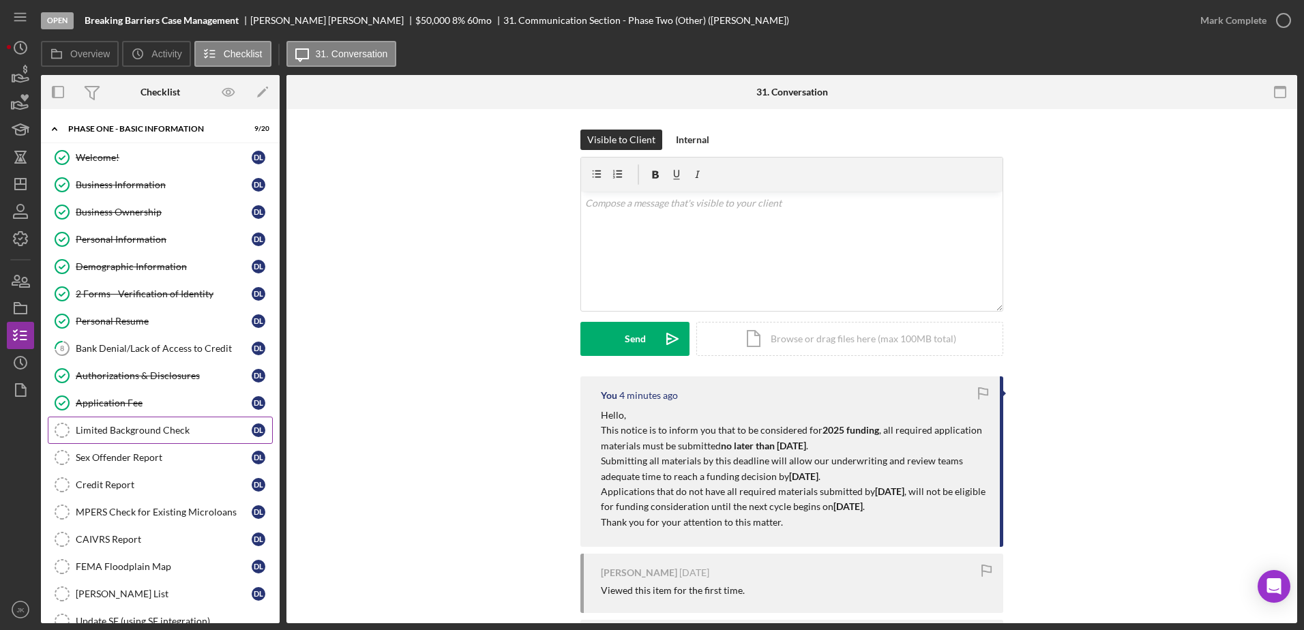
click at [150, 430] on div "Limited Background Check" at bounding box center [164, 430] width 176 height 11
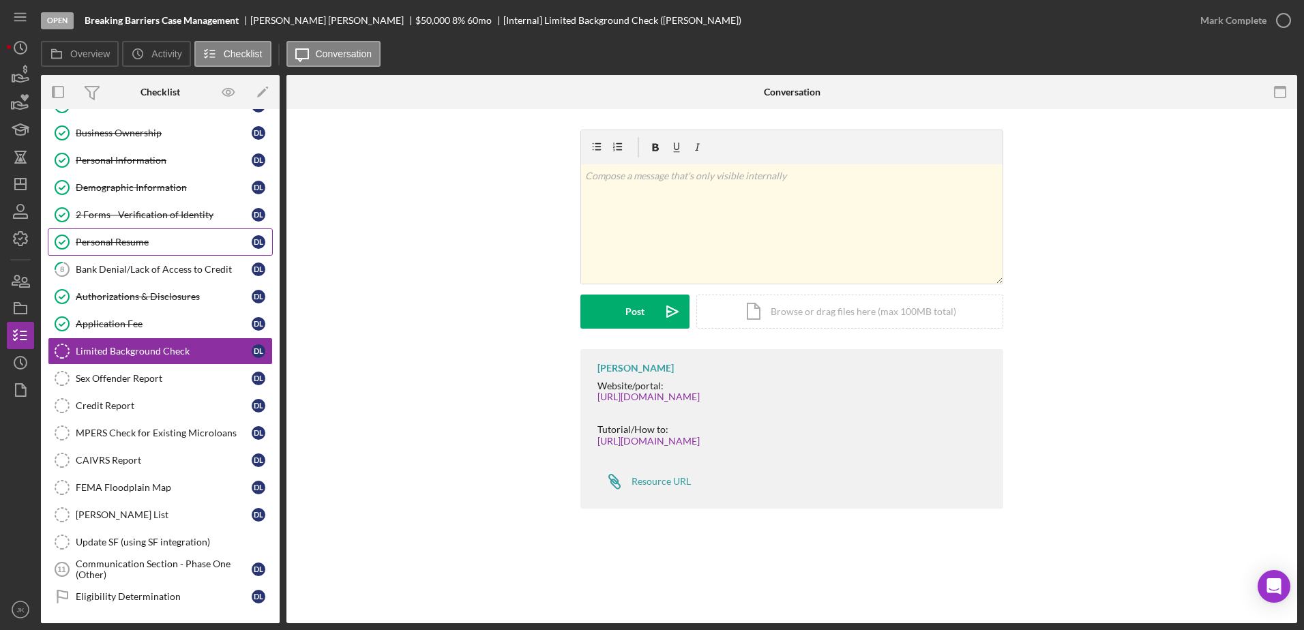
scroll to position [66, 0]
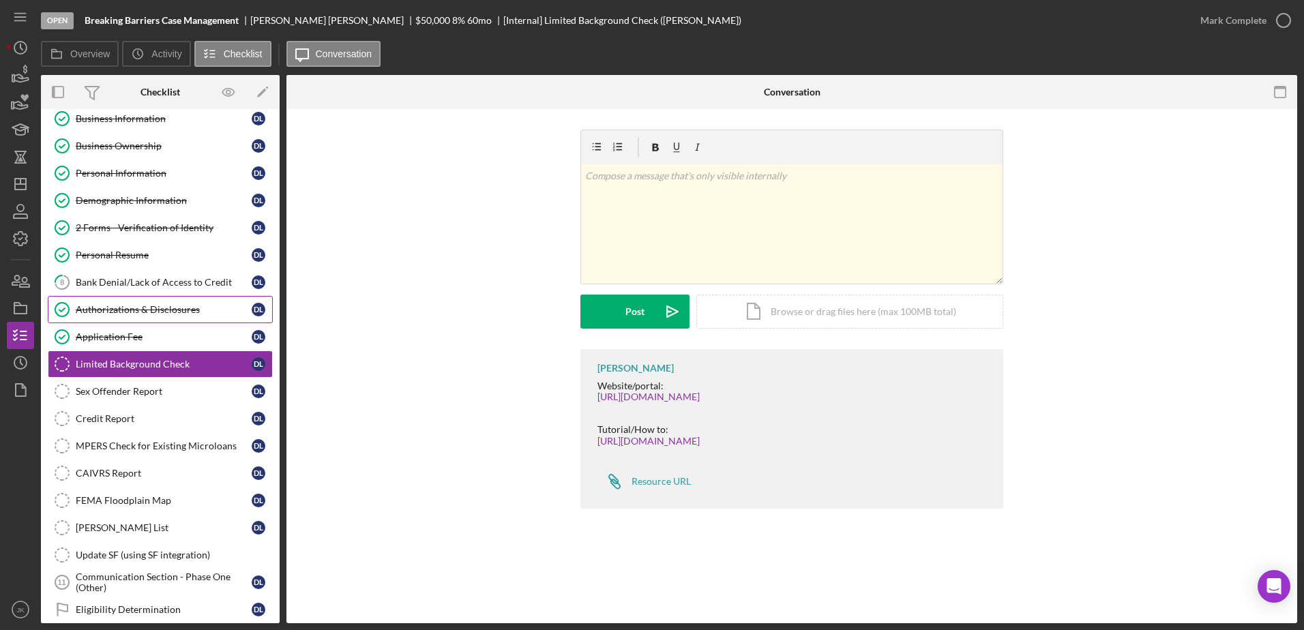
click at [168, 312] on div "Authorizations & Disclosures" at bounding box center [164, 309] width 176 height 11
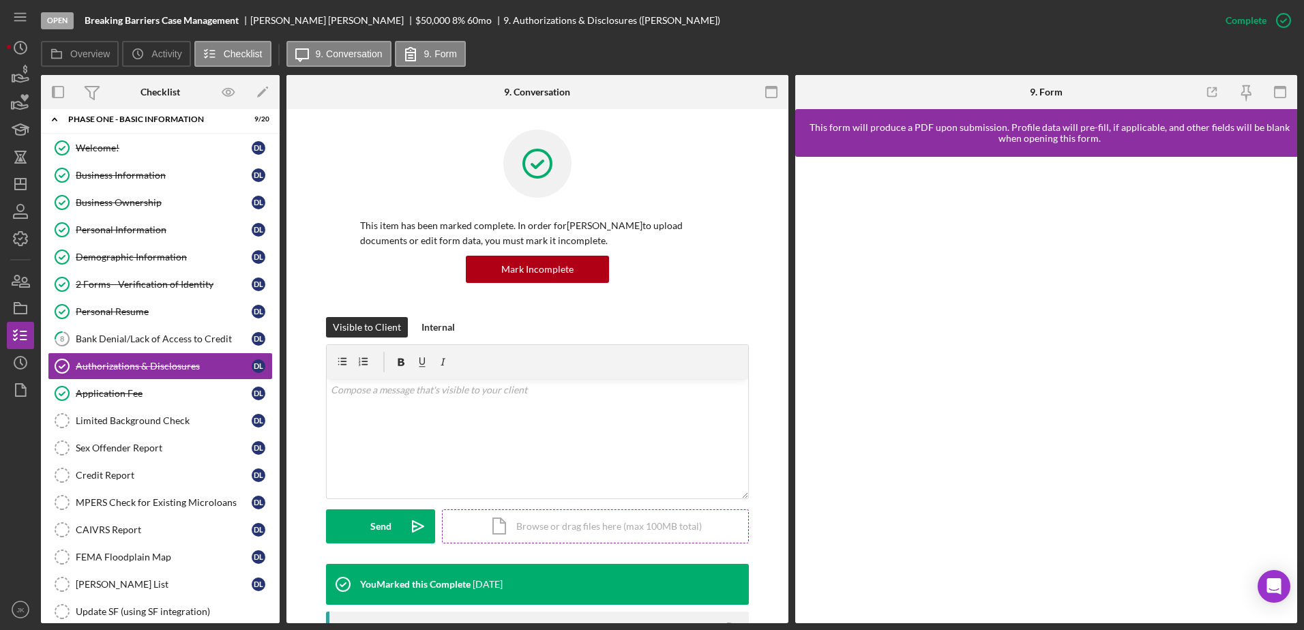
scroll to position [205, 0]
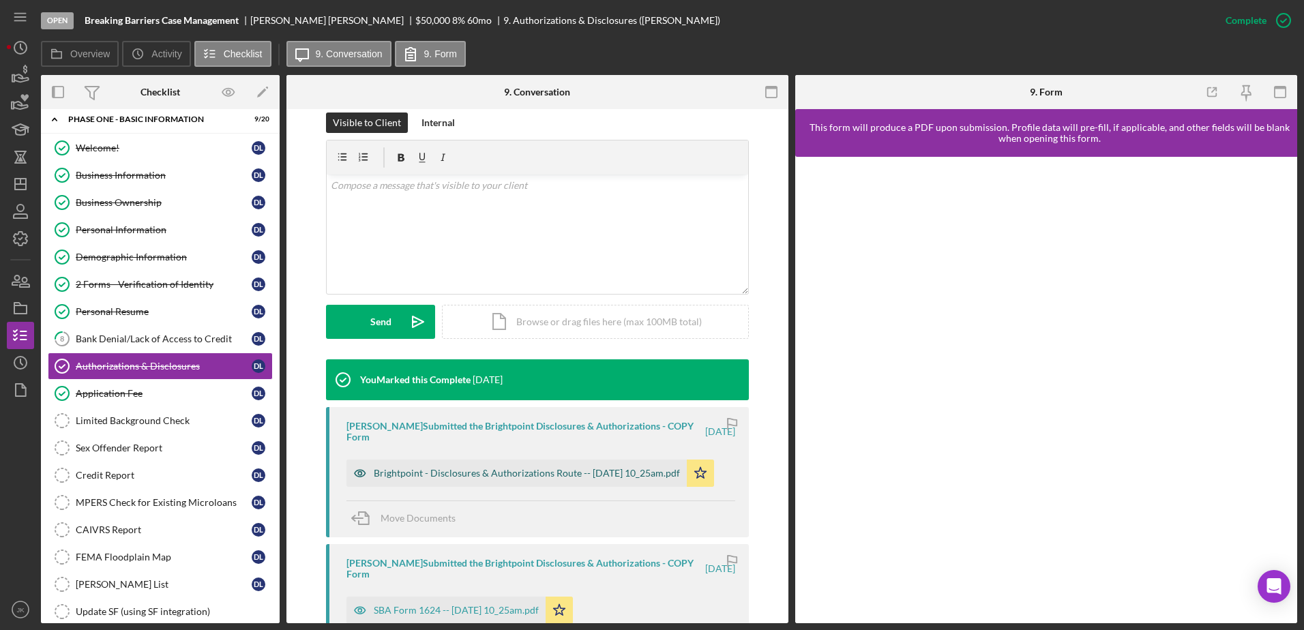
click at [469, 468] on div "Brightpoint - Disclosures & Authorizations Route -- [DATE] 10_25am.pdf" at bounding box center [527, 473] width 306 height 11
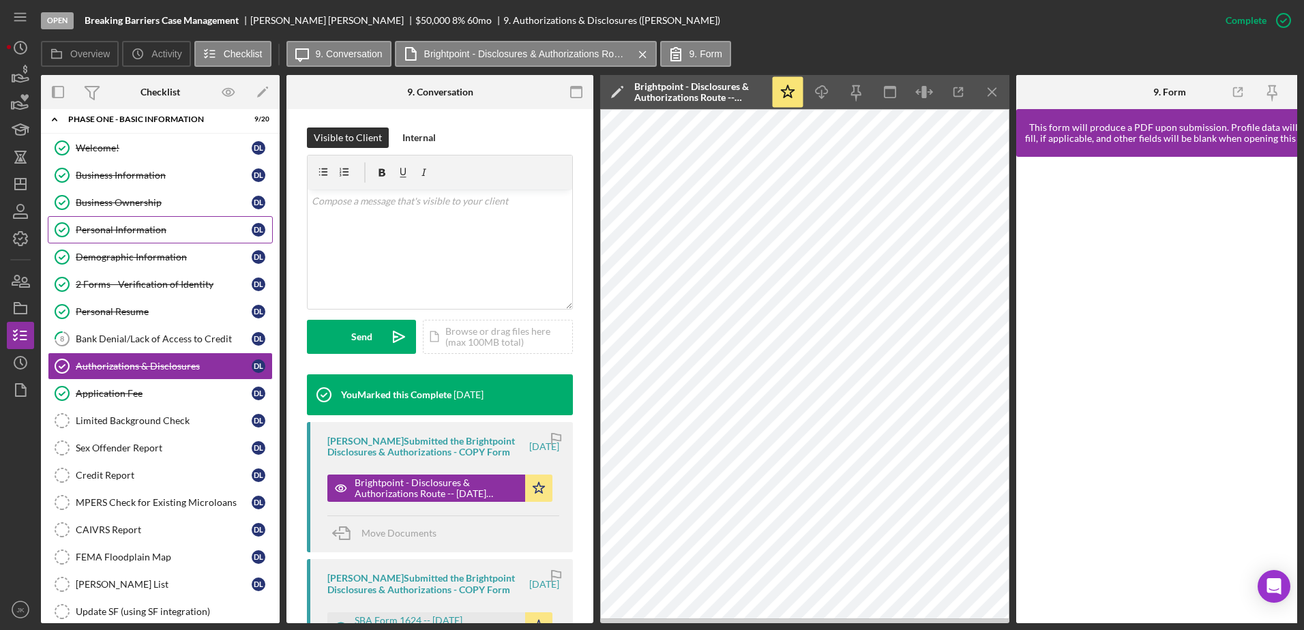
click at [160, 224] on div "Personal Information" at bounding box center [164, 229] width 176 height 11
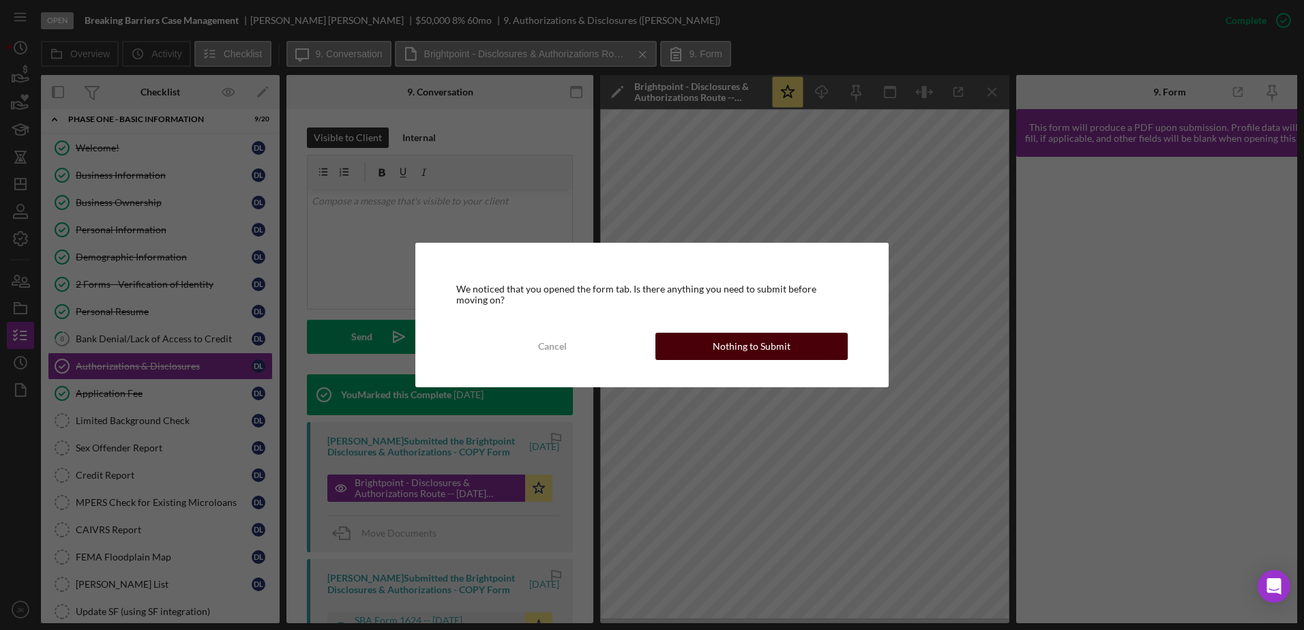
click at [777, 341] on div "Nothing to Submit" at bounding box center [752, 346] width 78 height 27
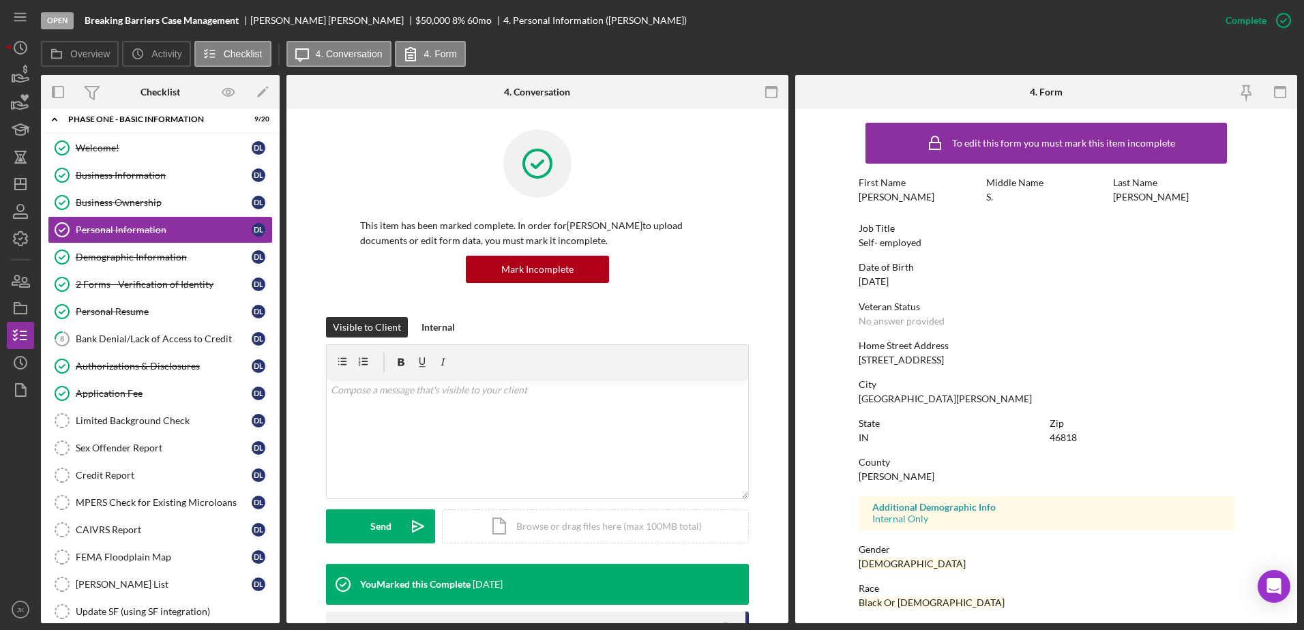
drag, startPoint x: 952, startPoint y: 358, endPoint x: 849, endPoint y: 366, distance: 103.3
click at [849, 366] on form "To edit this form you must mark this item incomplete First Name [PERSON_NAME] M…" at bounding box center [1046, 366] width 502 height 514
click at [885, 359] on div "[STREET_ADDRESS]" at bounding box center [901, 360] width 85 height 11
drag, startPoint x: 942, startPoint y: 358, endPoint x: 858, endPoint y: 359, distance: 83.9
click at [859, 359] on div "Home Street Address [STREET_ADDRESS]" at bounding box center [1046, 352] width 375 height 25
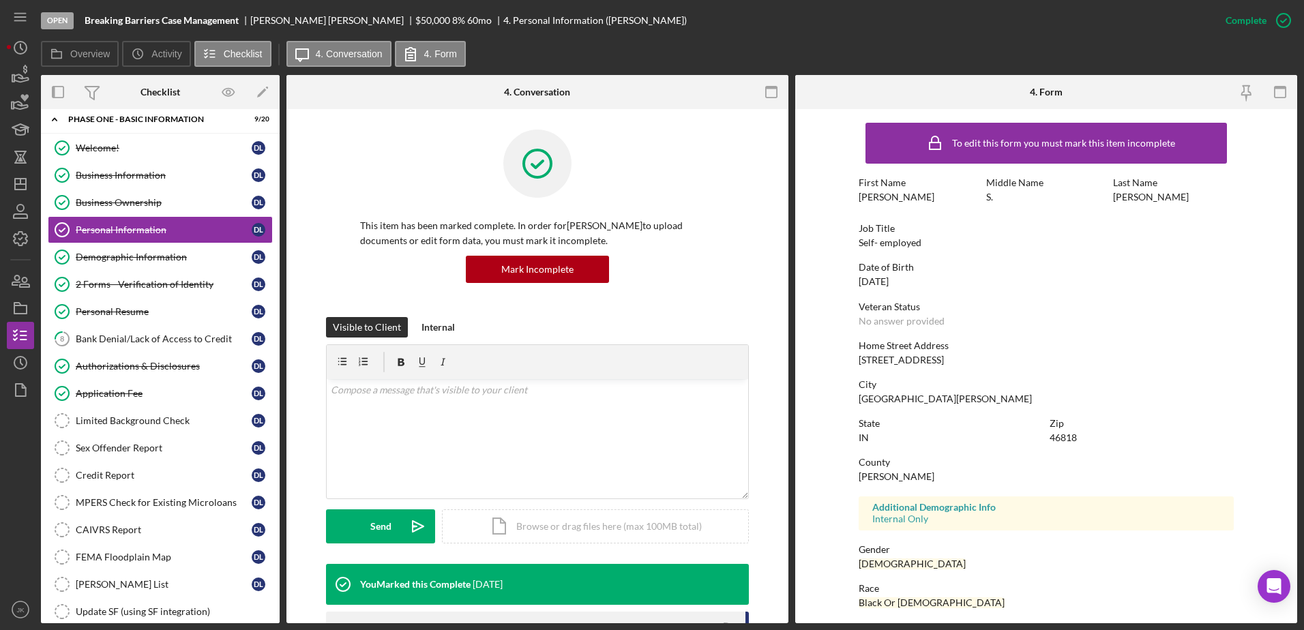
copy div "[STREET_ADDRESS]"
click at [23, 273] on icon "button" at bounding box center [20, 281] width 34 height 34
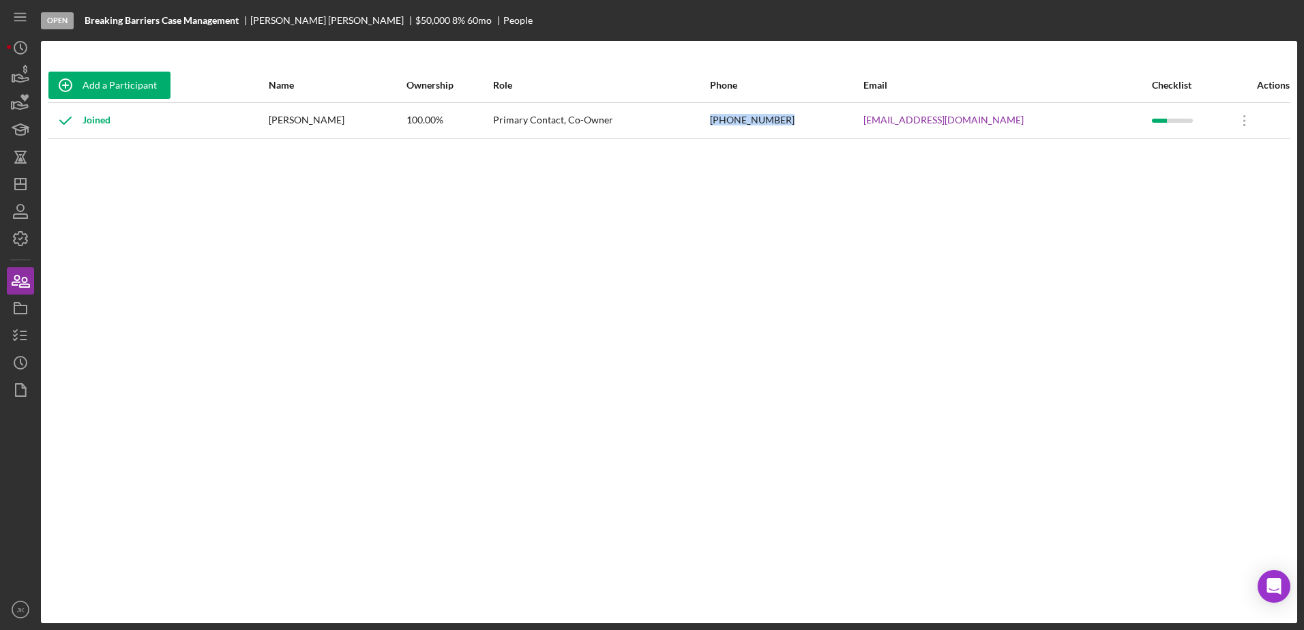
drag, startPoint x: 816, startPoint y: 117, endPoint x: 727, endPoint y: 119, distance: 89.4
click at [727, 119] on tr "Joined [PERSON_NAME] 100.00% Primary Contact, Co-Owner [PHONE_NUMBER] [EMAIL_AD…" at bounding box center [669, 120] width 1243 height 36
copy tr "[PHONE_NUMBER]"
click at [22, 338] on icon "button" at bounding box center [20, 336] width 34 height 34
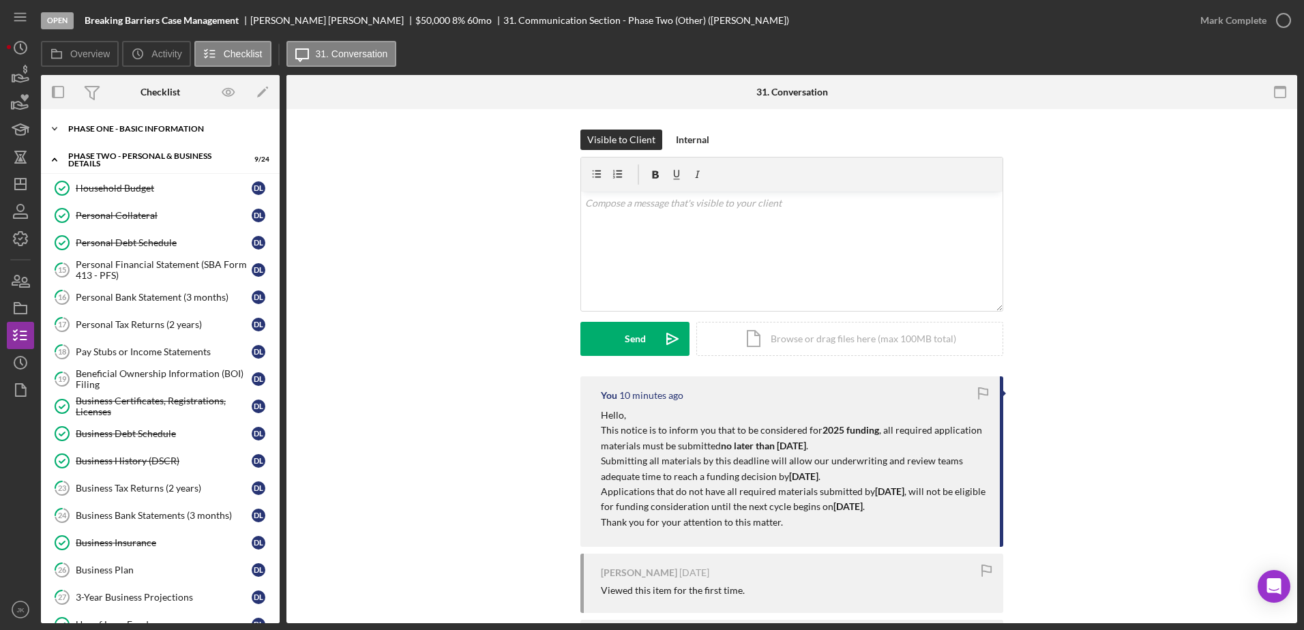
click at [147, 135] on div "Icon/Expander Phase One - Basic Information 9 / 20" at bounding box center [160, 128] width 239 height 27
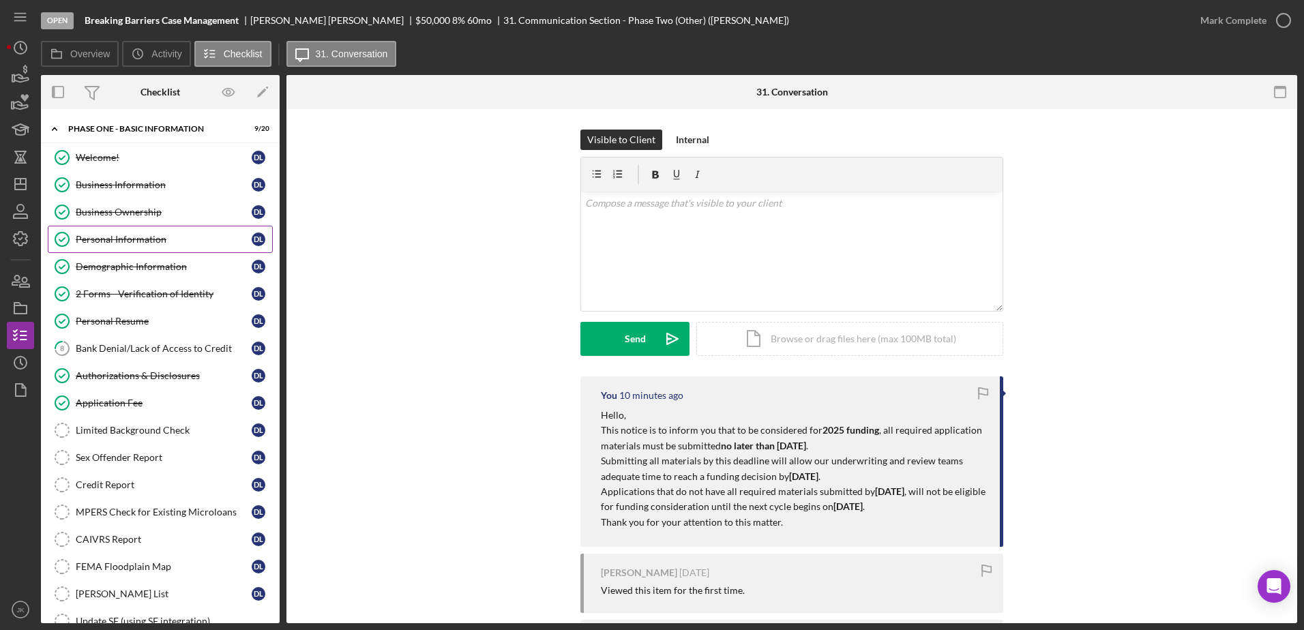
click at [137, 233] on link "Personal Information Personal Information D L" at bounding box center [160, 239] width 225 height 27
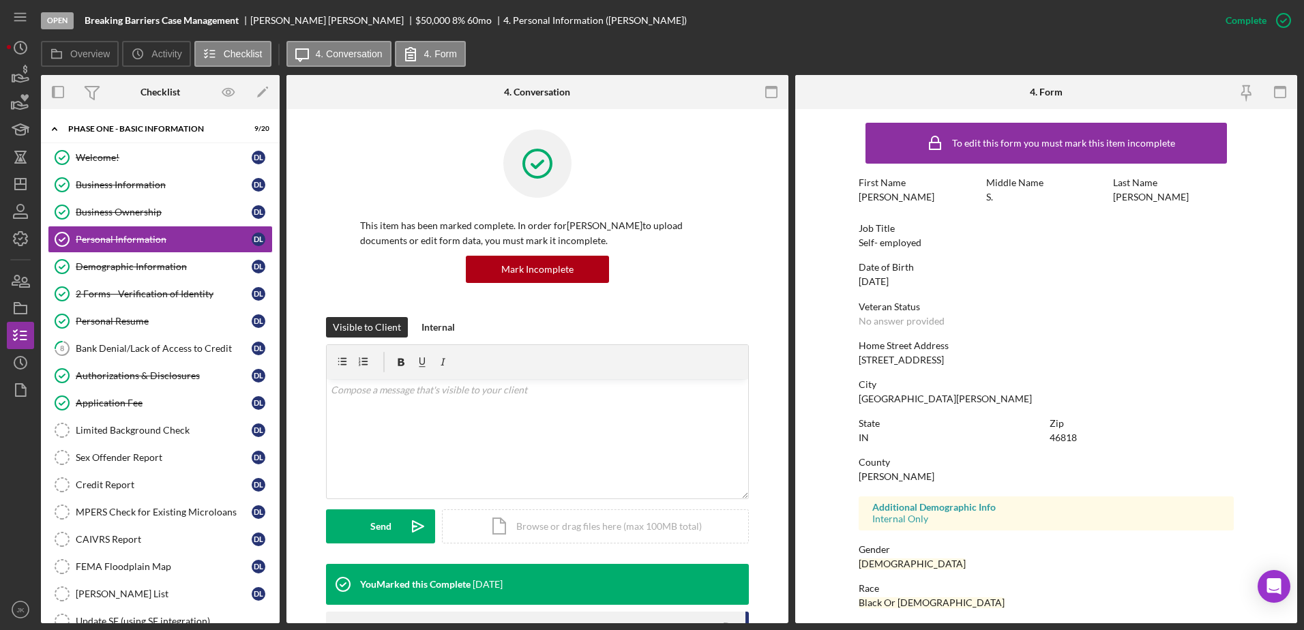
drag, startPoint x: 926, startPoint y: 282, endPoint x: 832, endPoint y: 283, distance: 93.5
click at [832, 283] on form "To edit this form you must mark this item incomplete First Name [PERSON_NAME] M…" at bounding box center [1046, 366] width 502 height 514
copy div "[DATE]"
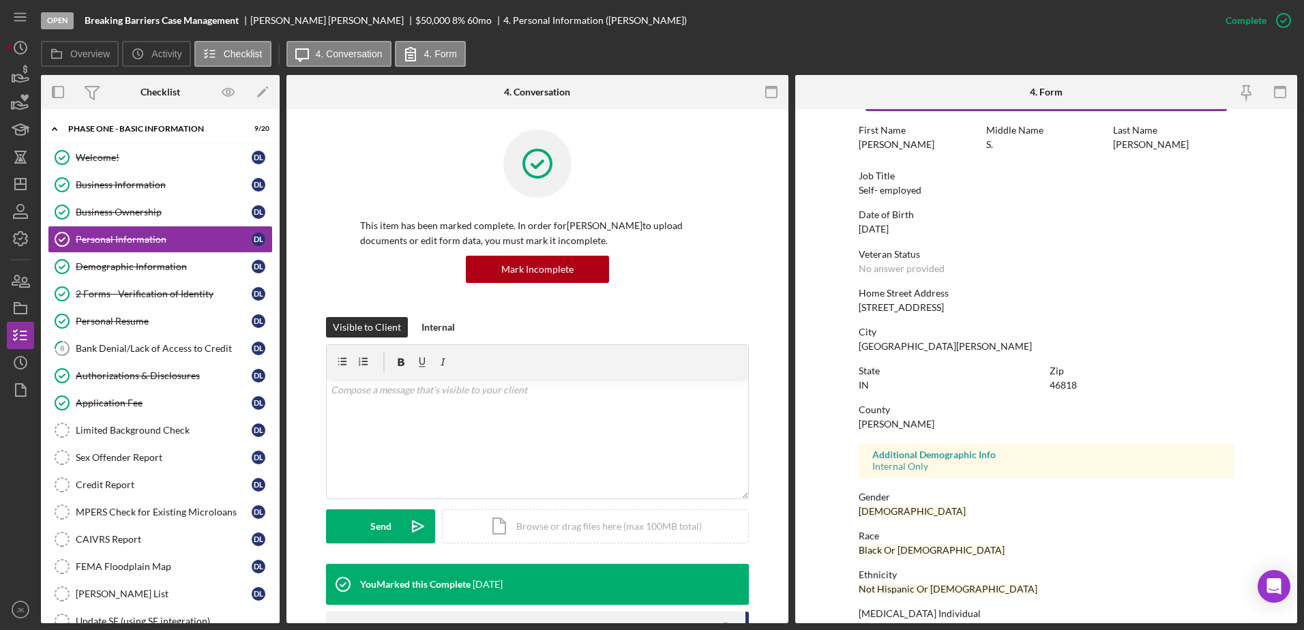
scroll to position [122, 0]
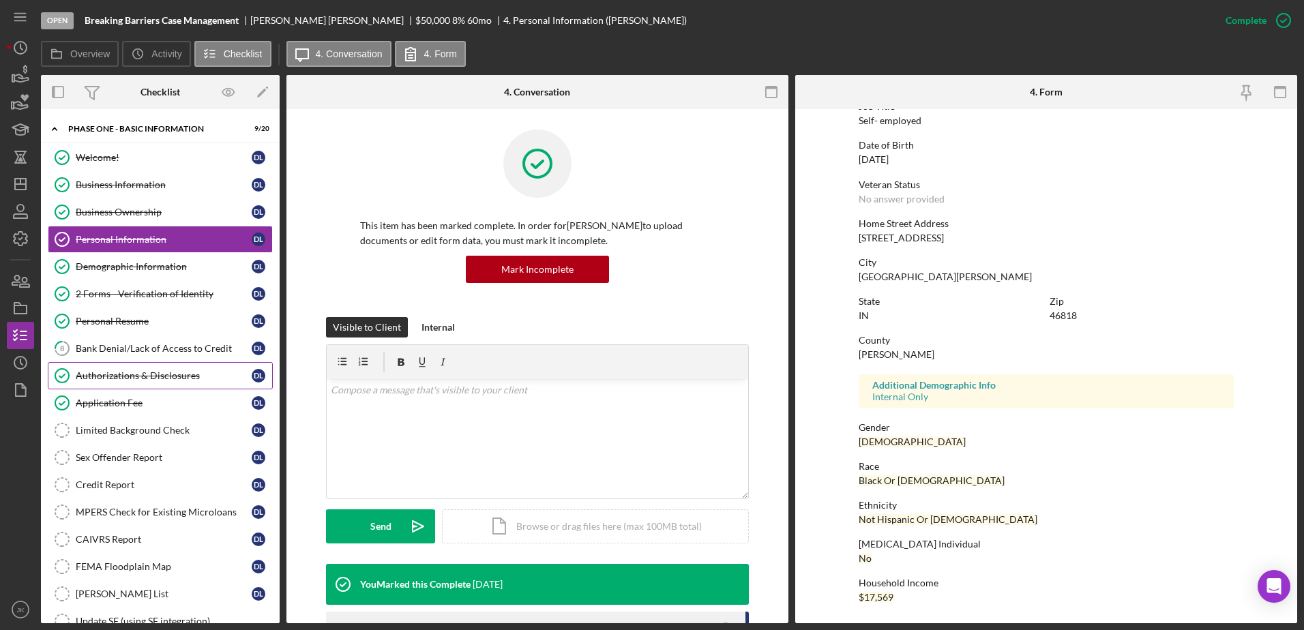
drag, startPoint x: 140, startPoint y: 364, endPoint x: 143, endPoint y: 372, distance: 8.2
click at [140, 364] on link "Authorizations & Disclosures Authorizations & Disclosures D L" at bounding box center [160, 375] width 225 height 27
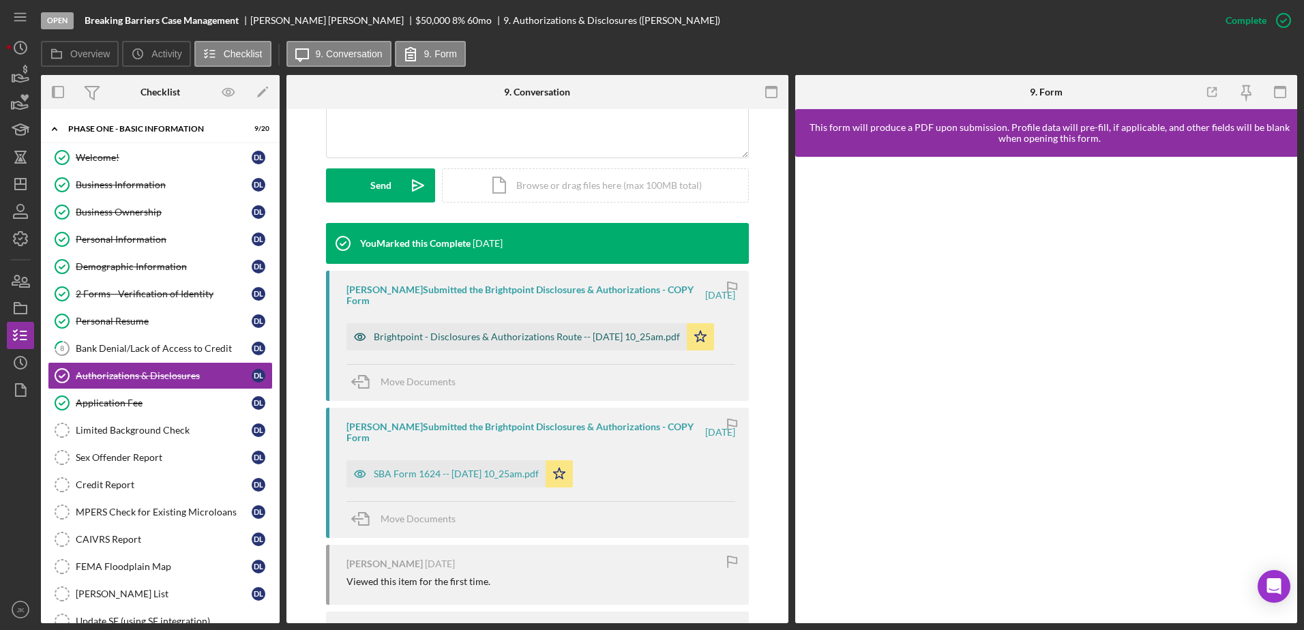
click at [483, 333] on div "Brightpoint - Disclosures & Authorizations Route -- [DATE] 10_25am.pdf" at bounding box center [527, 336] width 306 height 11
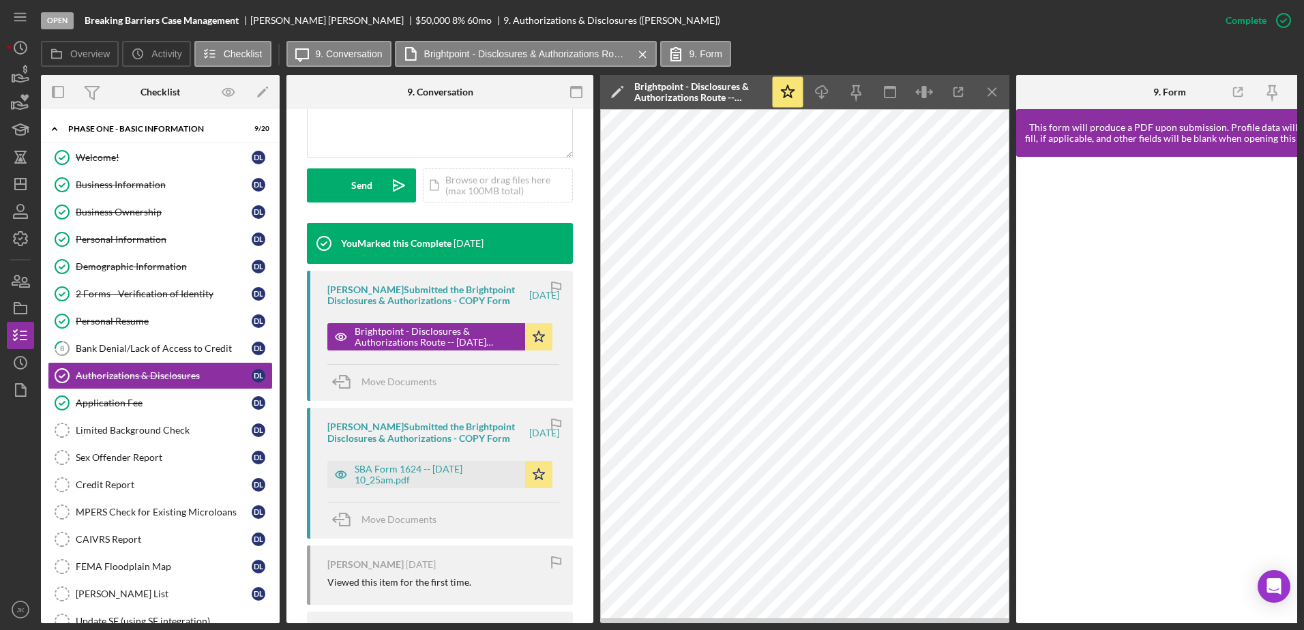
click at [416, 306] on div "[PERSON_NAME] Submitted the Brightpoint Disclosures & Authorizations - COPY Form" at bounding box center [427, 295] width 200 height 22
click at [149, 430] on div "Limited Background Check" at bounding box center [164, 430] width 176 height 11
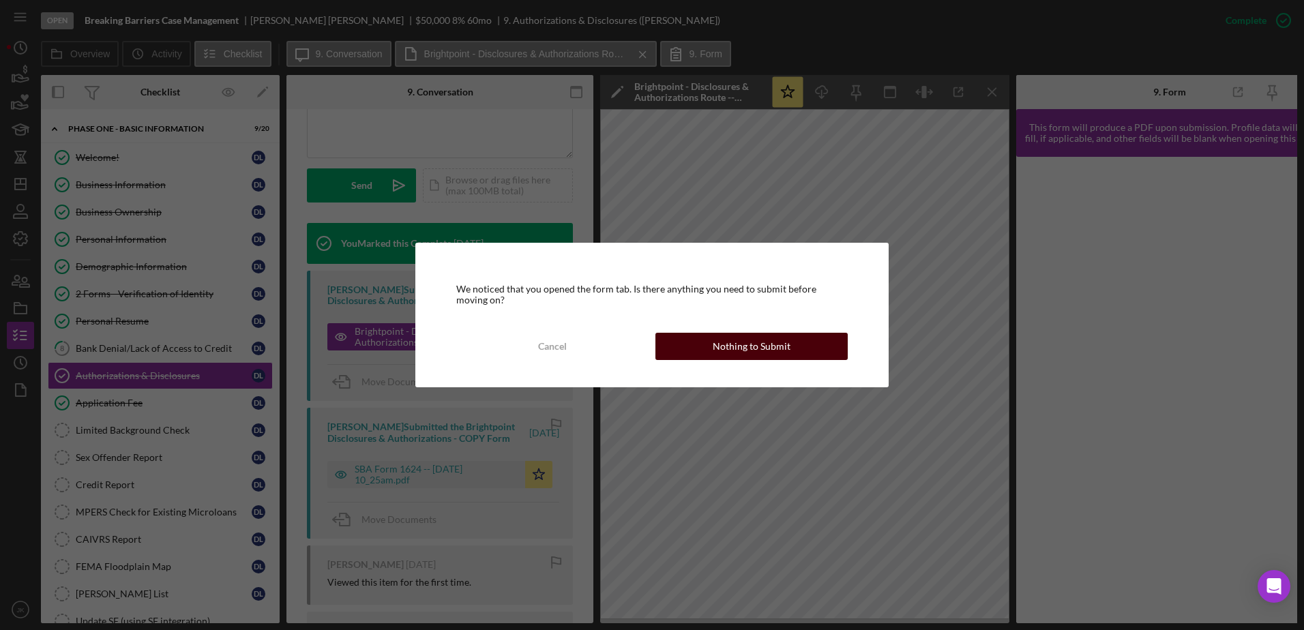
click at [740, 349] on div "Nothing to Submit" at bounding box center [752, 346] width 78 height 27
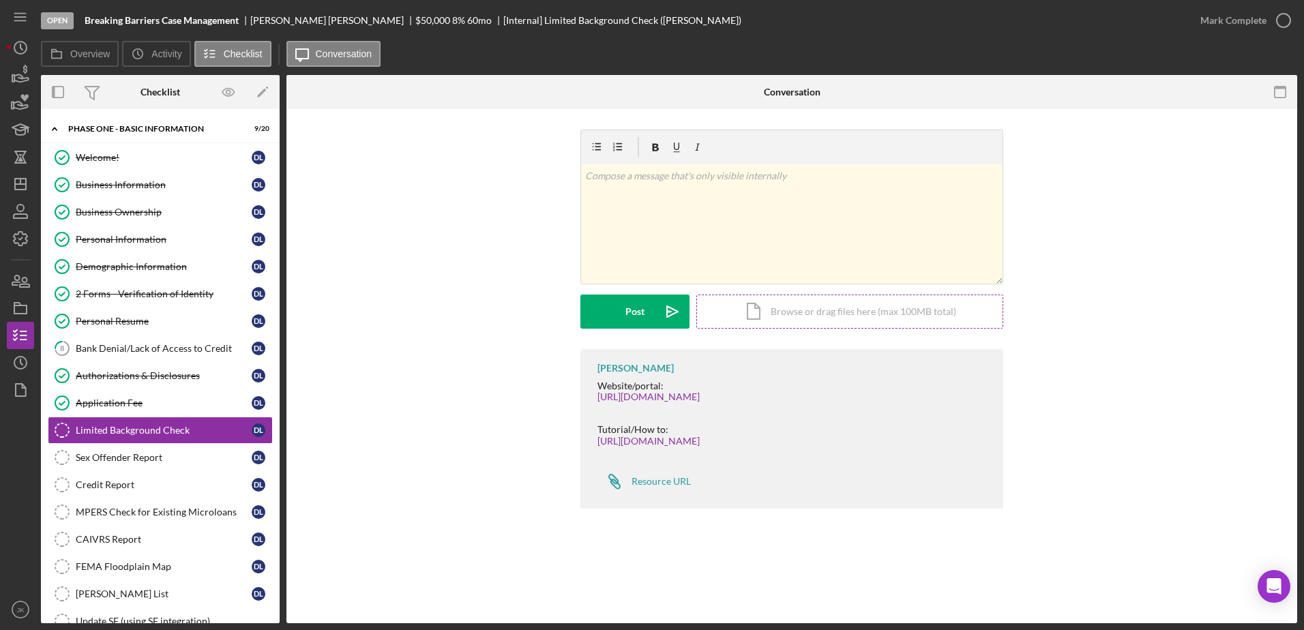
click at [811, 310] on div "Icon/Document Browse or drag files here (max 100MB total) Tap to choose files o…" at bounding box center [849, 312] width 307 height 34
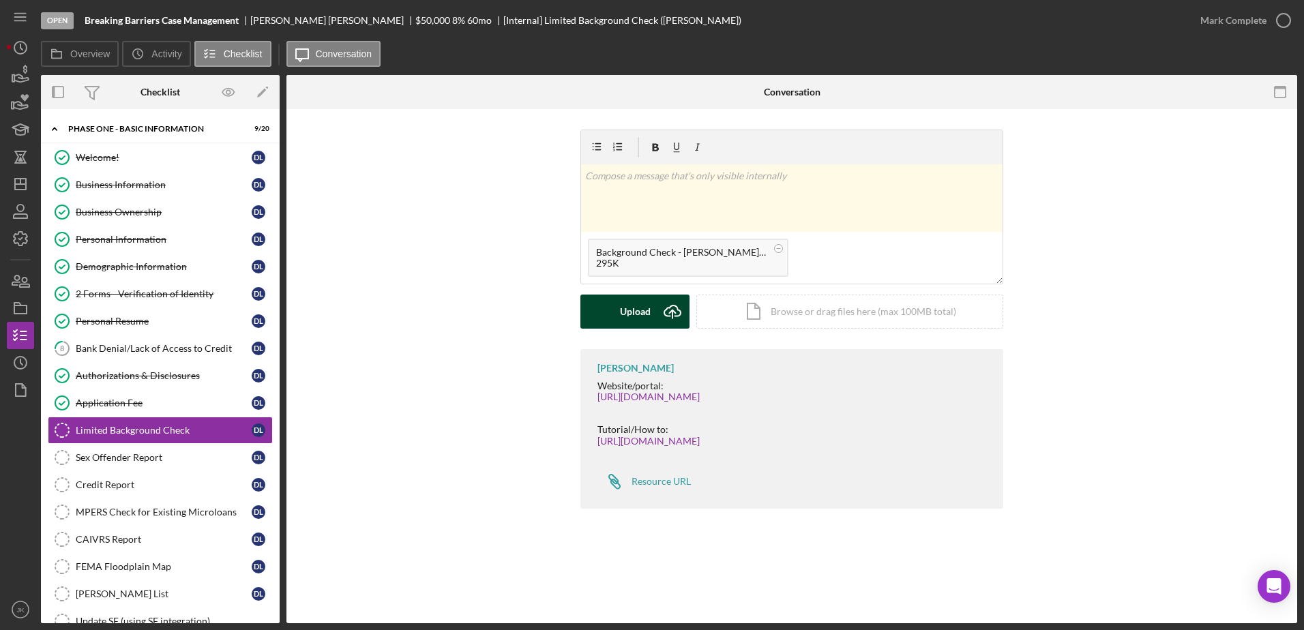
click at [643, 312] on div "Upload" at bounding box center [635, 312] width 31 height 34
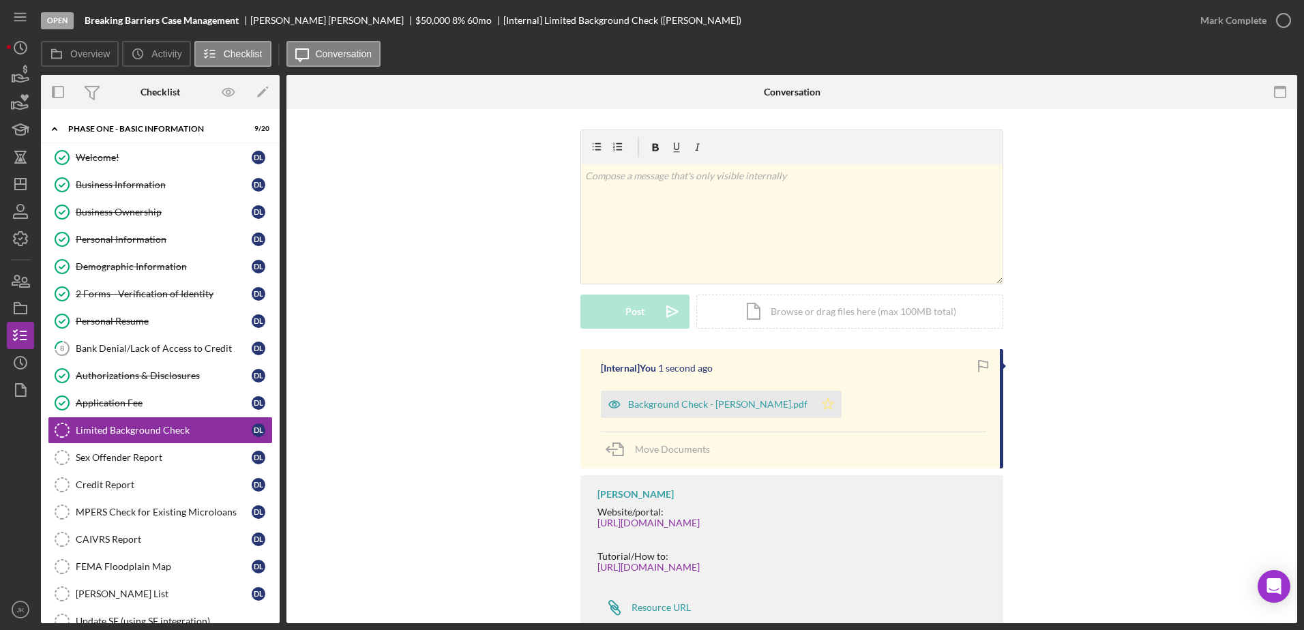
click at [823, 402] on polygon "button" at bounding box center [829, 403] width 12 height 11
click at [1215, 22] on div "Mark Complete" at bounding box center [1233, 20] width 66 height 27
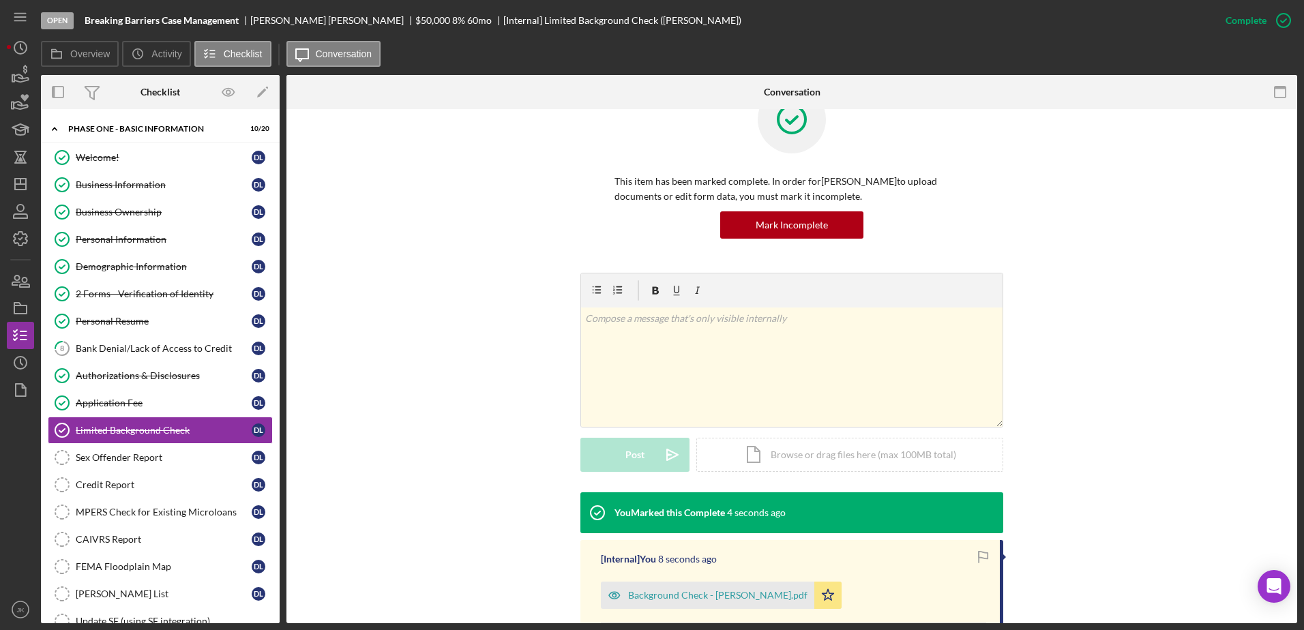
scroll to position [68, 0]
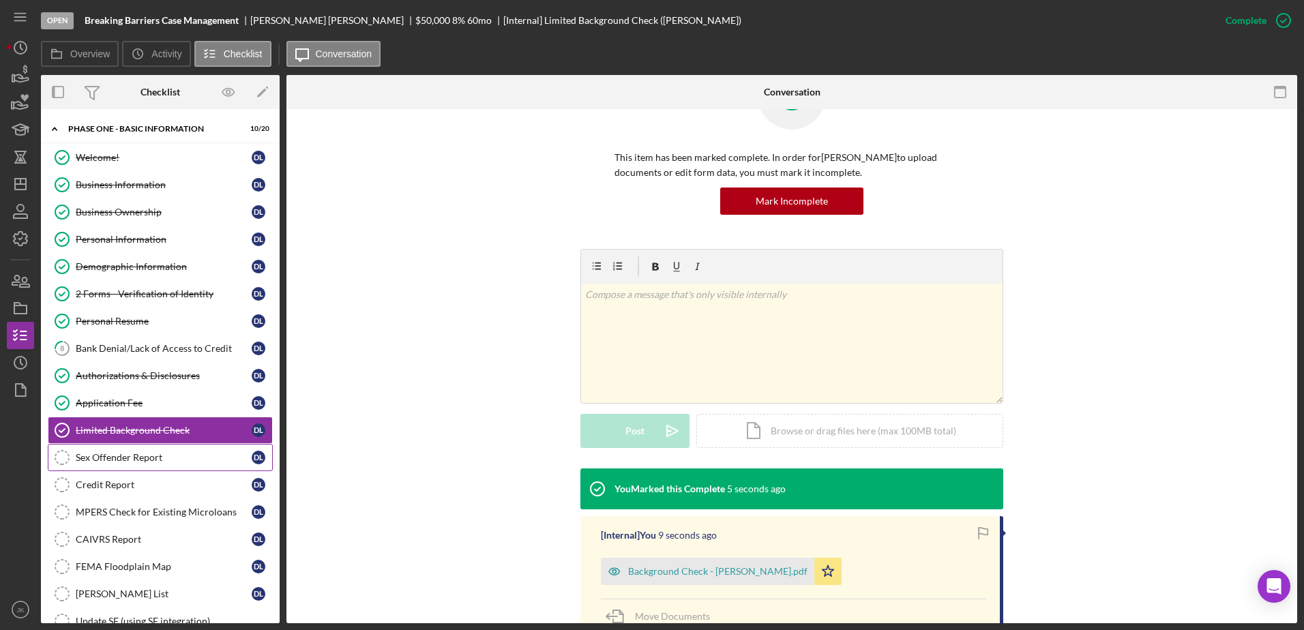
click at [164, 462] on div "Sex Offender Report" at bounding box center [164, 457] width 176 height 11
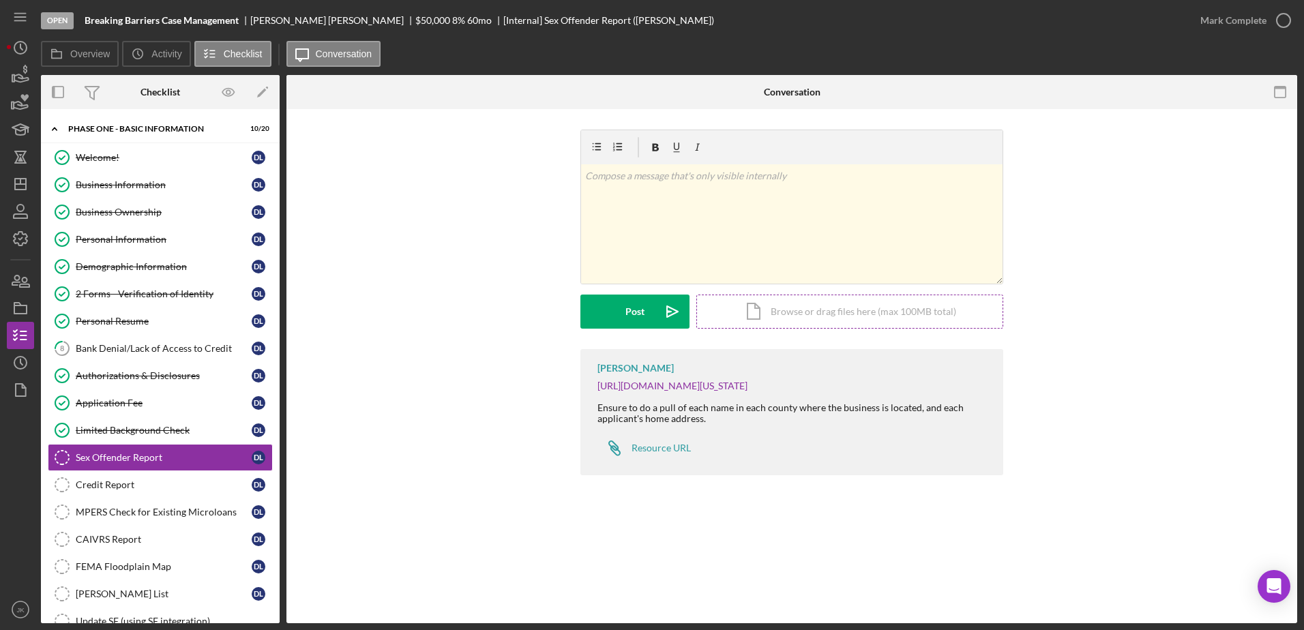
click at [801, 303] on div "Icon/Document Browse or drag files here (max 100MB total) Tap to choose files o…" at bounding box center [849, 312] width 307 height 34
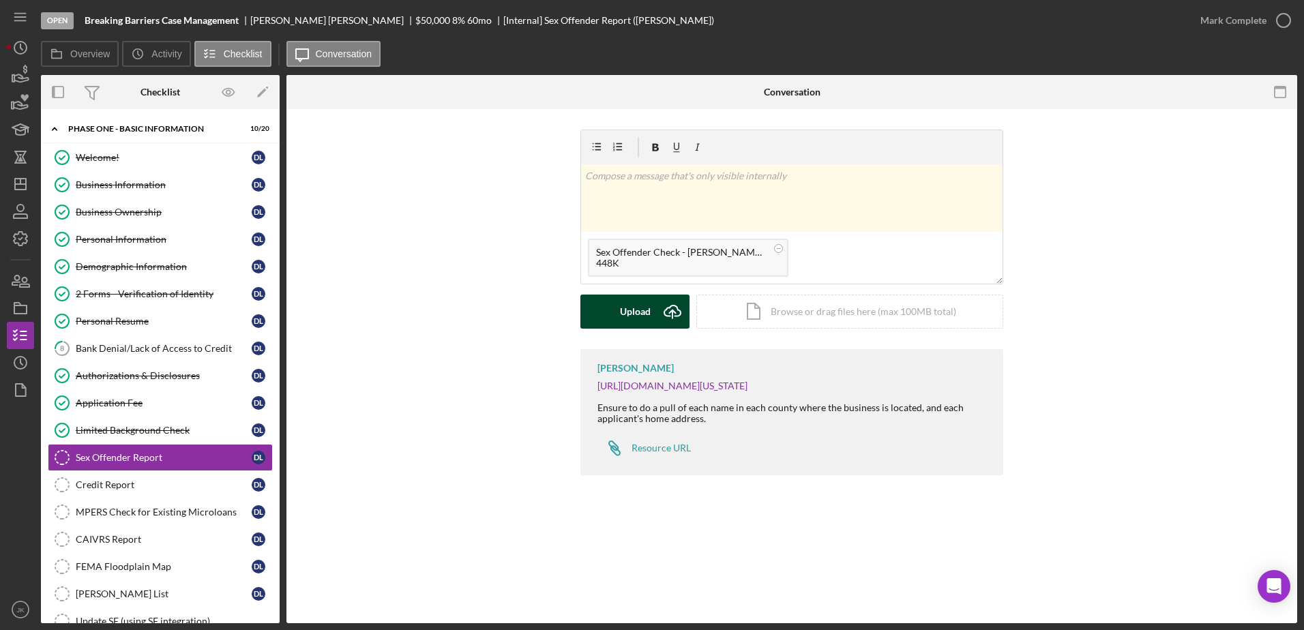
click at [642, 310] on div "Upload" at bounding box center [635, 312] width 31 height 34
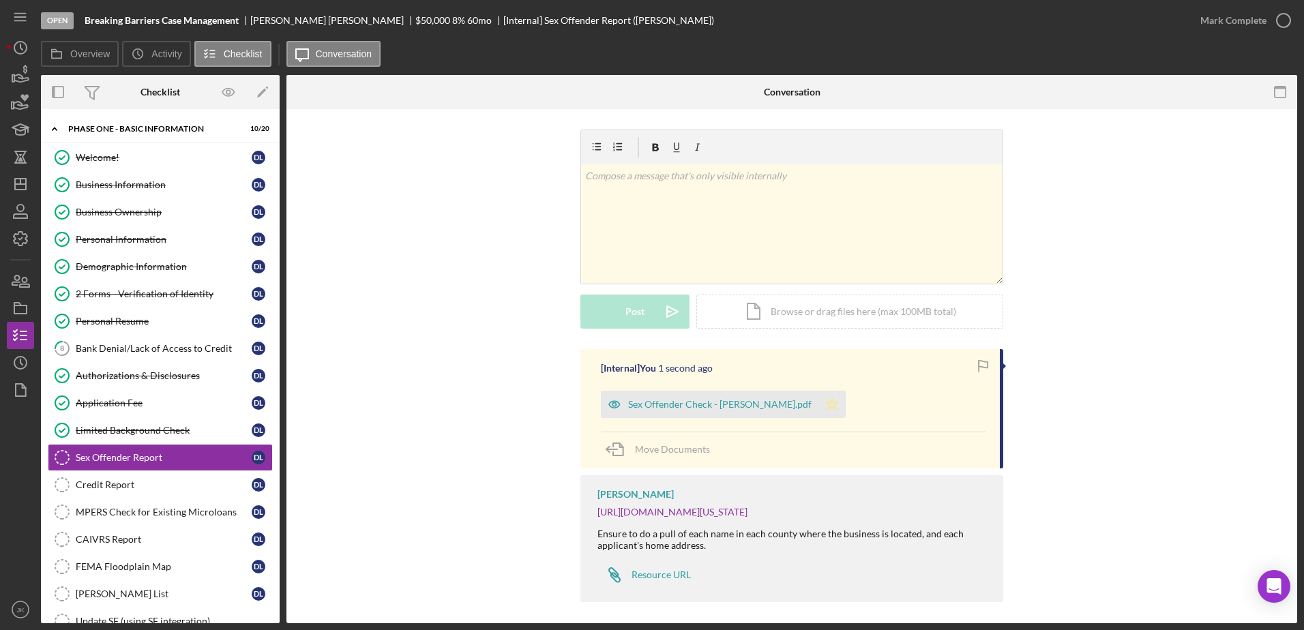
click at [827, 407] on polygon "button" at bounding box center [833, 403] width 12 height 11
click at [1218, 16] on div "Mark Complete" at bounding box center [1233, 20] width 66 height 27
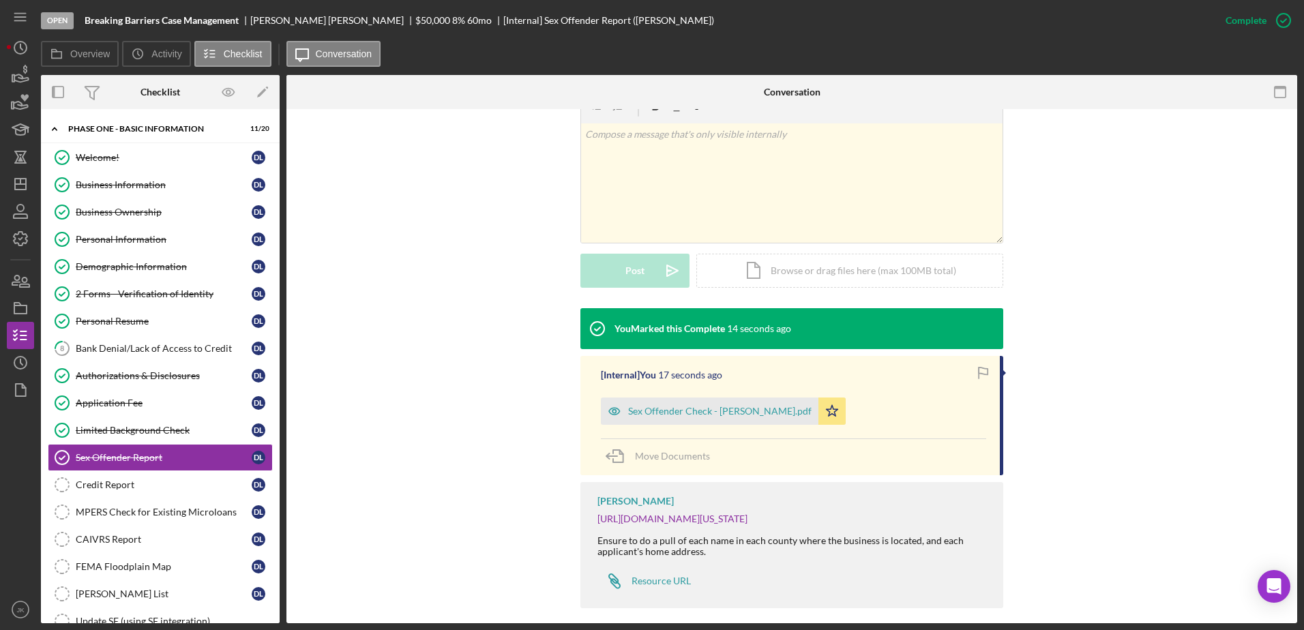
scroll to position [241, 0]
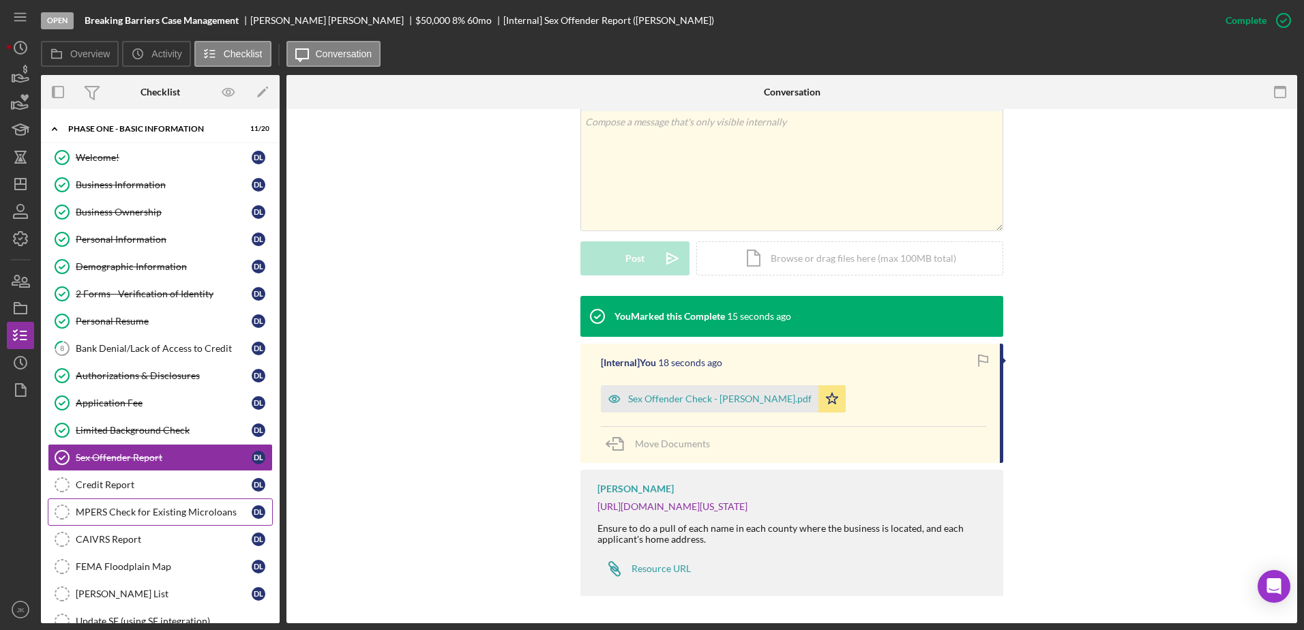
click at [187, 514] on div "MPERS Check for Existing Microloans" at bounding box center [164, 512] width 176 height 11
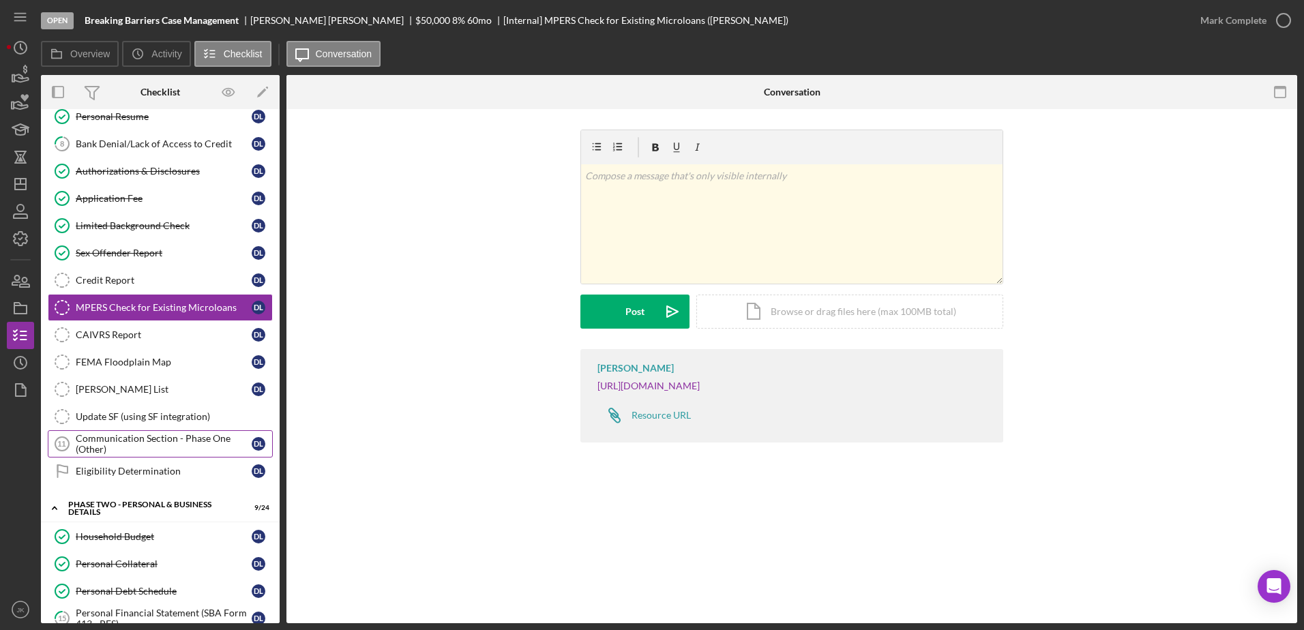
scroll to position [477, 0]
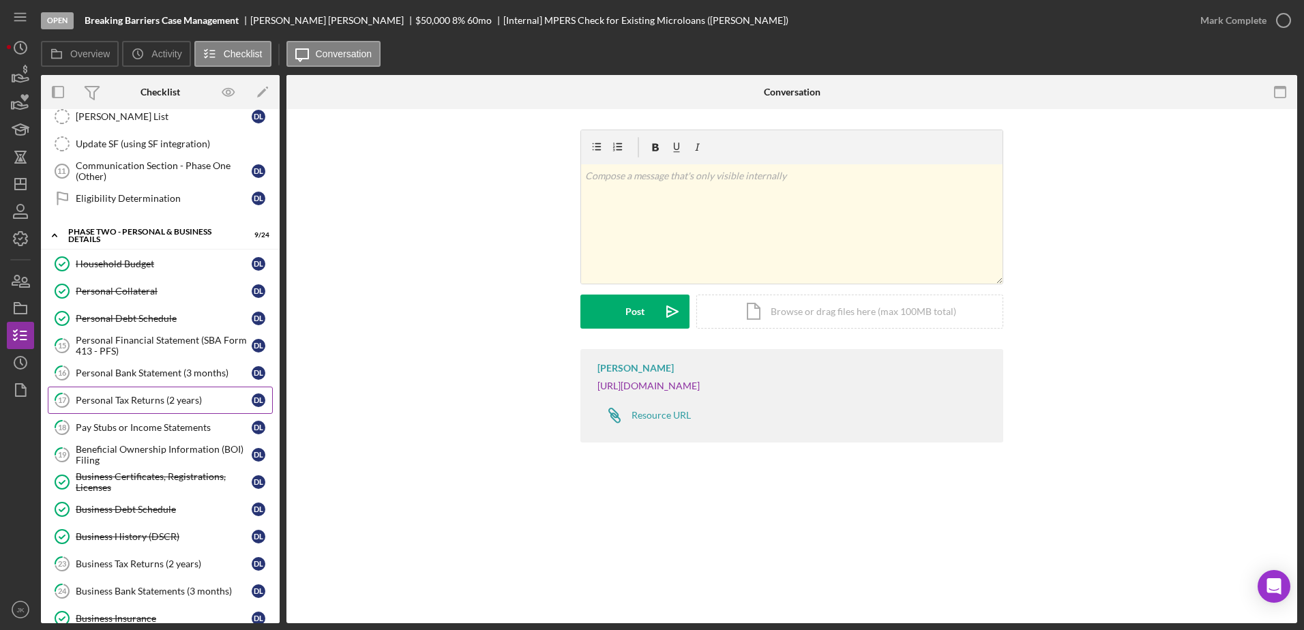
click at [158, 404] on div "Personal Tax Returns (2 years)" at bounding box center [164, 400] width 176 height 11
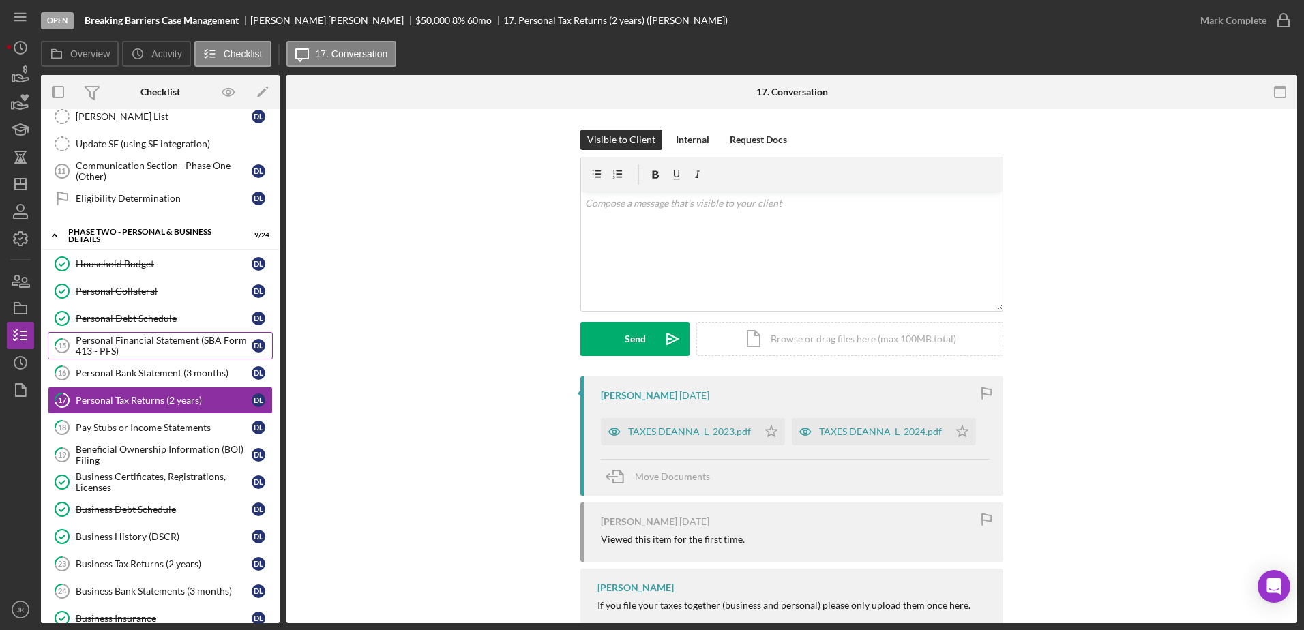
click at [185, 340] on div "Personal Financial Statement (SBA Form 413 - PFS)" at bounding box center [164, 346] width 176 height 22
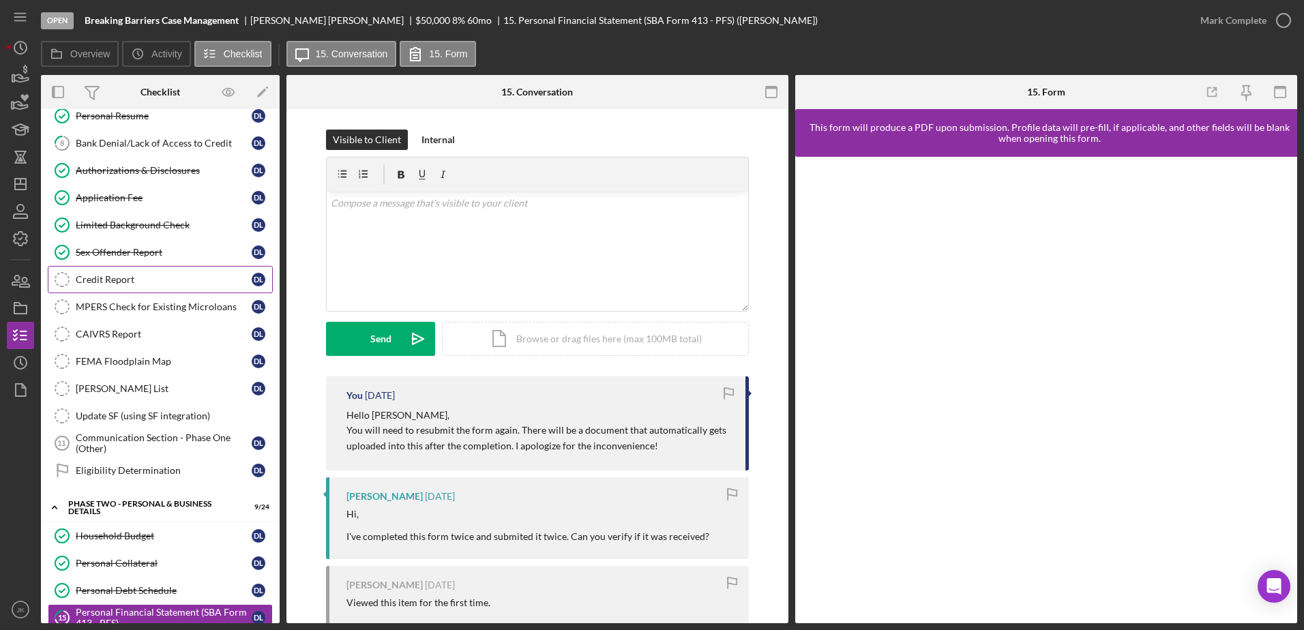
scroll to position [205, 0]
click at [138, 305] on div "MPERS Check for Existing Microloans" at bounding box center [164, 307] width 176 height 11
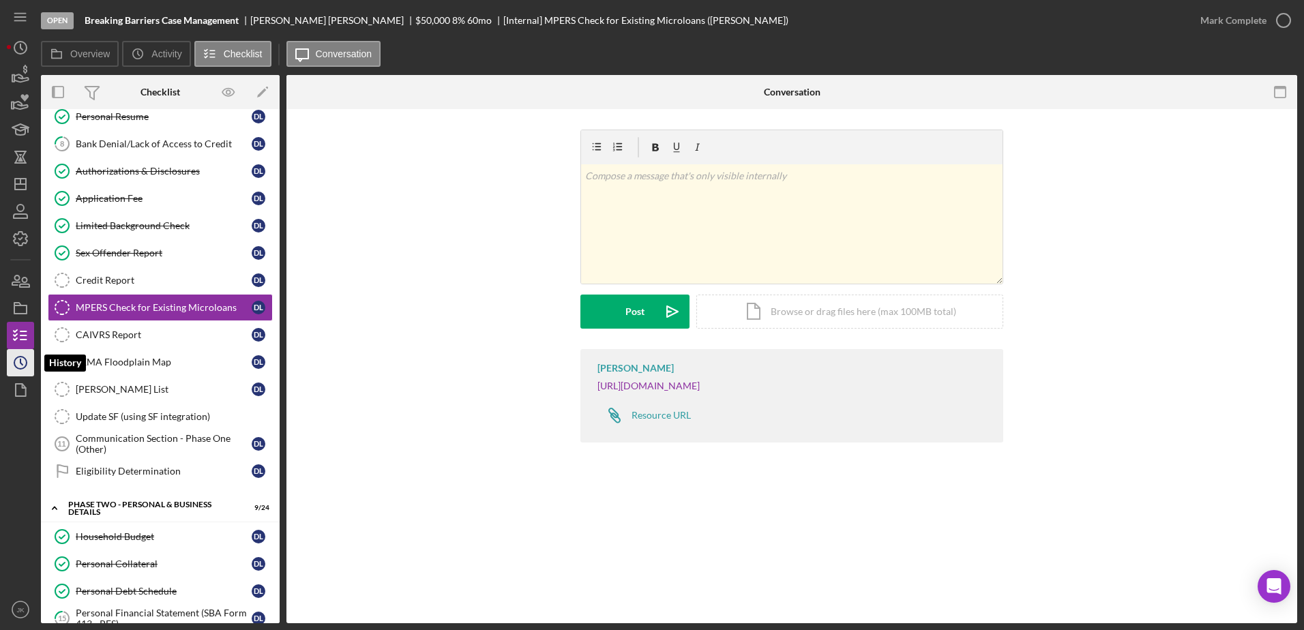
click at [21, 356] on icon "Icon/History" at bounding box center [20, 363] width 34 height 34
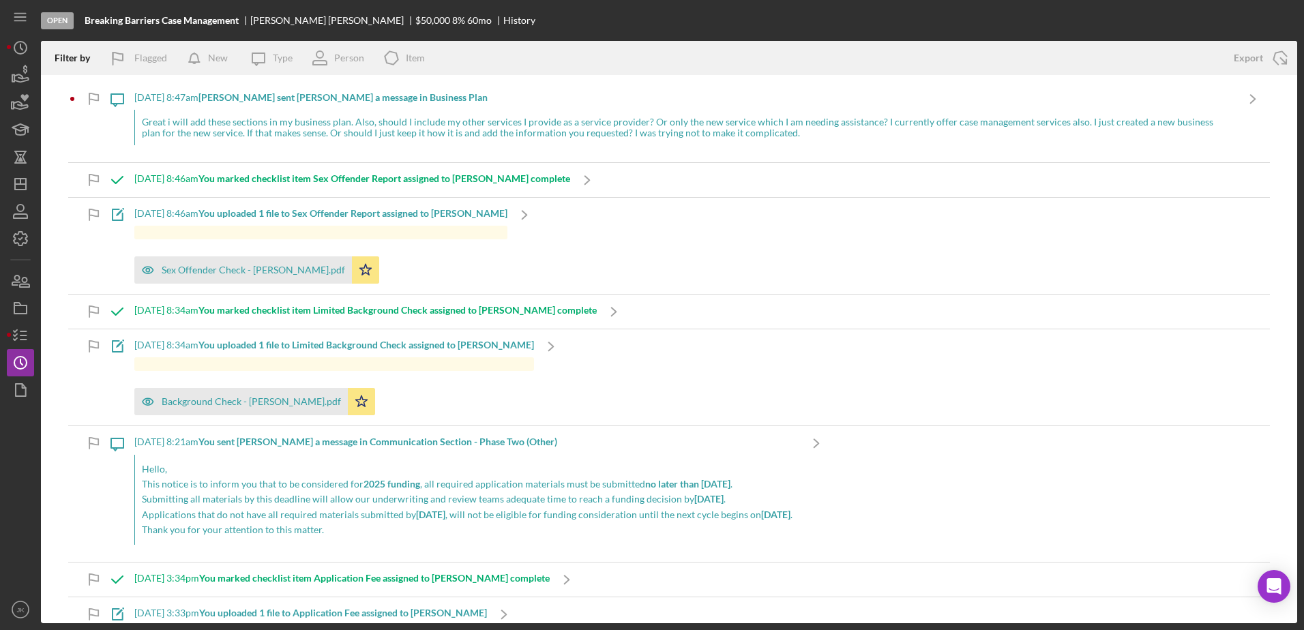
click at [297, 136] on div "Great i will add these sections in my business plan. Also, should I include my …" at bounding box center [685, 127] width 1102 height 35
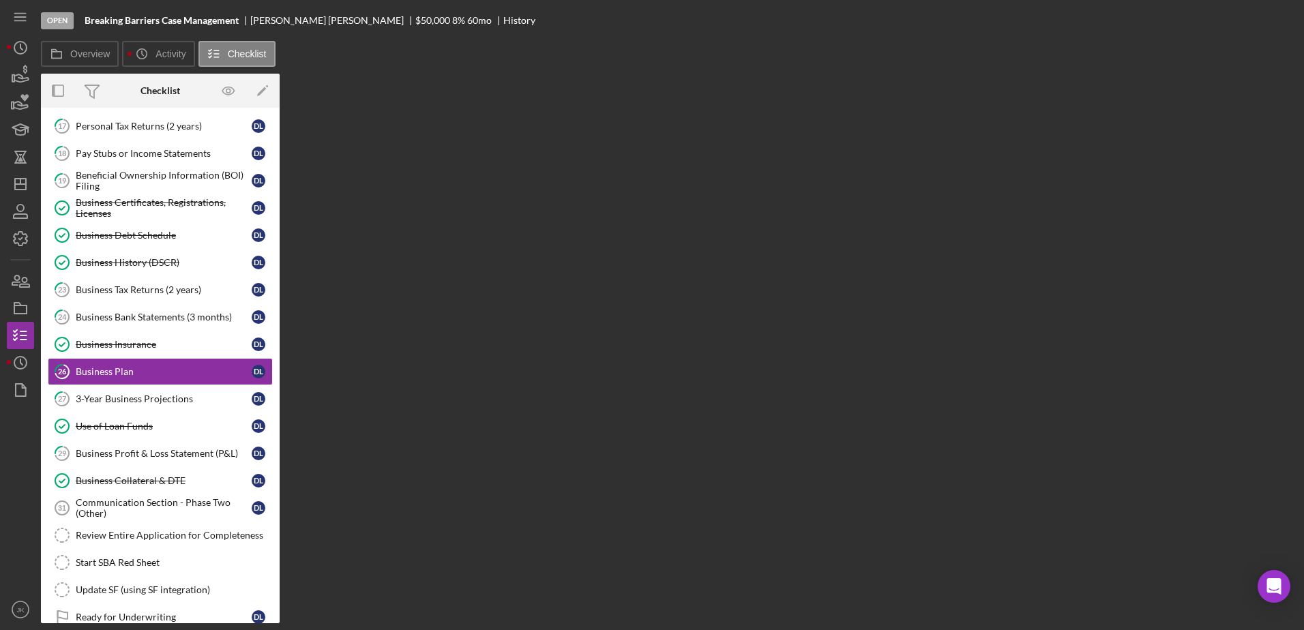
scroll to position [204, 0]
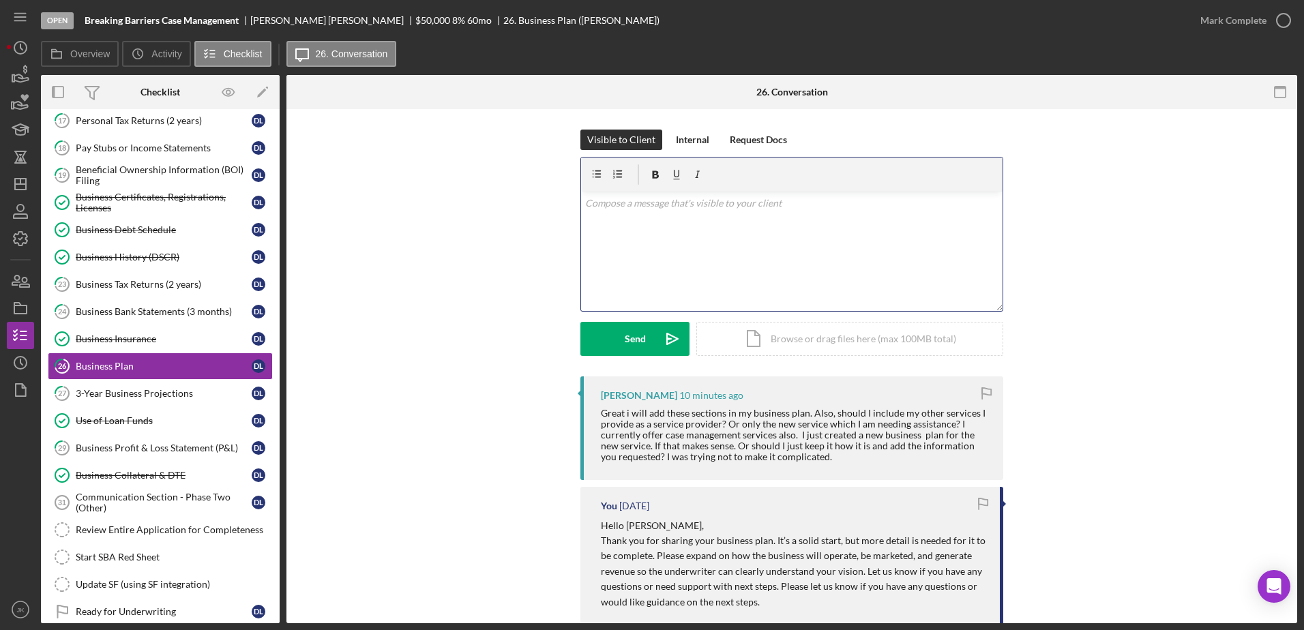
click at [619, 278] on div "v Color teal Color pink Remove color Add row above Add row below Add column bef…" at bounding box center [792, 251] width 422 height 119
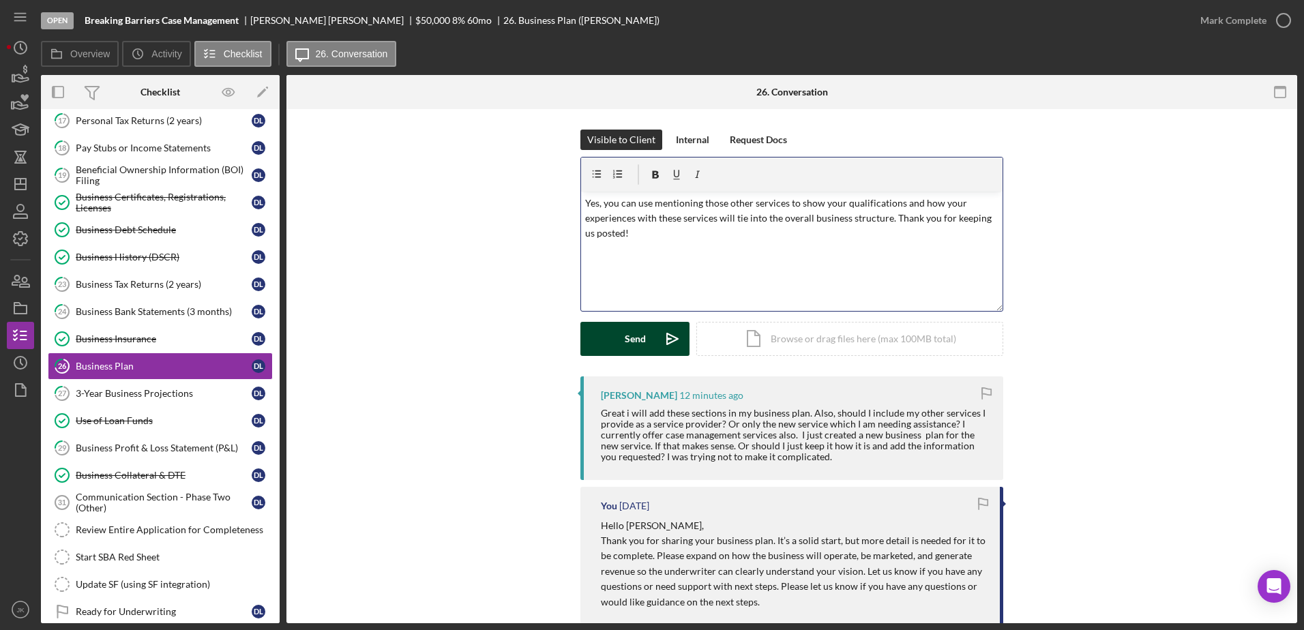
click at [628, 344] on div "Send" at bounding box center [635, 339] width 21 height 34
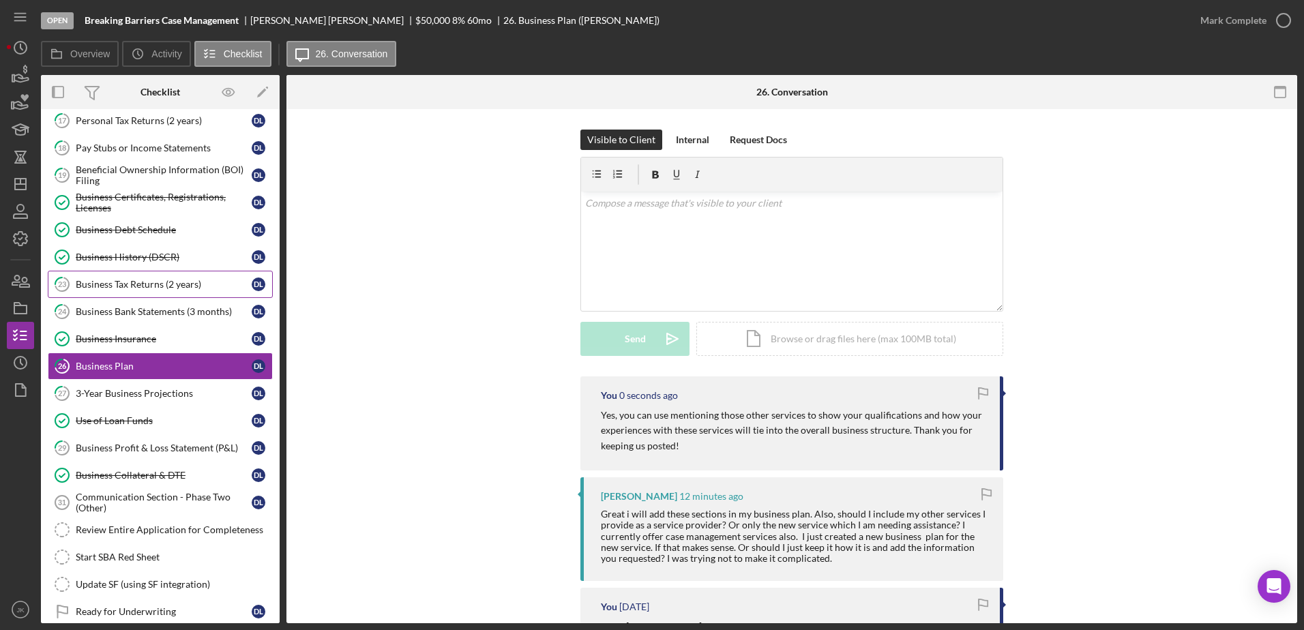
scroll to position [0, 0]
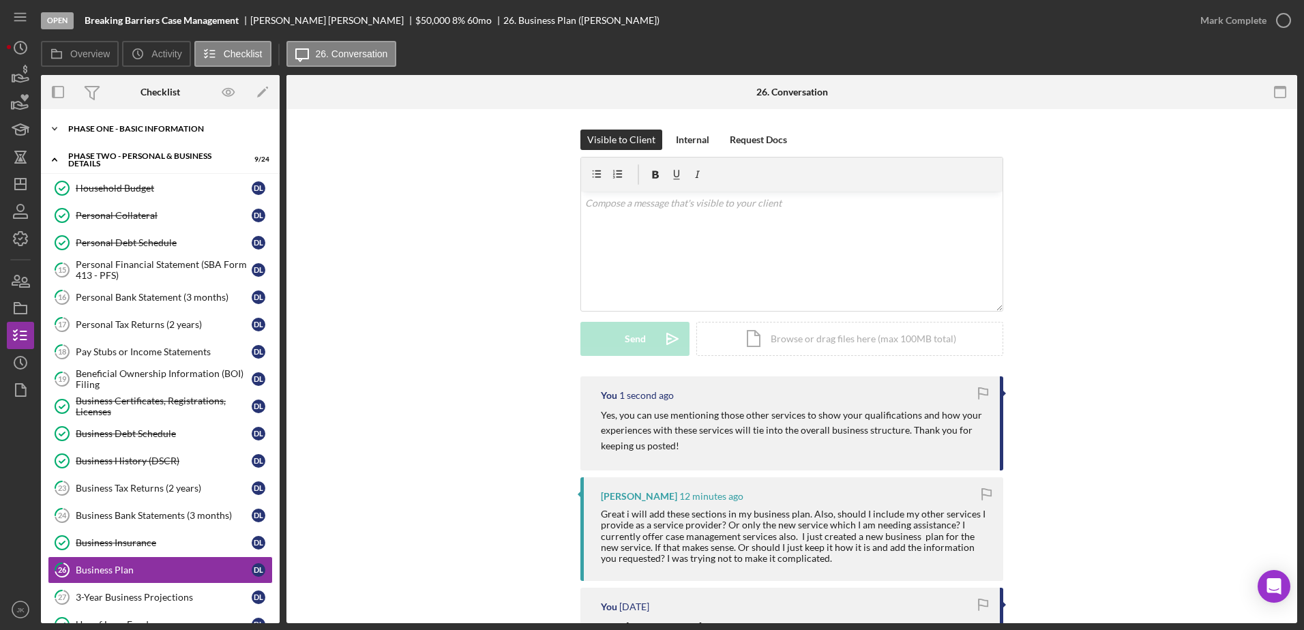
click at [116, 123] on div "Icon/Expander Phase One - Basic Information 11 / 20" at bounding box center [160, 128] width 239 height 27
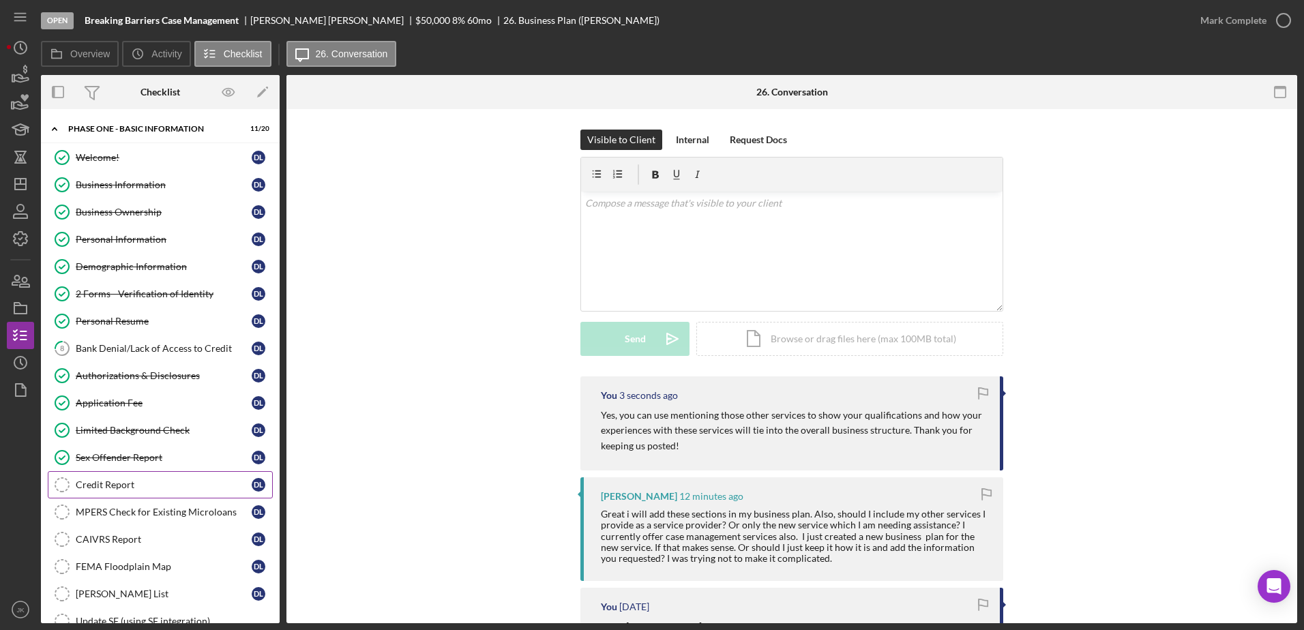
click at [157, 477] on link "Credit Report Credit Report D L" at bounding box center [160, 484] width 225 height 27
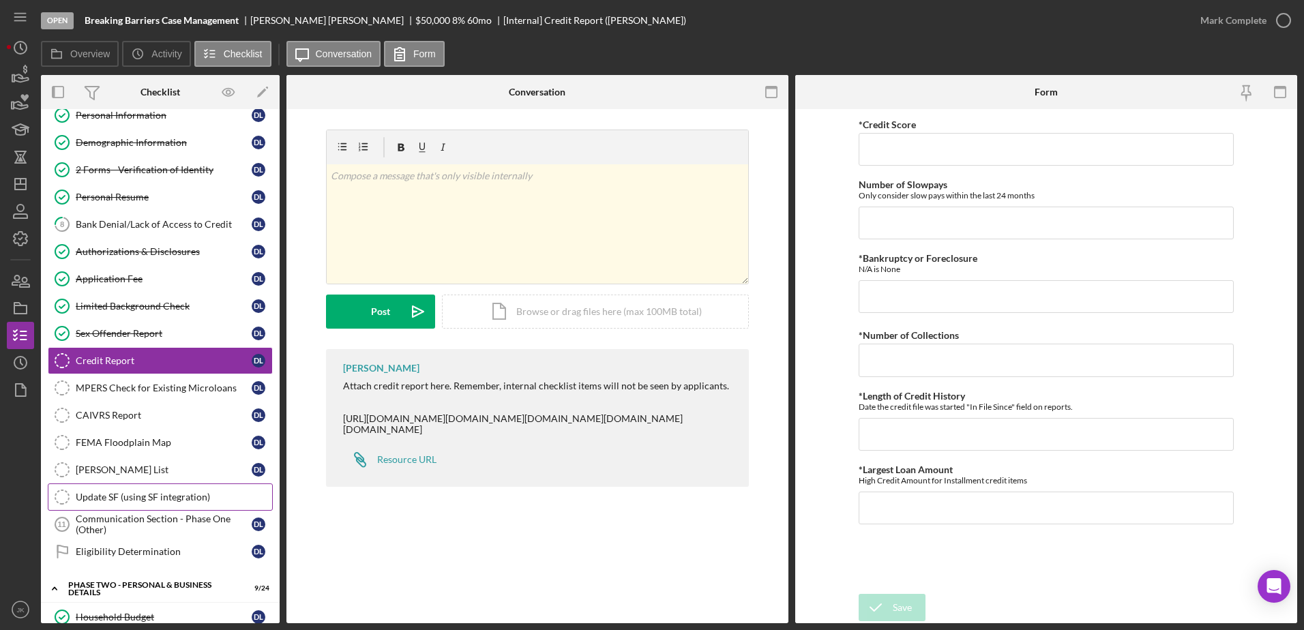
scroll to position [136, 0]
